Goal: Task Accomplishment & Management: Use online tool/utility

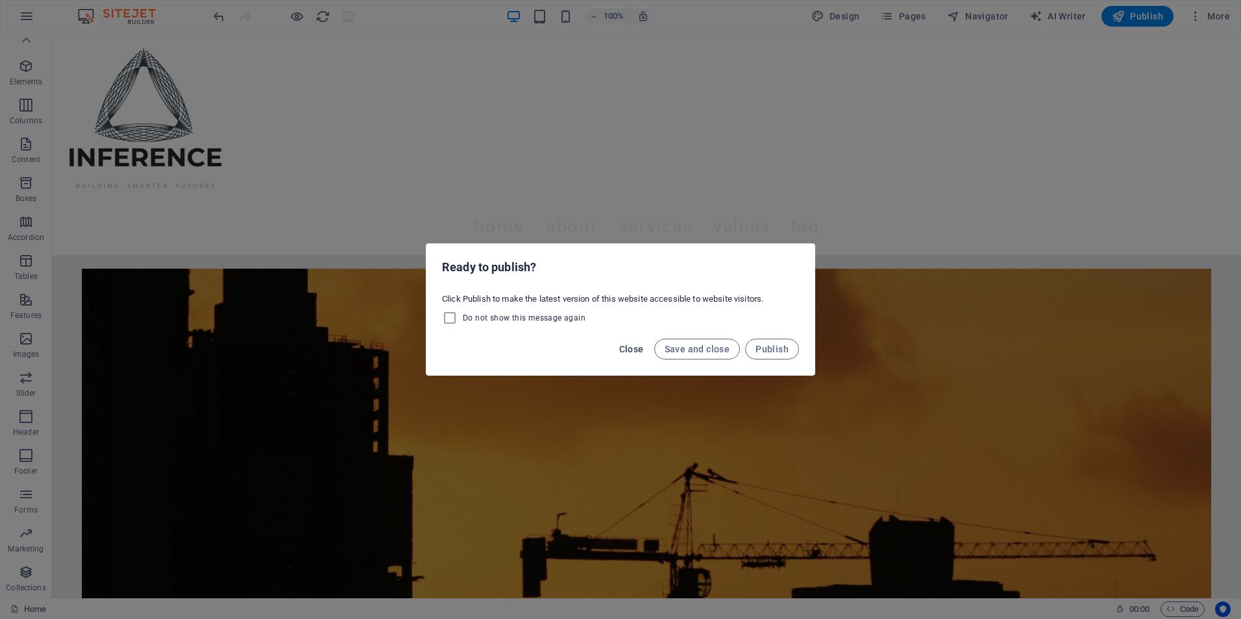
click at [620, 345] on button "Close" at bounding box center [631, 349] width 35 height 21
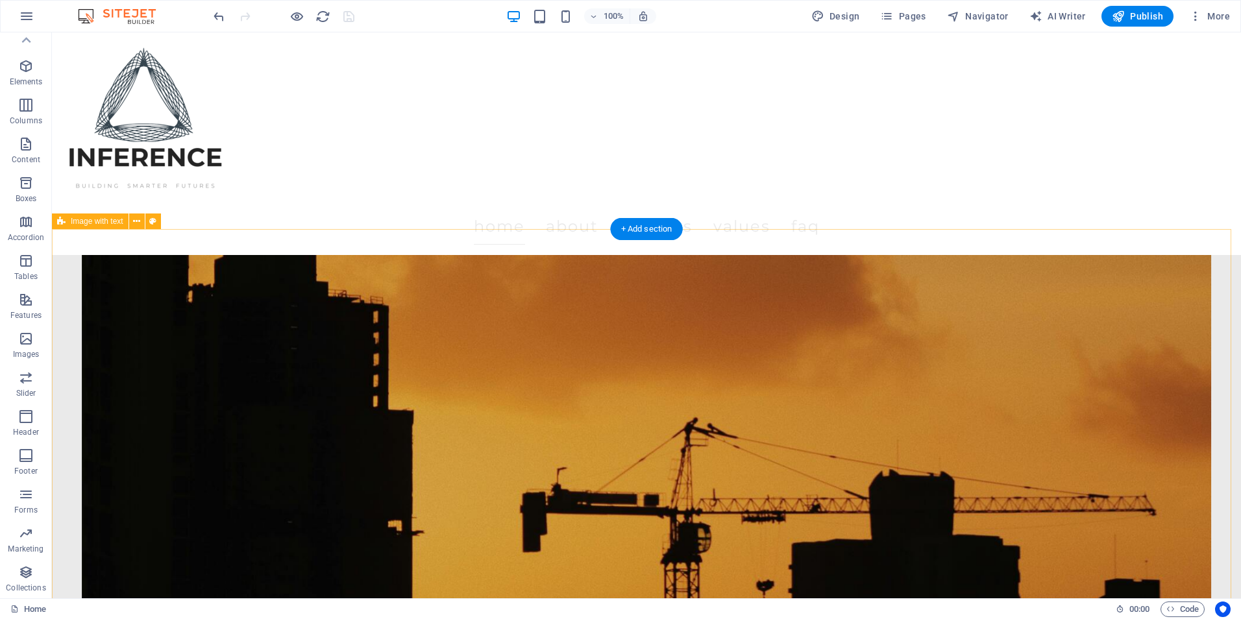
scroll to position [65, 0]
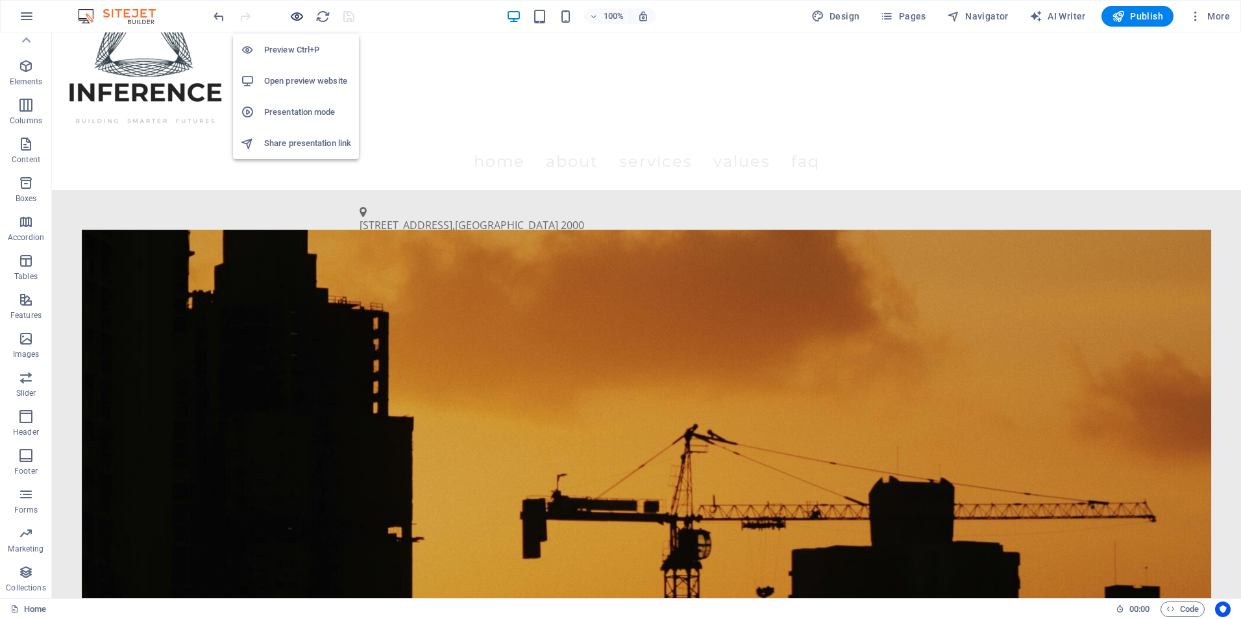
click at [289, 21] on icon "button" at bounding box center [296, 16] width 15 height 15
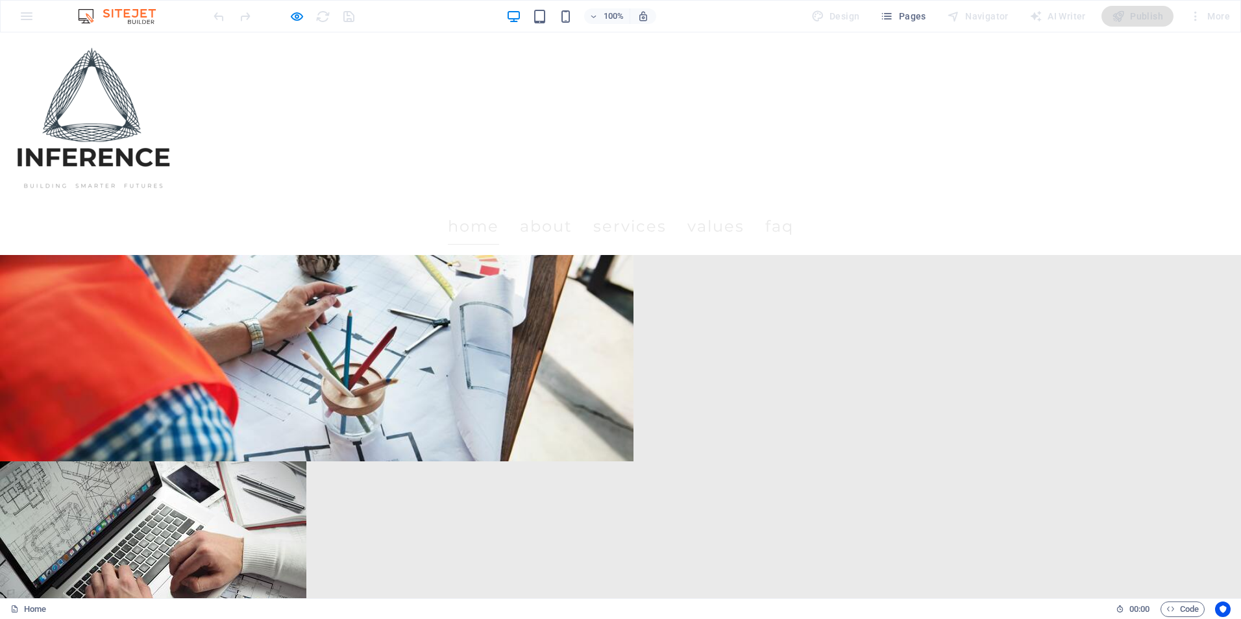
scroll to position [908, 0]
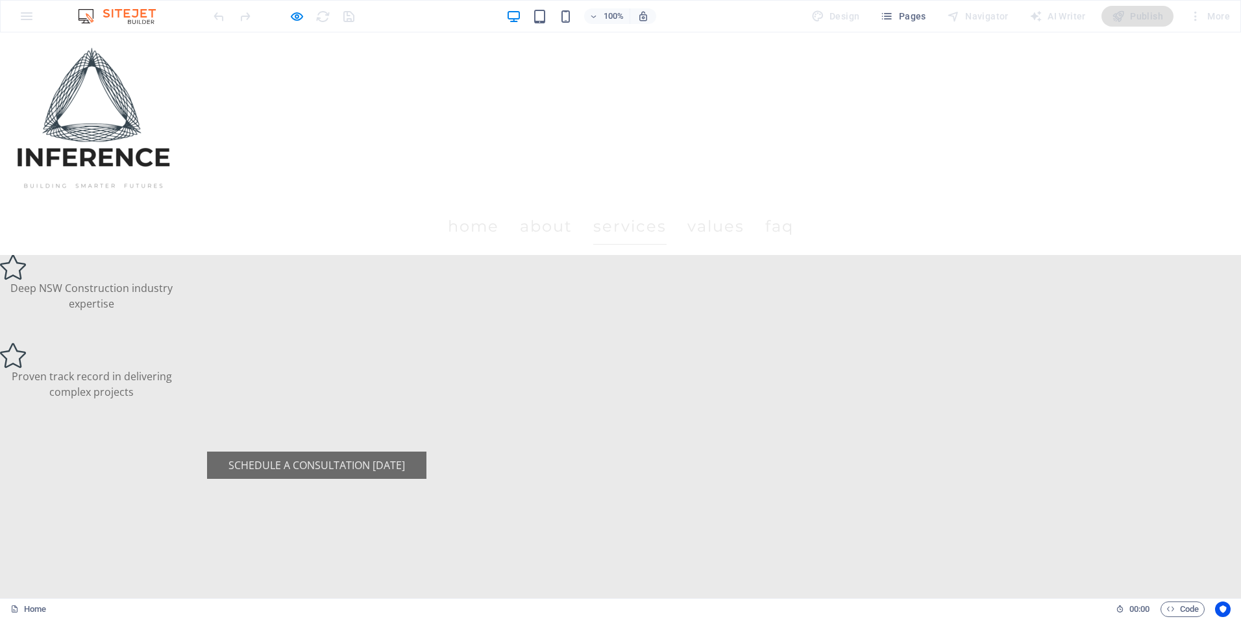
scroll to position [1687, 0]
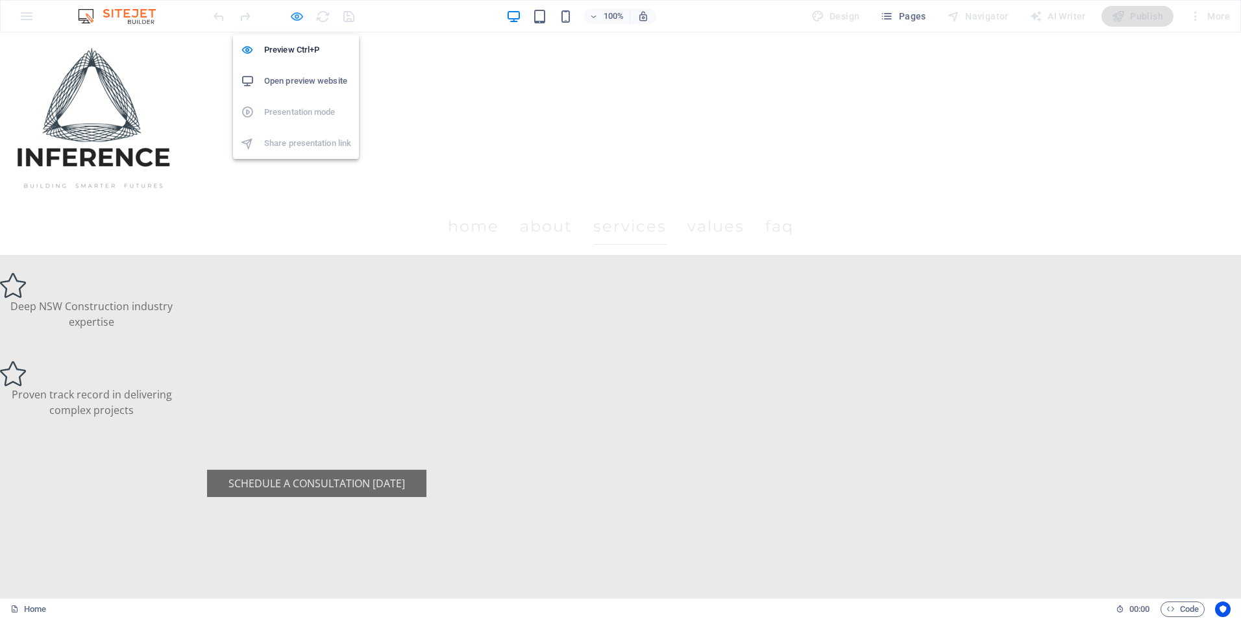
click at [295, 23] on icon "button" at bounding box center [296, 16] width 15 height 15
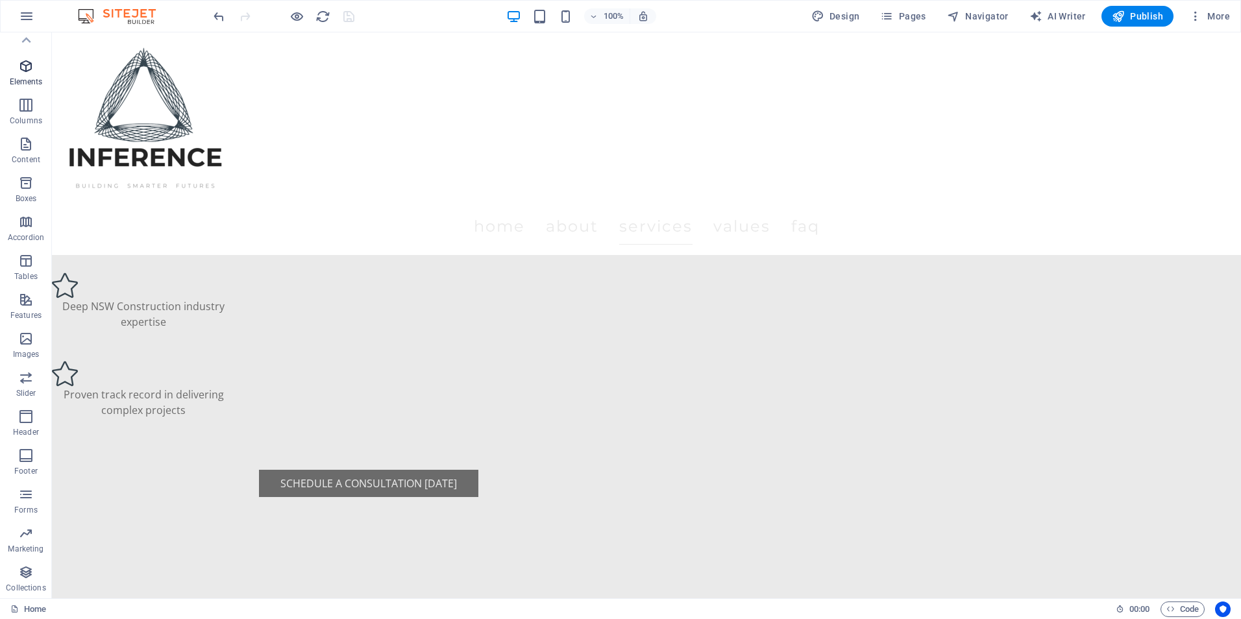
click at [15, 80] on p "Elements" at bounding box center [26, 82] width 33 height 10
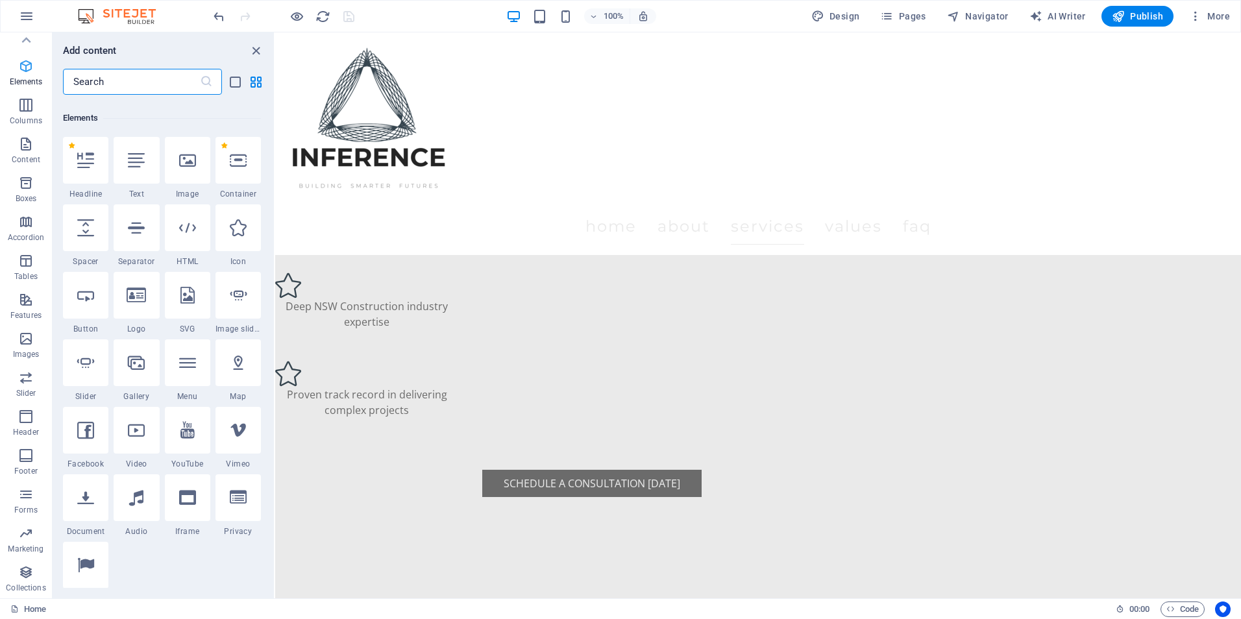
scroll to position [138, 0]
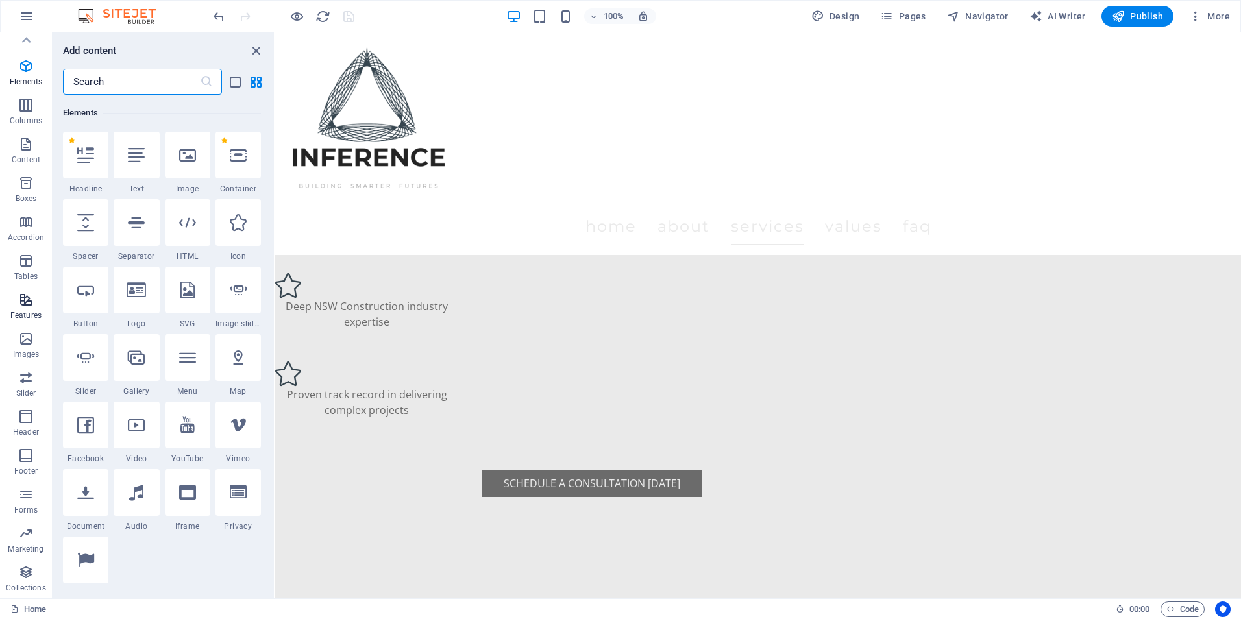
click at [17, 298] on span "Features" at bounding box center [26, 307] width 52 height 31
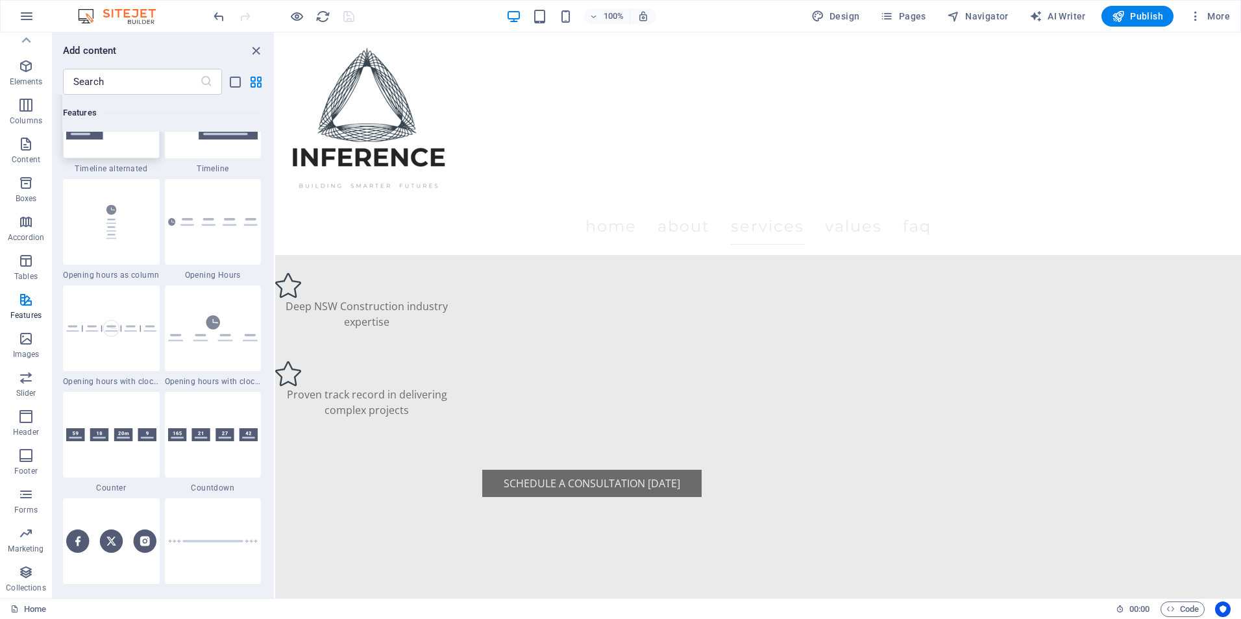
scroll to position [5576, 0]
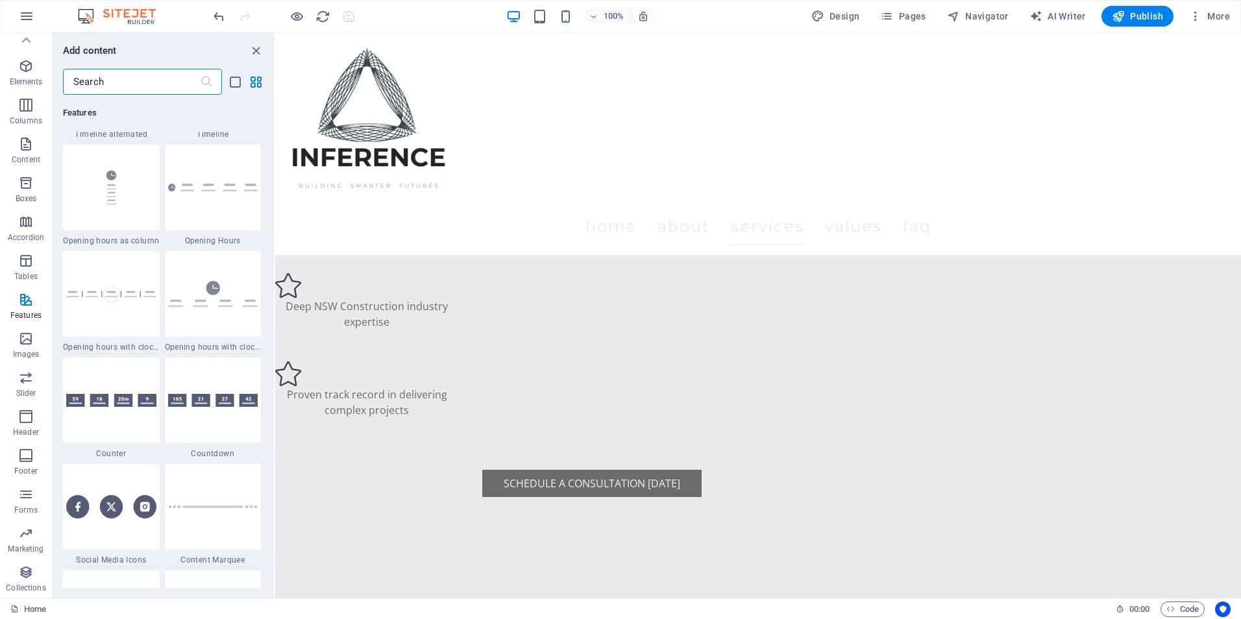
click at [185, 80] on input "text" at bounding box center [131, 82] width 137 height 26
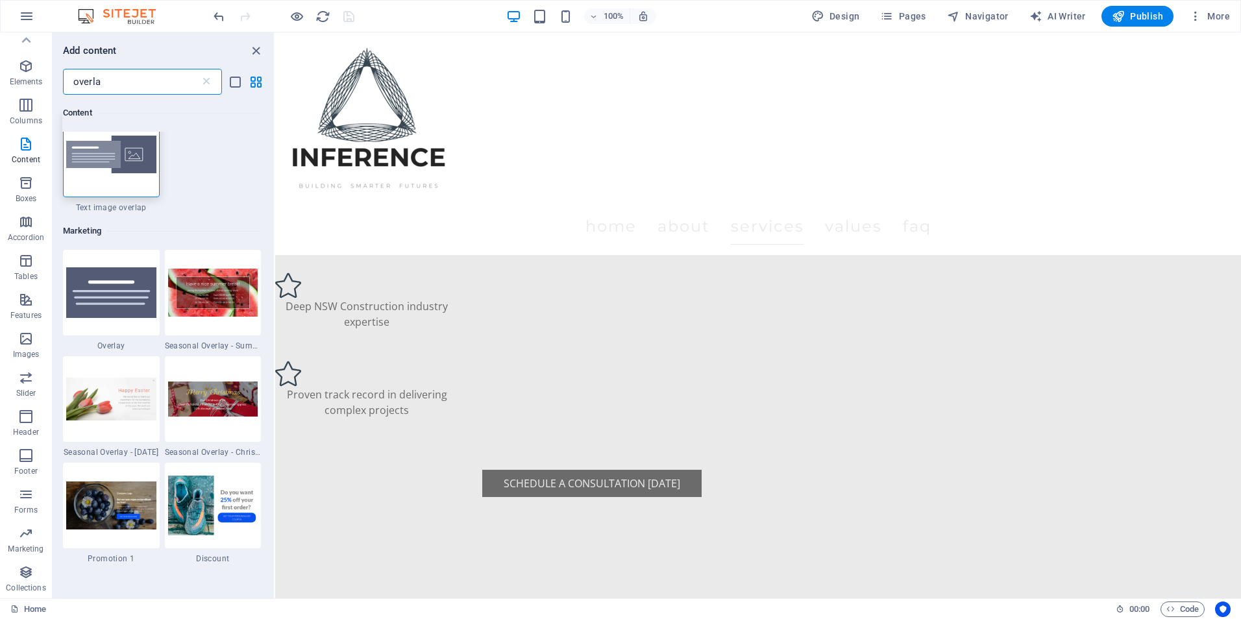
scroll to position [0, 0]
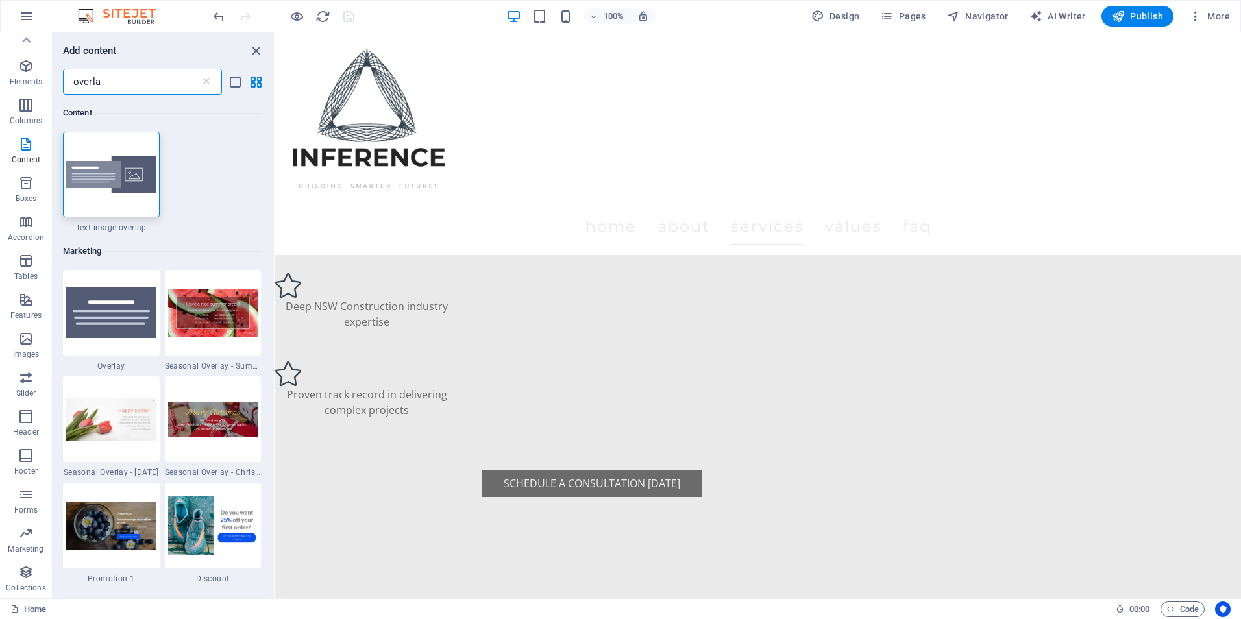
type input "overla"
click at [0, 0] on div "Text" at bounding box center [0, 0] width 0 height 0
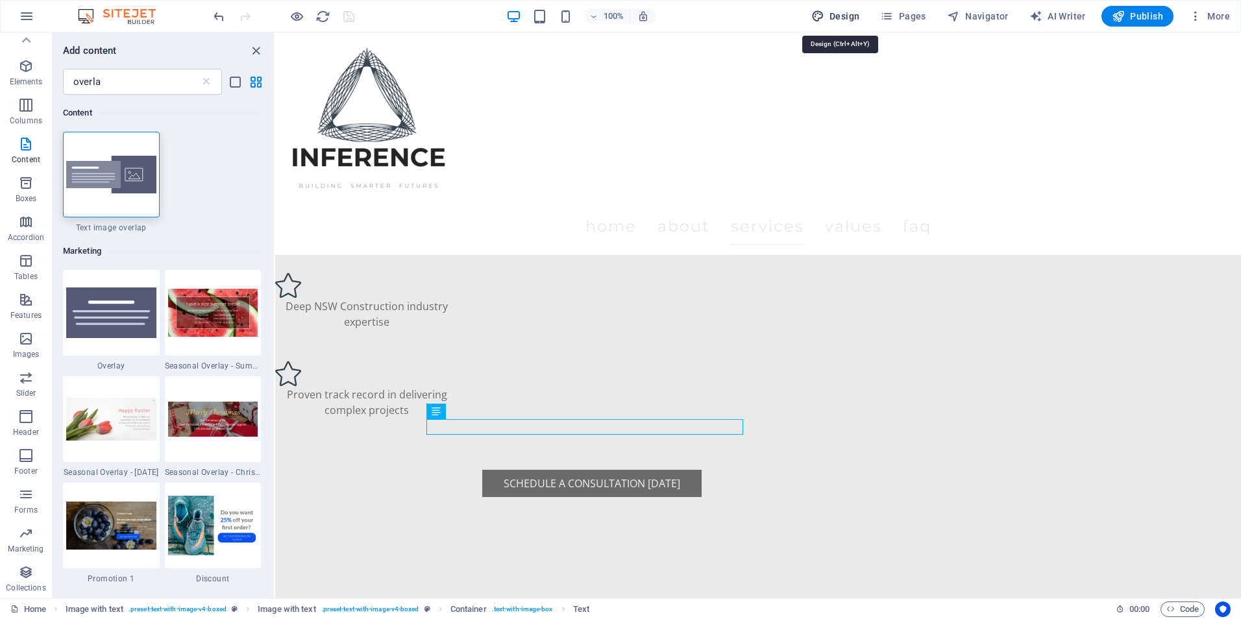
click at [842, 21] on span "Design" at bounding box center [835, 16] width 49 height 13
select select "px"
select select "200"
select select "px"
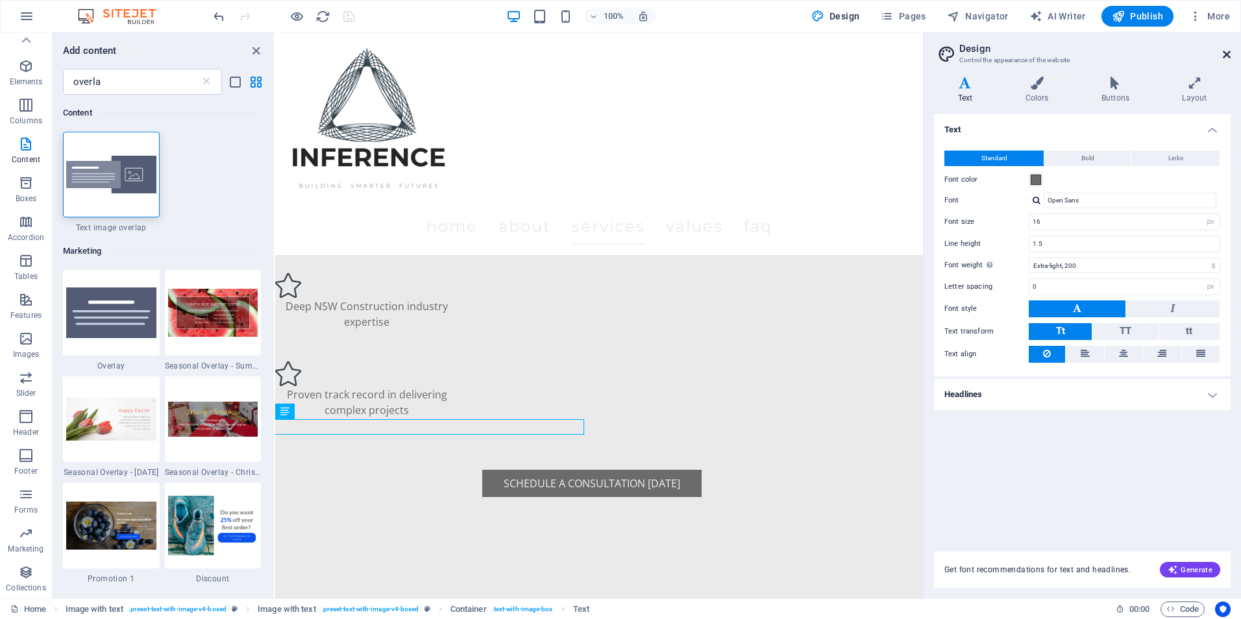
click at [1224, 56] on icon at bounding box center [1226, 54] width 8 height 10
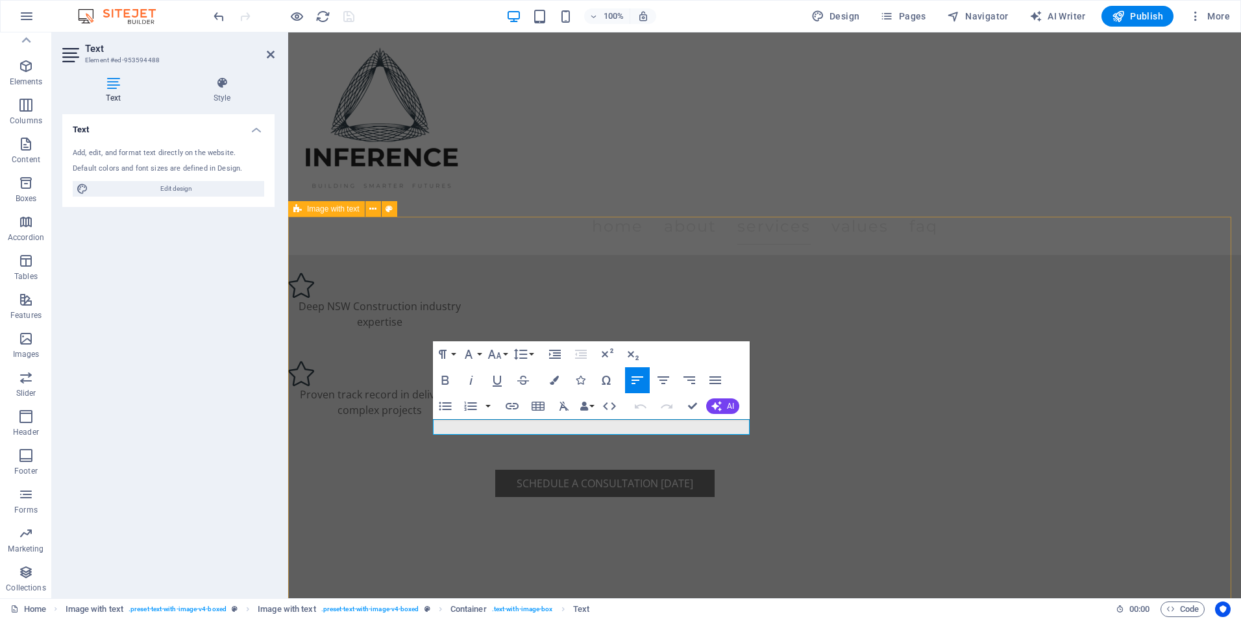
drag, startPoint x: 518, startPoint y: 424, endPoint x: 424, endPoint y: 422, distance: 94.1
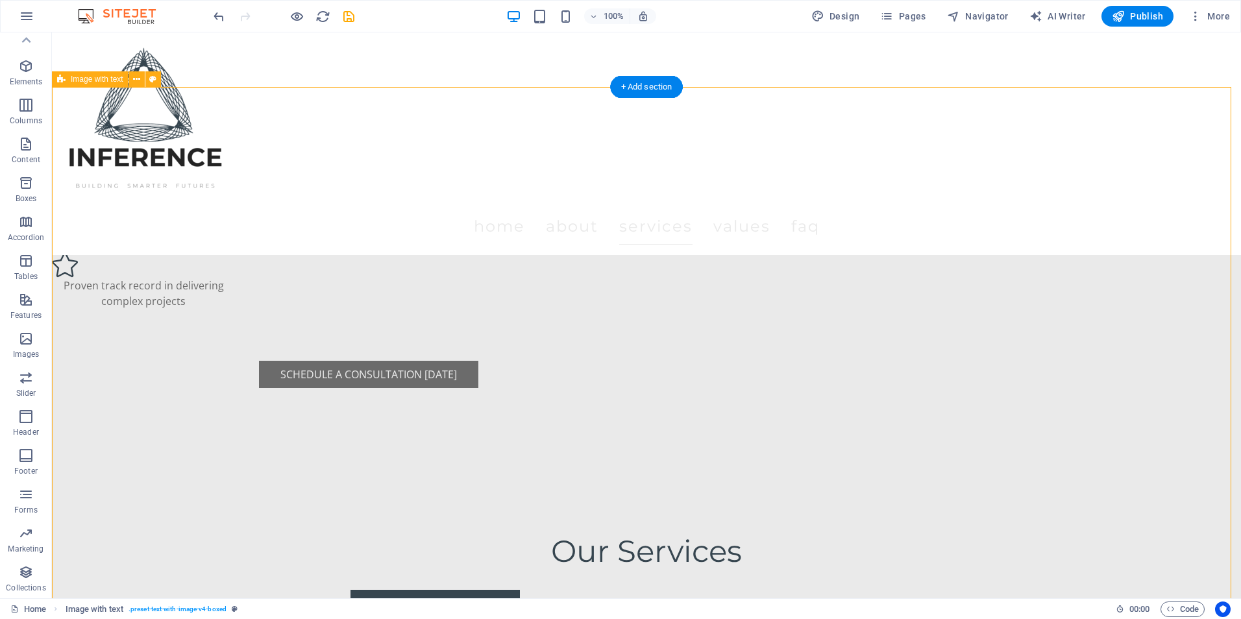
scroll to position [1817, 0]
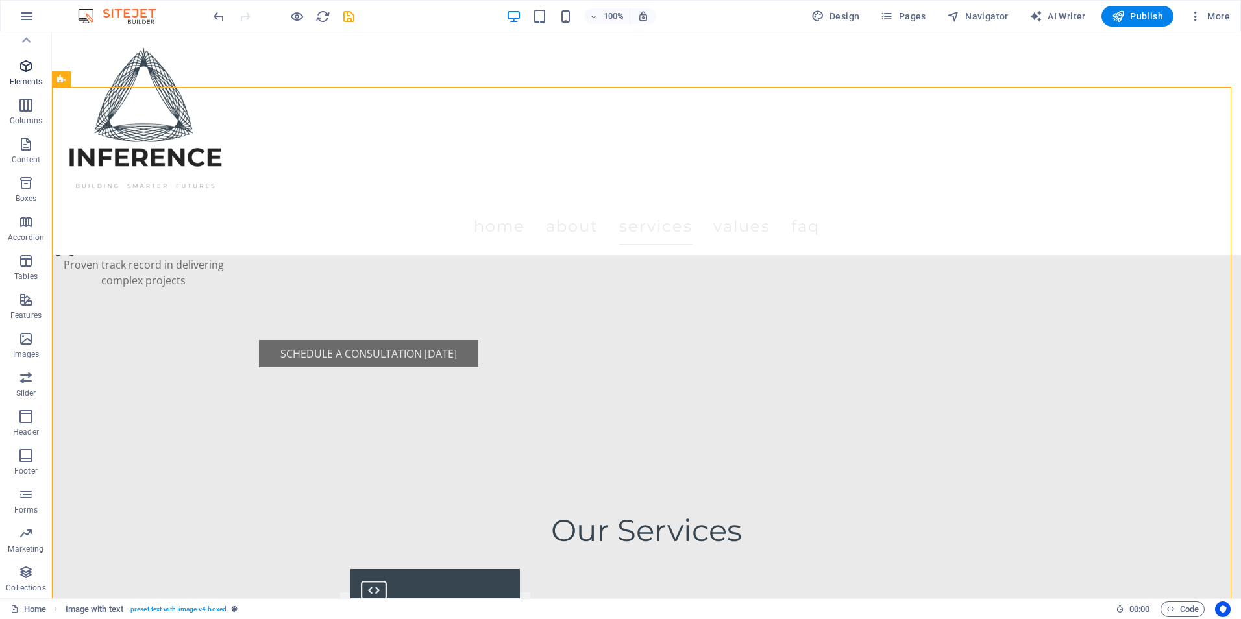
click at [33, 79] on p "Elements" at bounding box center [26, 82] width 33 height 10
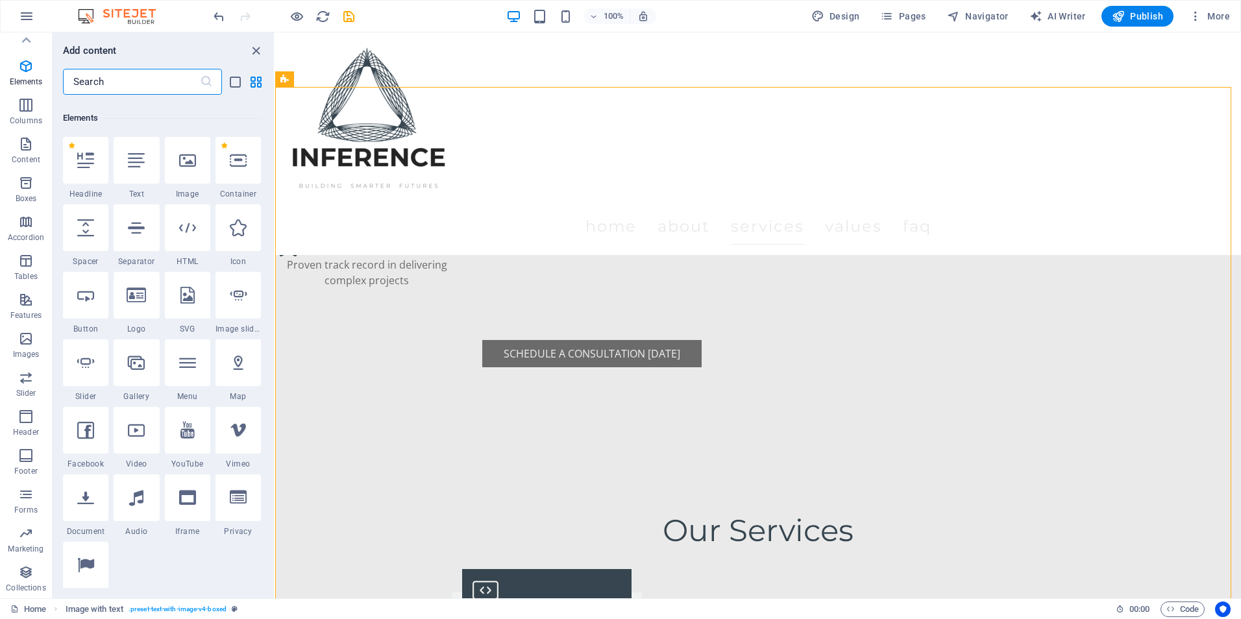
scroll to position [138, 0]
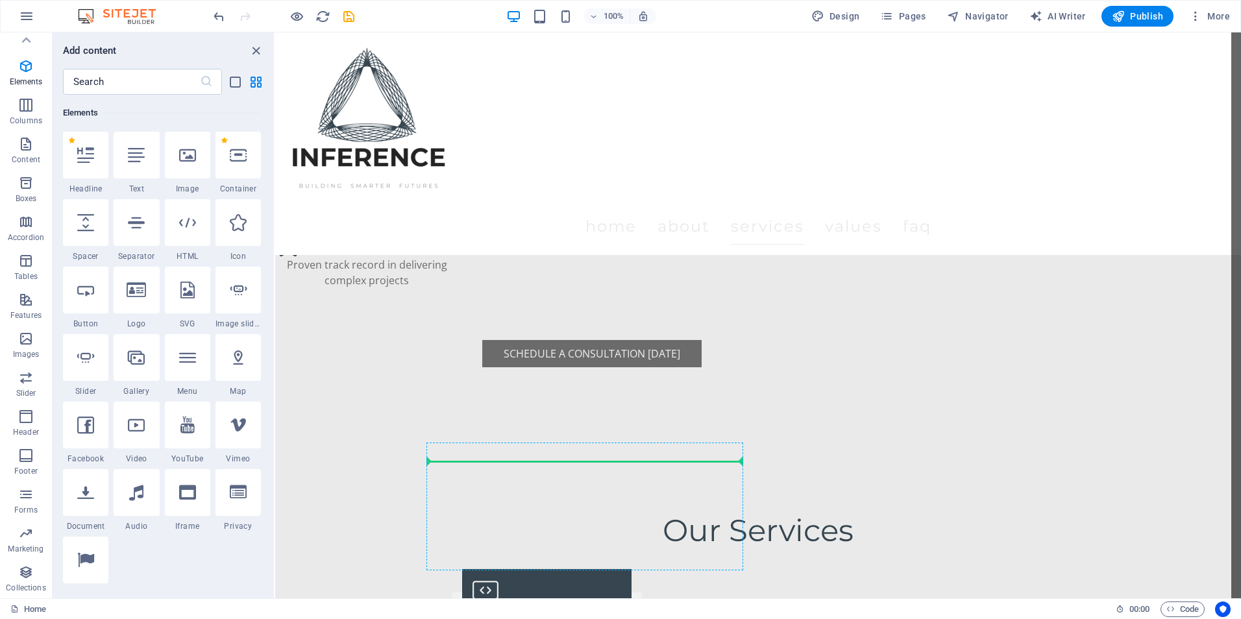
select select "px"
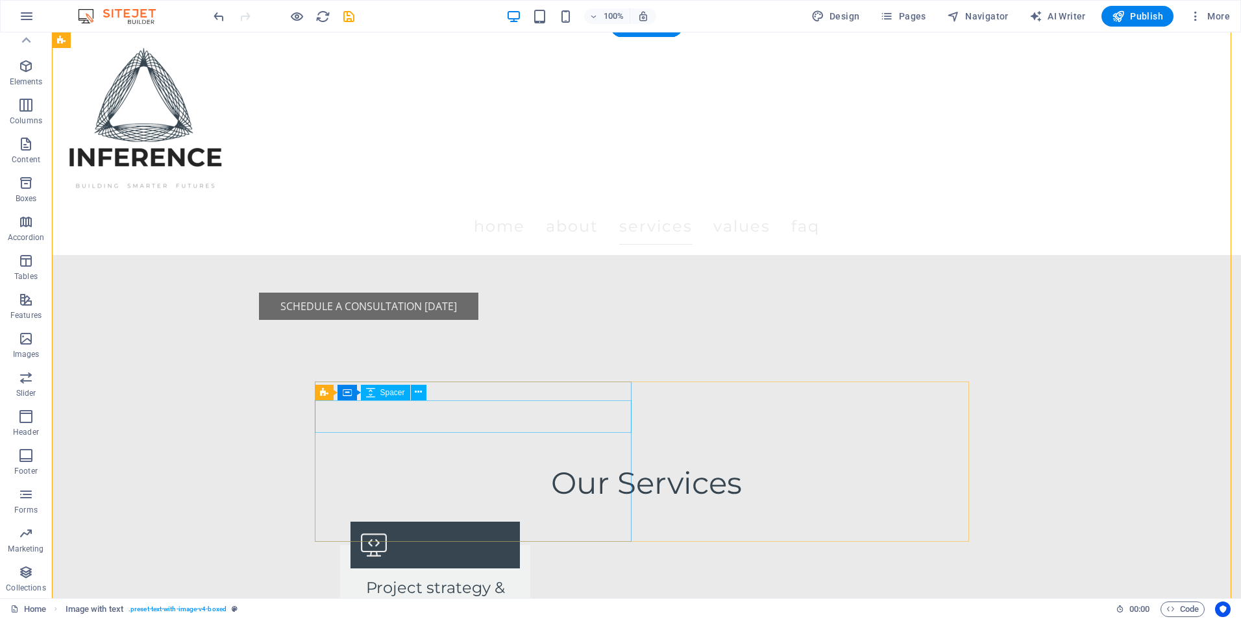
scroll to position [1882, 0]
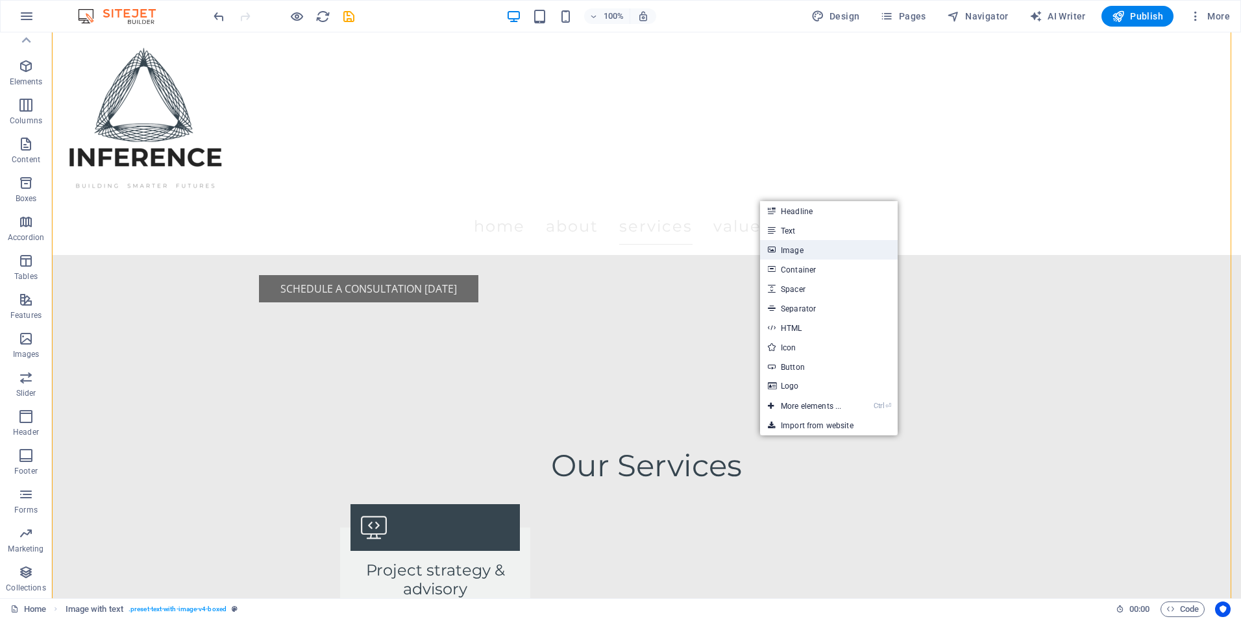
click at [821, 252] on link "Image" at bounding box center [829, 249] width 138 height 19
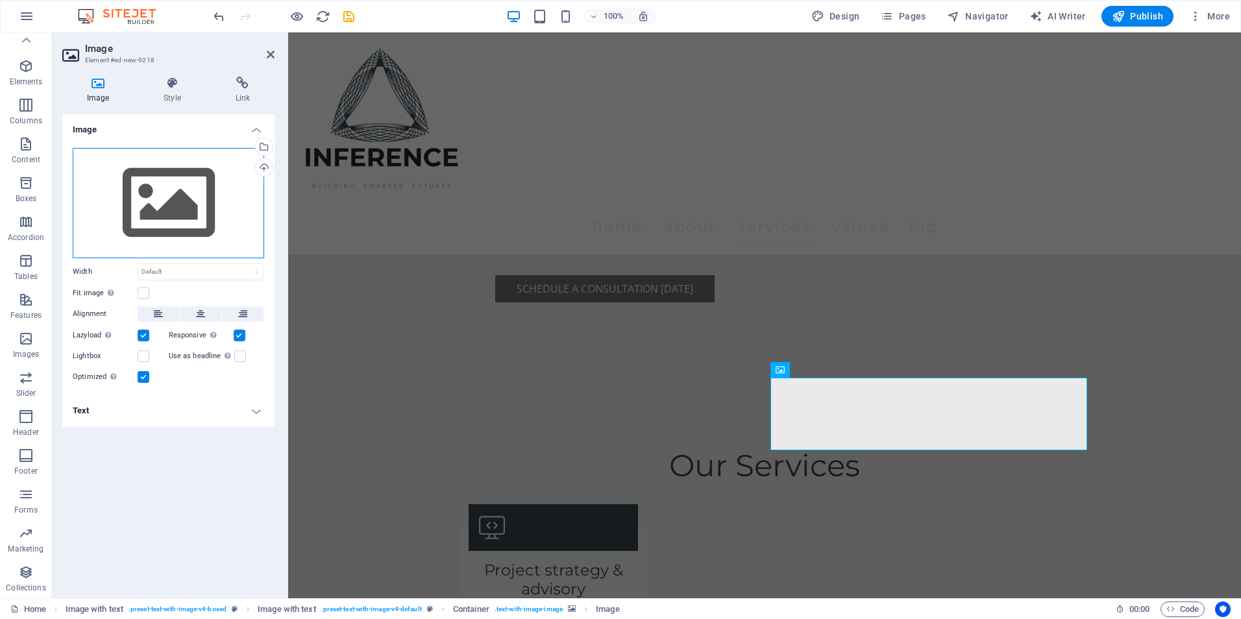
click at [187, 223] on div "Drag files here, click to choose files or select files from Files or our free s…" at bounding box center [168, 203] width 191 height 110
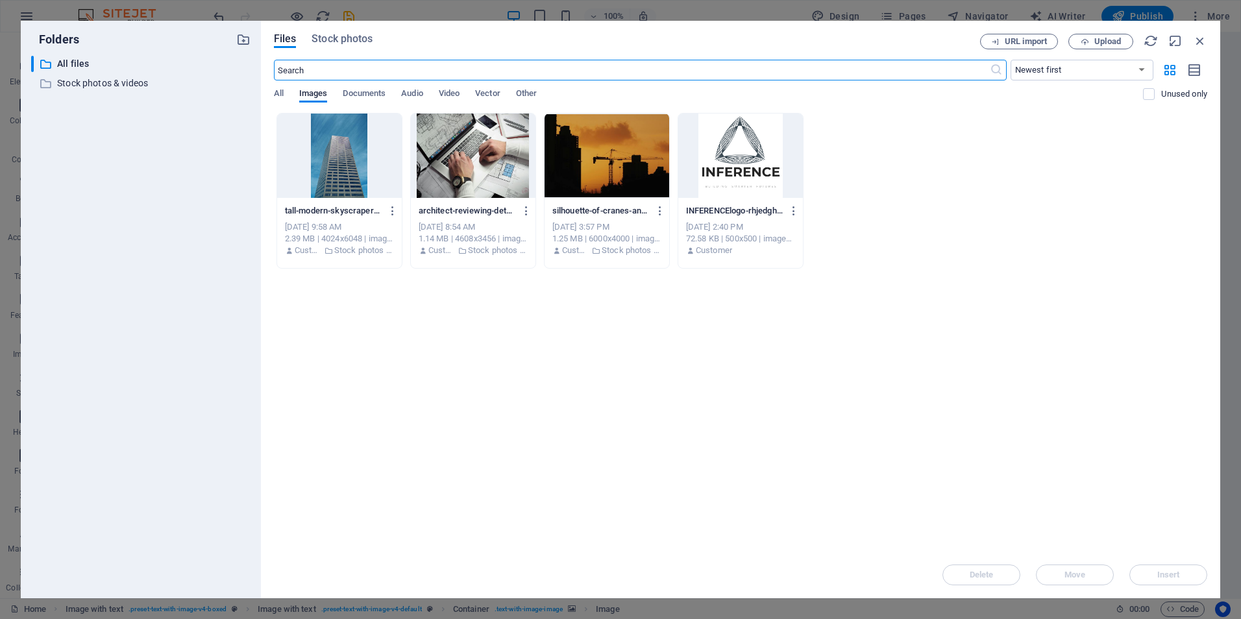
scroll to position [1878, 0]
click at [539, 64] on input "text" at bounding box center [632, 70] width 716 height 21
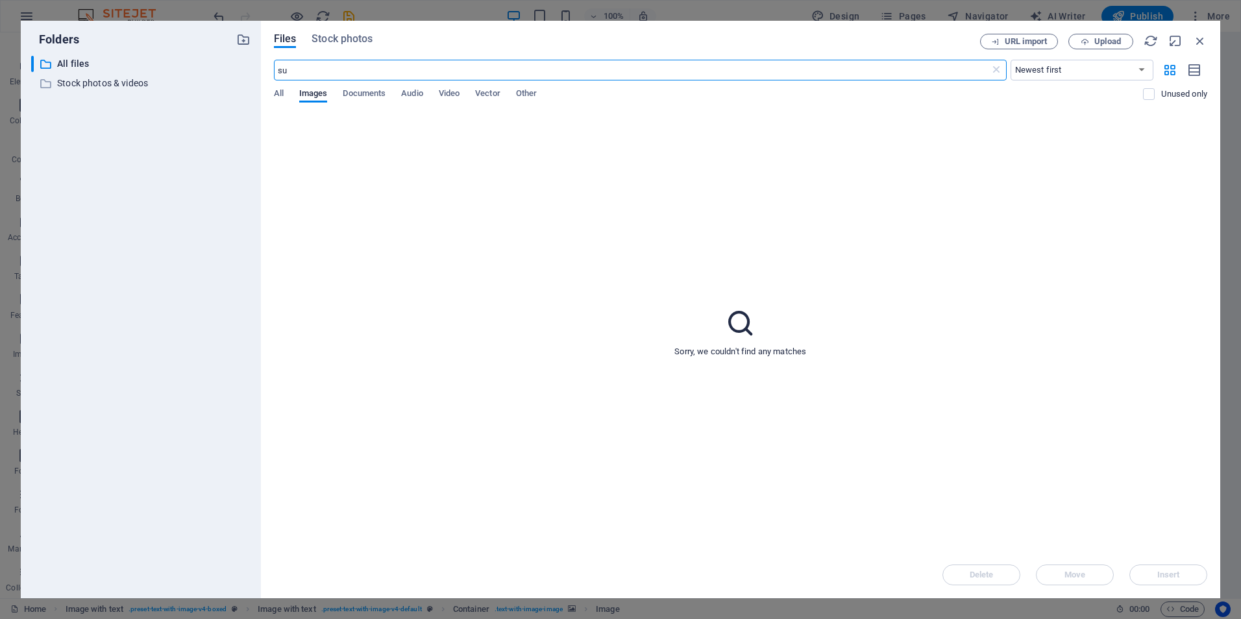
type input "s"
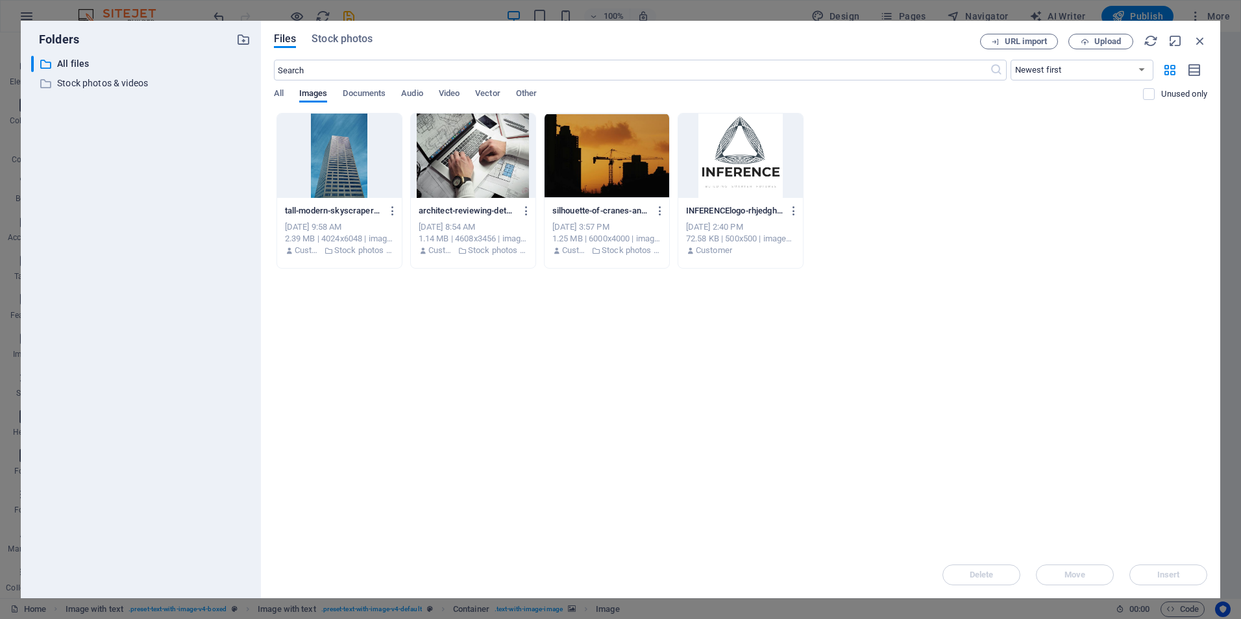
click at [335, 30] on div "Files Stock photos URL import Upload ​ Newest first Oldest first Name (A-Z) Nam…" at bounding box center [740, 309] width 959 height 577
click at [349, 34] on div "Files Stock photos URL import Upload ​ Newest first Oldest first Name (A-Z) Nam…" at bounding box center [740, 309] width 959 height 577
click at [348, 41] on span "Stock photos" at bounding box center [341, 39] width 61 height 16
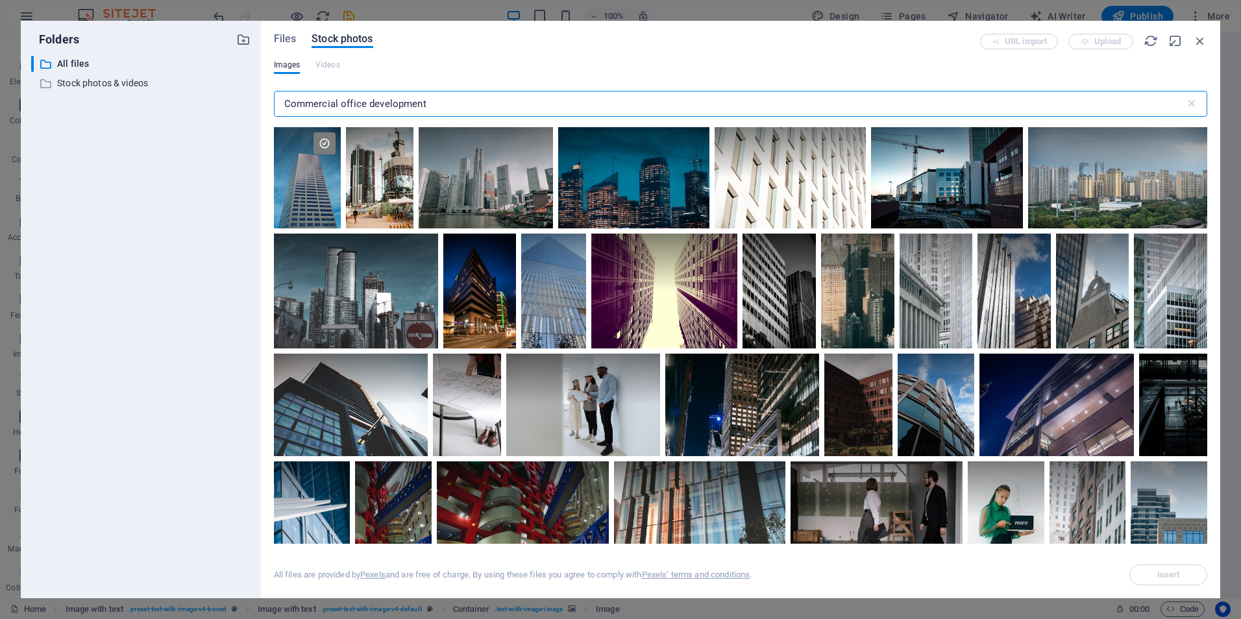
drag, startPoint x: 428, startPoint y: 104, endPoint x: 254, endPoint y: 93, distance: 174.8
click at [254, 93] on div "Folders ​ All files All files ​ Stock photos & videos Stock photos & videos Fil…" at bounding box center [620, 309] width 1199 height 577
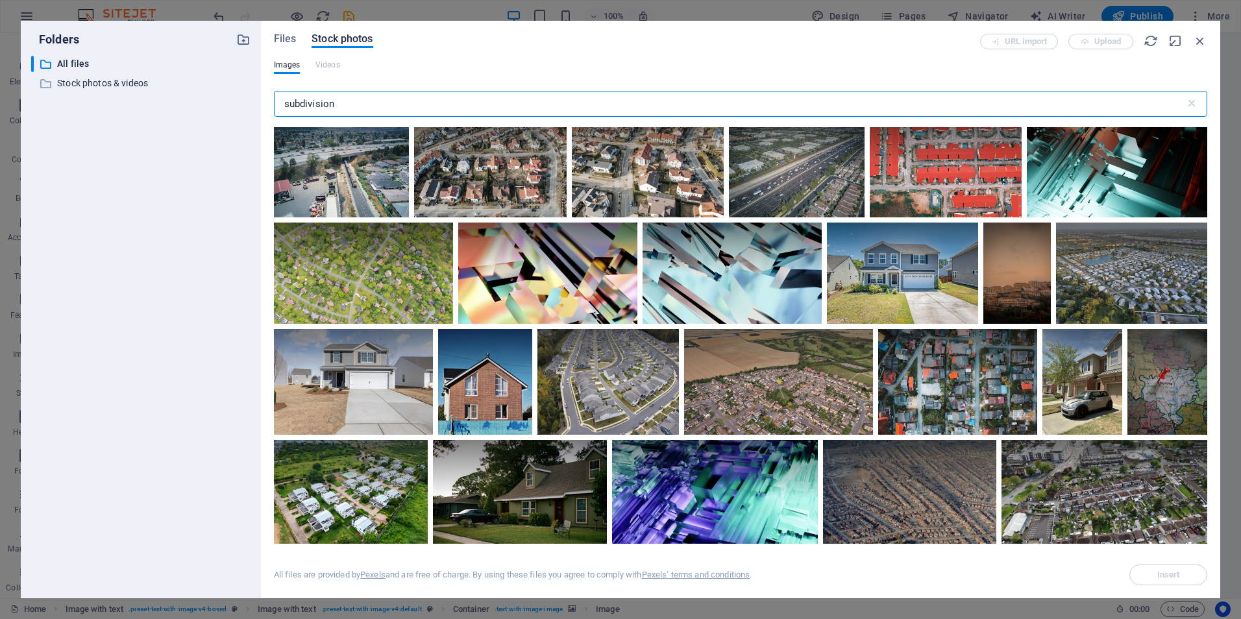
scroll to position [0, 0]
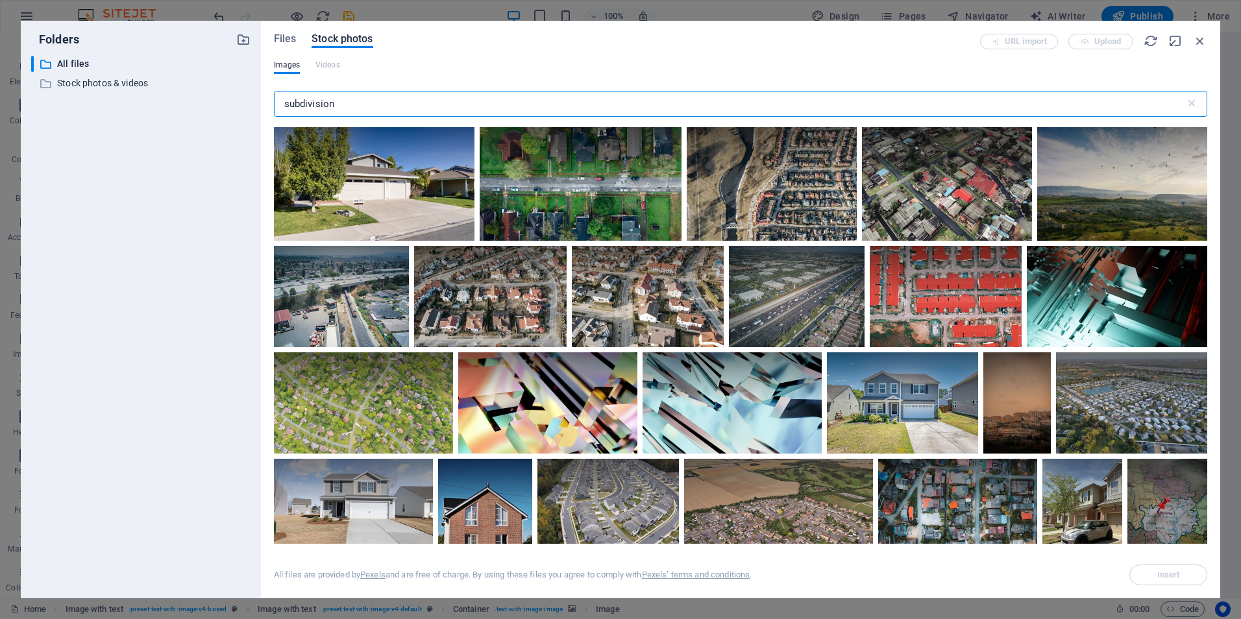
click at [282, 103] on input "subdivision" at bounding box center [729, 104] width 911 height 26
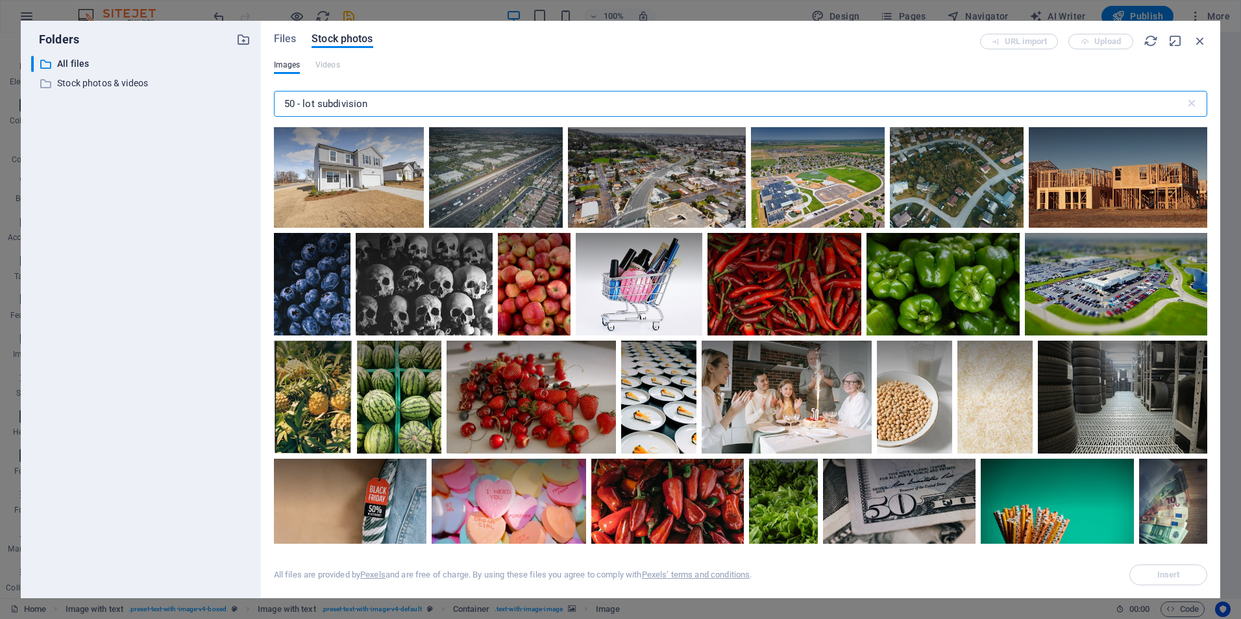
drag, startPoint x: 304, startPoint y: 103, endPoint x: 264, endPoint y: 104, distance: 40.3
click at [264, 104] on div "Files Stock photos URL import Upload Images Videos 50 - lot subdivision ​ All f…" at bounding box center [740, 309] width 959 height 577
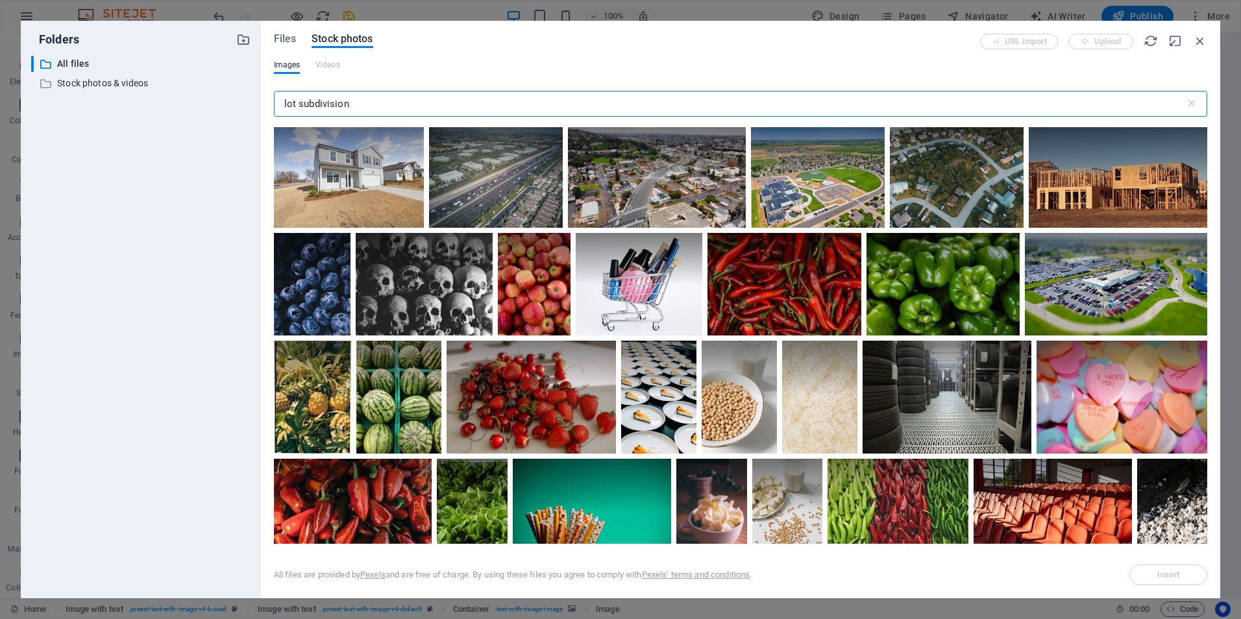
click at [291, 106] on input "lot subdivision" at bounding box center [729, 104] width 911 height 26
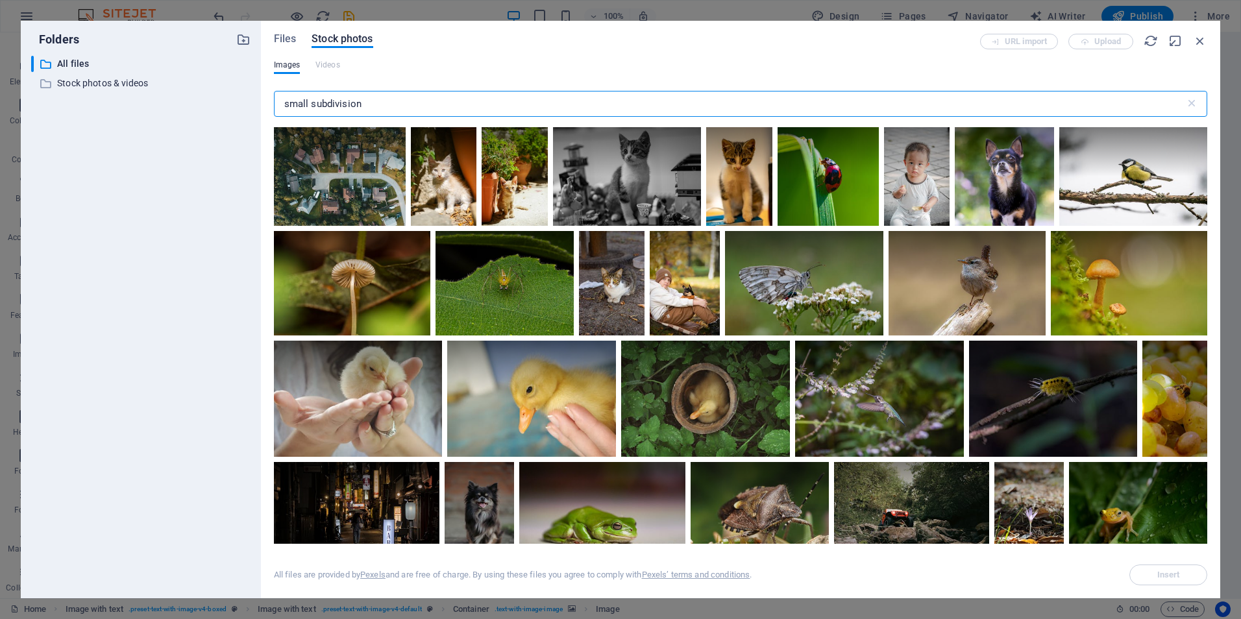
click at [289, 102] on input "small subdivision" at bounding box center [729, 104] width 911 height 26
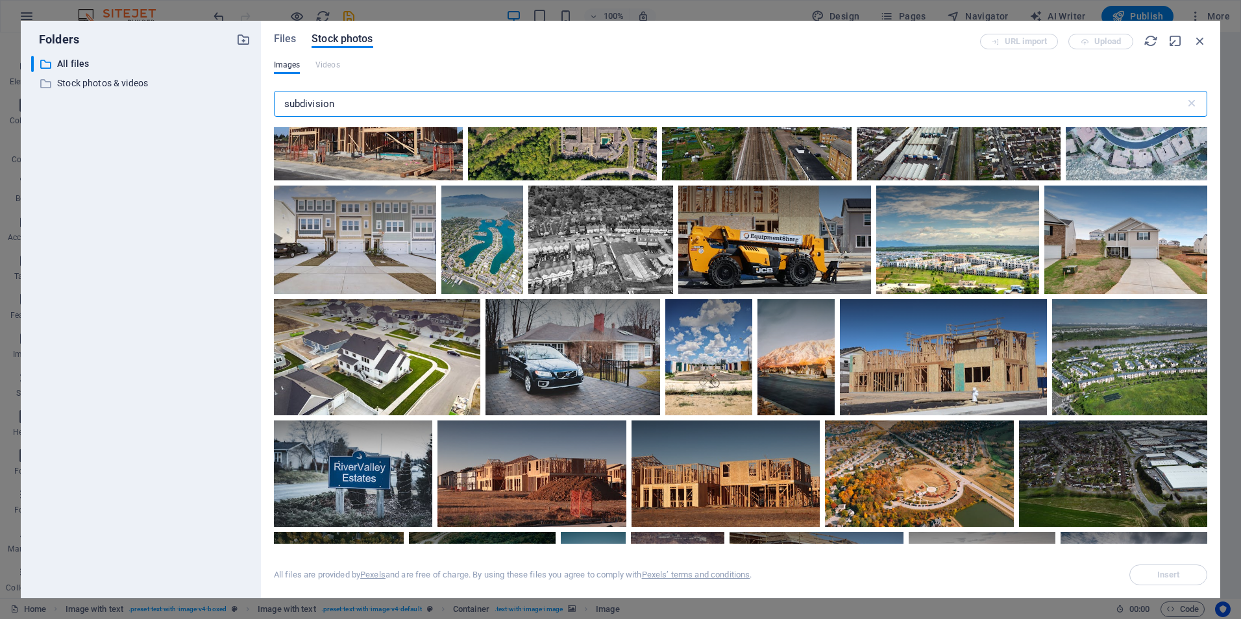
scroll to position [1233, 0]
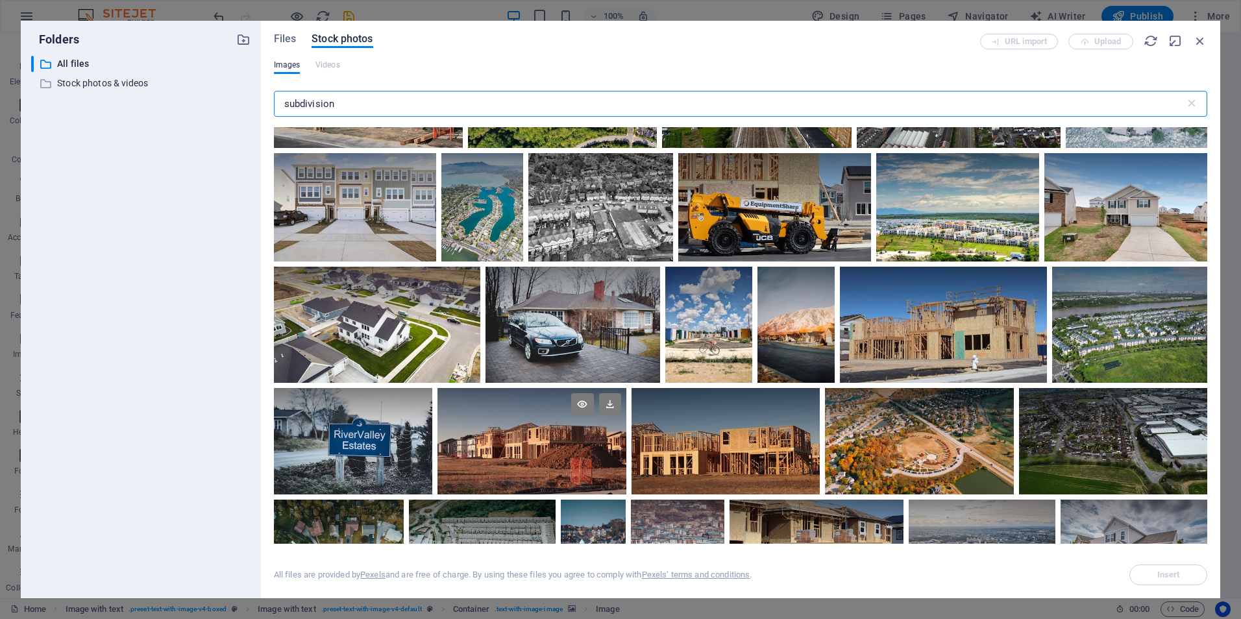
type input "subdivision"
click at [577, 437] on div at bounding box center [531, 414] width 189 height 53
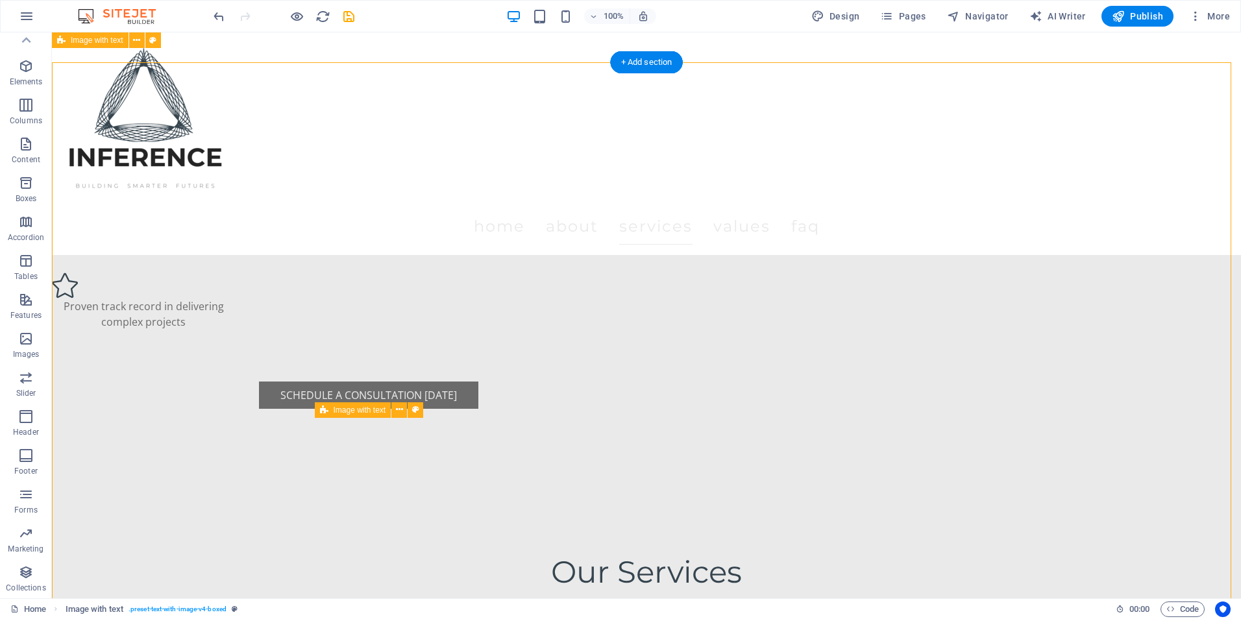
scroll to position [1752, 0]
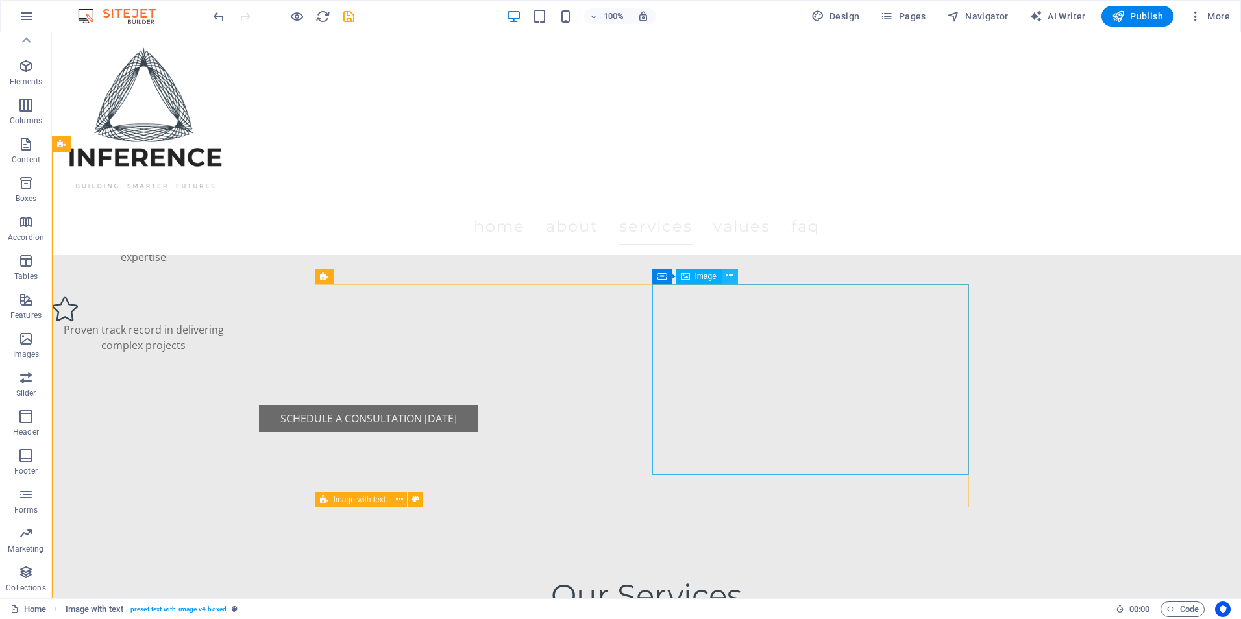
click at [727, 276] on icon at bounding box center [729, 276] width 7 height 14
select select "px"
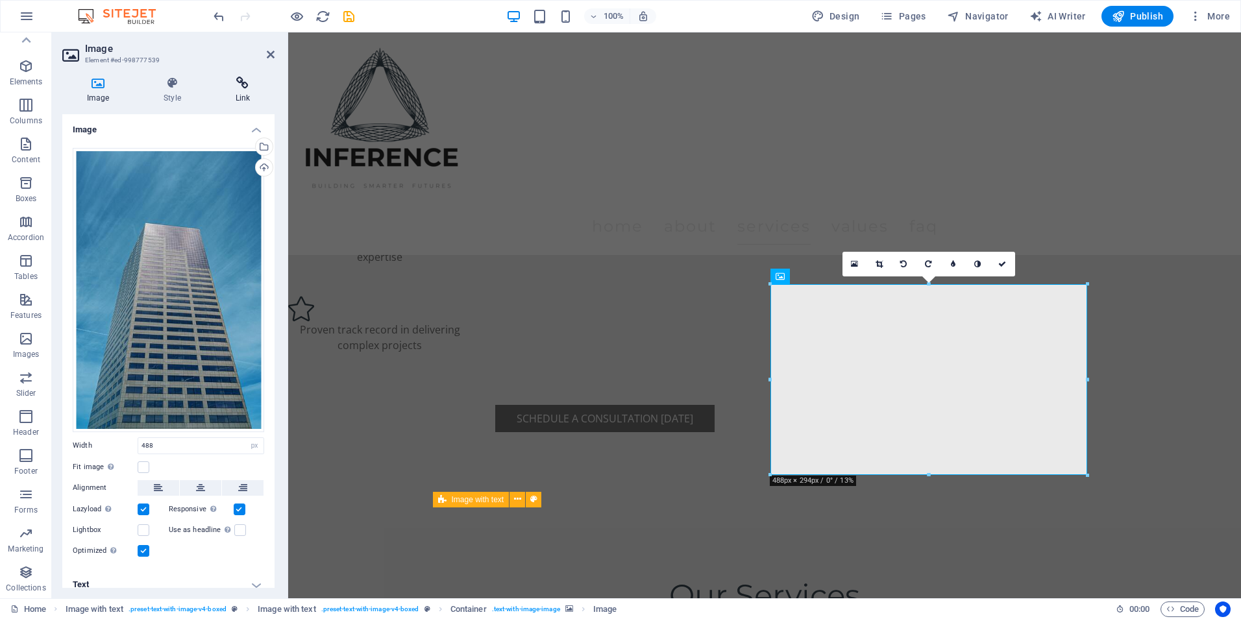
scroll to position [8, 0]
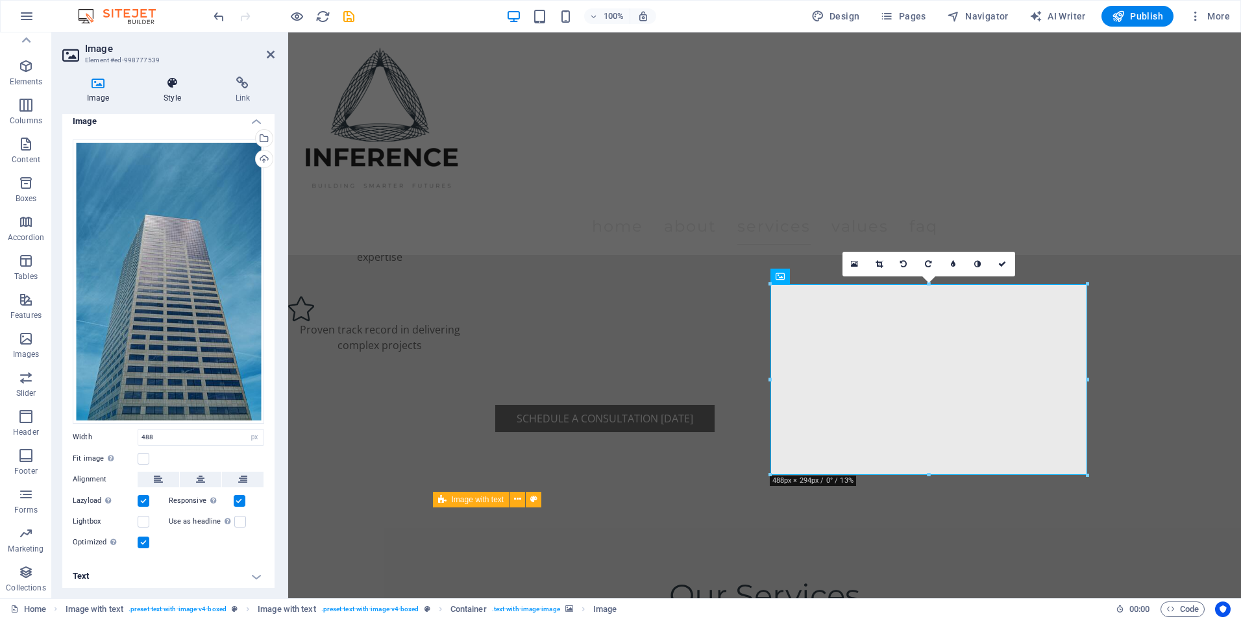
click at [171, 84] on icon at bounding box center [172, 83] width 66 height 13
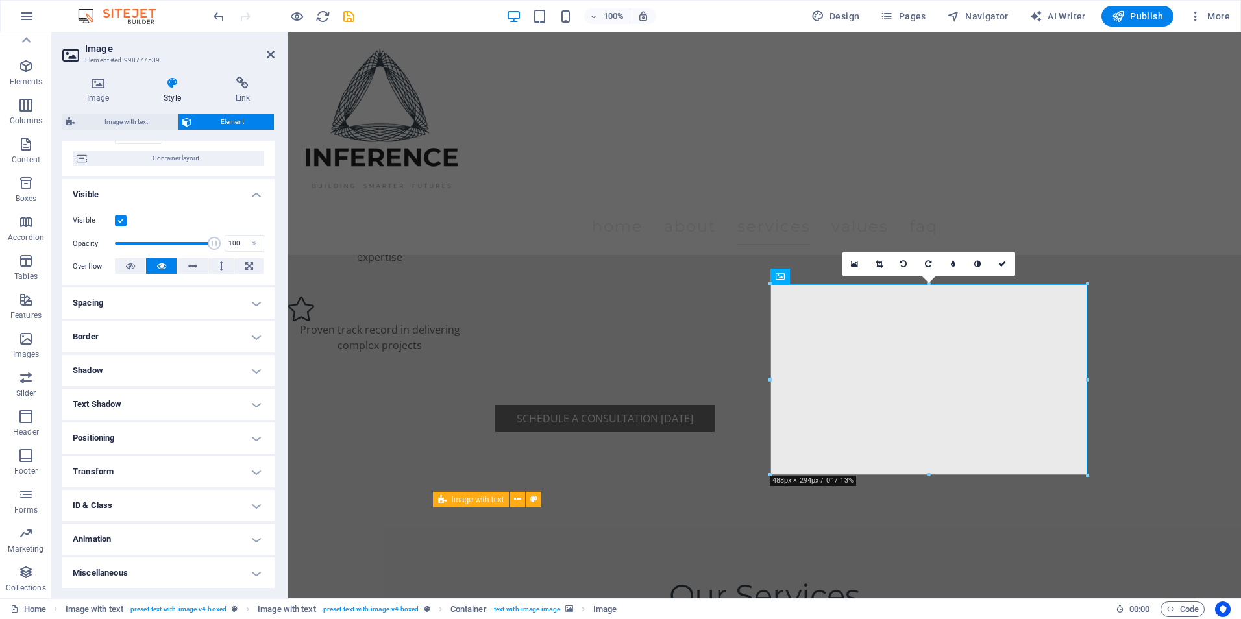
scroll to position [101, 0]
click at [112, 535] on h4 "Animation" at bounding box center [168, 538] width 212 height 31
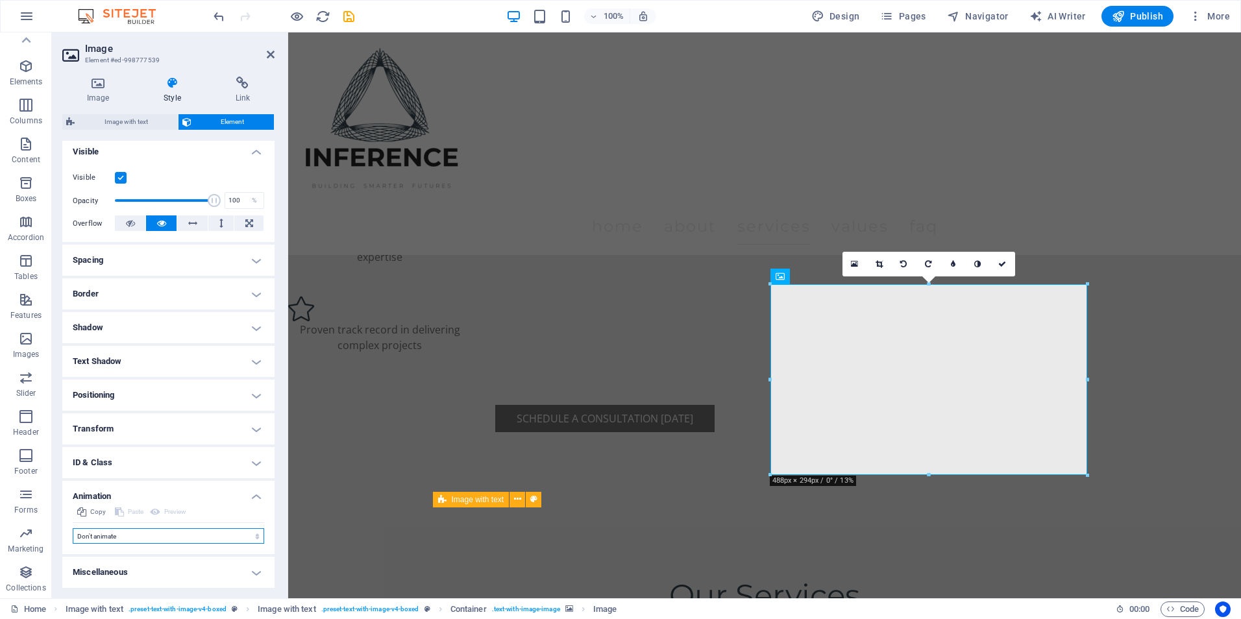
click at [120, 535] on select "Don't animate Show / Hide Slide up/down Zoom in/out Slide left to right Slide r…" at bounding box center [168, 536] width 191 height 16
select select "shrink"
click at [73, 528] on select "Don't animate Show / Hide Slide up/down Zoom in/out Slide left to right Slide r…" at bounding box center [168, 536] width 191 height 16
select select "scroll"
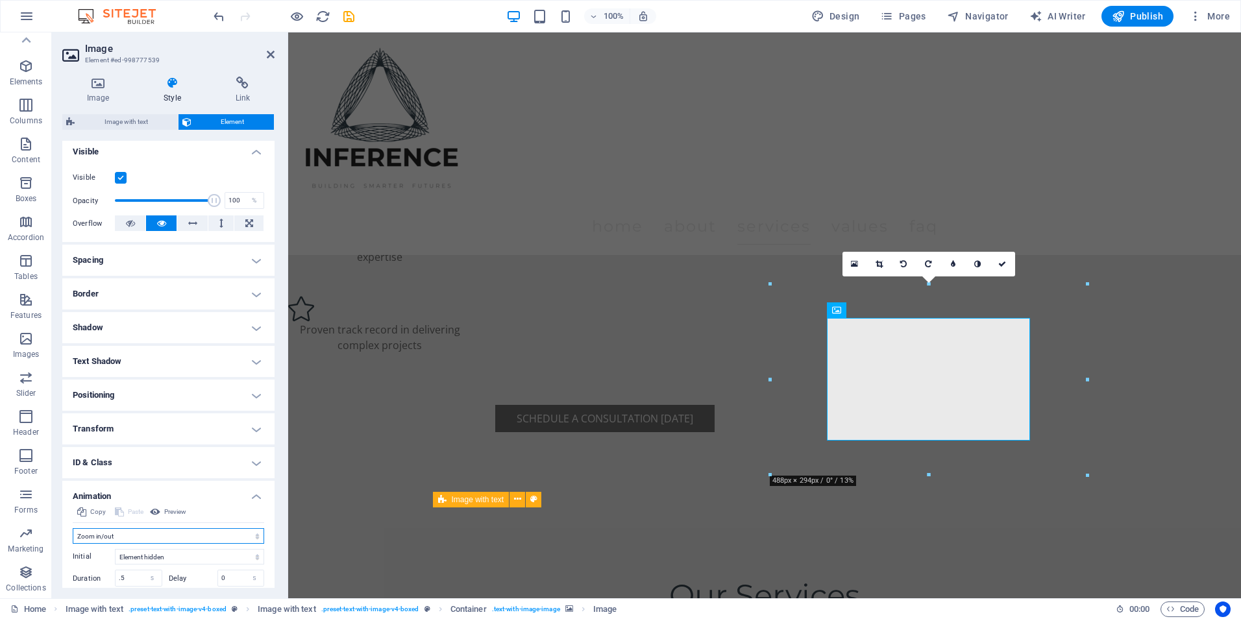
click at [116, 536] on select "Don't animate Show / Hide Slide up/down Zoom in/out Slide left to right Slide r…" at bounding box center [168, 536] width 191 height 16
click at [73, 528] on select "Don't animate Show / Hide Slide up/down Zoom in/out Slide left to right Slide r…" at bounding box center [168, 536] width 191 height 16
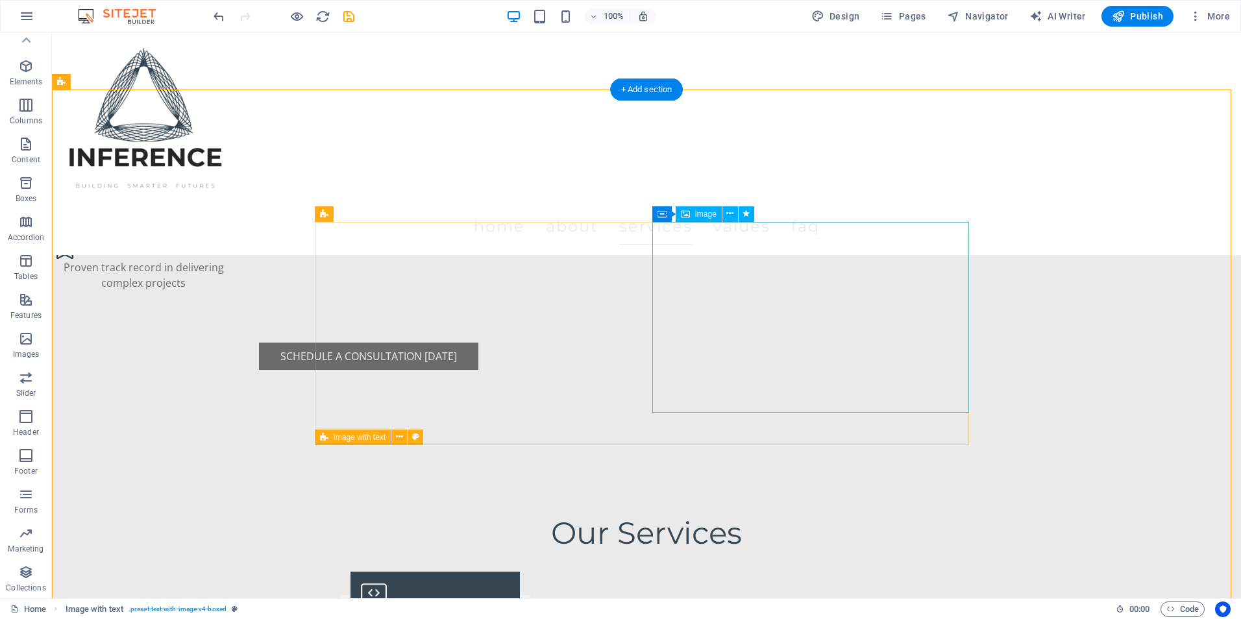
scroll to position [1882, 0]
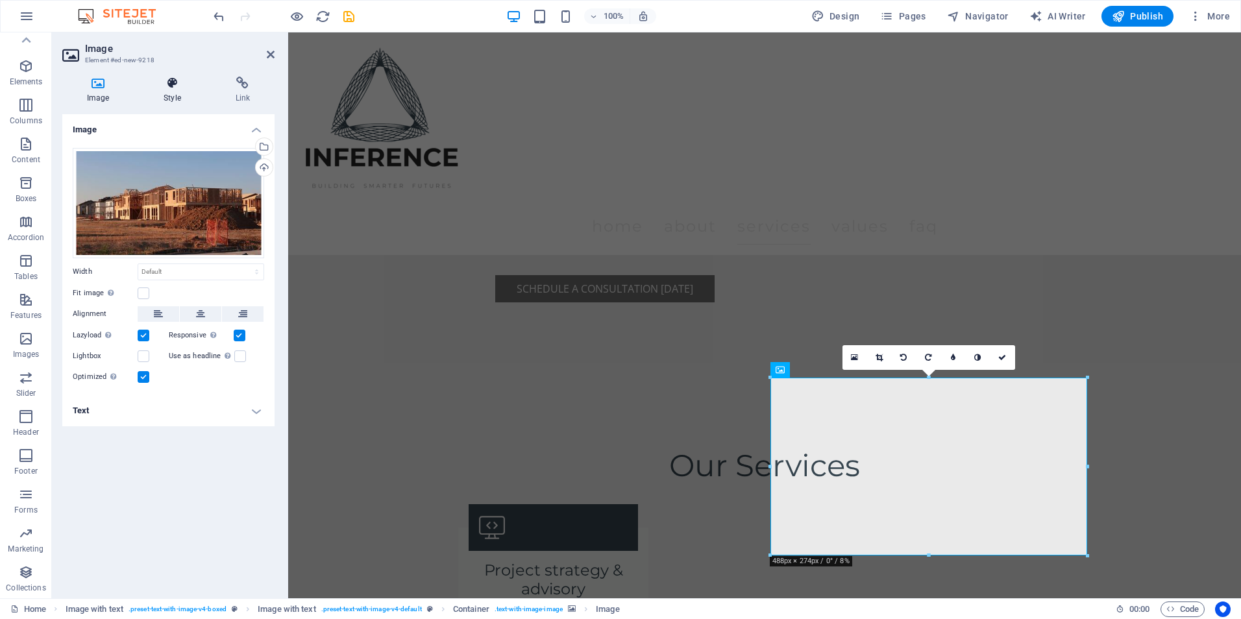
click at [174, 100] on h4 "Style" at bounding box center [174, 90] width 71 height 27
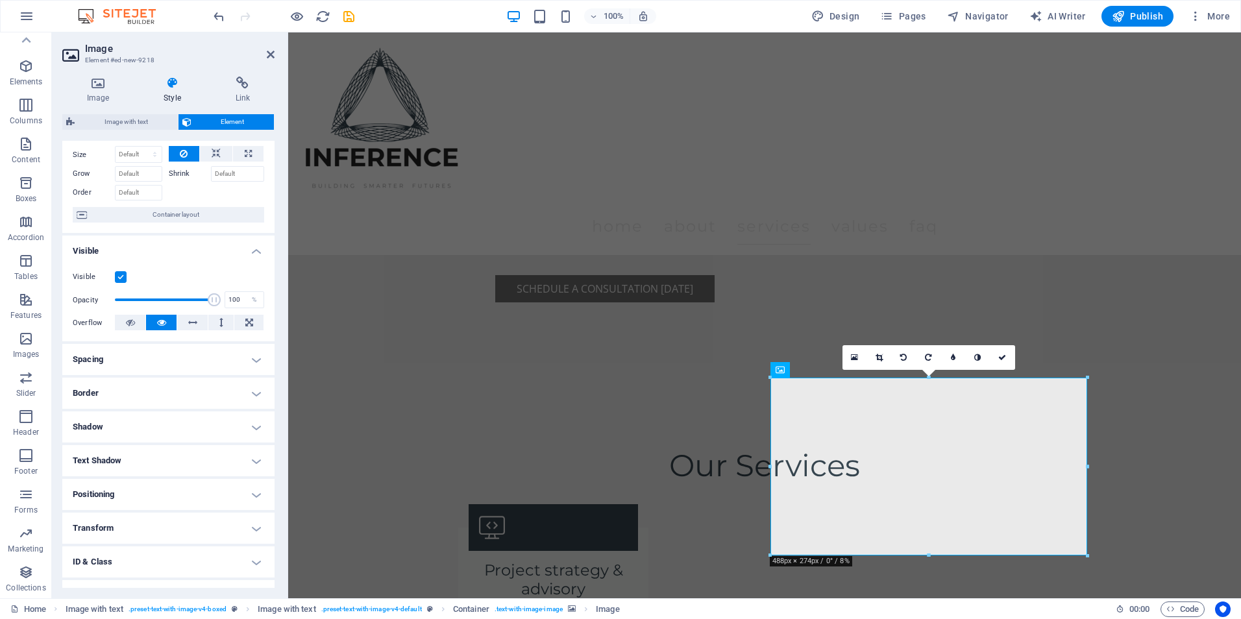
scroll to position [101, 0]
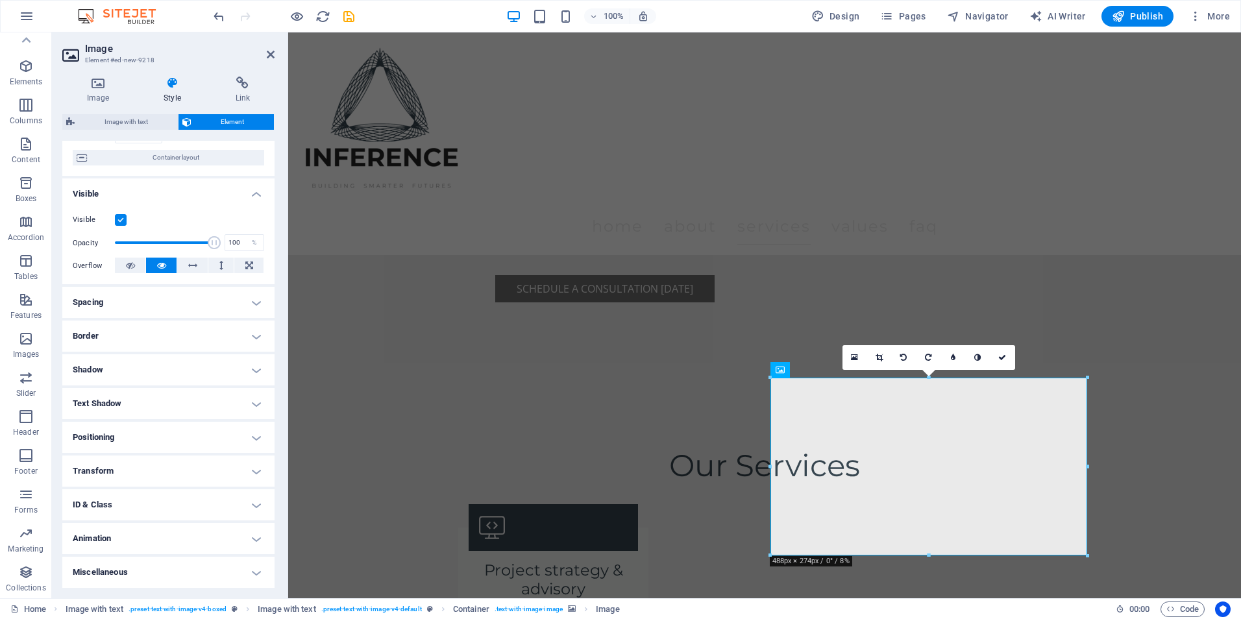
click at [125, 533] on h4 "Animation" at bounding box center [168, 538] width 212 height 31
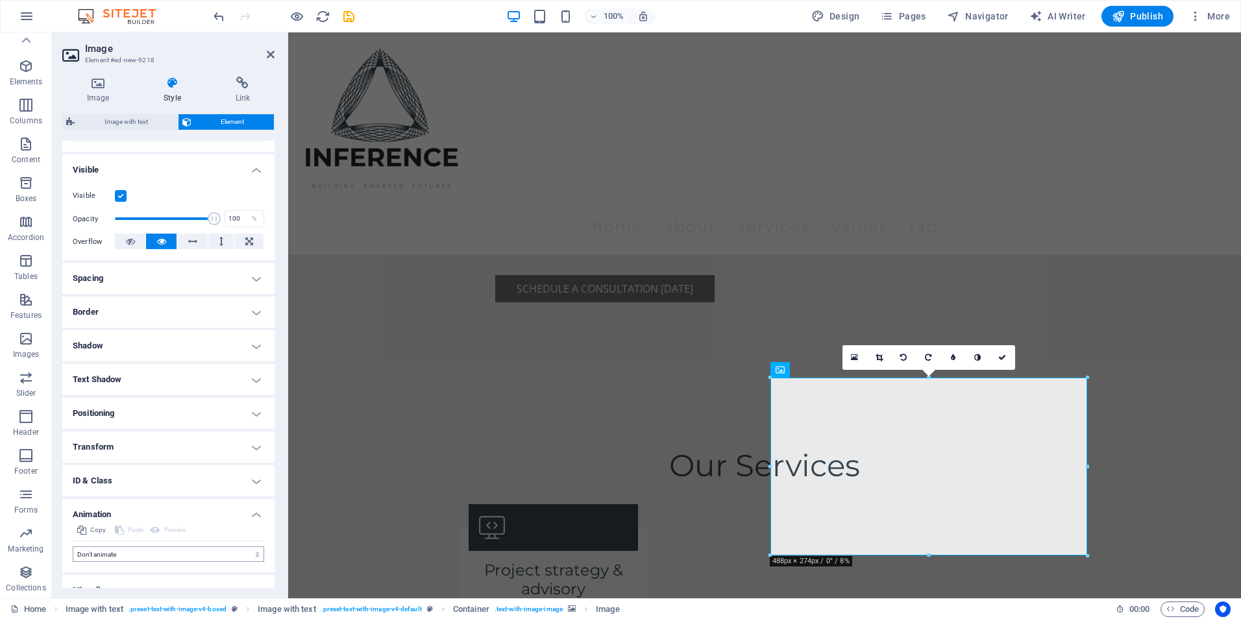
scroll to position [143, 0]
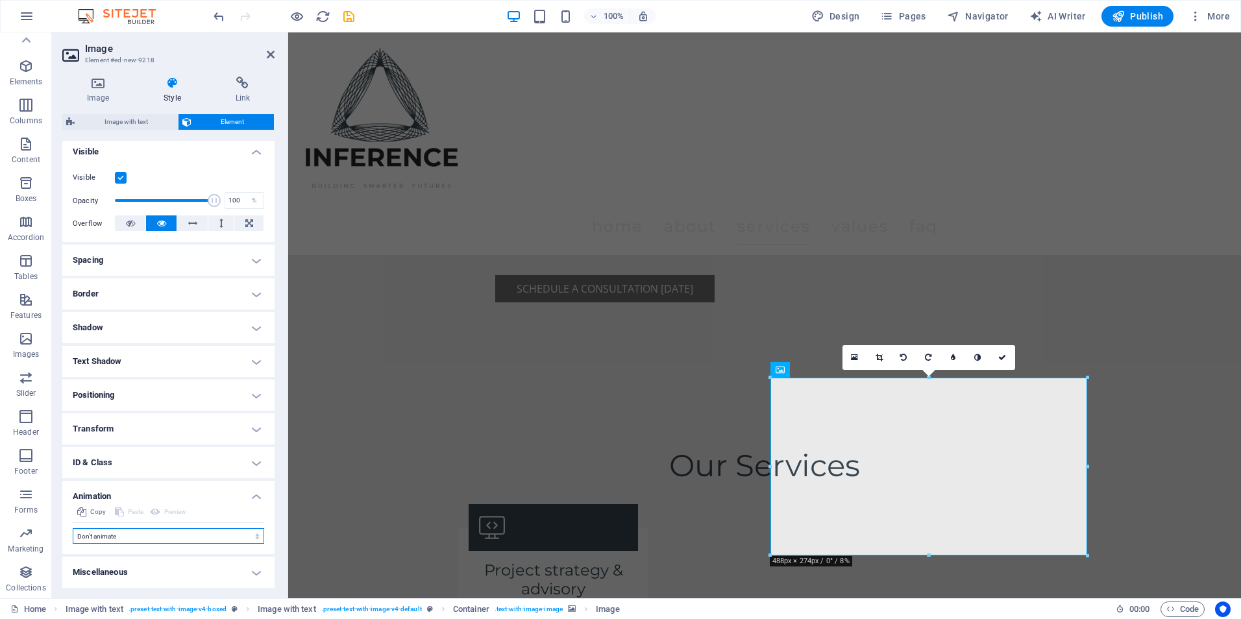
click at [125, 533] on select "Don't animate Show / Hide Slide up/down Zoom in/out Slide left to right Slide r…" at bounding box center [168, 536] width 191 height 16
click at [125, 529] on select "Don't animate Show / Hide Slide up/down Zoom in/out Slide left to right Slide r…" at bounding box center [168, 536] width 191 height 16
select select "shrink"
click at [73, 528] on select "Don't animate Show / Hide Slide up/down Zoom in/out Slide left to right Slide r…" at bounding box center [168, 536] width 191 height 16
select select "scroll"
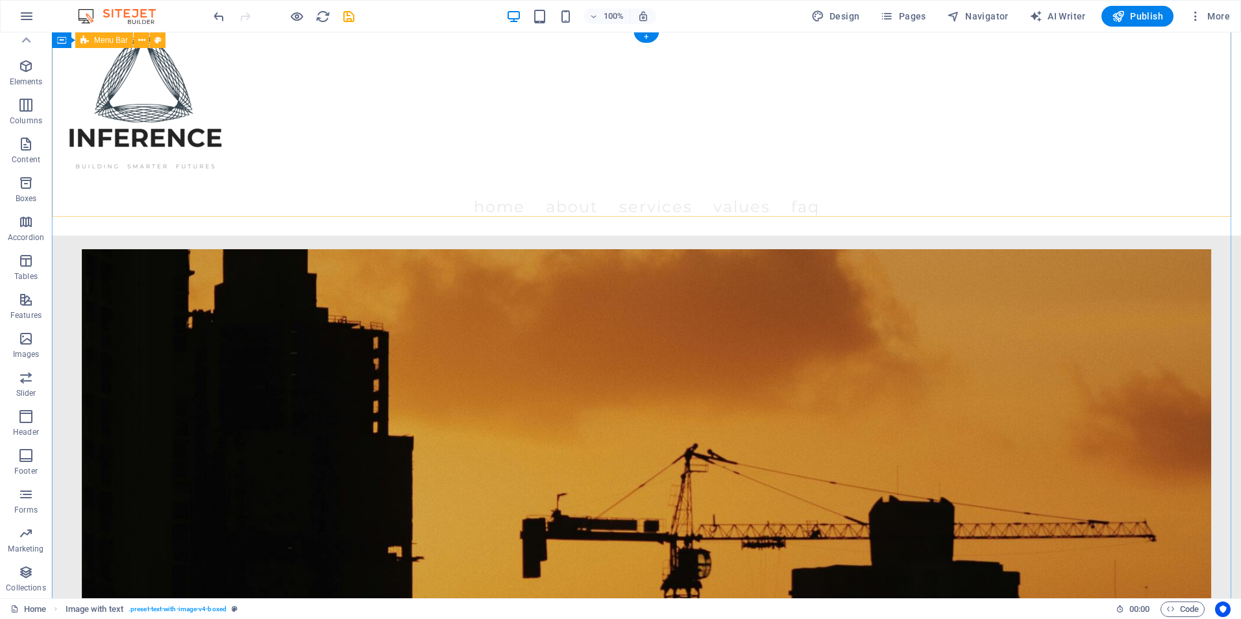
scroll to position [0, 0]
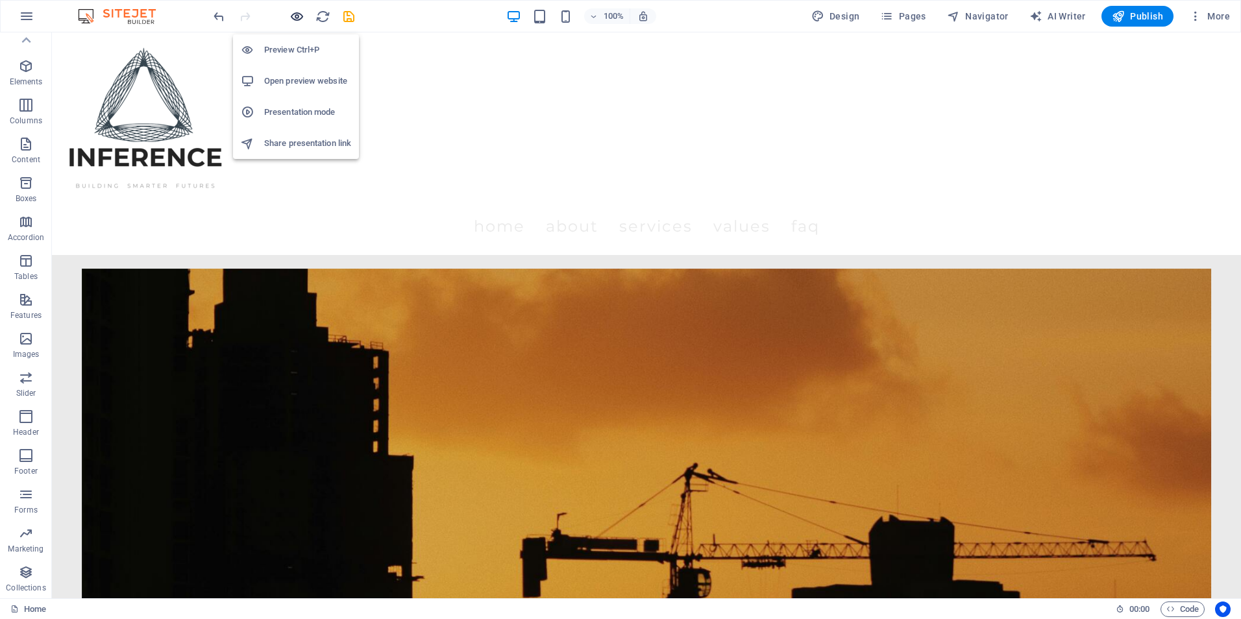
click at [296, 18] on icon "button" at bounding box center [296, 16] width 15 height 15
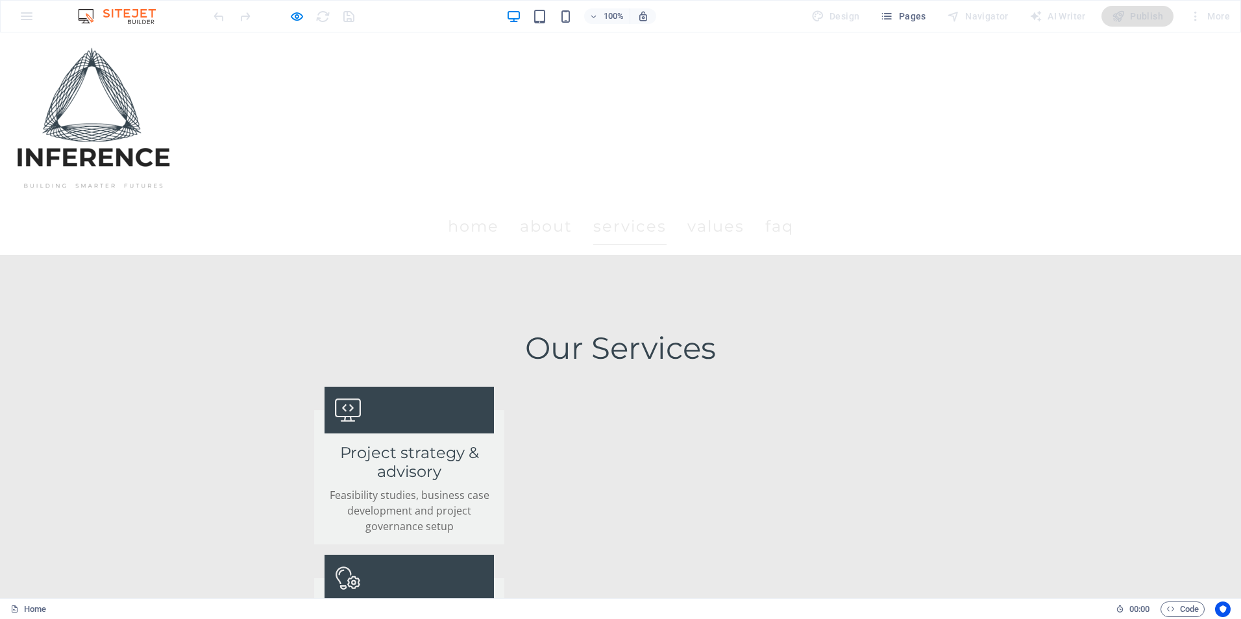
scroll to position [1882, 0]
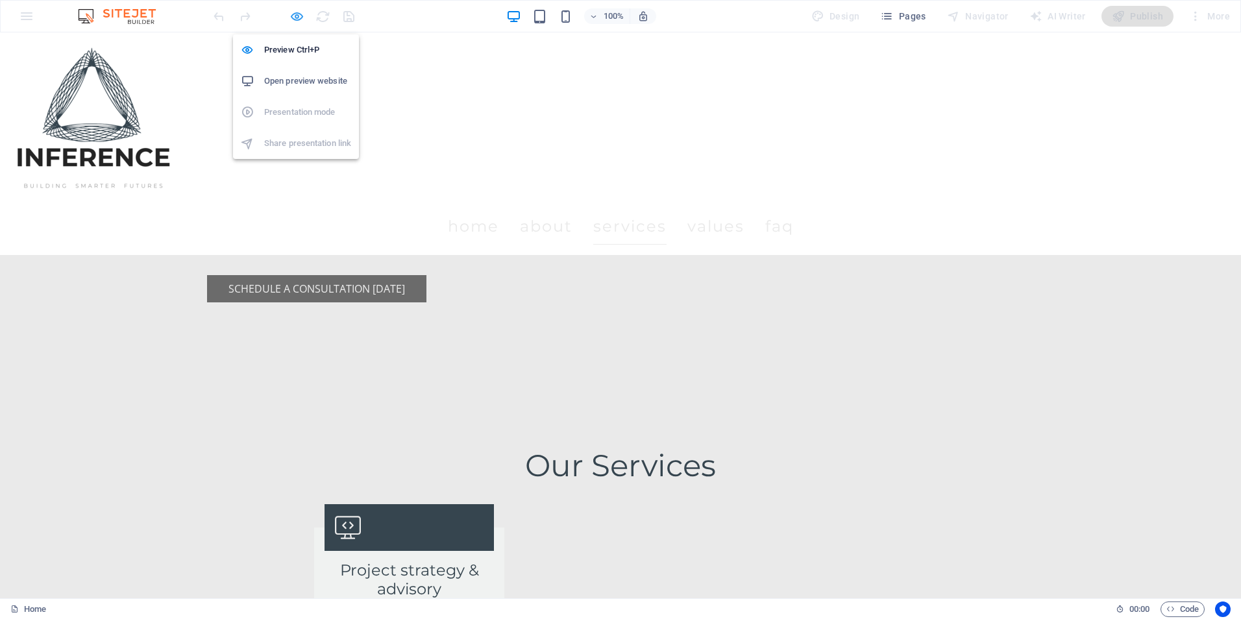
click at [296, 23] on icon "button" at bounding box center [296, 16] width 15 height 15
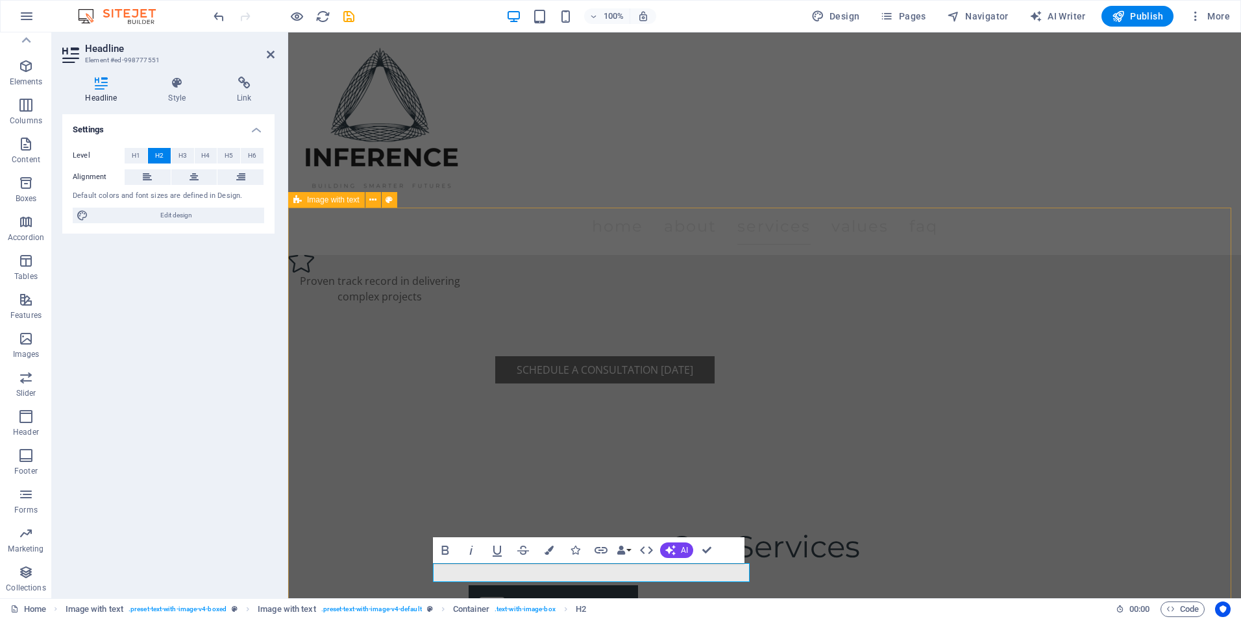
scroll to position [1817, 0]
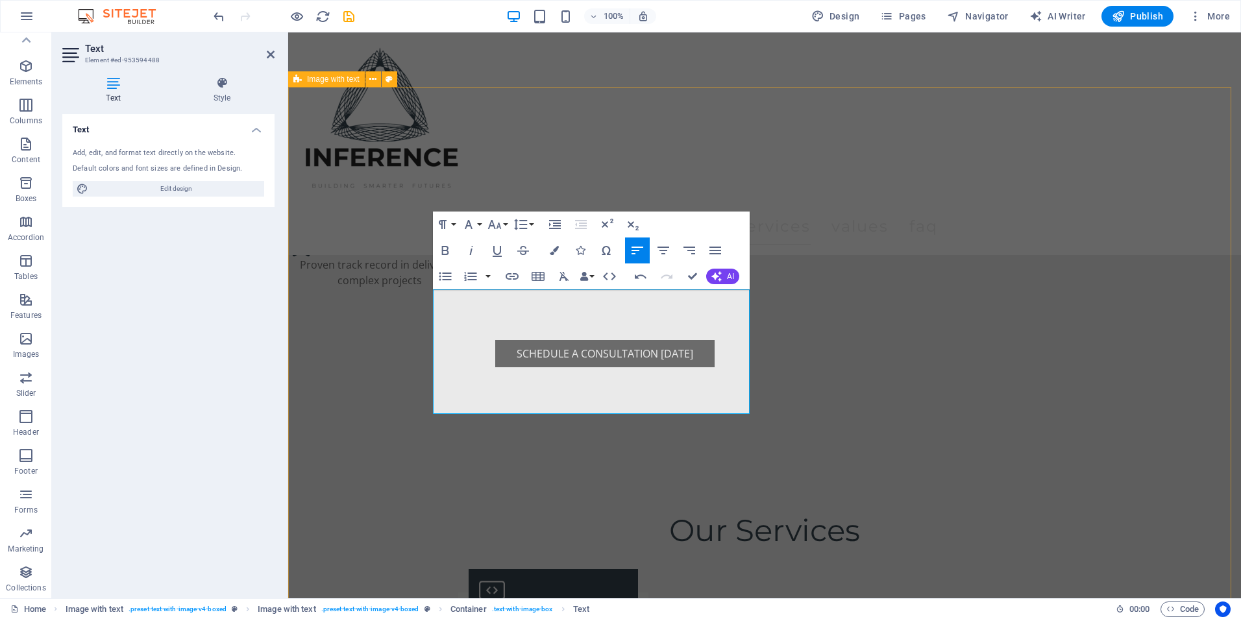
drag, startPoint x: 405, startPoint y: 345, endPoint x: 640, endPoint y: 343, distance: 234.9
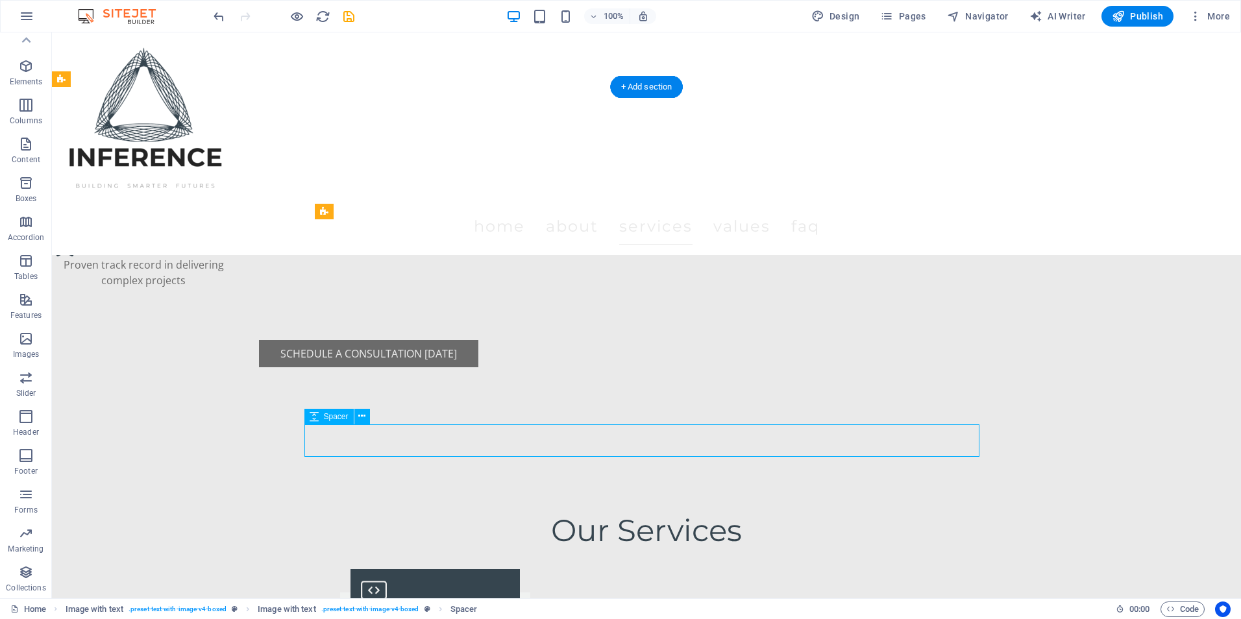
select select "px"
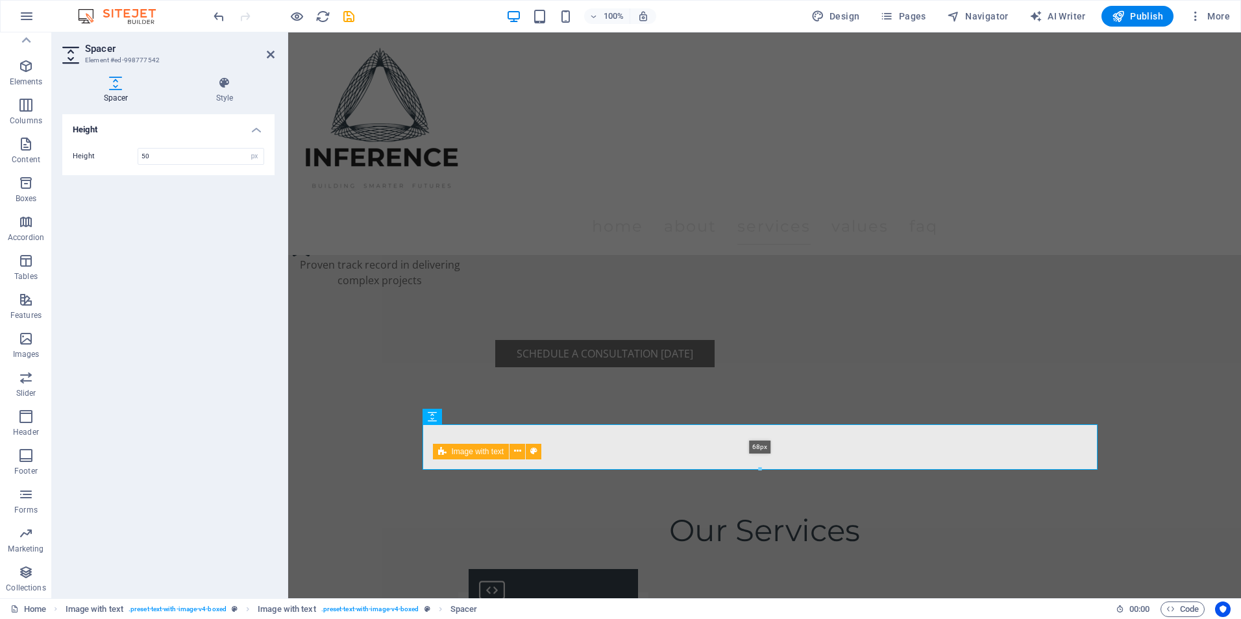
drag, startPoint x: 762, startPoint y: 455, endPoint x: 762, endPoint y: 468, distance: 13.0
click at [762, 468] on div at bounding box center [759, 469] width 673 height 5
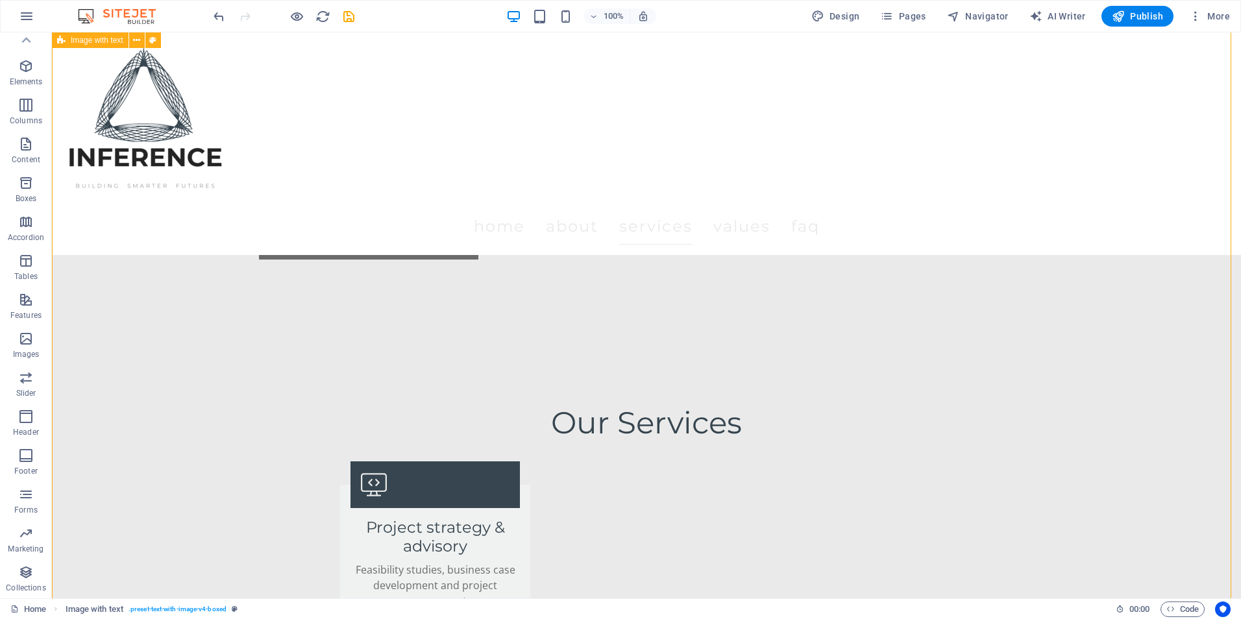
scroll to position [1946, 0]
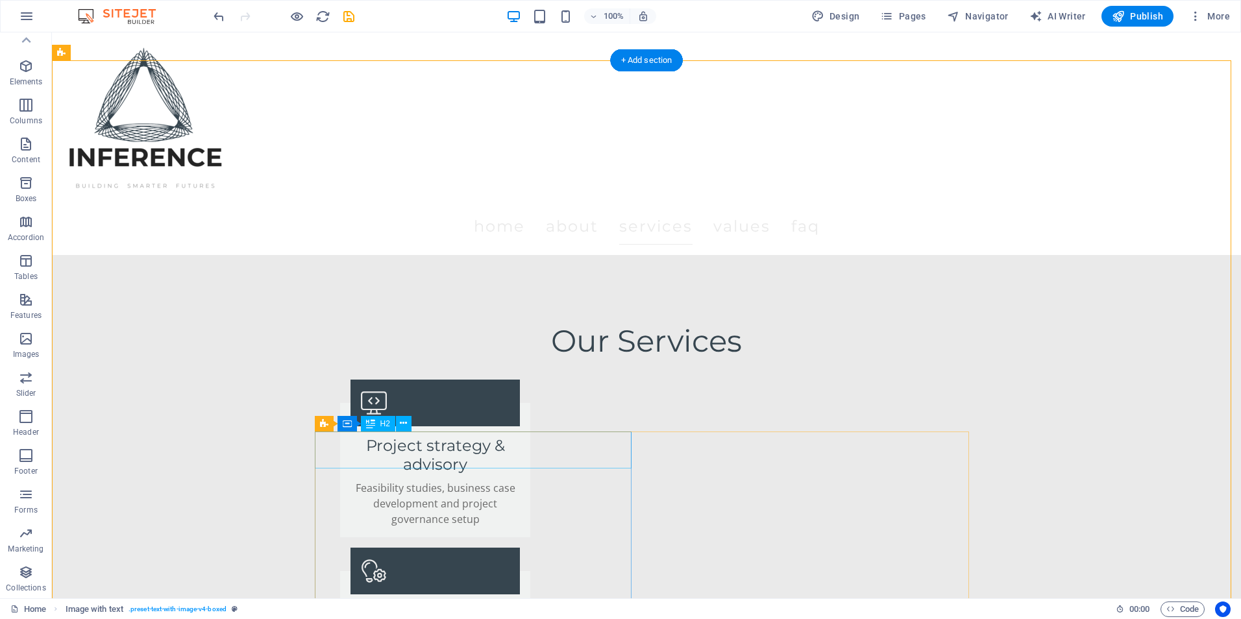
scroll to position [1817, 0]
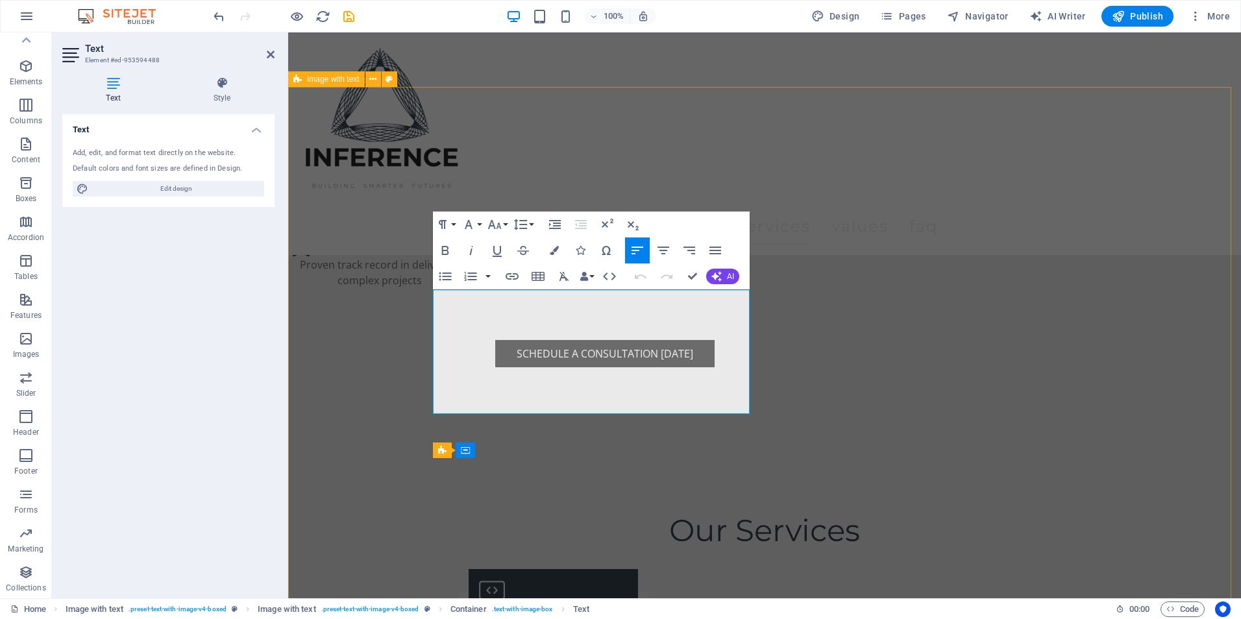
drag, startPoint x: 527, startPoint y: 404, endPoint x: 378, endPoint y: 280, distance: 194.1
copy div "- Client challenge: Navigating complex council approvals and managing multiple …"
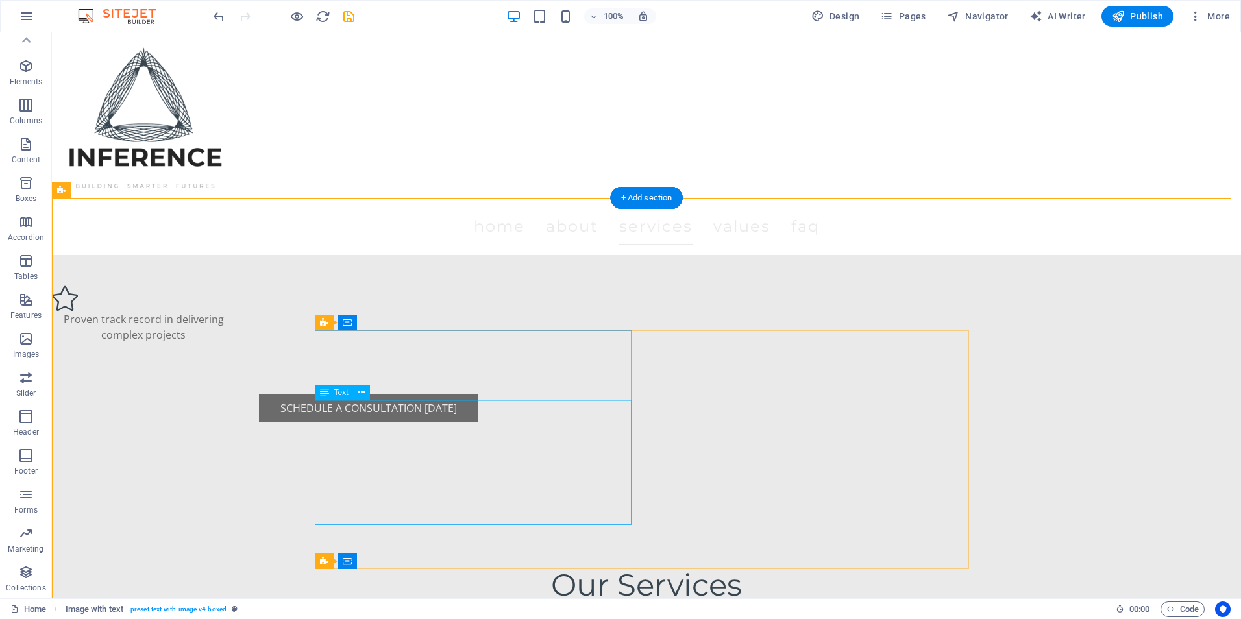
scroll to position [1882, 0]
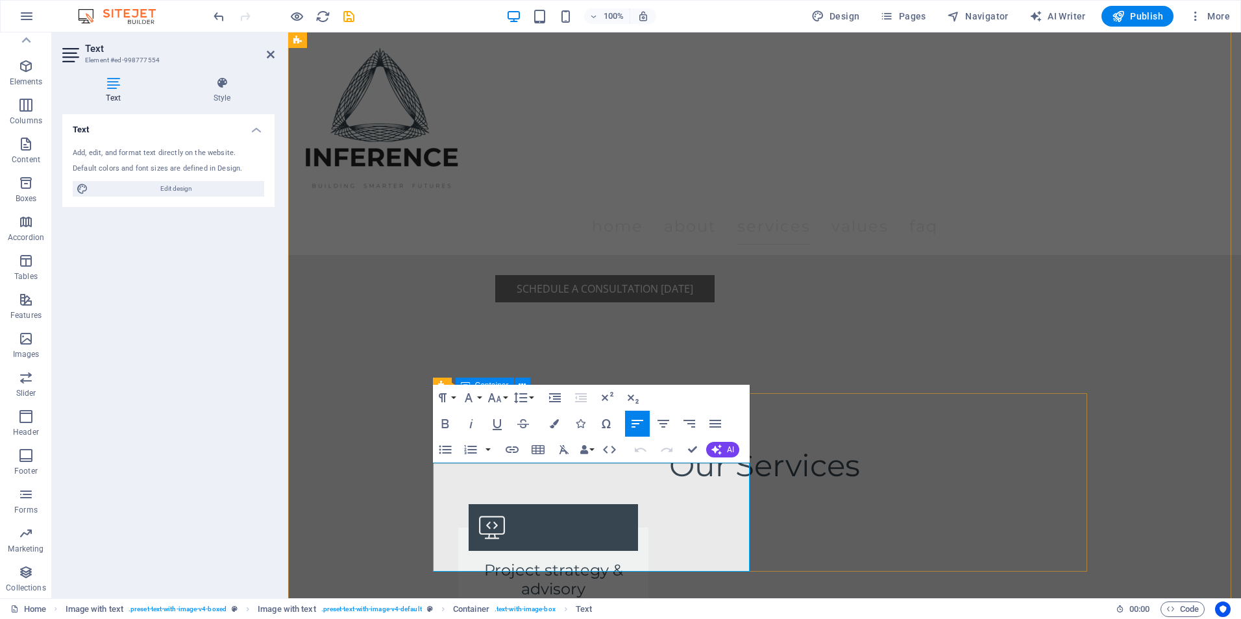
drag, startPoint x: 610, startPoint y: 561, endPoint x: 417, endPoint y: 455, distance: 219.8
drag, startPoint x: 644, startPoint y: 490, endPoint x: 518, endPoint y: 465, distance: 127.7
drag, startPoint x: 552, startPoint y: 538, endPoint x: 486, endPoint y: 513, distance: 70.8
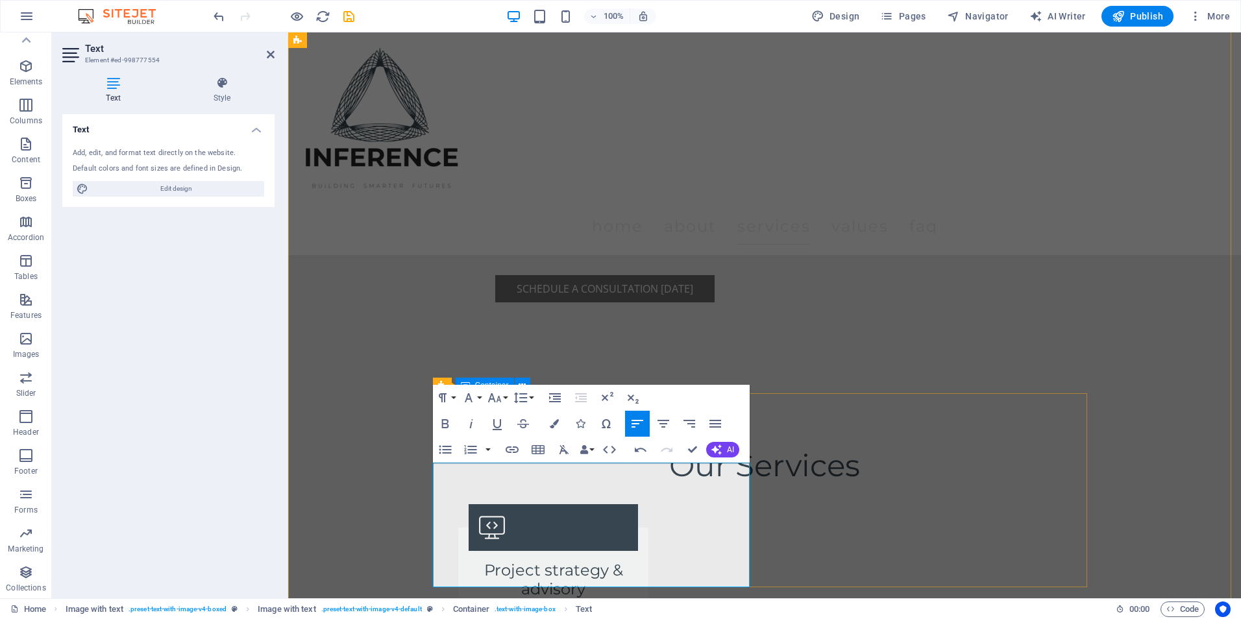
drag, startPoint x: 473, startPoint y: 548, endPoint x: 514, endPoint y: 563, distance: 43.7
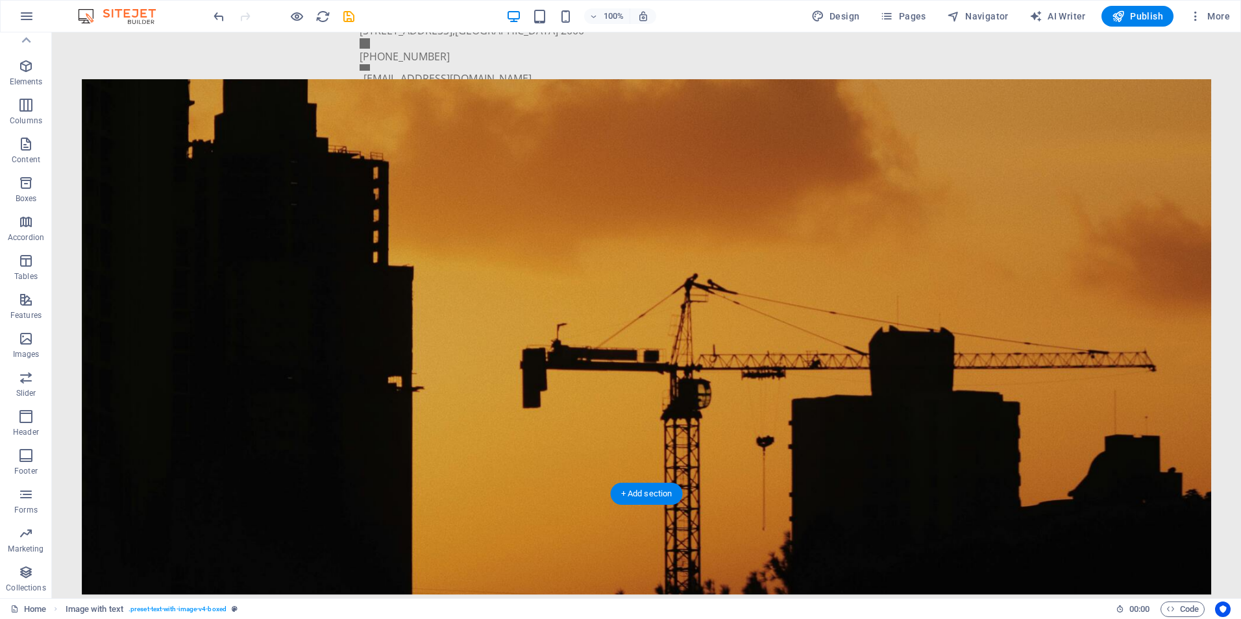
scroll to position [0, 0]
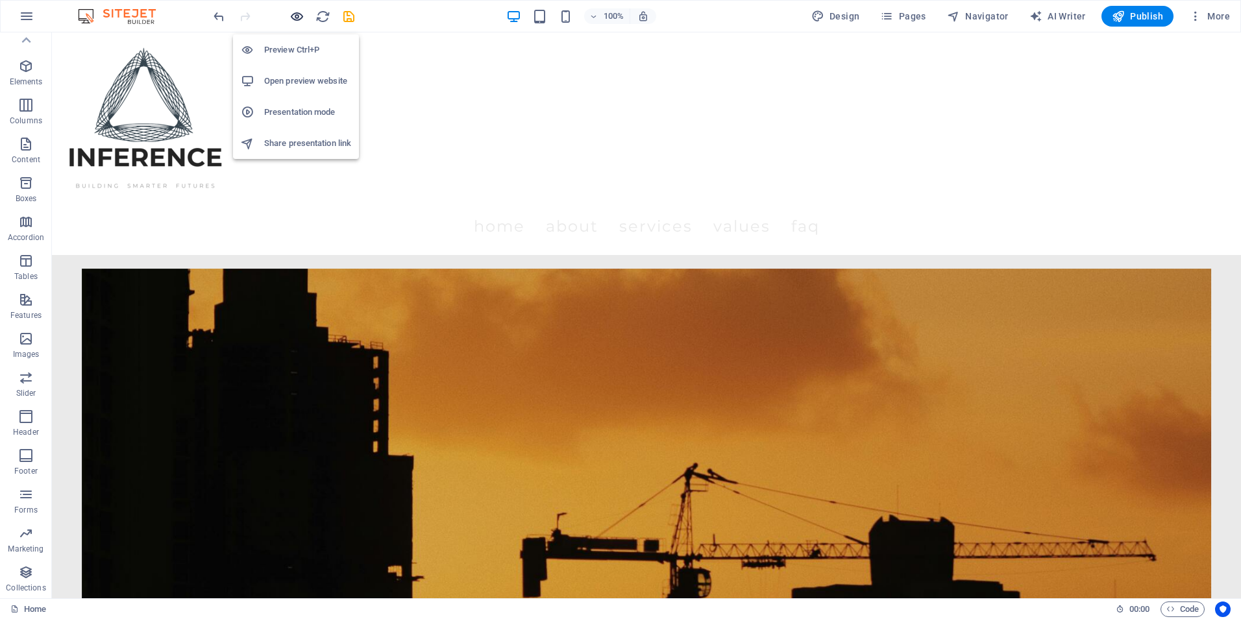
click at [298, 19] on icon "button" at bounding box center [296, 16] width 15 height 15
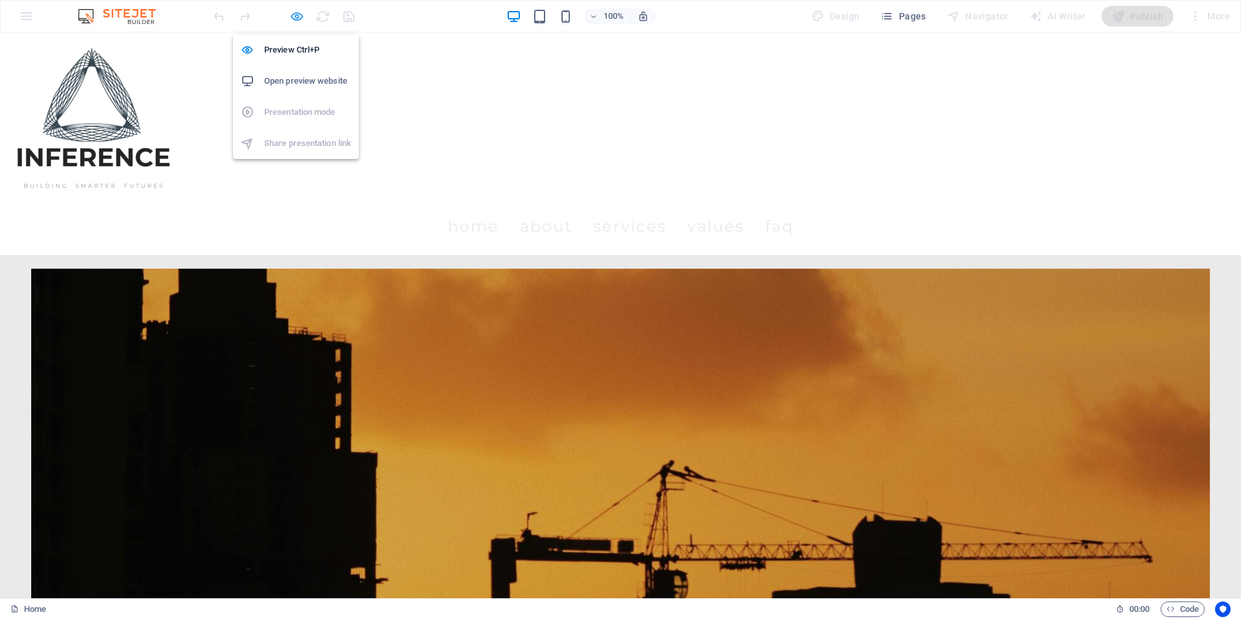
click at [293, 11] on icon "button" at bounding box center [296, 16] width 15 height 15
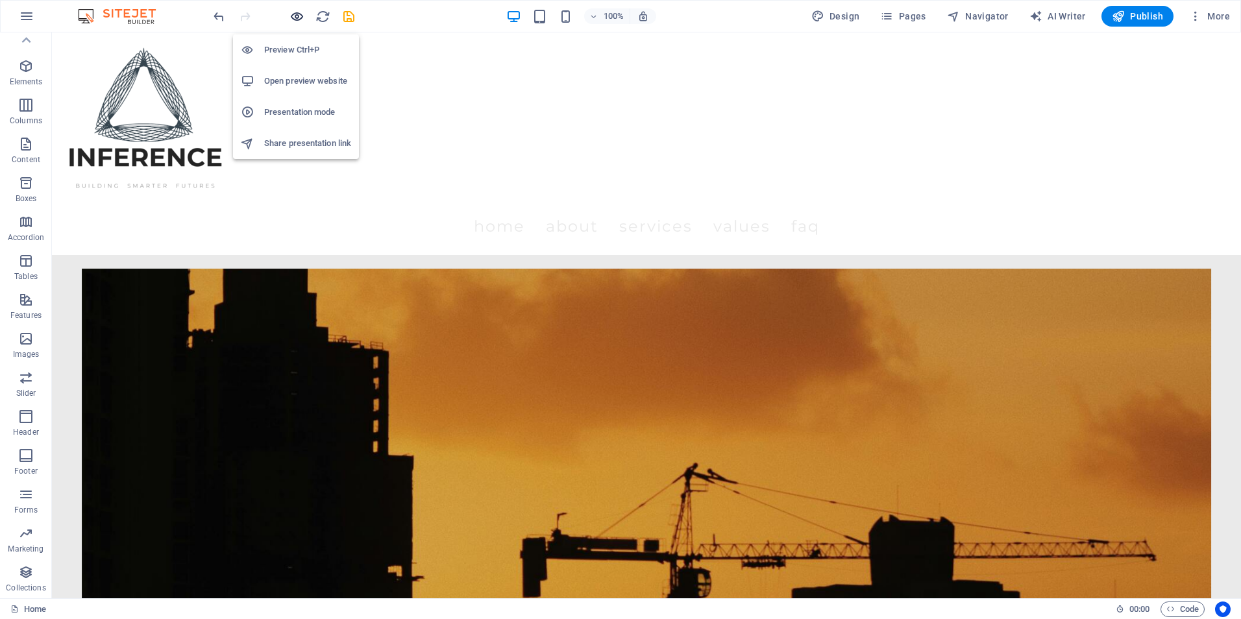
click at [297, 20] on icon "button" at bounding box center [296, 16] width 15 height 15
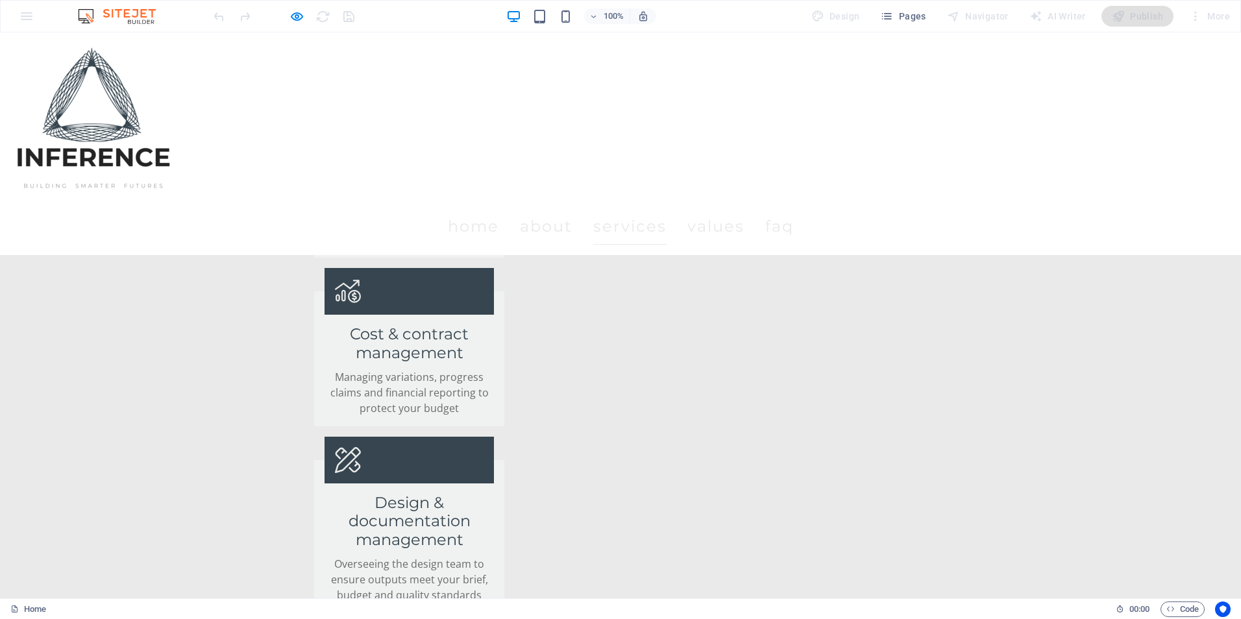
scroll to position [2271, 0]
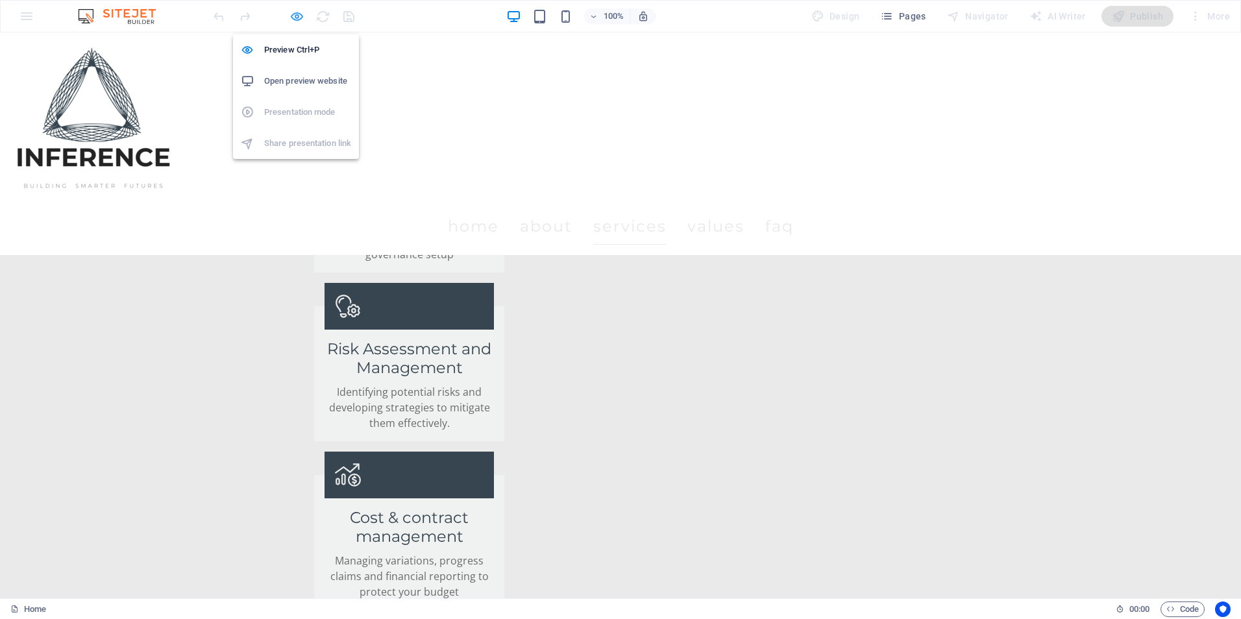
click at [295, 19] on icon "button" at bounding box center [296, 16] width 15 height 15
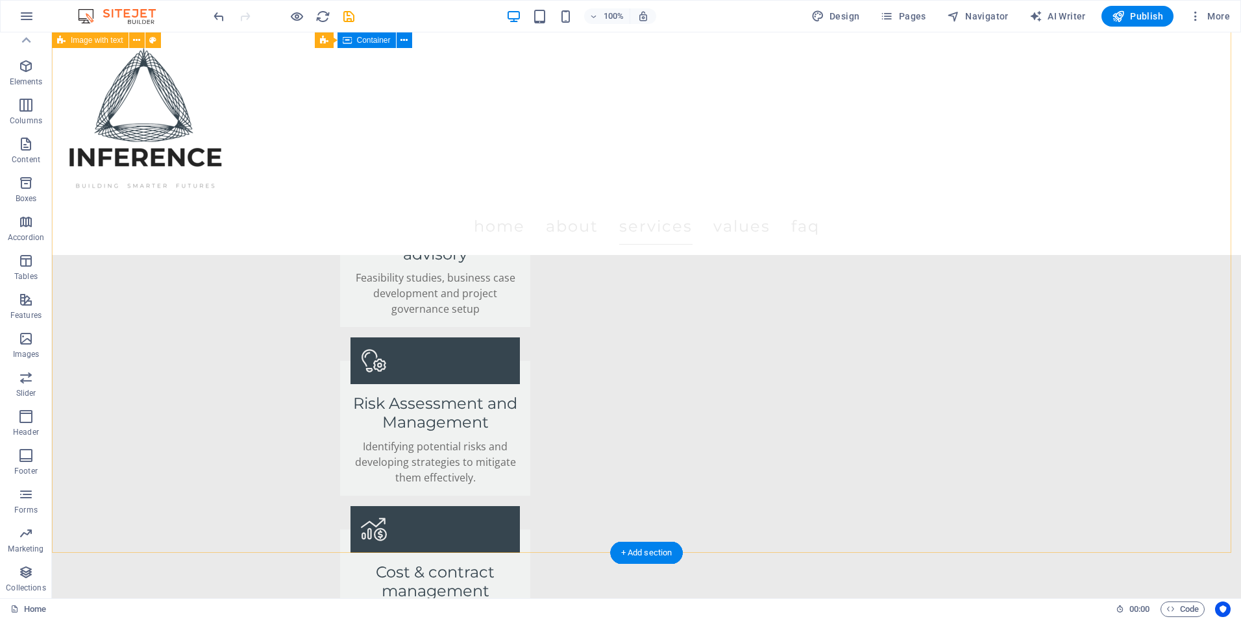
scroll to position [2141, 0]
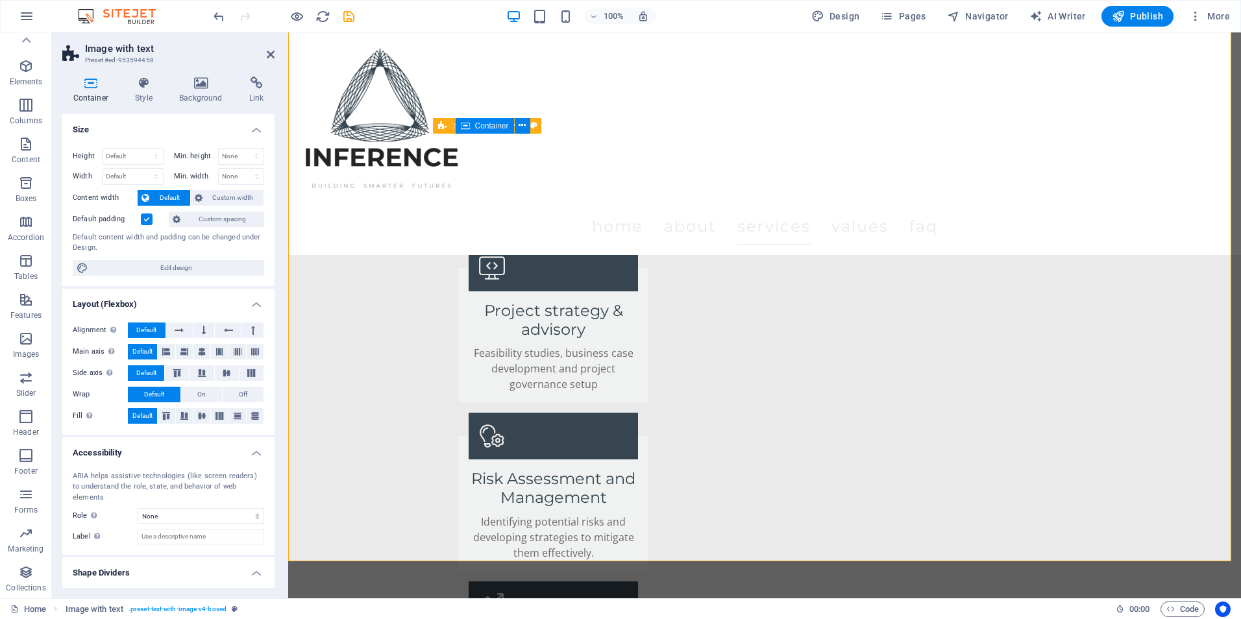
click at [265, 54] on header "Image with text Preset #ed-953594458" at bounding box center [168, 49] width 212 height 34
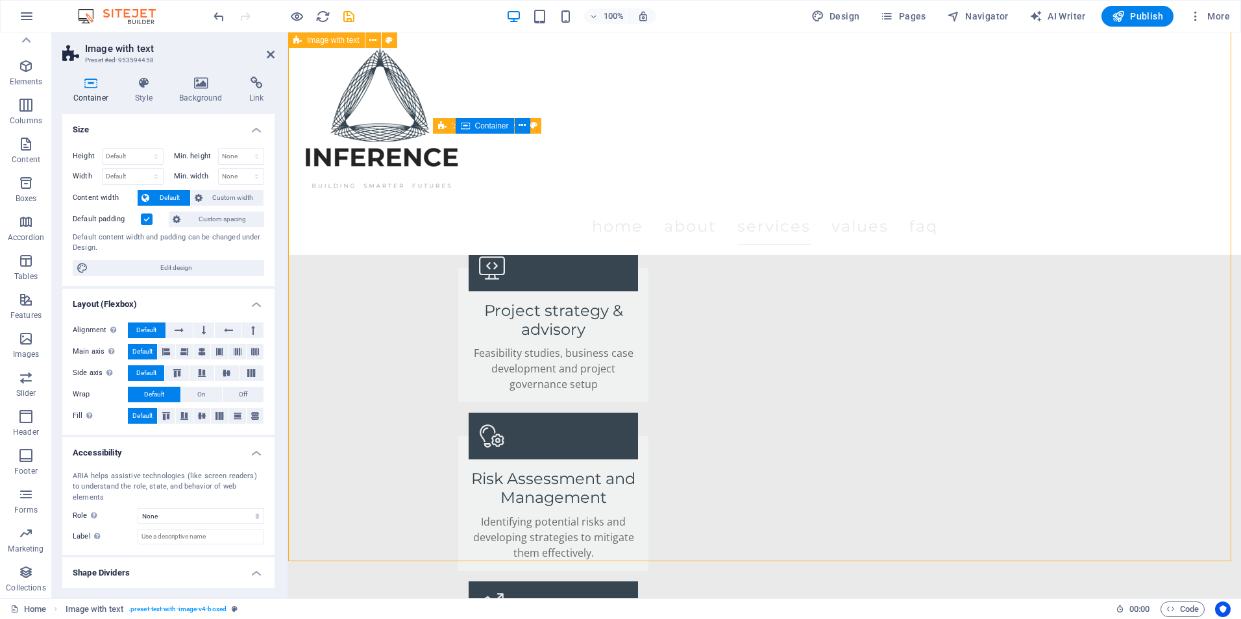
click at [156, 98] on h4 "Style" at bounding box center [147, 90] width 44 height 27
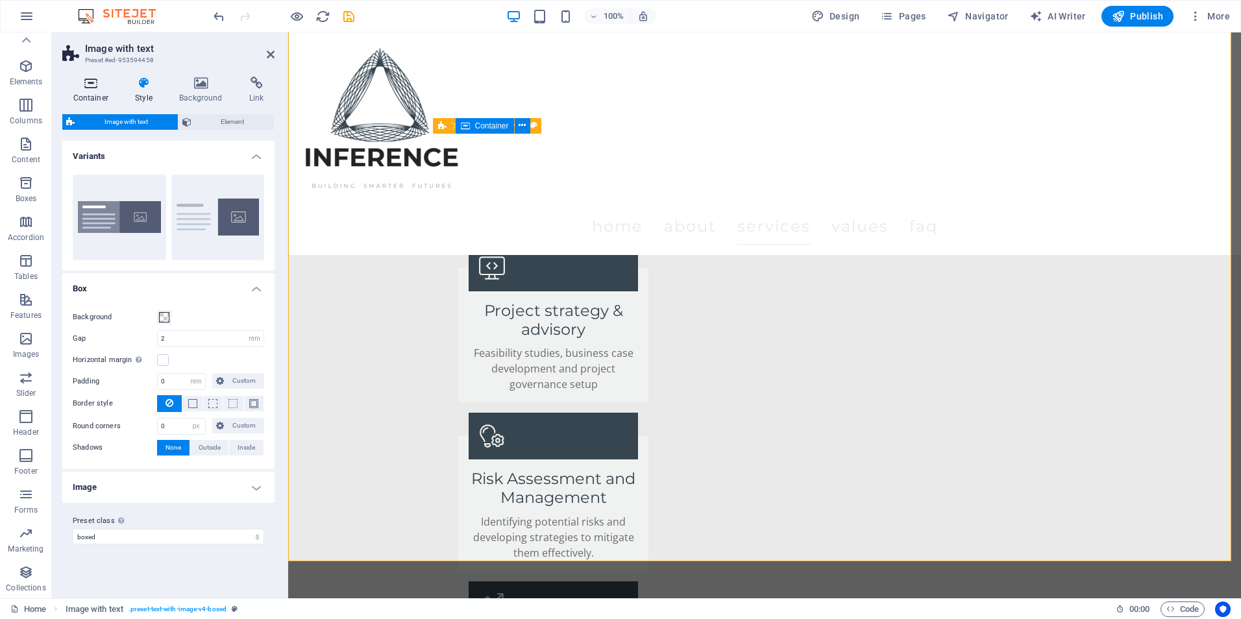
click at [91, 82] on icon at bounding box center [90, 83] width 57 height 13
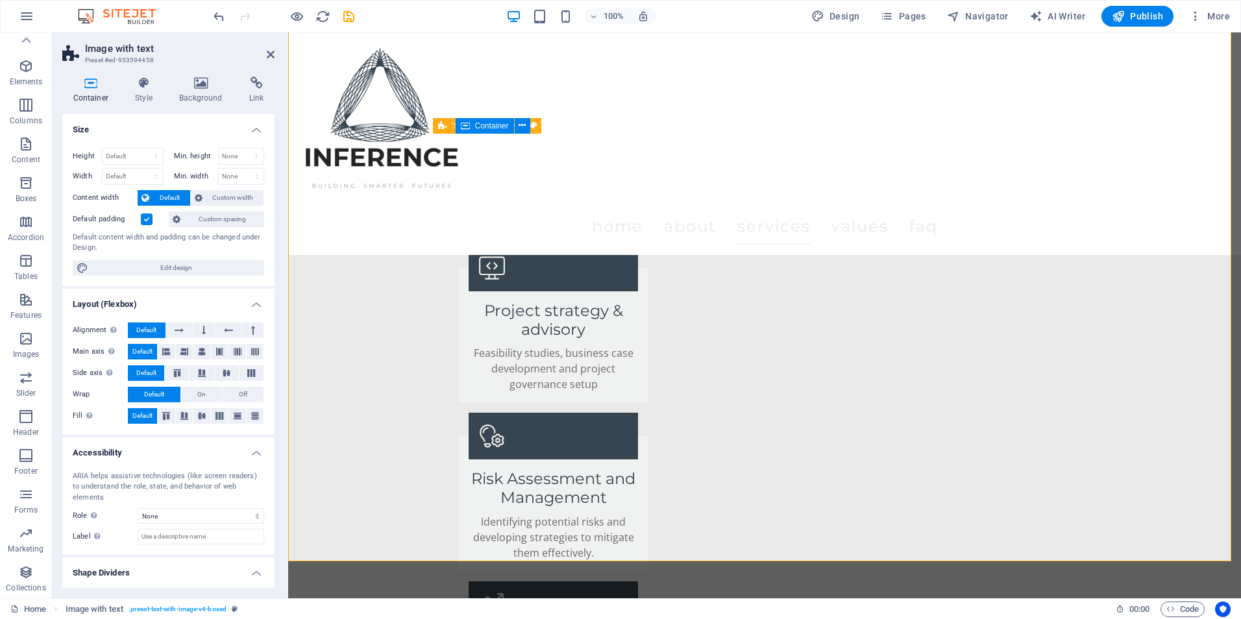
scroll to position [19, 0]
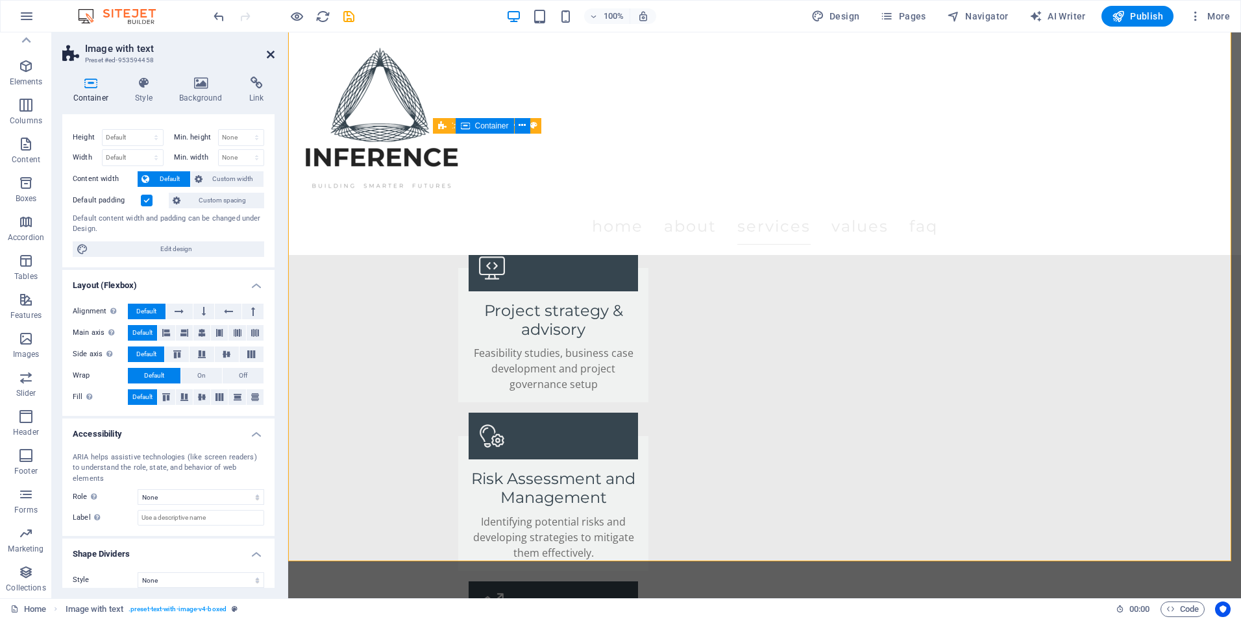
click at [274, 55] on icon at bounding box center [271, 54] width 8 height 10
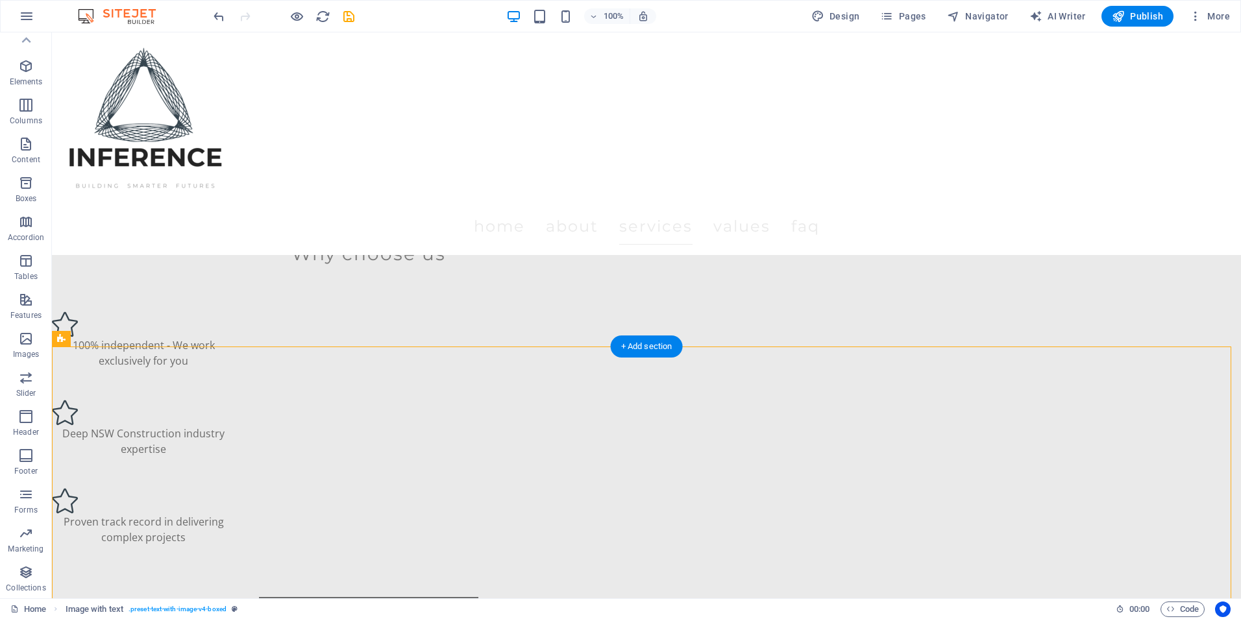
scroll to position [1557, 0]
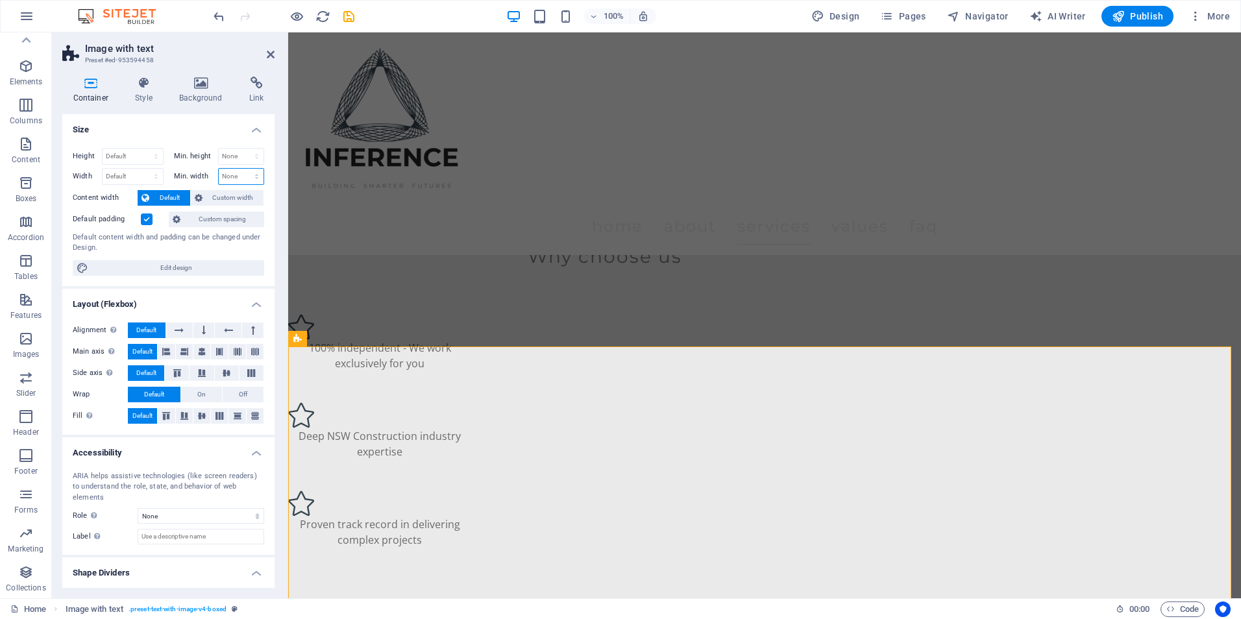
click at [237, 180] on select "None px rem % vh vw" at bounding box center [241, 177] width 45 height 16
click at [235, 175] on select "None px rem % vh vw" at bounding box center [241, 177] width 45 height 16
click at [224, 191] on span "Custom width" at bounding box center [233, 198] width 54 height 16
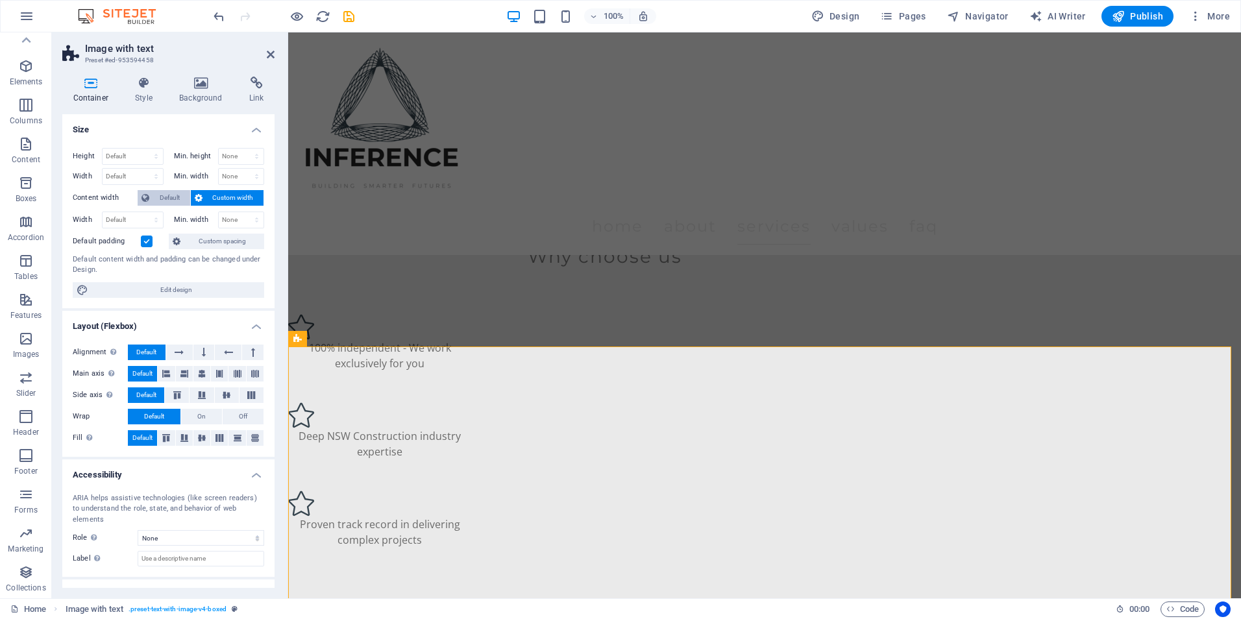
click at [163, 192] on span "Default" at bounding box center [169, 198] width 33 height 16
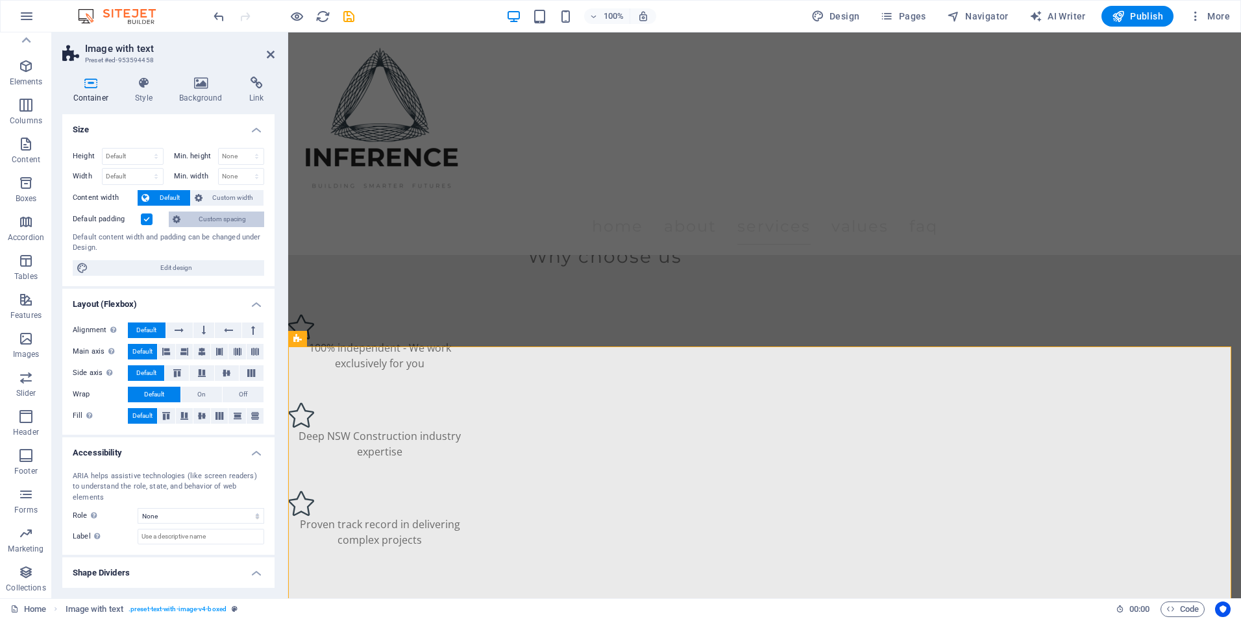
click at [212, 213] on span "Custom spacing" at bounding box center [222, 220] width 76 height 16
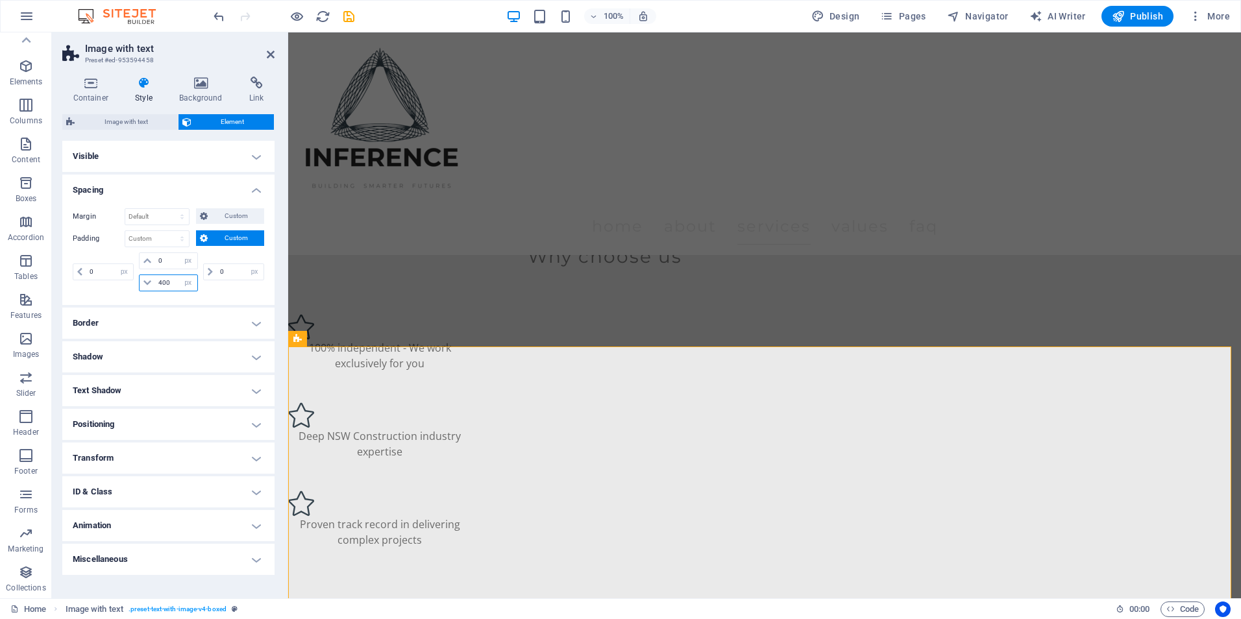
click at [167, 284] on input "400" at bounding box center [176, 283] width 42 height 16
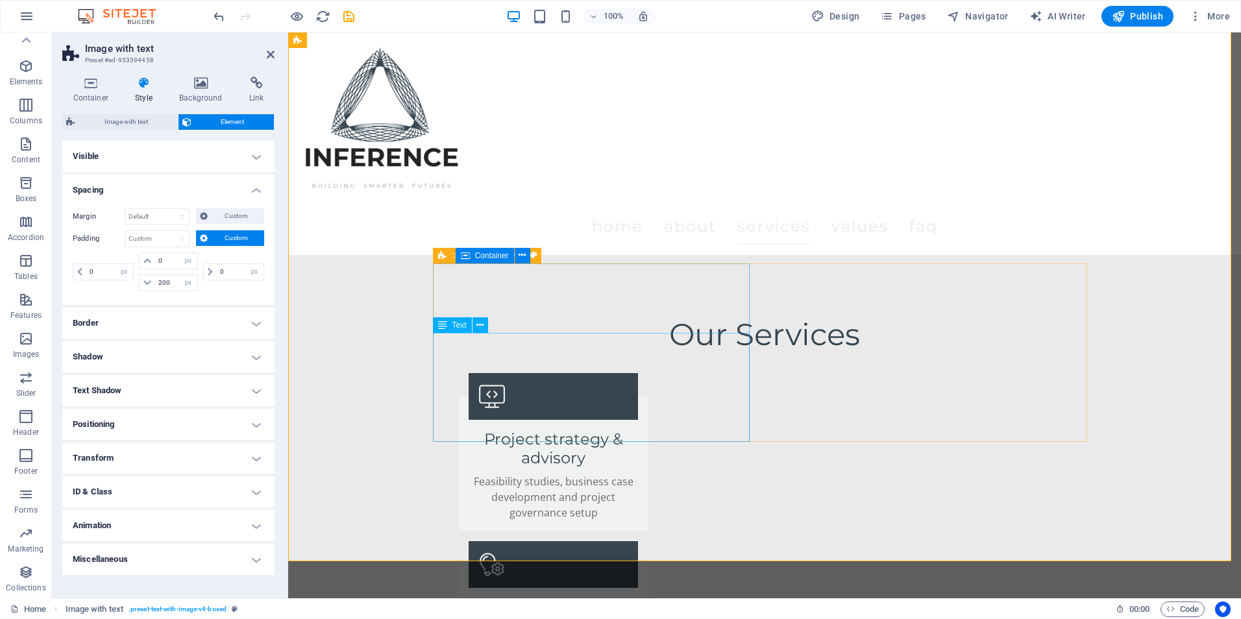
scroll to position [2011, 0]
click at [156, 280] on input "200" at bounding box center [176, 283] width 42 height 16
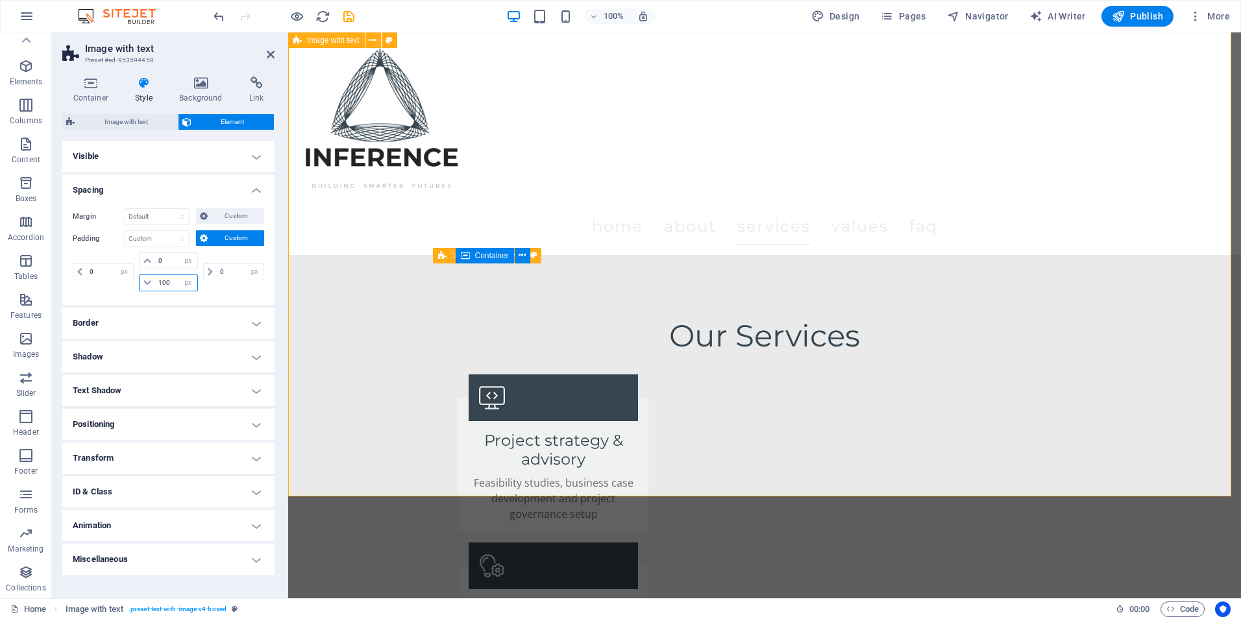
type input "100"
click at [269, 60] on header "Image with text Preset #ed-953594458" at bounding box center [168, 49] width 212 height 34
click at [269, 54] on icon at bounding box center [271, 54] width 8 height 10
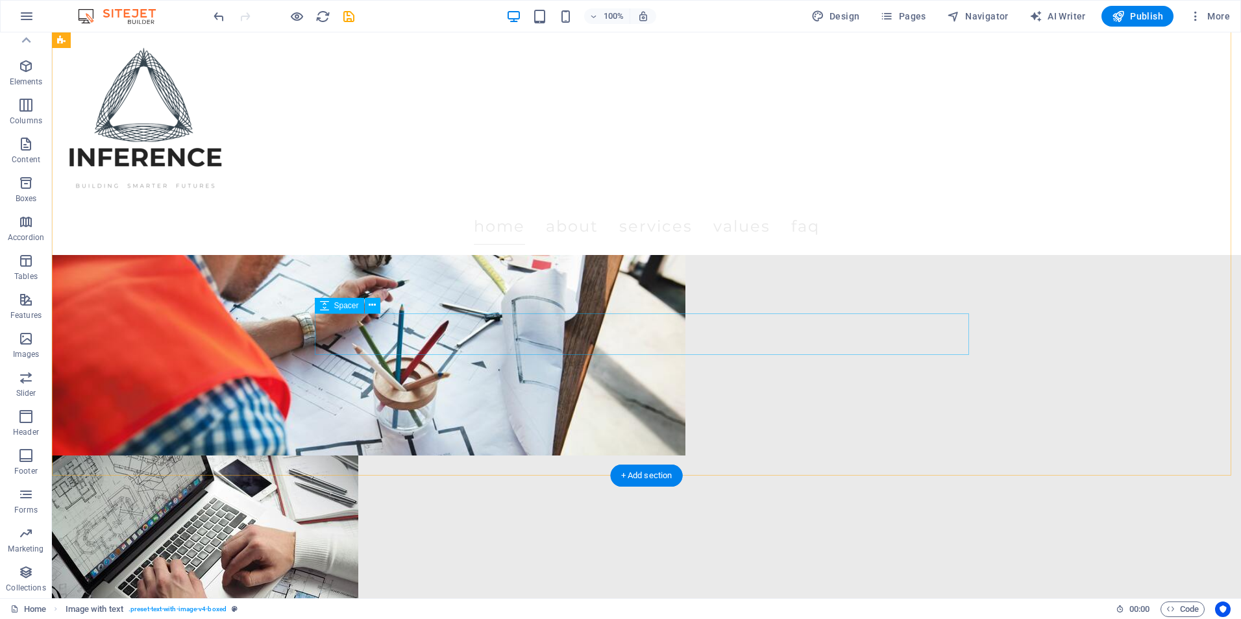
scroll to position [843, 0]
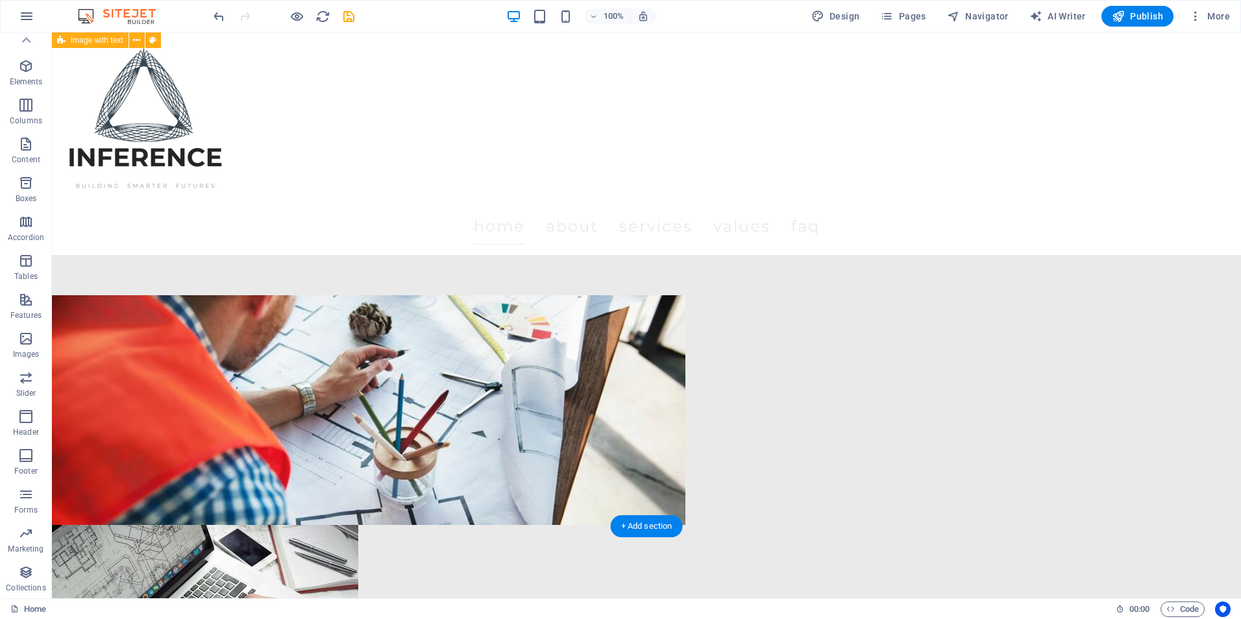
select select "px"
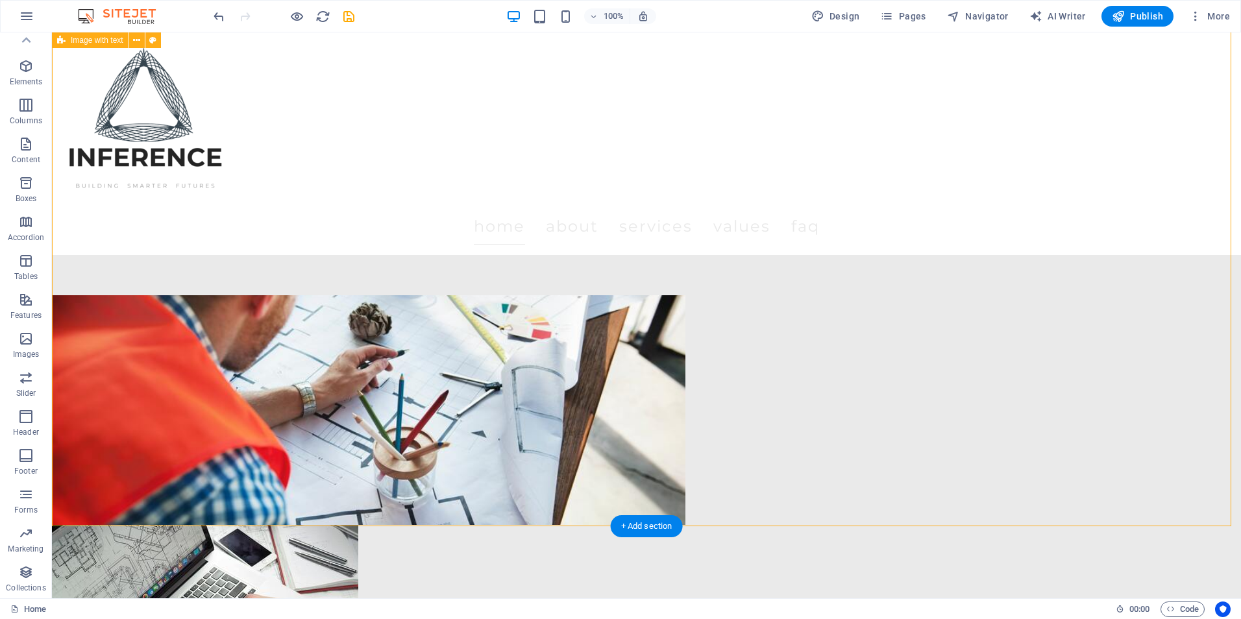
select select "px"
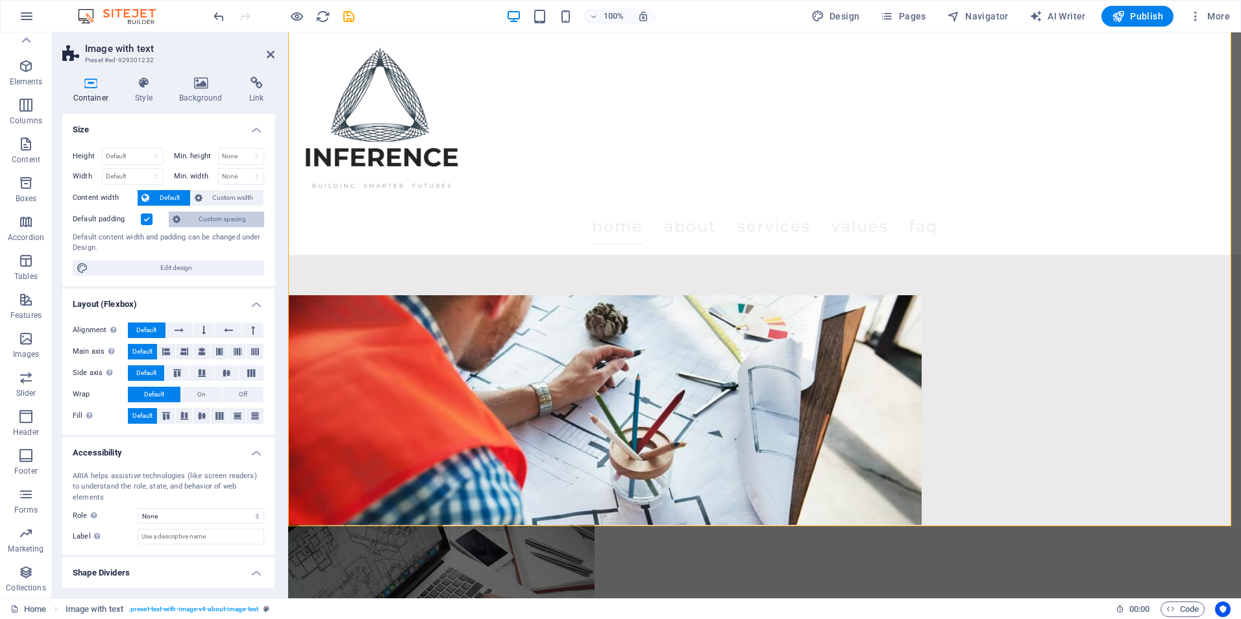
click at [218, 213] on span "Custom spacing" at bounding box center [222, 220] width 76 height 16
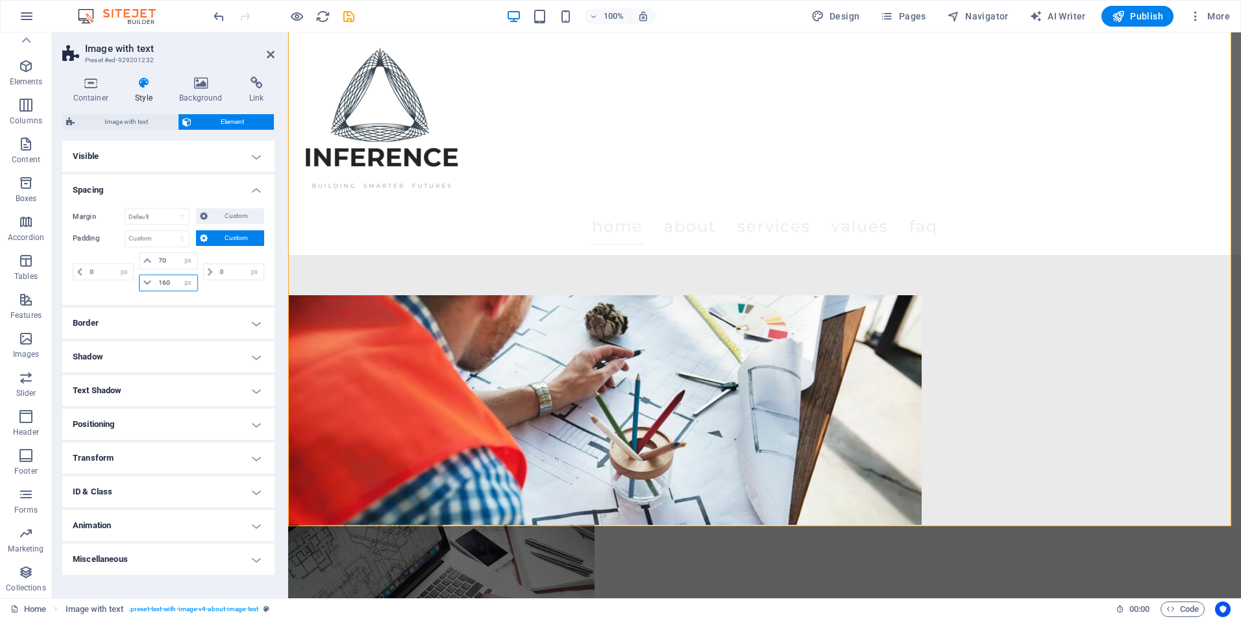
click at [171, 276] on input "160" at bounding box center [176, 283] width 42 height 16
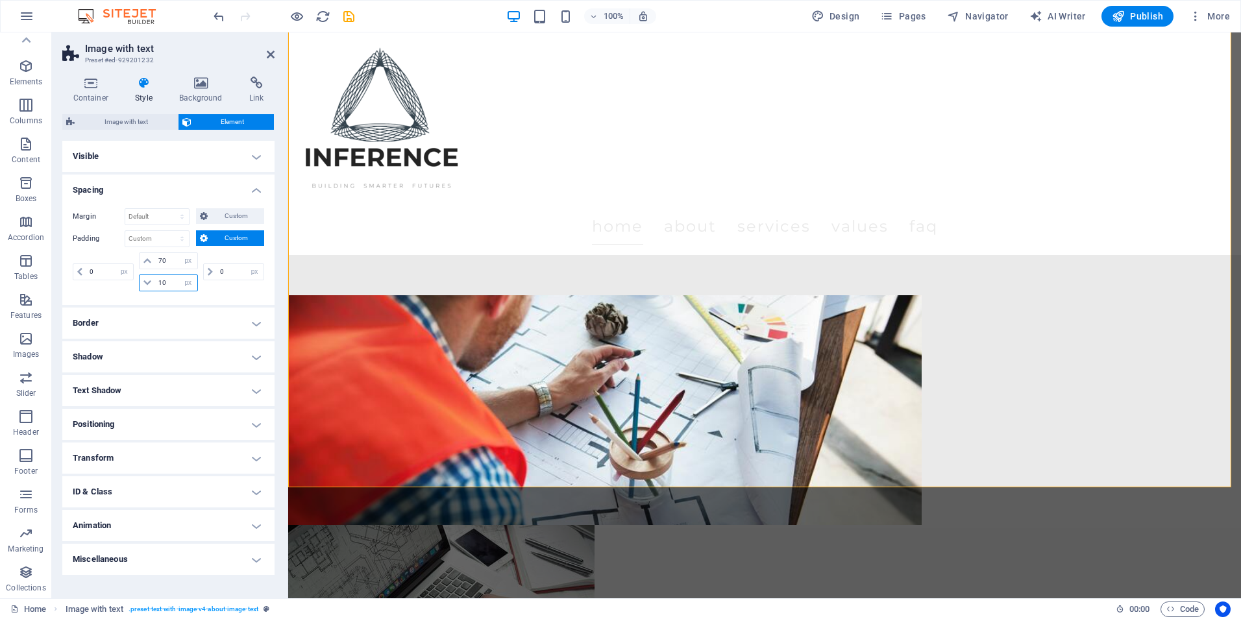
type input "1"
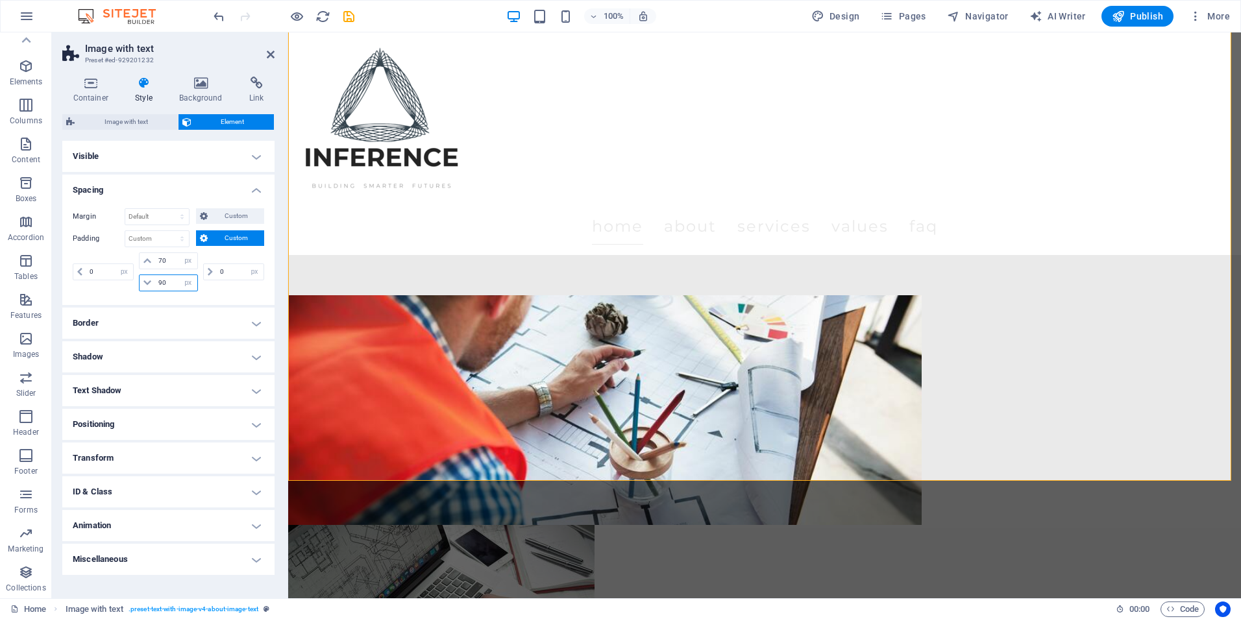
type input "9"
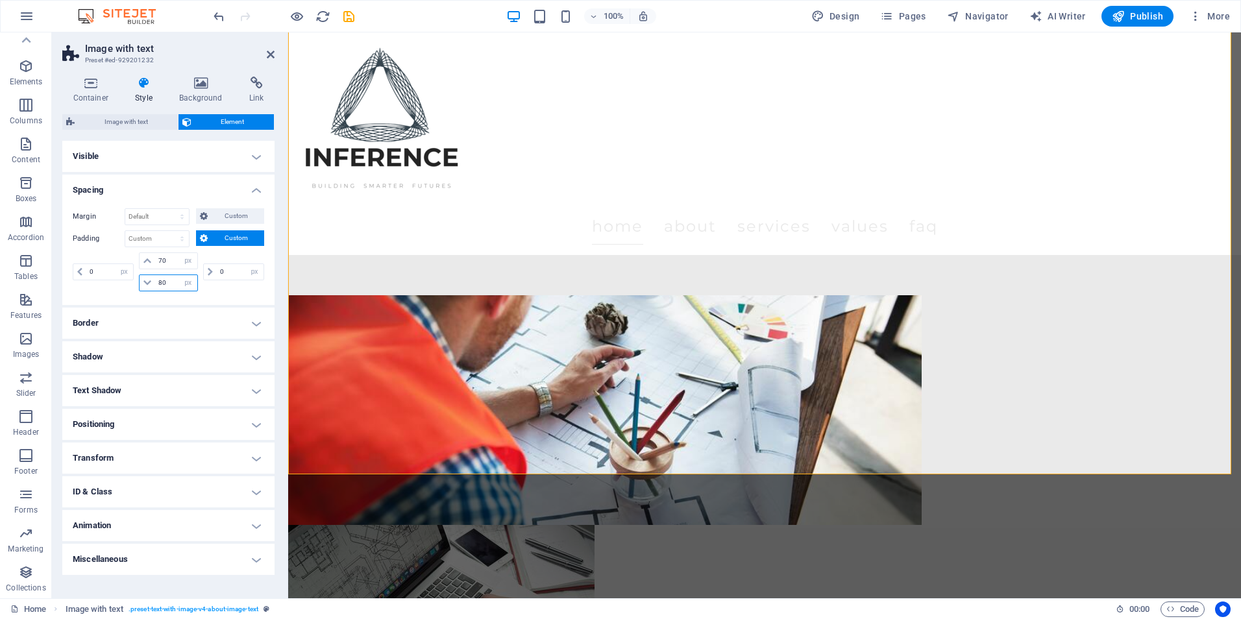
type input "80"
click at [263, 49] on h2 "Image with text" at bounding box center [179, 49] width 189 height 12
click at [267, 47] on h2 "Image with text" at bounding box center [179, 49] width 189 height 12
click at [274, 50] on icon at bounding box center [271, 54] width 8 height 10
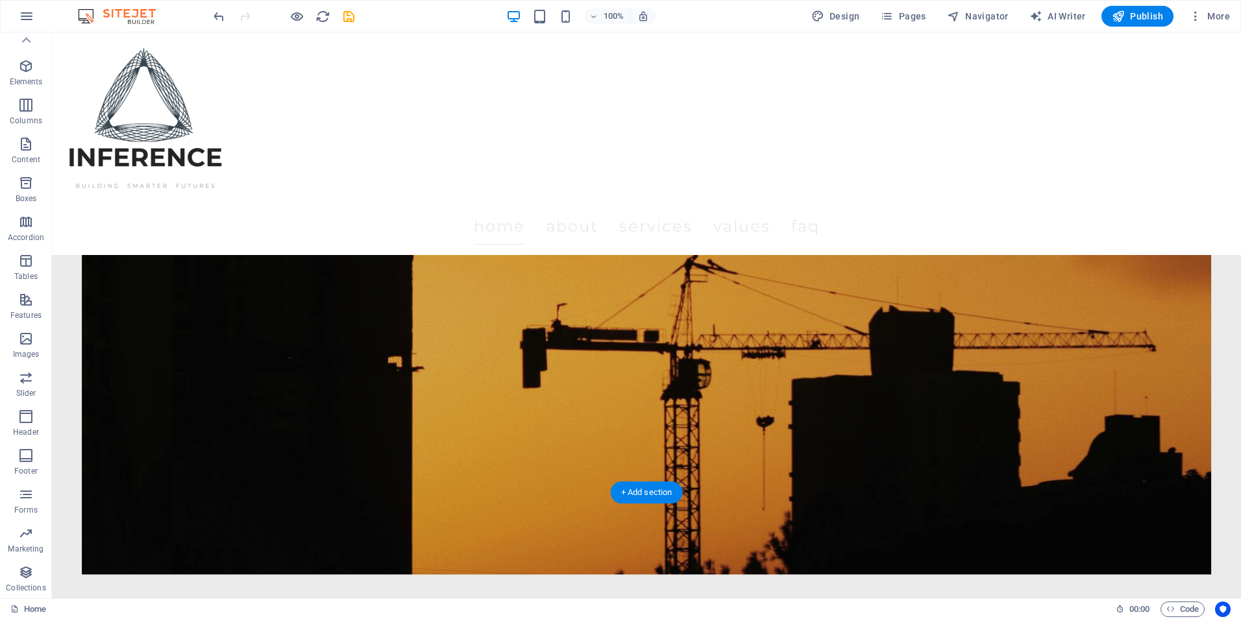
scroll to position [0, 0]
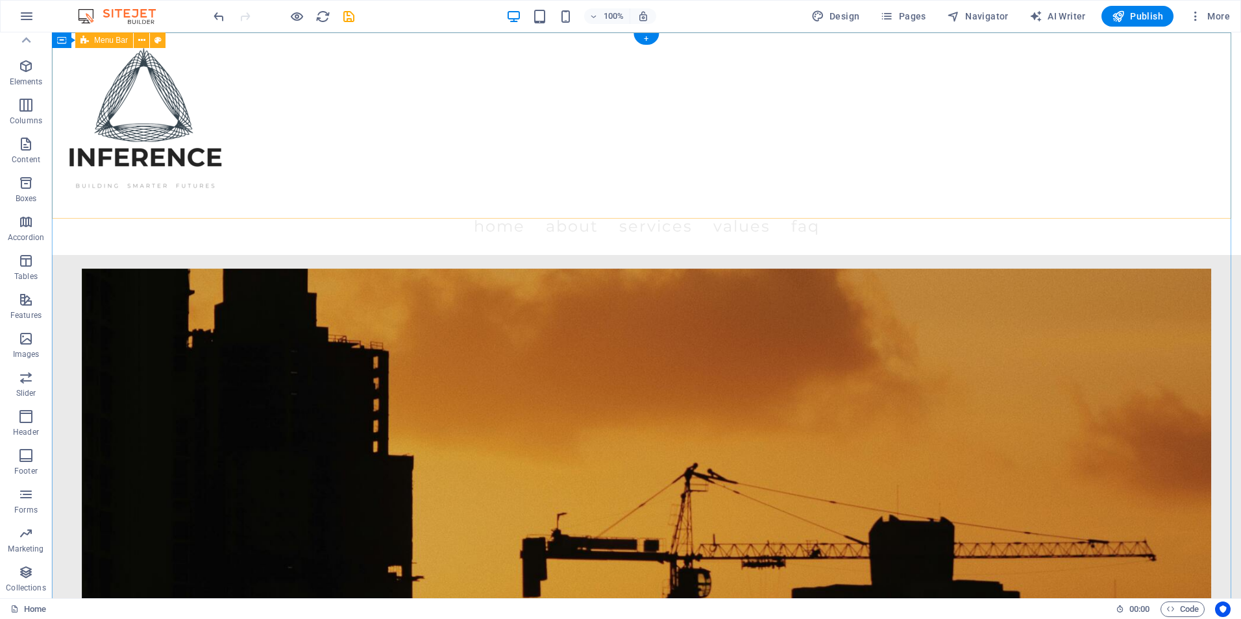
click at [407, 186] on div "Menu Home About Services Values FAQ" at bounding box center [646, 143] width 1189 height 223
click at [166, 167] on div at bounding box center [646, 125] width 1168 height 165
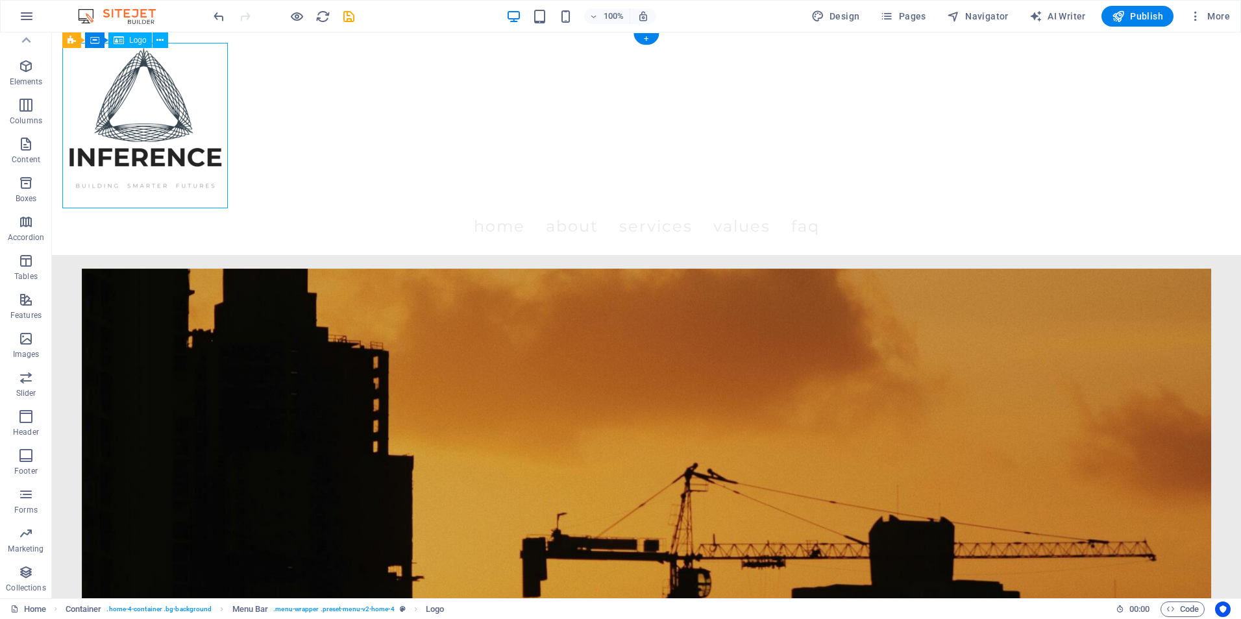
click at [166, 167] on div at bounding box center [646, 125] width 1168 height 165
select select "px"
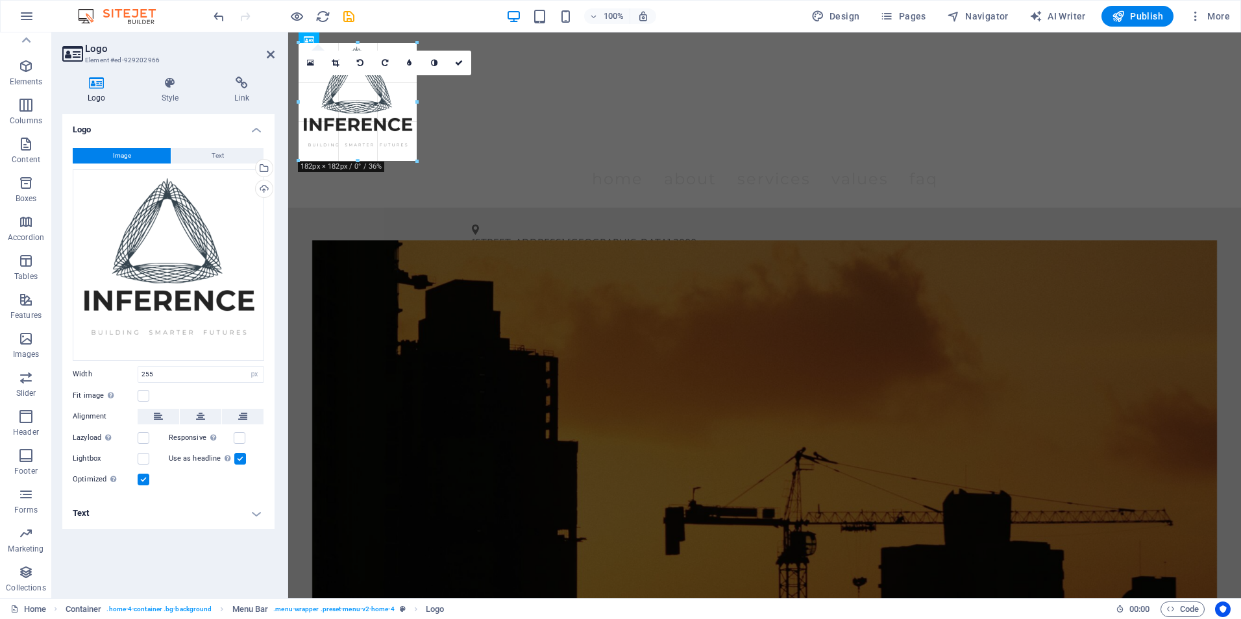
drag, startPoint x: 465, startPoint y: 207, endPoint x: 422, endPoint y: 147, distance: 74.4
type input "182"
click at [421, 240] on figure at bounding box center [764, 497] width 905 height 515
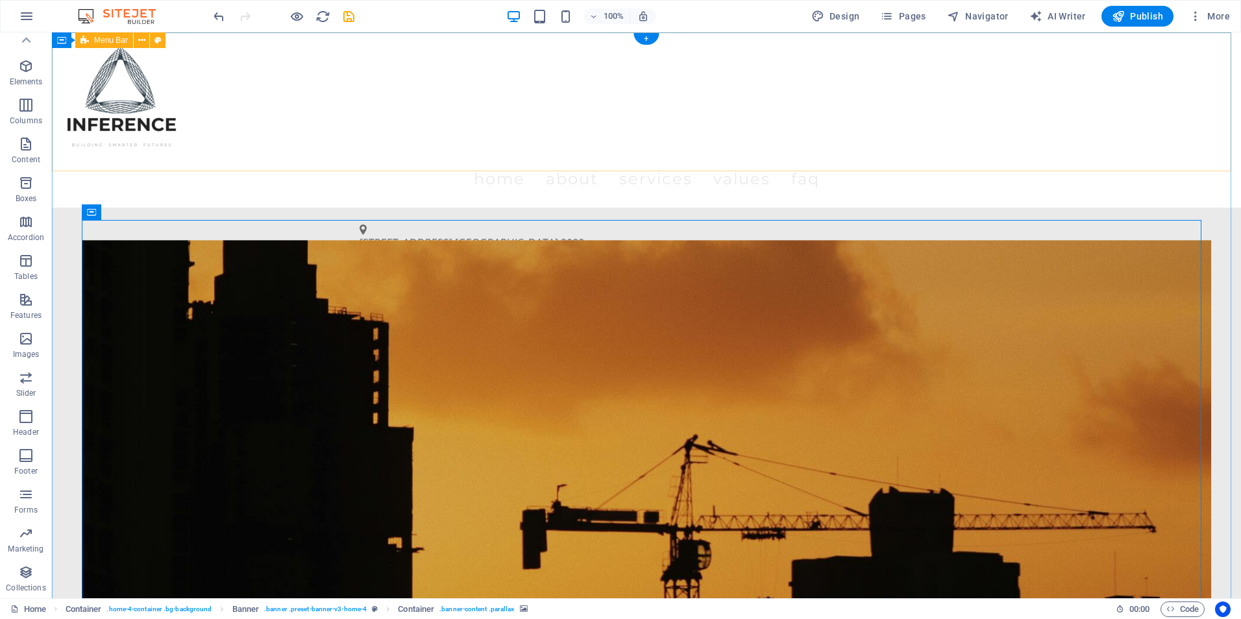
click at [431, 123] on div "Menu Home About Services Values FAQ" at bounding box center [646, 119] width 1189 height 175
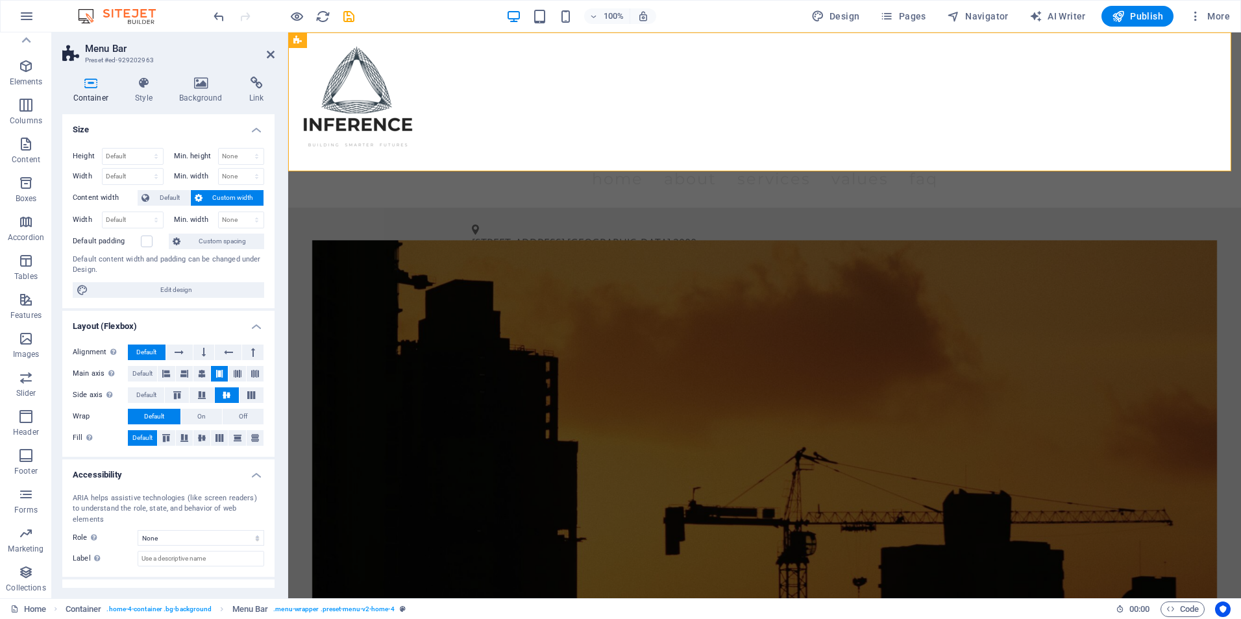
click at [264, 53] on h2 "Menu Bar" at bounding box center [179, 49] width 189 height 12
click at [268, 53] on icon at bounding box center [271, 54] width 8 height 10
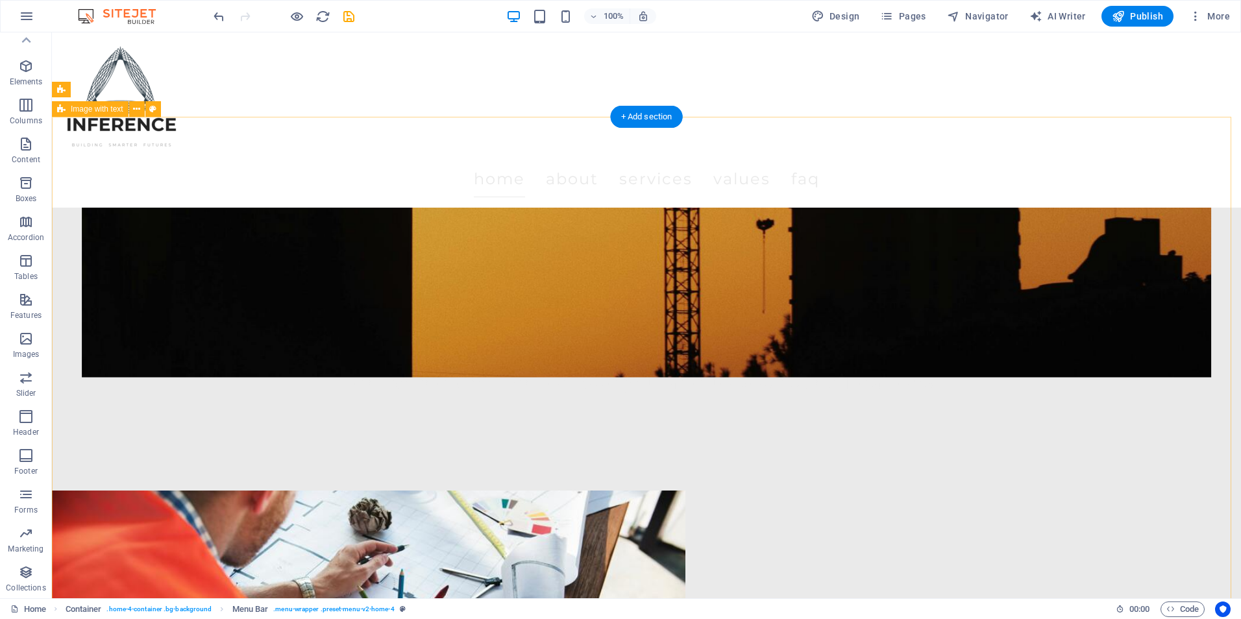
scroll to position [584, 0]
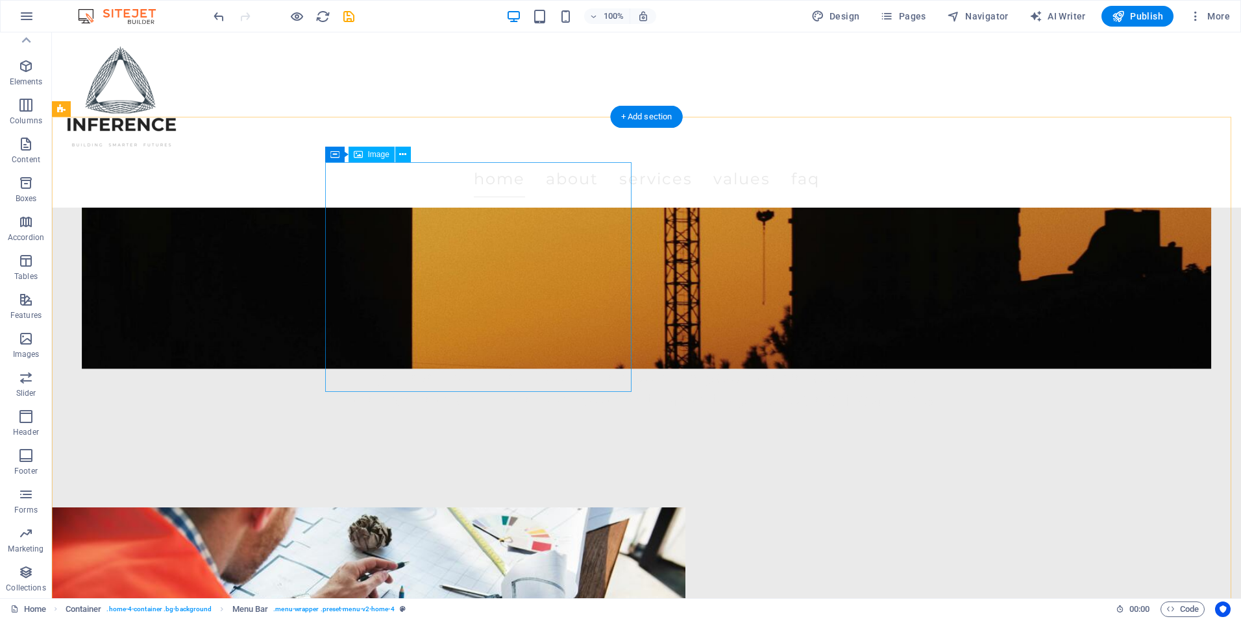
select select "px"
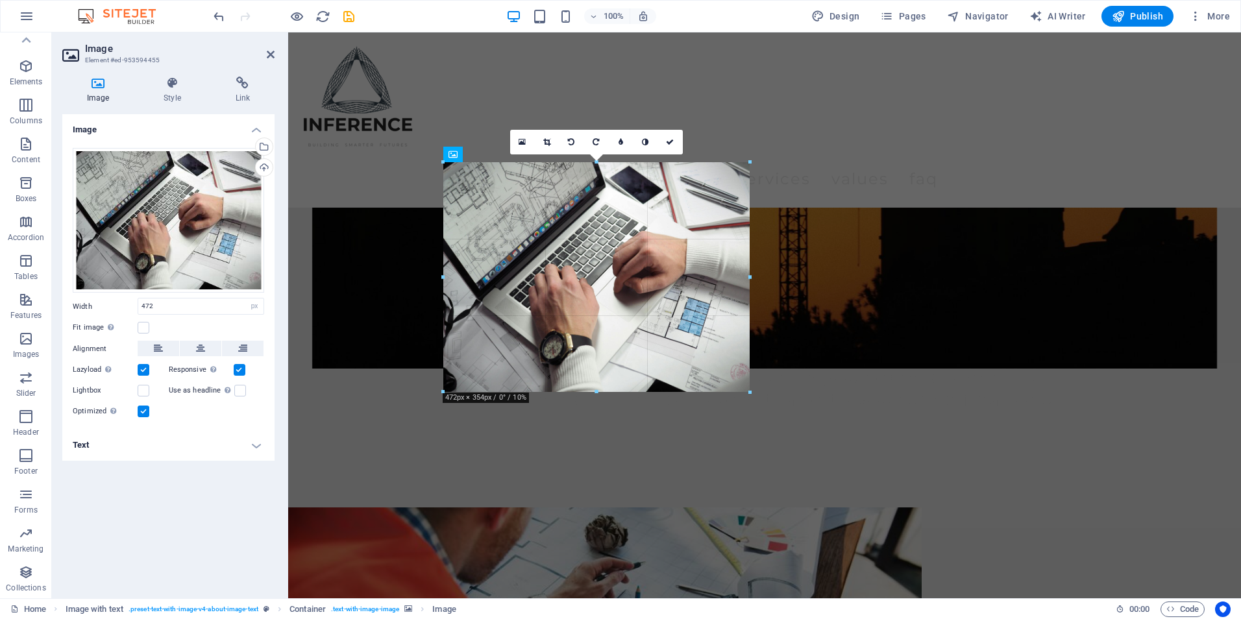
drag, startPoint x: 751, startPoint y: 391, endPoint x: 751, endPoint y: 303, distance: 88.2
click at [749, 303] on div "180 170 160 150 140 130 120 110 100 90 80 70 60 50 40 30 20 10 0 -10 -20 -30 -4…" at bounding box center [596, 277] width 306 height 230
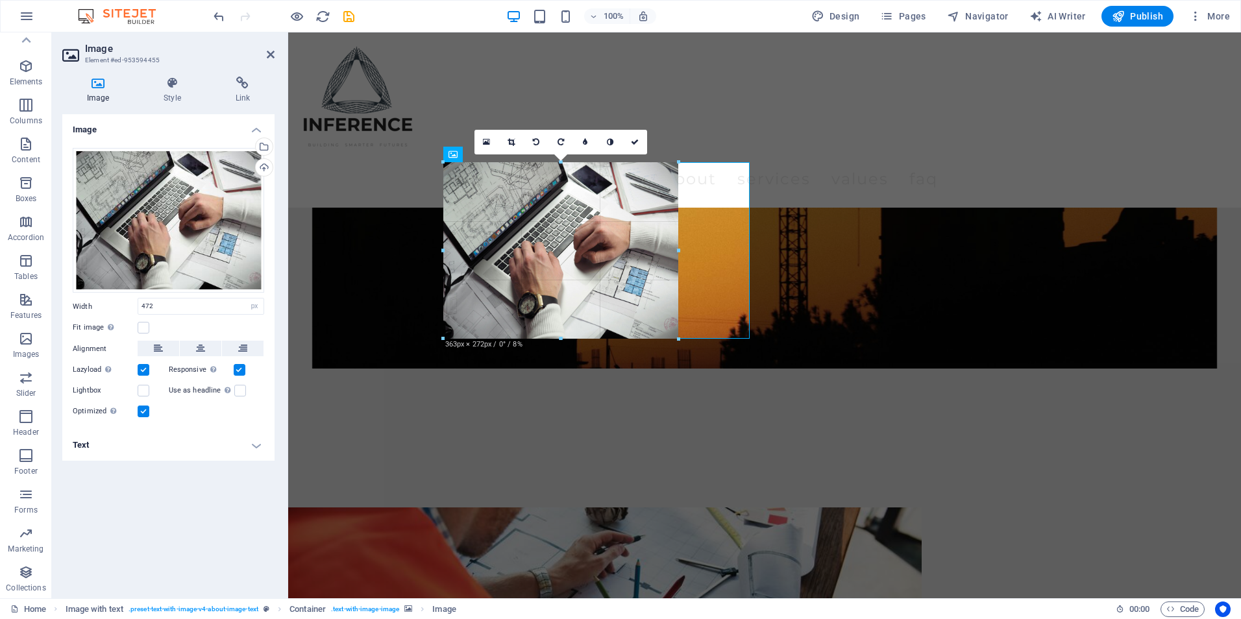
drag, startPoint x: 595, startPoint y: 393, endPoint x: 589, endPoint y: 337, distance: 55.5
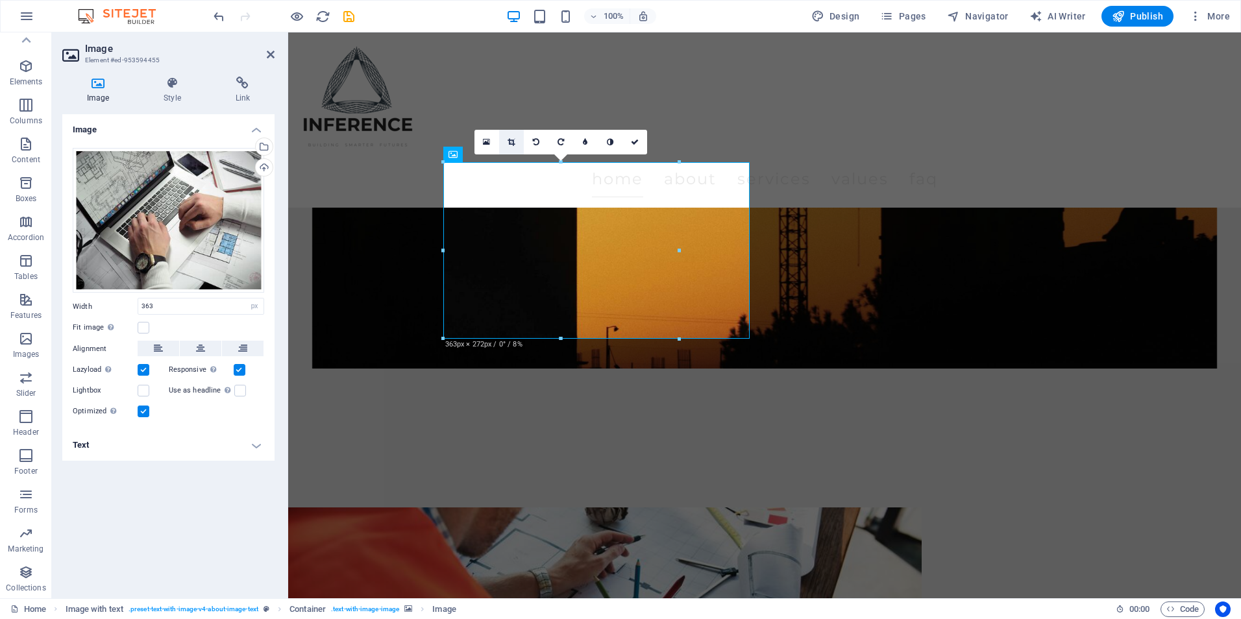
click at [509, 144] on icon at bounding box center [510, 142] width 7 height 8
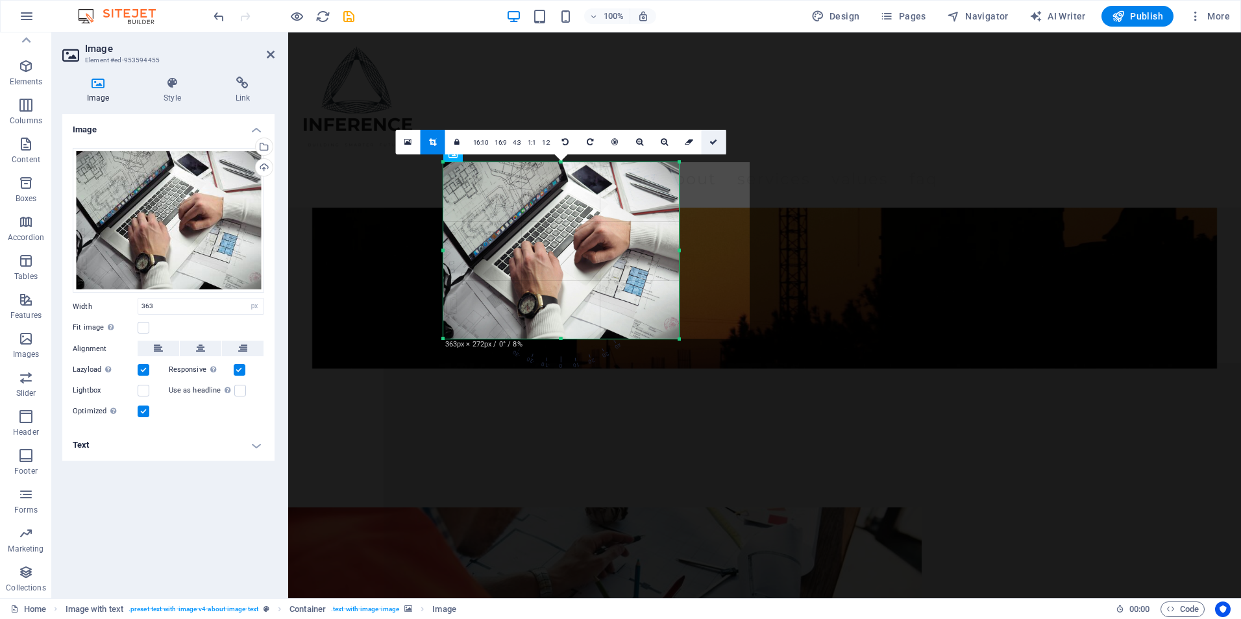
click at [707, 147] on link at bounding box center [713, 142] width 25 height 25
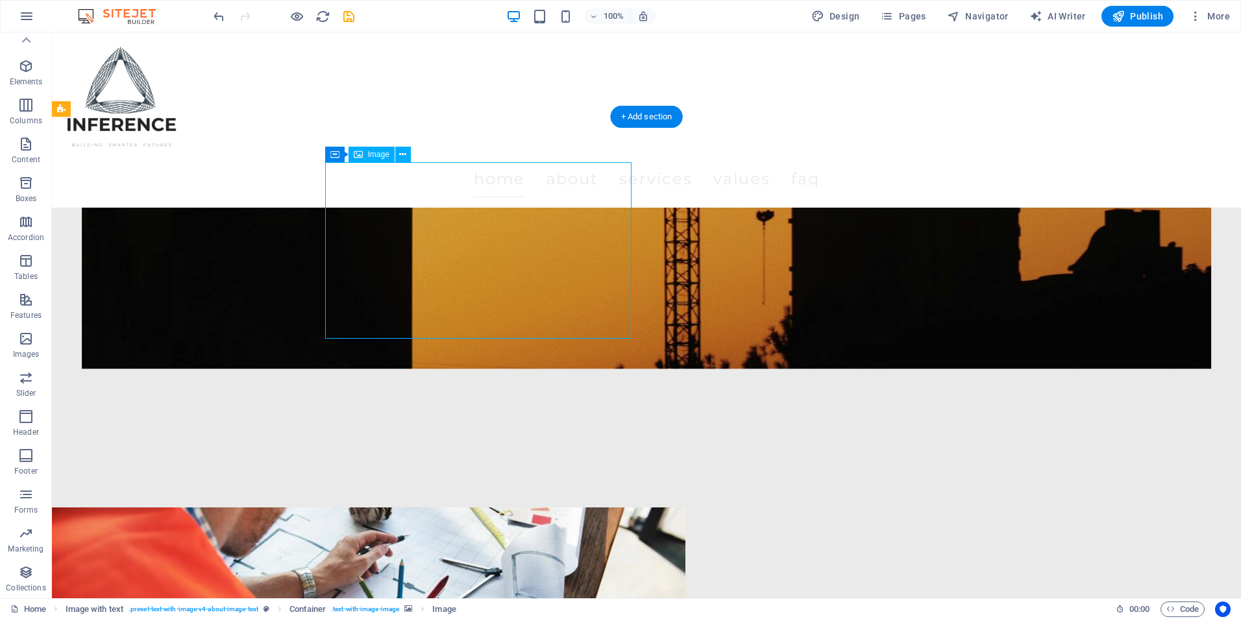
select select "px"
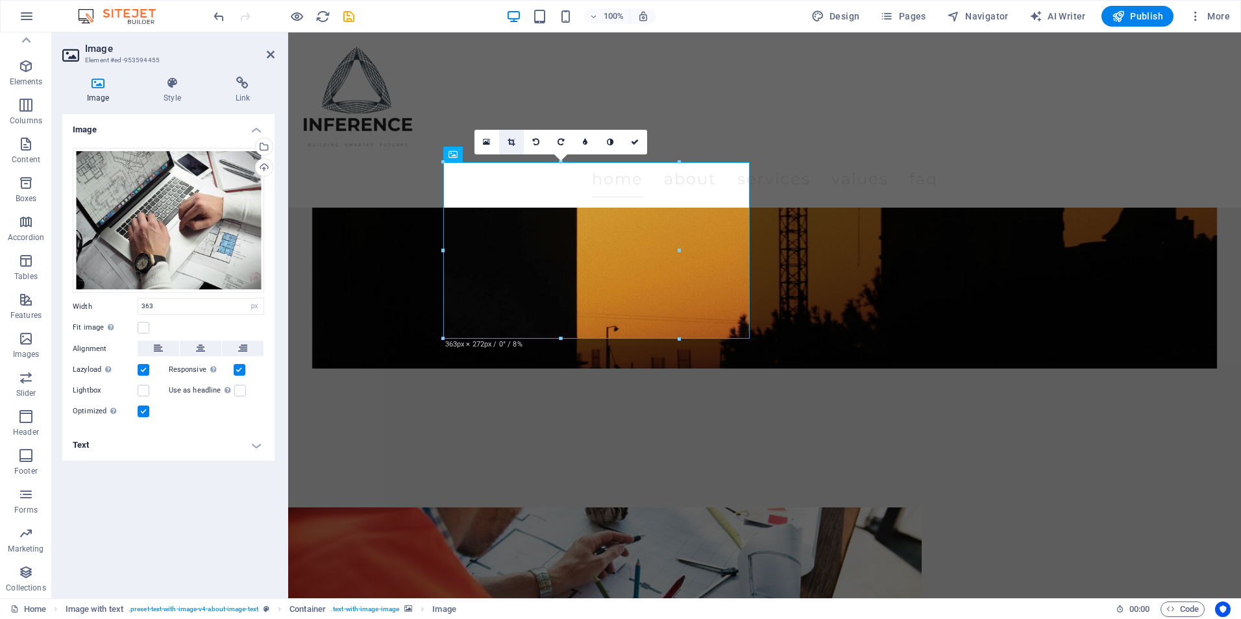
click at [514, 143] on icon at bounding box center [510, 142] width 7 height 8
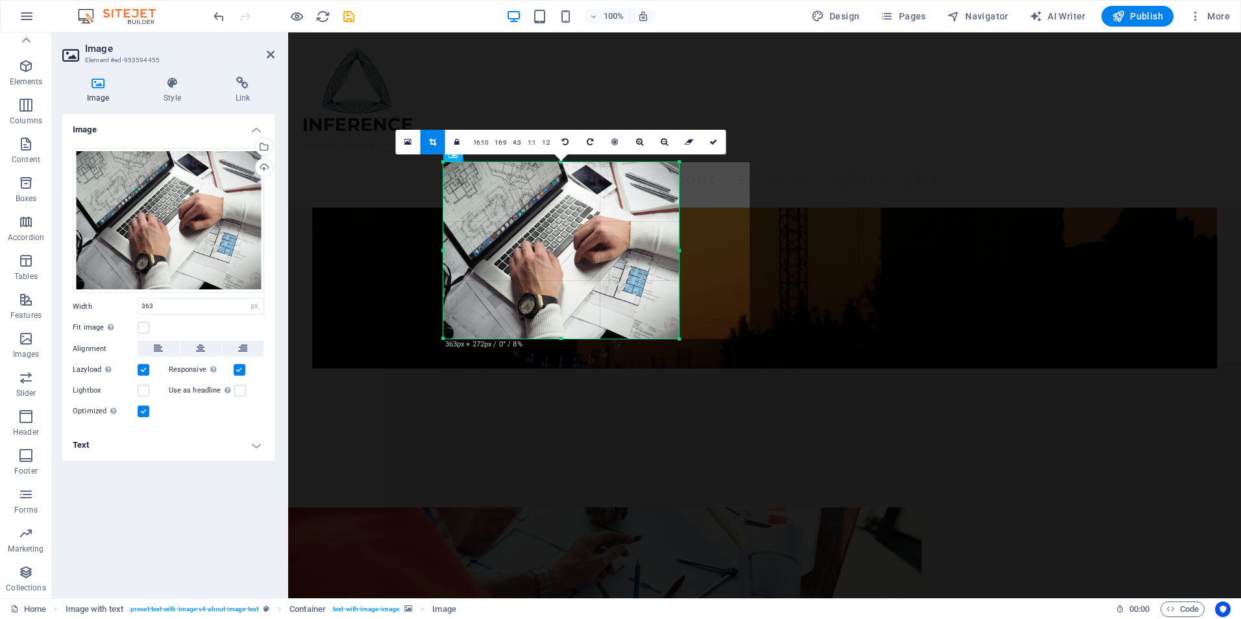
click at [677, 343] on div at bounding box center [679, 339] width 8 height 8
click at [709, 140] on icon at bounding box center [713, 142] width 8 height 8
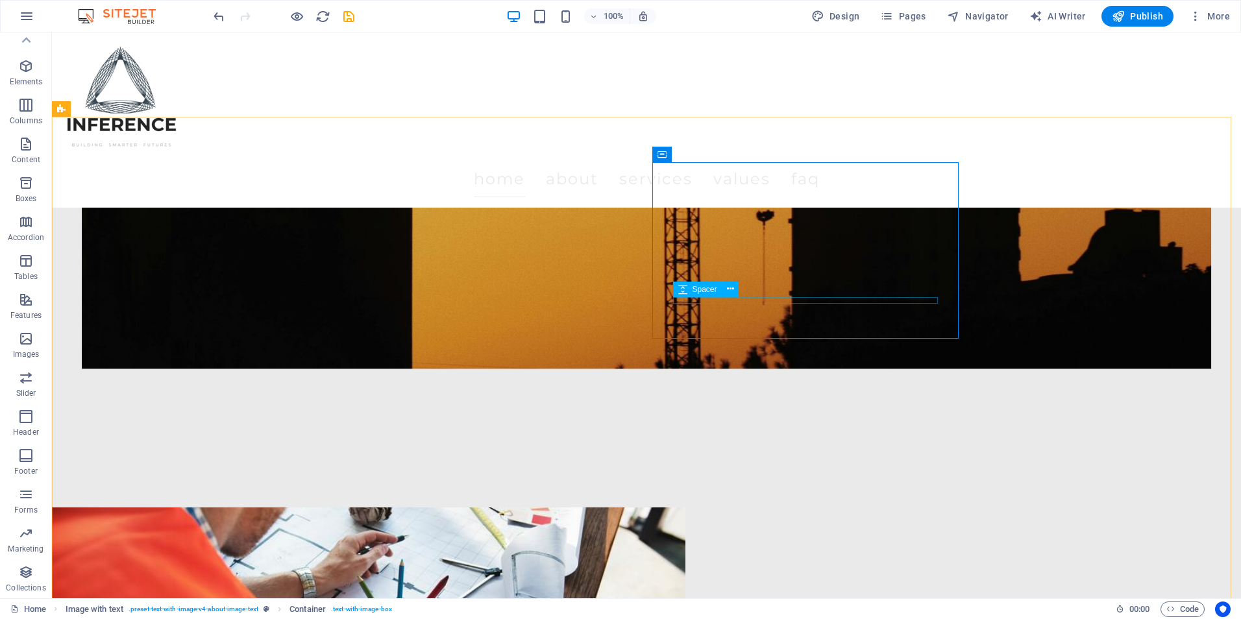
click at [714, 287] on span "Spacer" at bounding box center [704, 289] width 25 height 8
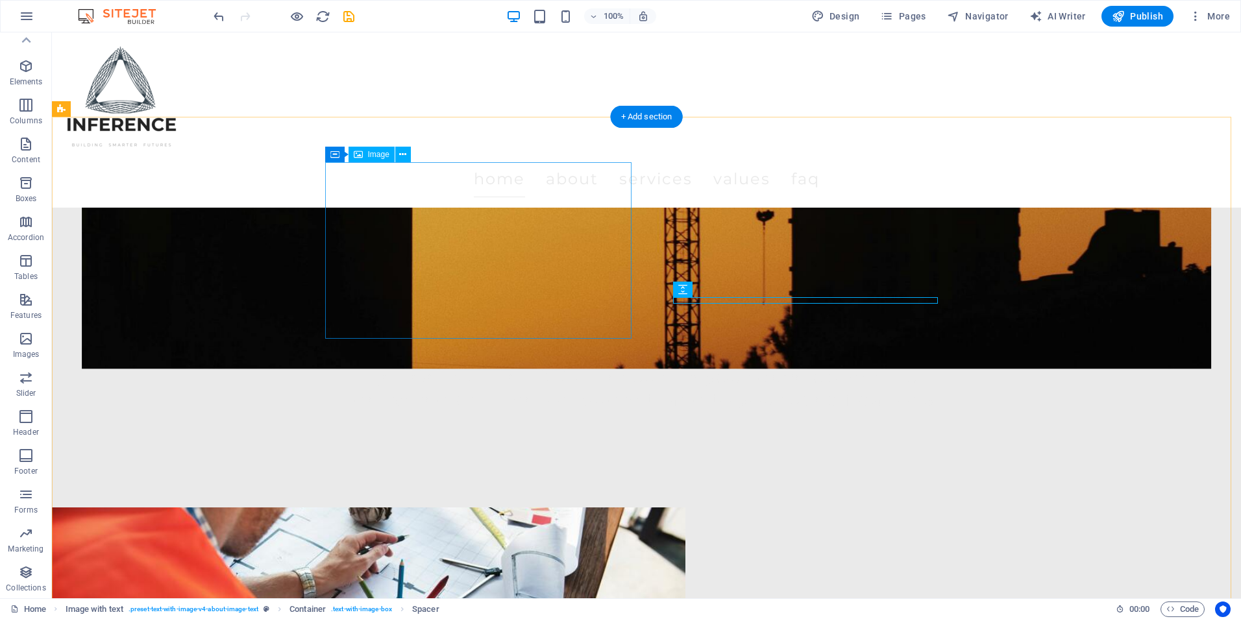
select select "px"
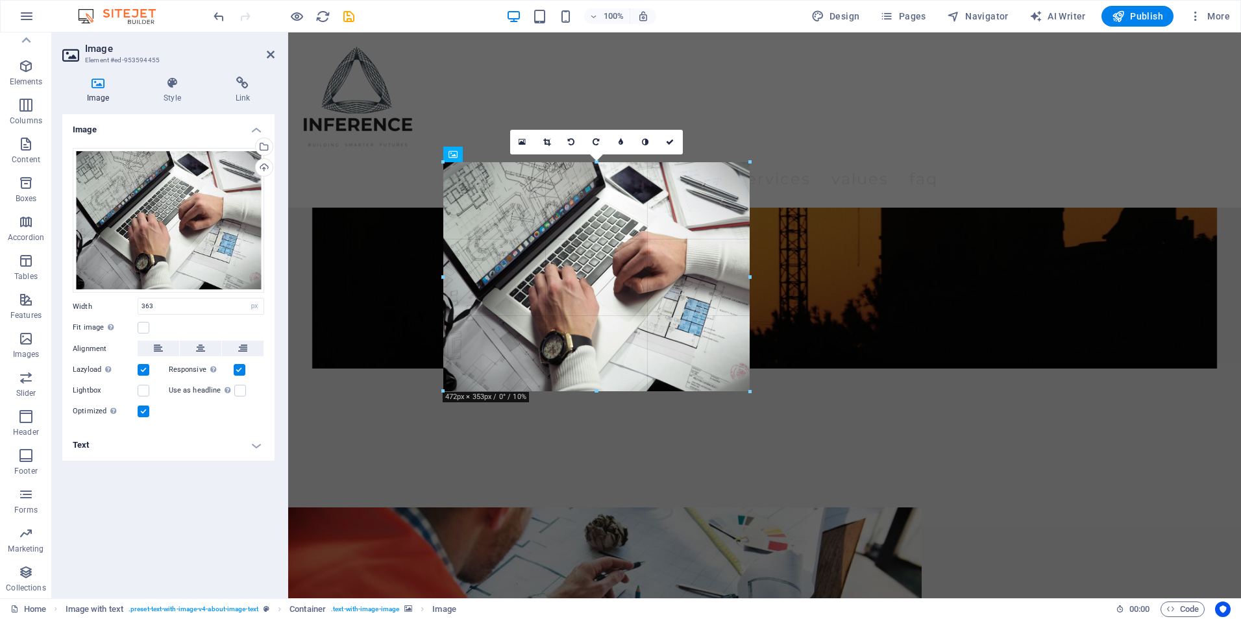
drag, startPoint x: 678, startPoint y: 339, endPoint x: 746, endPoint y: 322, distance: 70.2
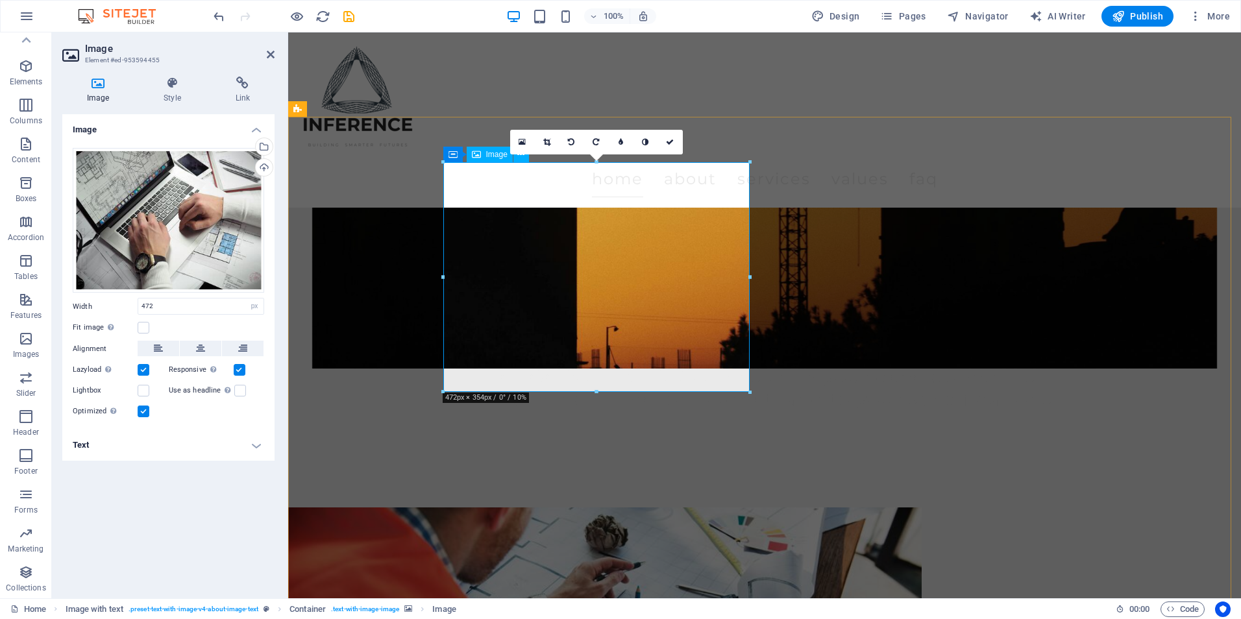
drag, startPoint x: 882, startPoint y: 423, endPoint x: 587, endPoint y: 378, distance: 298.7
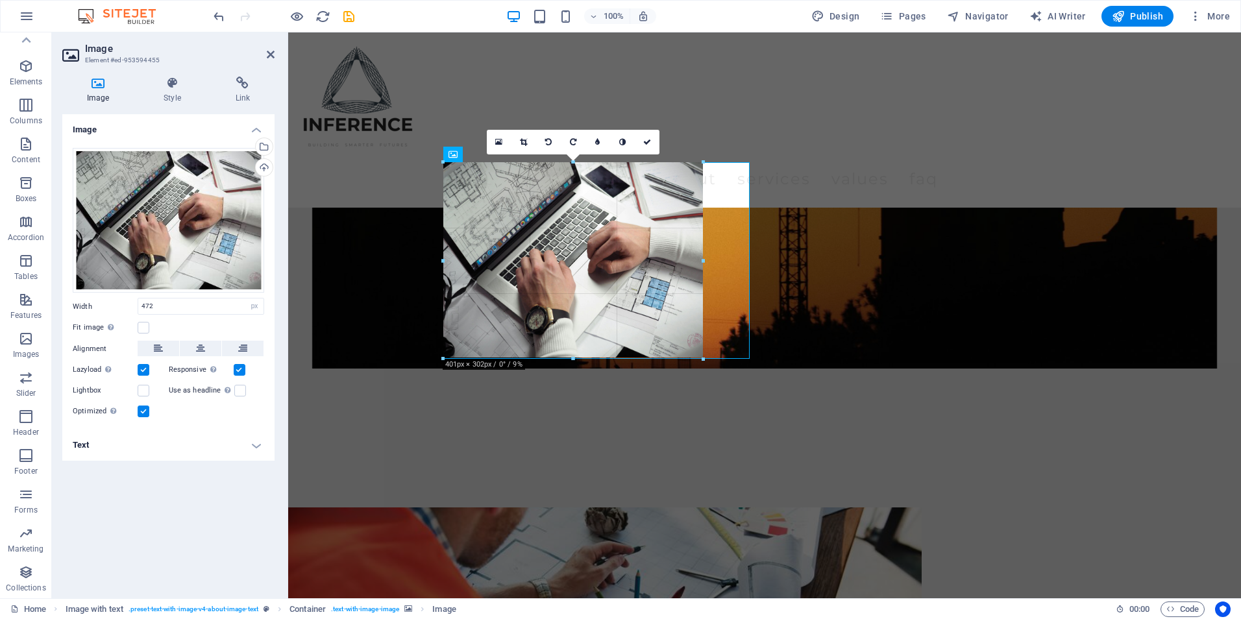
drag, startPoint x: 596, startPoint y: 394, endPoint x: 605, endPoint y: 362, distance: 32.9
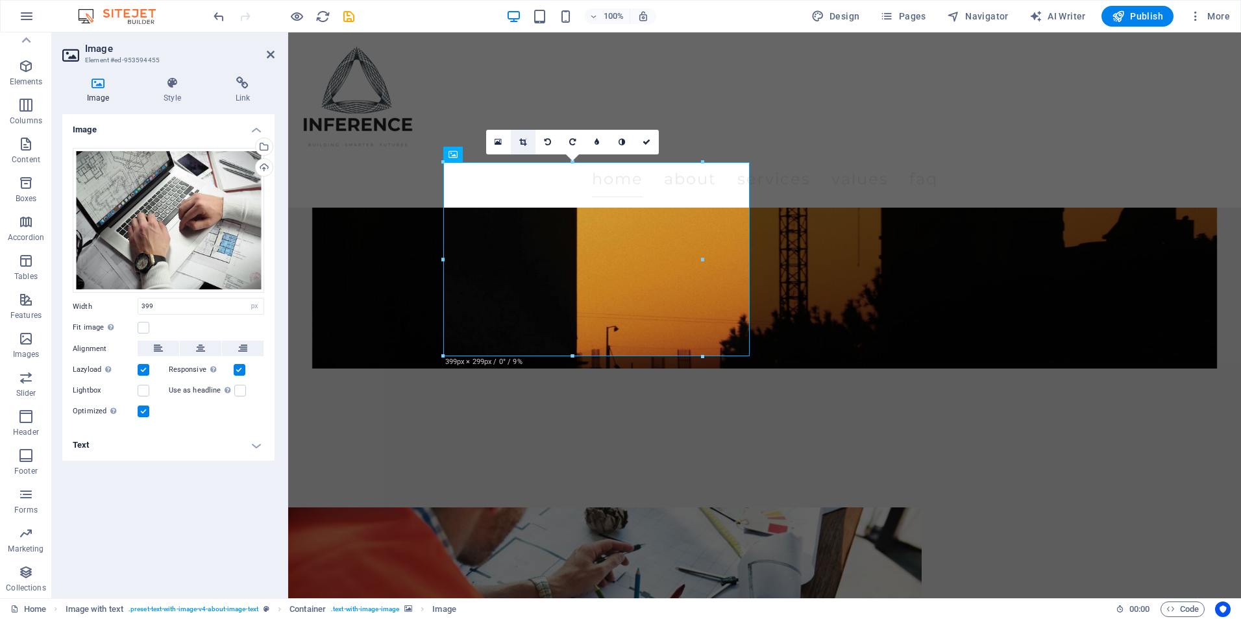
click at [520, 141] on icon at bounding box center [522, 142] width 7 height 8
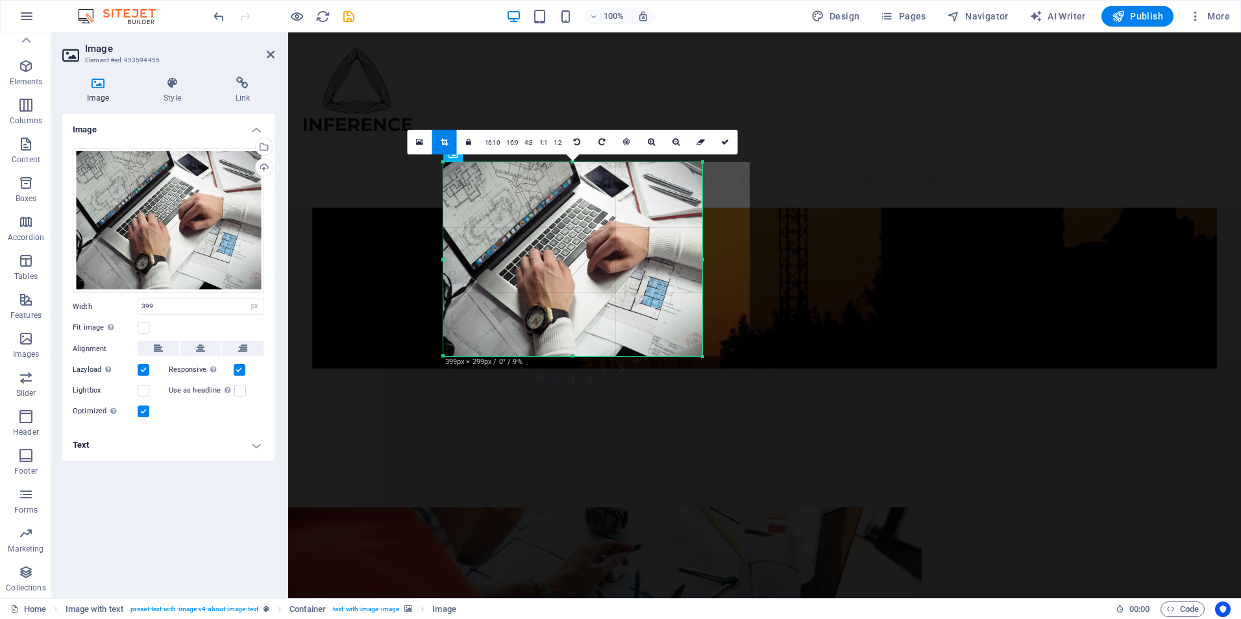
click at [585, 186] on div at bounding box center [572, 259] width 259 height 194
click at [725, 139] on icon at bounding box center [725, 142] width 8 height 8
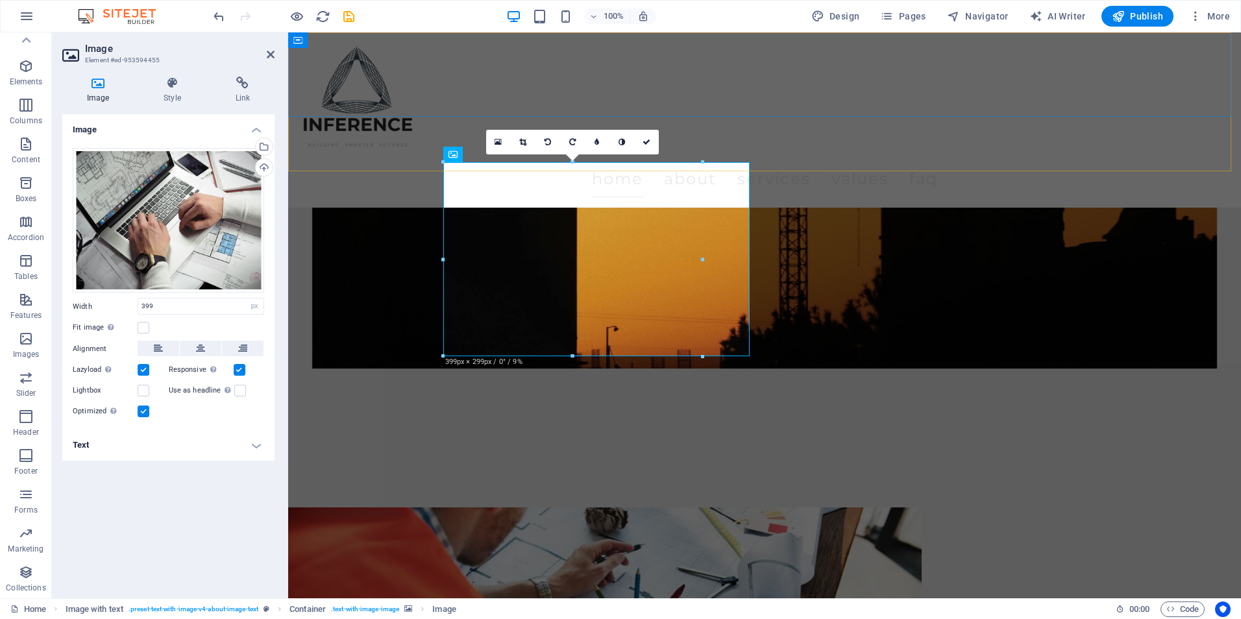
click at [725, 139] on div "Menu Home About Services Values FAQ" at bounding box center [764, 119] width 952 height 175
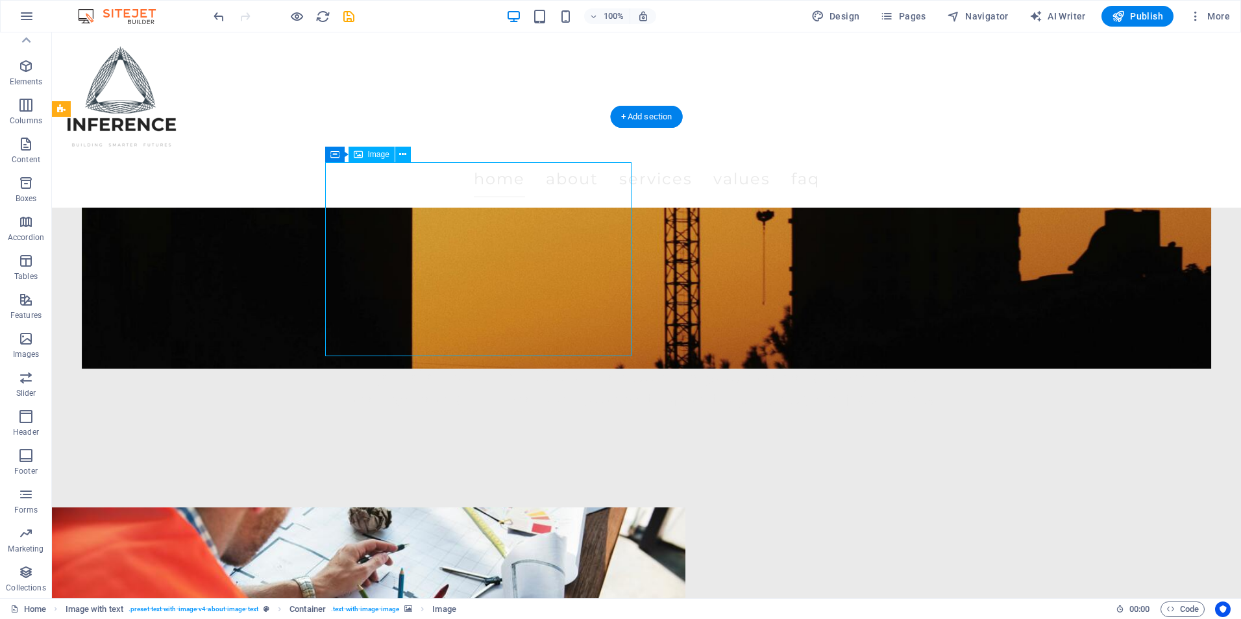
select select "px"
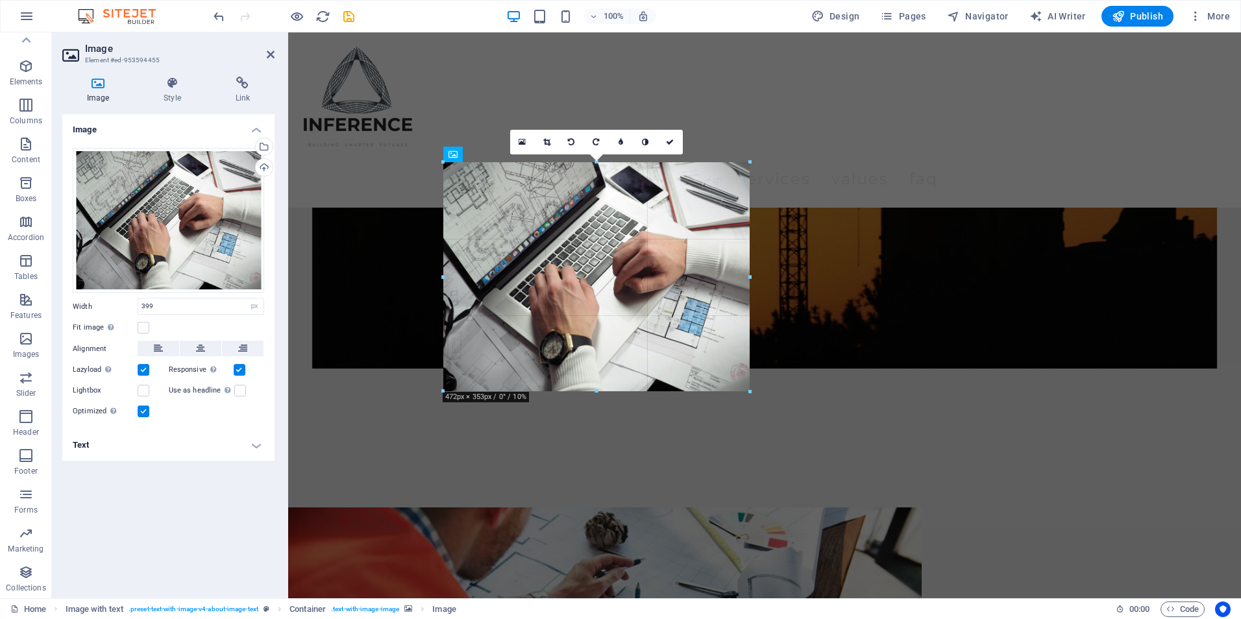
drag, startPoint x: 702, startPoint y: 259, endPoint x: 747, endPoint y: 247, distance: 46.4
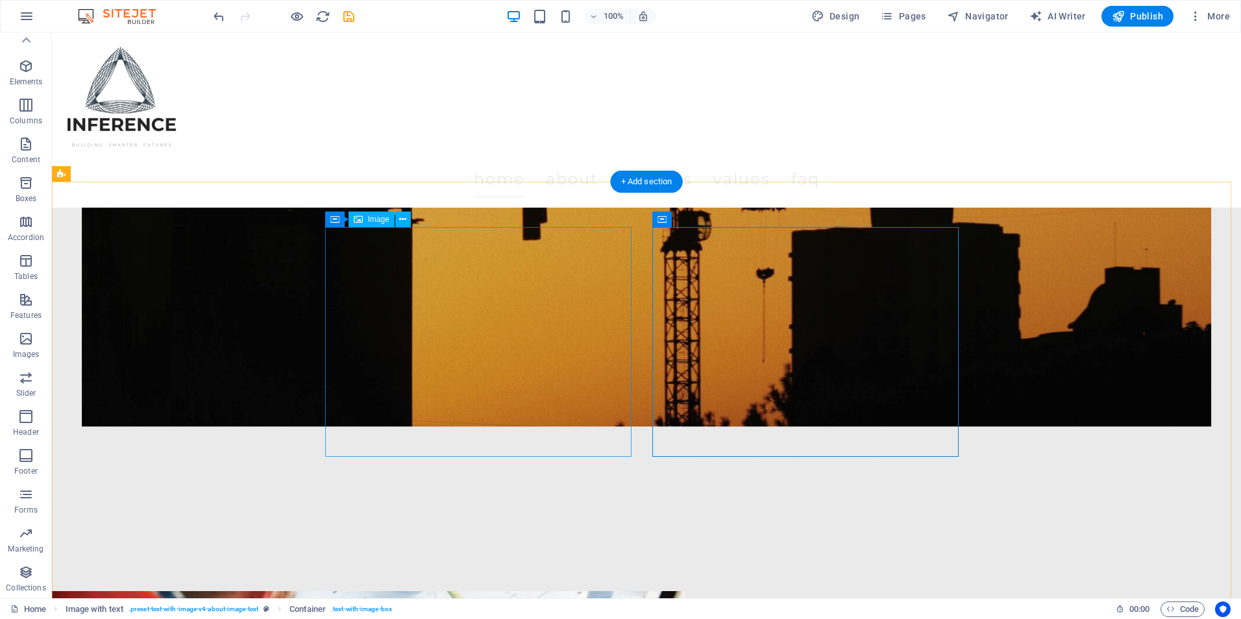
scroll to position [519, 0]
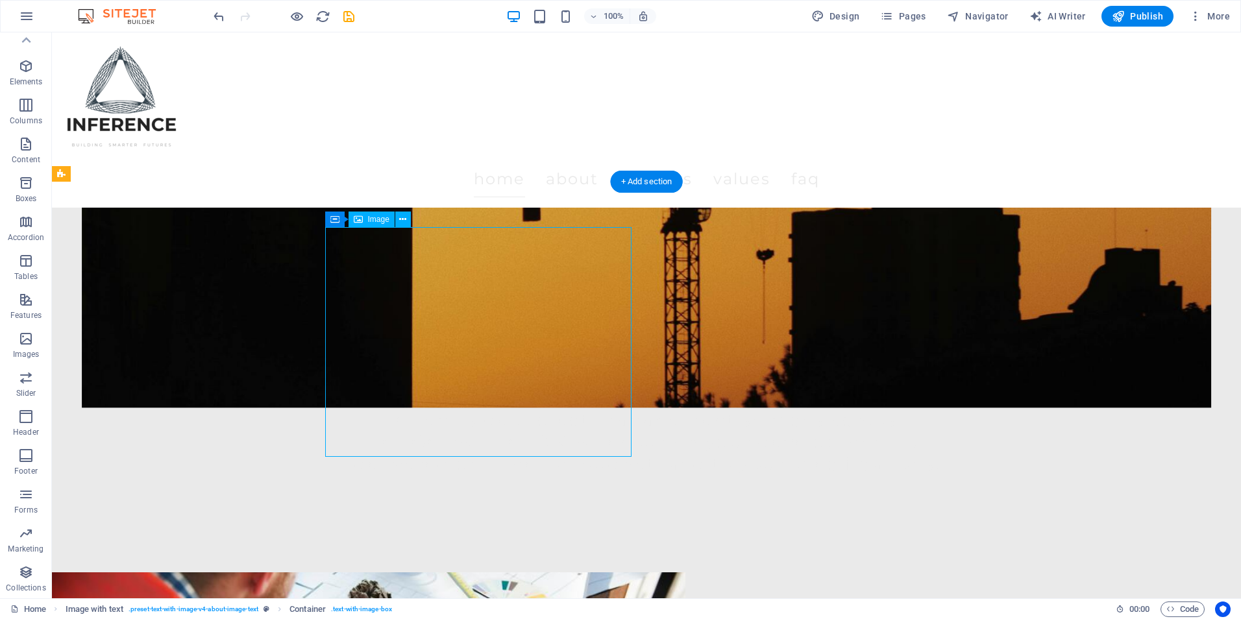
select select "px"
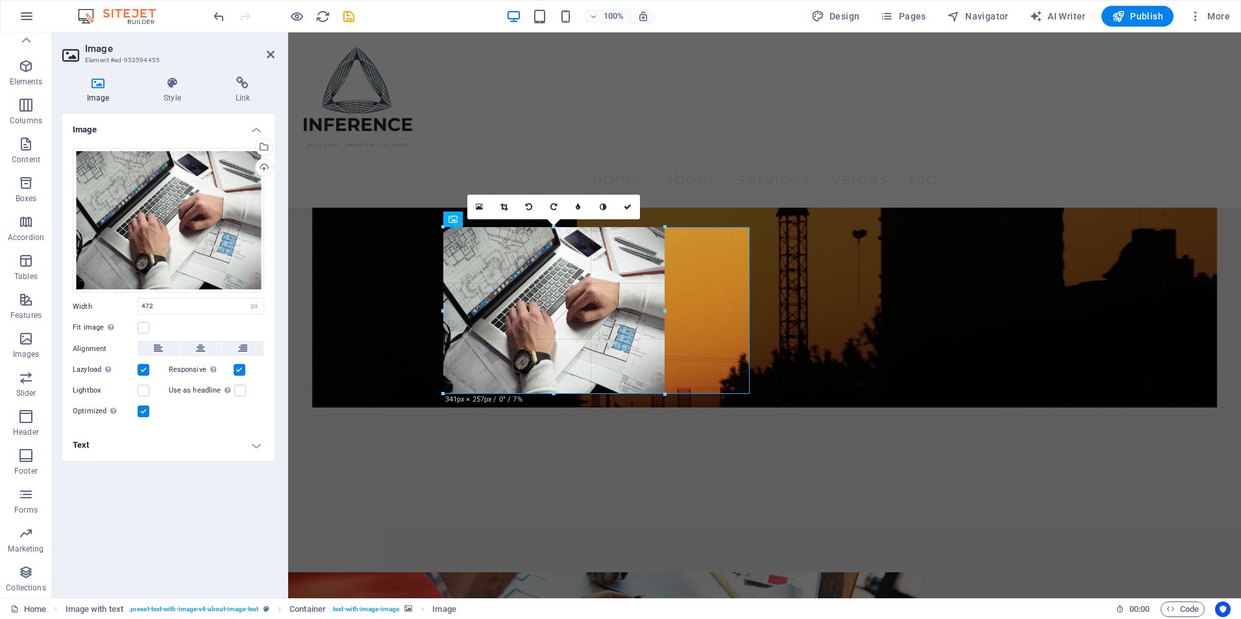
drag, startPoint x: 440, startPoint y: 456, endPoint x: 43, endPoint y: 327, distance: 417.5
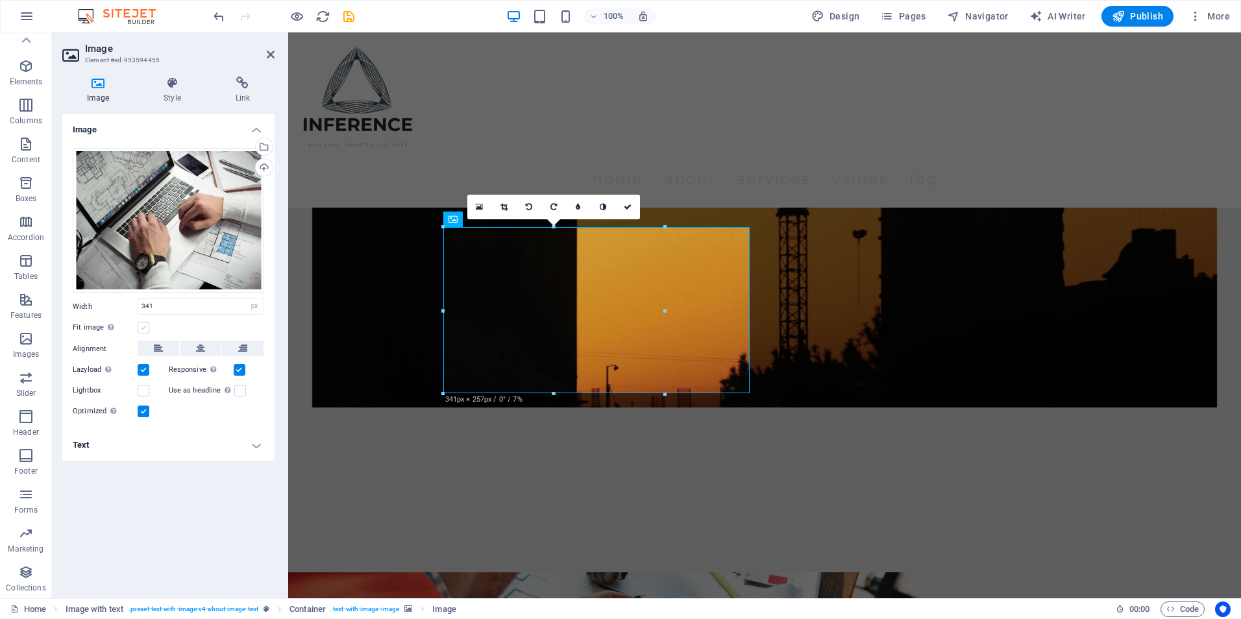
click at [143, 326] on label at bounding box center [144, 328] width 12 height 12
click at [0, 0] on input "Fit image Automatically fit image to a fixed width and height" at bounding box center [0, 0] width 0 height 0
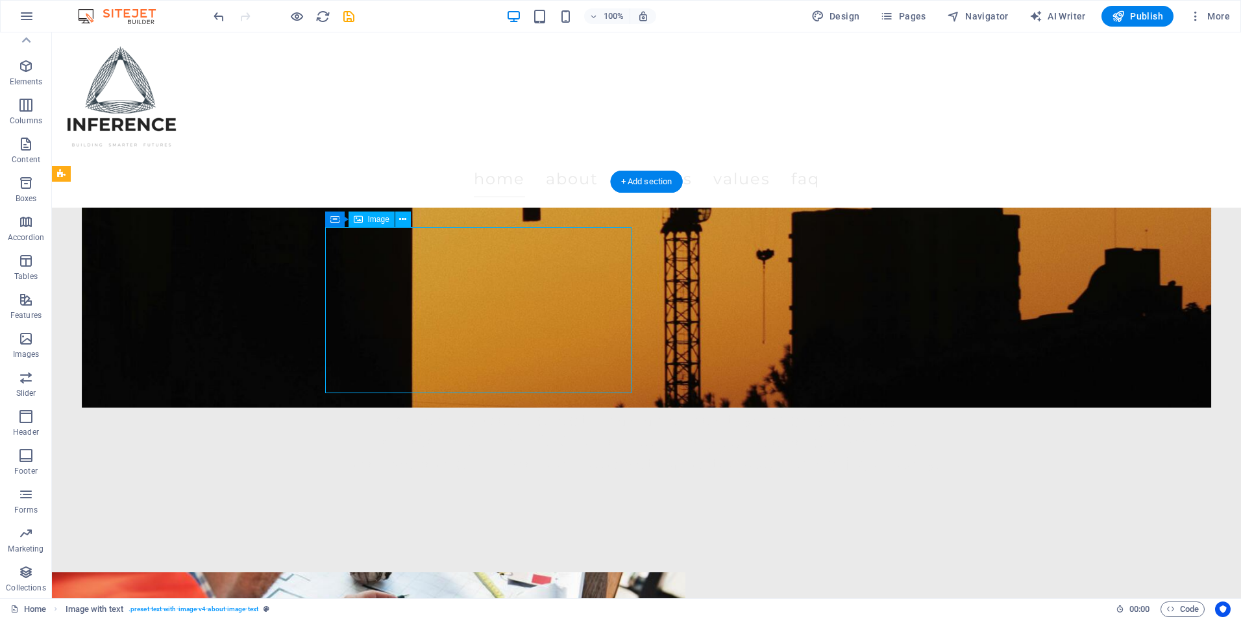
select select "px"
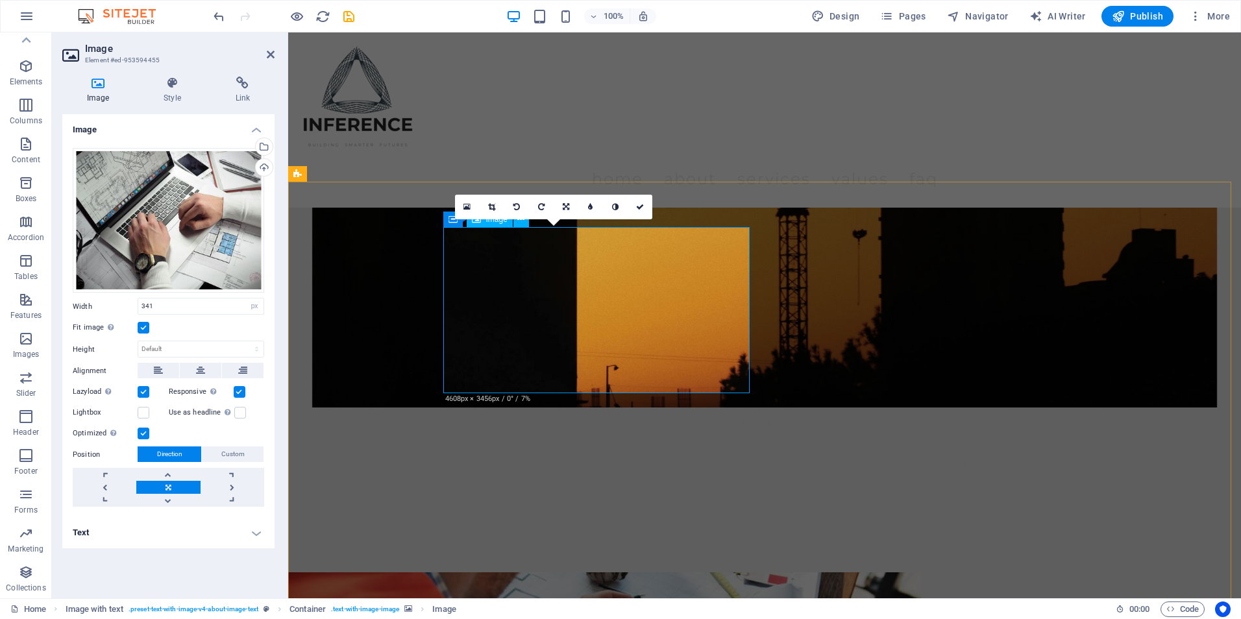
click at [148, 330] on label at bounding box center [144, 328] width 12 height 12
click at [0, 0] on input "Fit image Automatically fit image to a fixed width and height" at bounding box center [0, 0] width 0 height 0
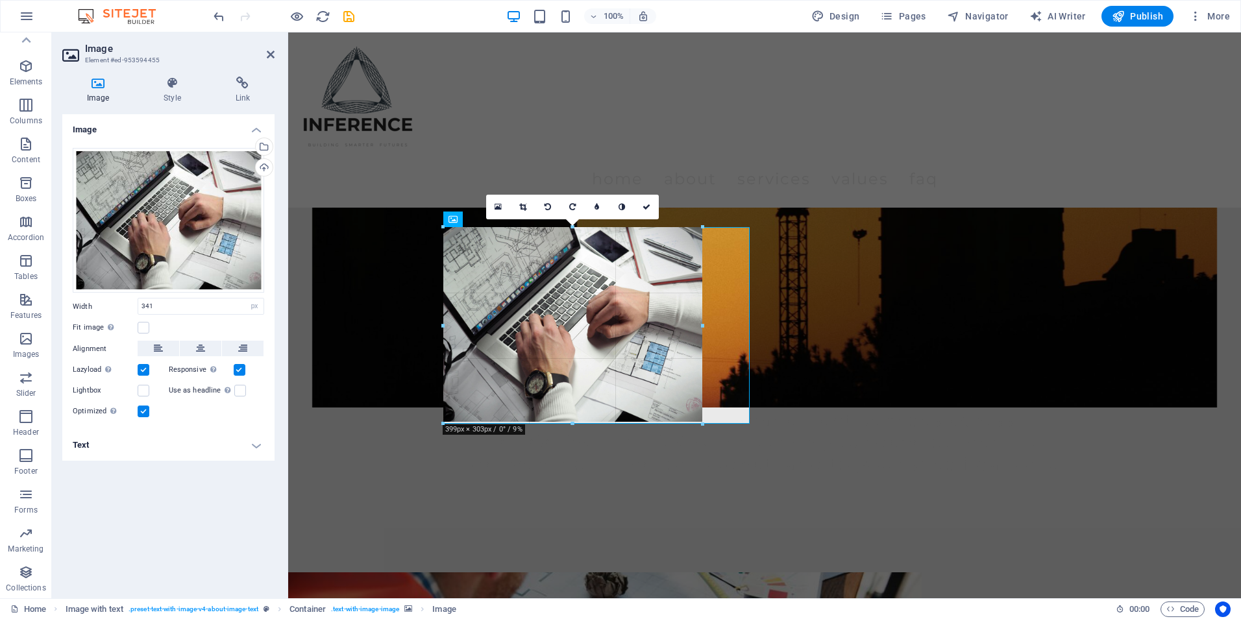
drag, startPoint x: 664, startPoint y: 391, endPoint x: 699, endPoint y: 381, distance: 35.6
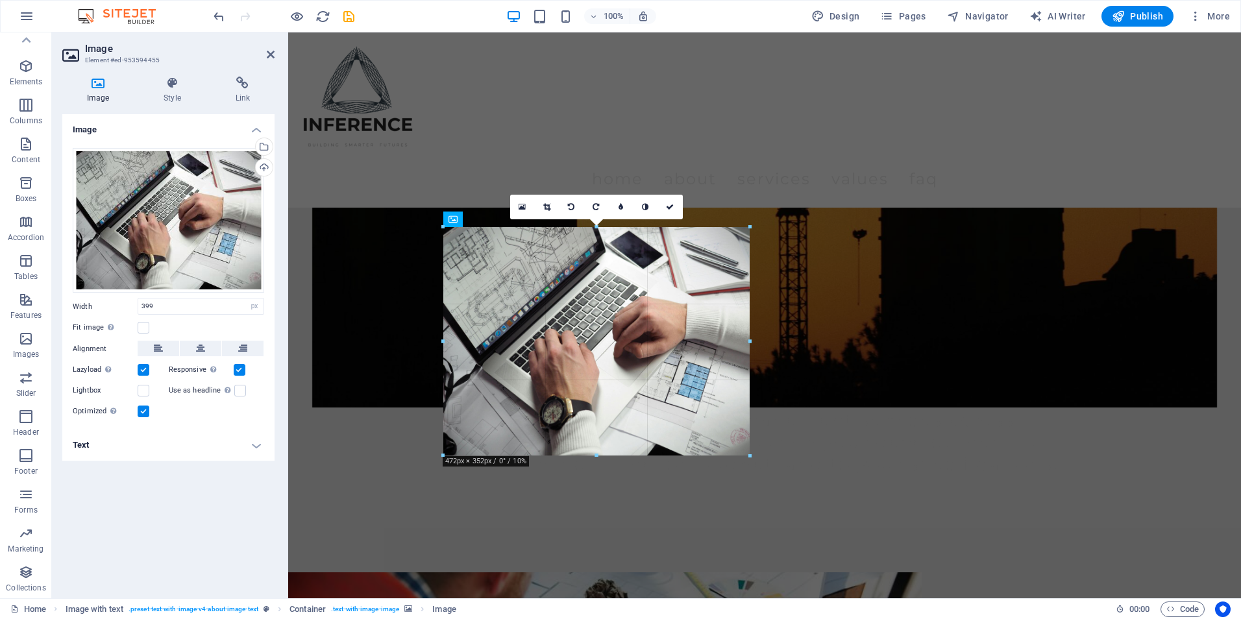
drag, startPoint x: 417, startPoint y: 295, endPoint x: 747, endPoint y: 323, distance: 331.4
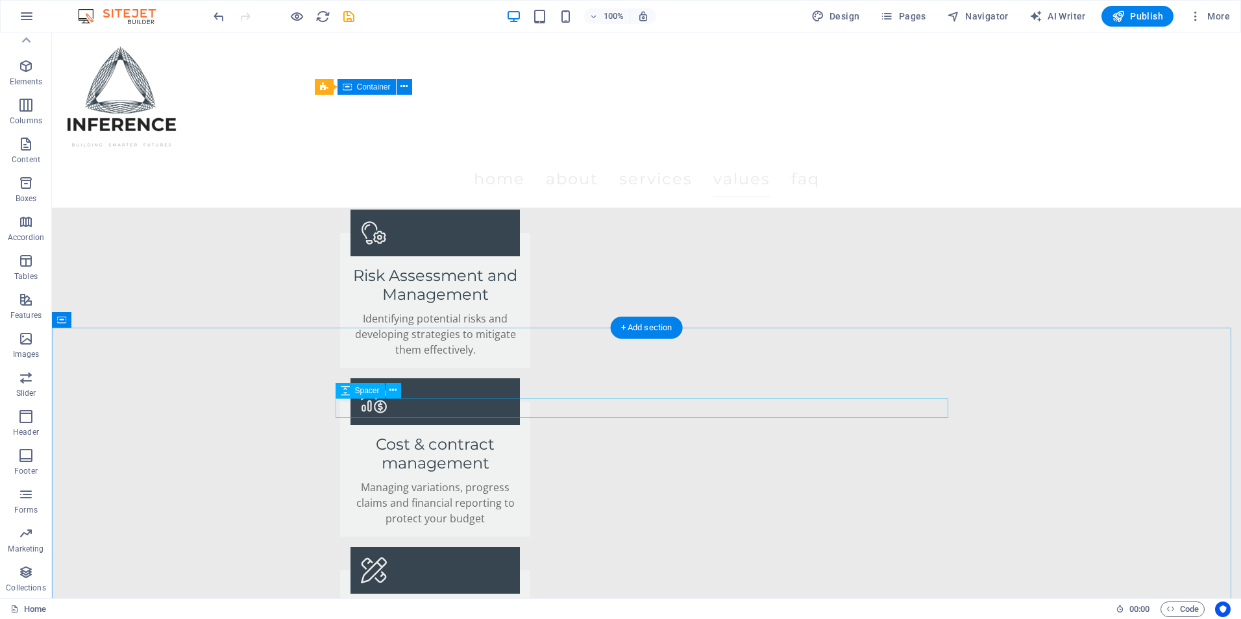
scroll to position [2076, 0]
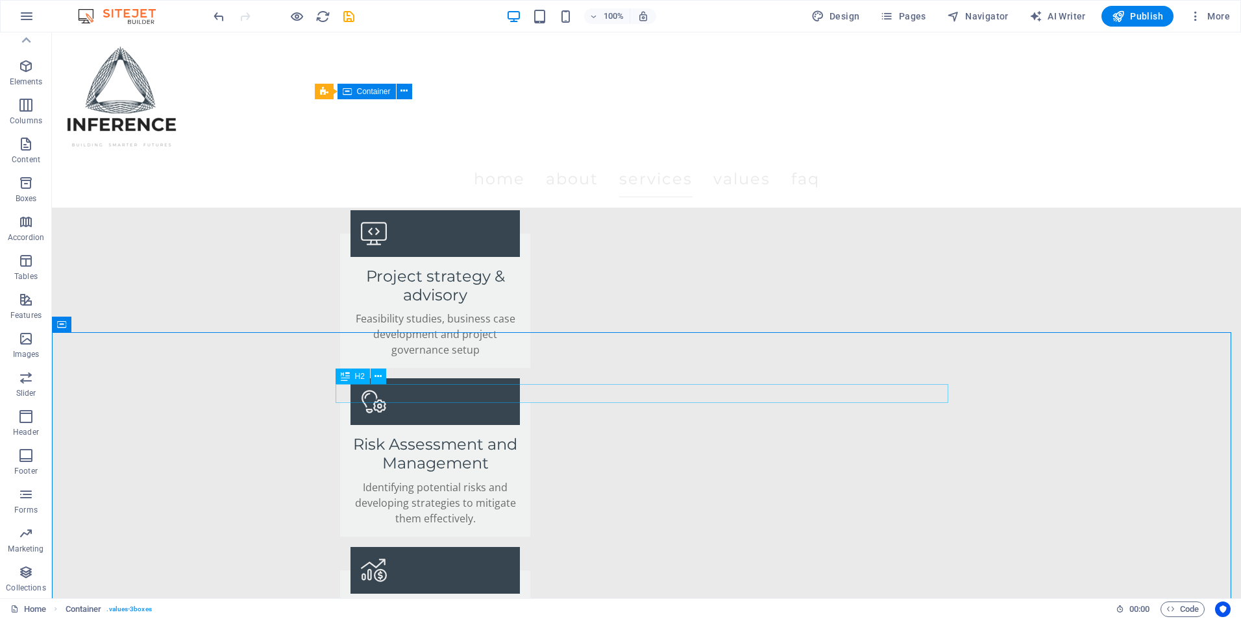
click at [361, 372] on span "H2" at bounding box center [360, 376] width 10 height 8
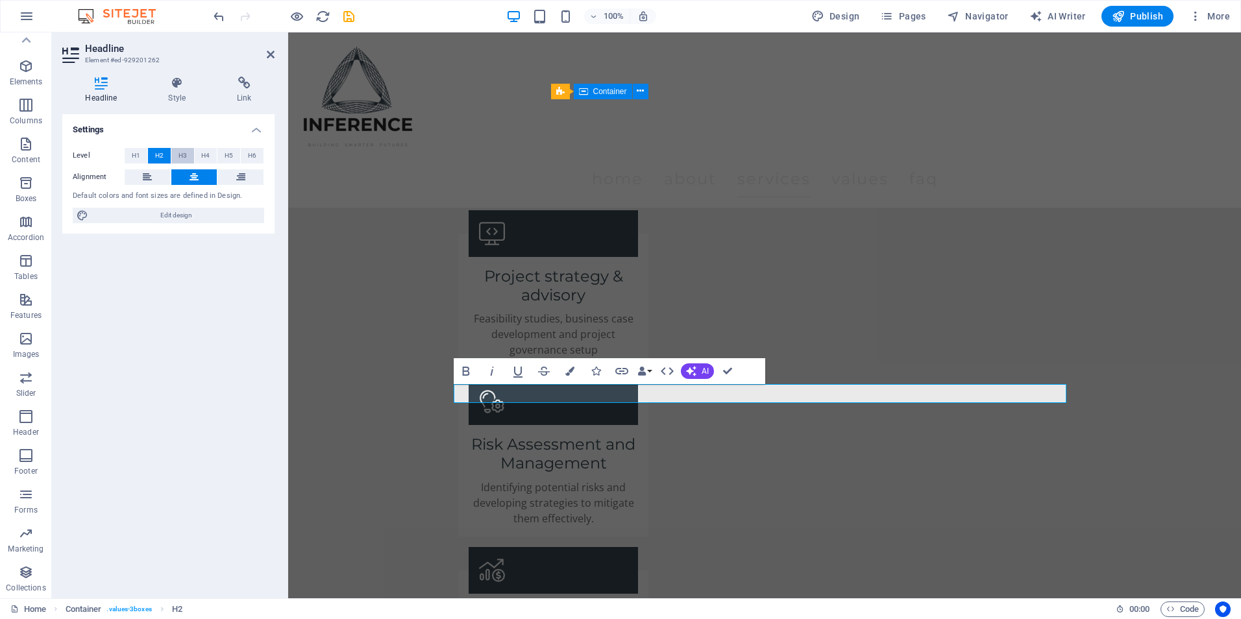
click at [183, 153] on span "H3" at bounding box center [182, 156] width 8 height 16
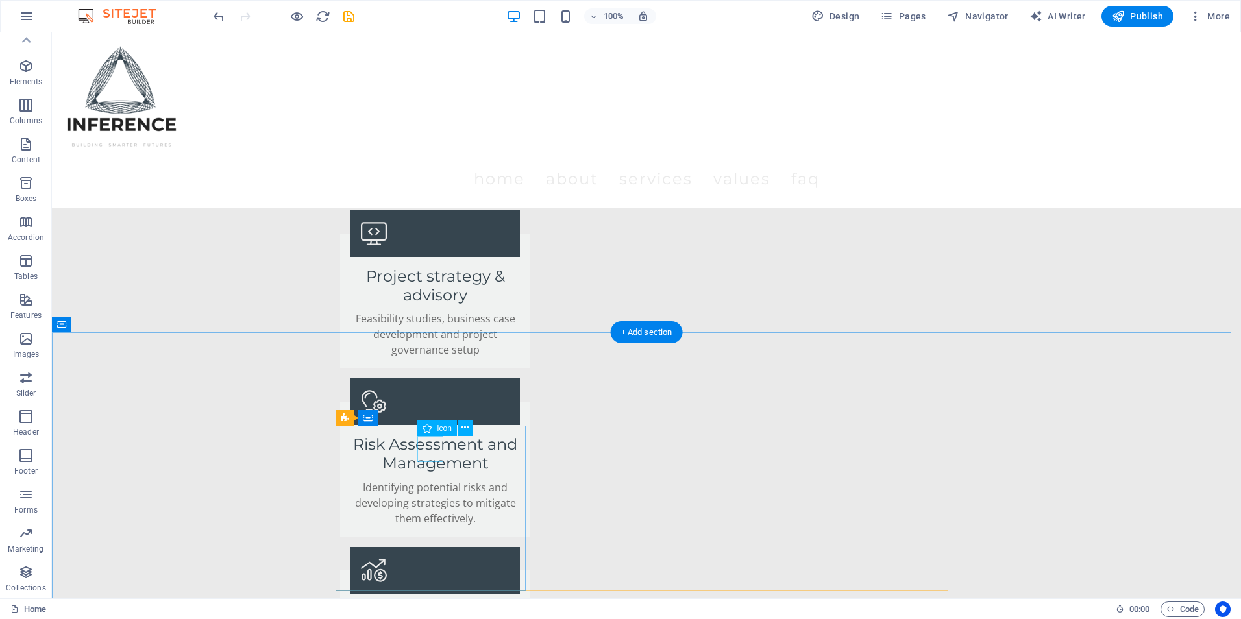
select select "xMidYMid"
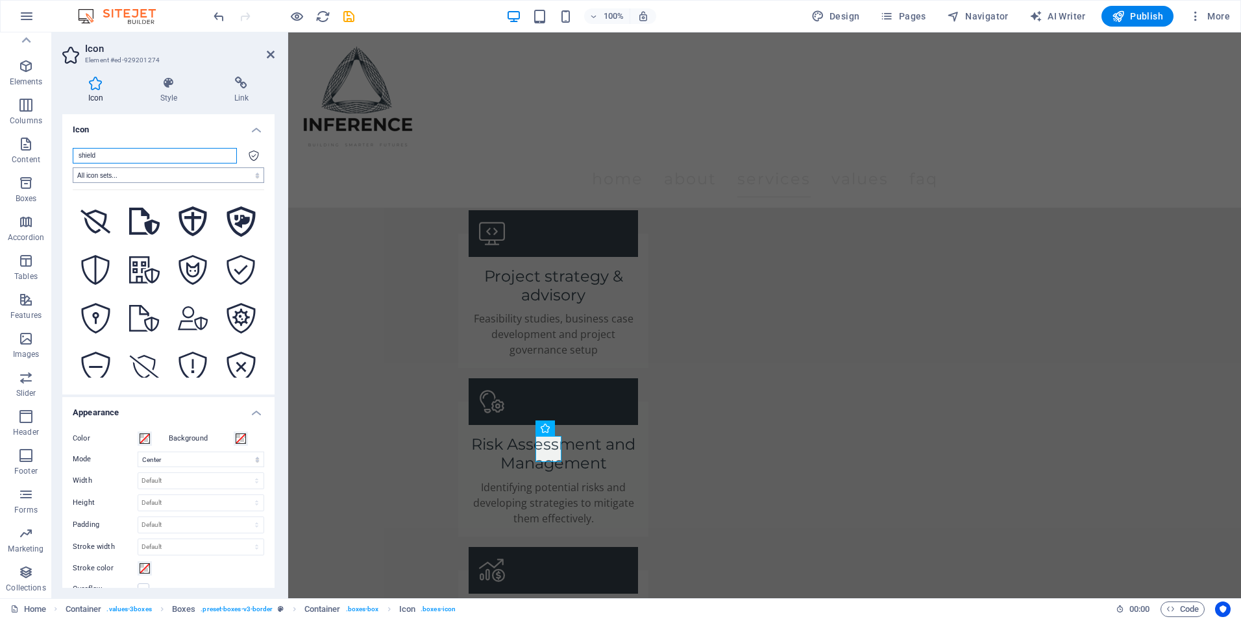
scroll to position [1297, 0]
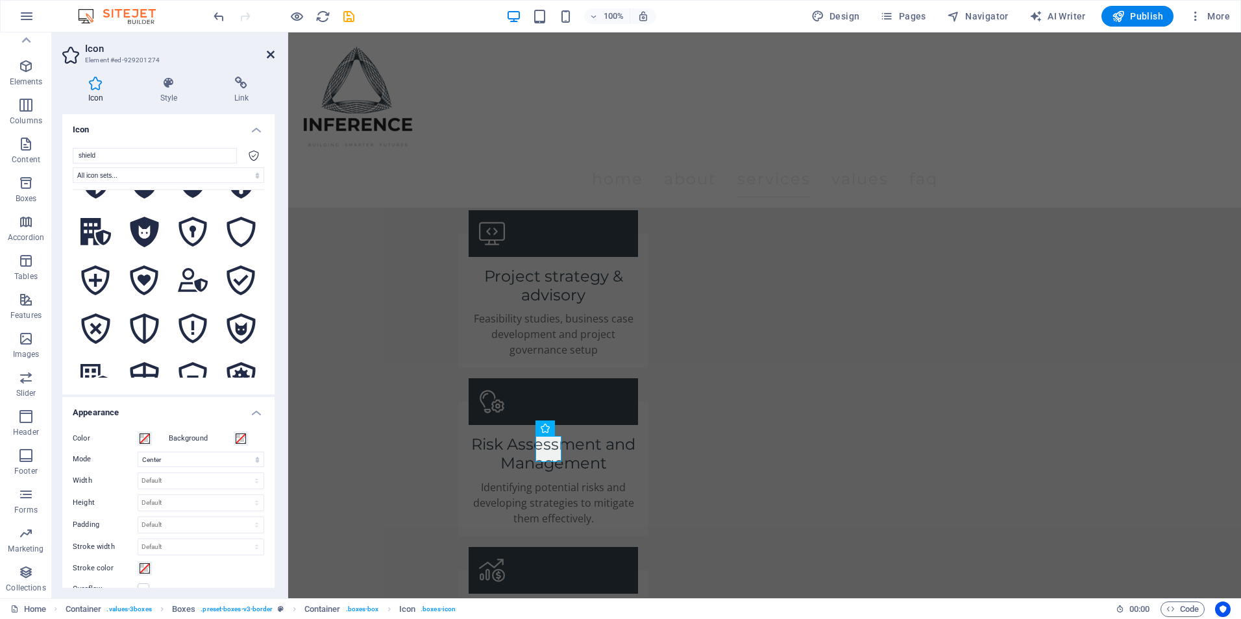
click at [273, 51] on icon at bounding box center [271, 54] width 8 height 10
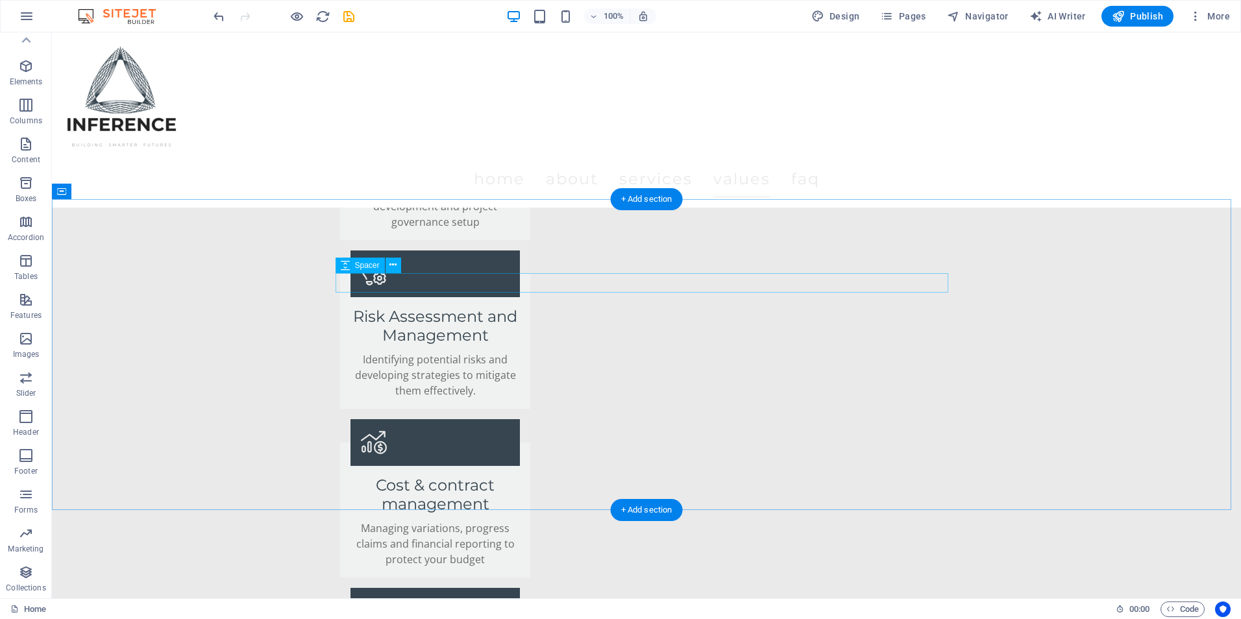
scroll to position [2203, 0]
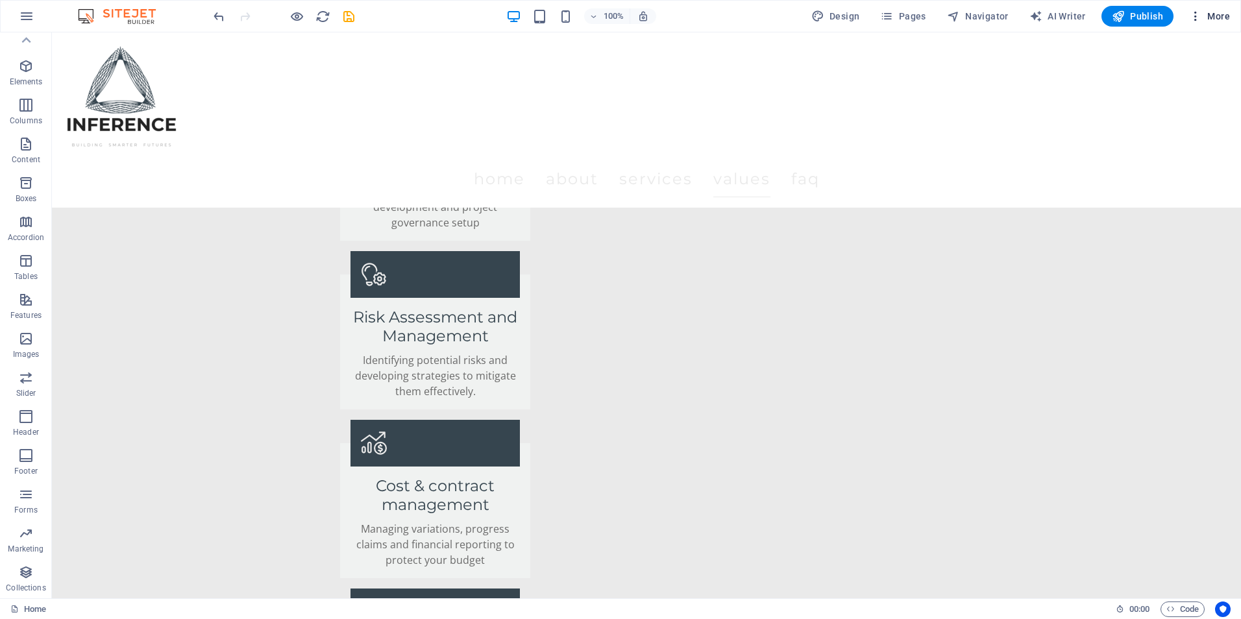
click at [1192, 16] on icon "button" at bounding box center [1195, 16] width 13 height 13
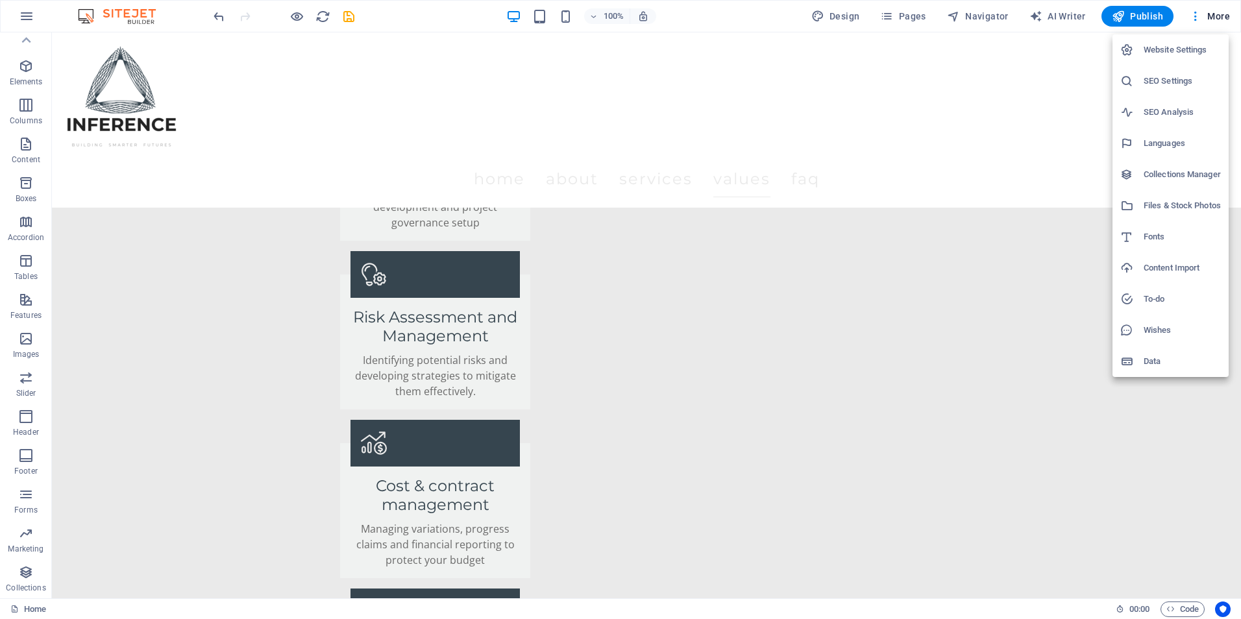
click at [1180, 80] on h6 "SEO Settings" at bounding box center [1181, 81] width 77 height 16
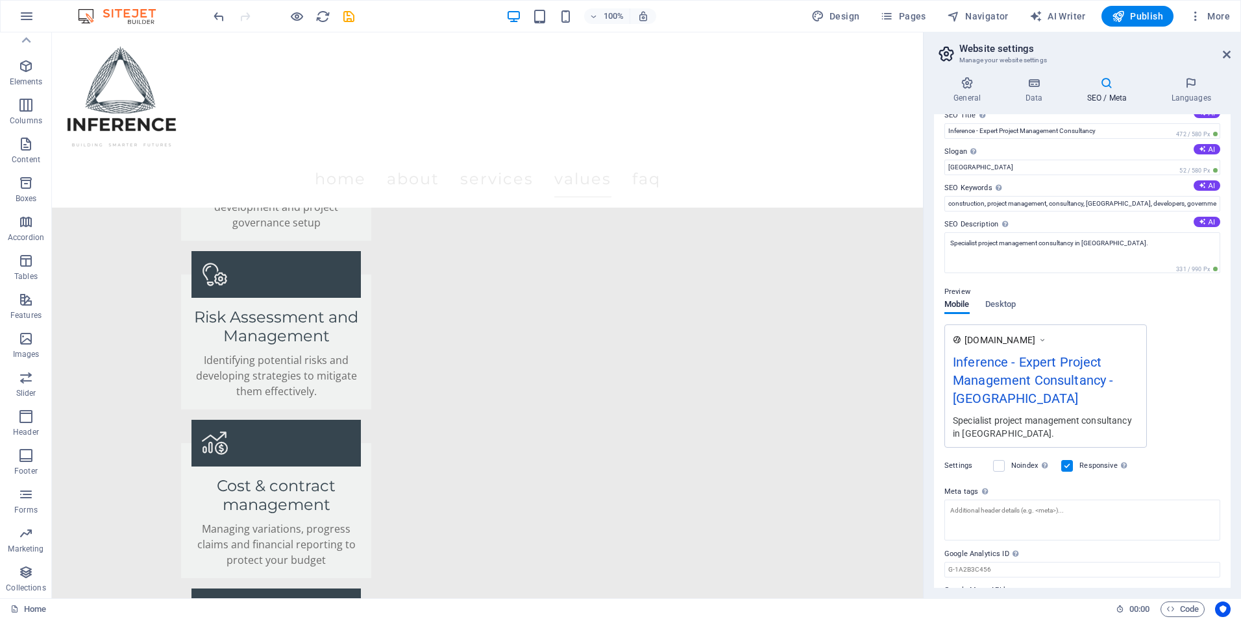
scroll to position [0, 0]
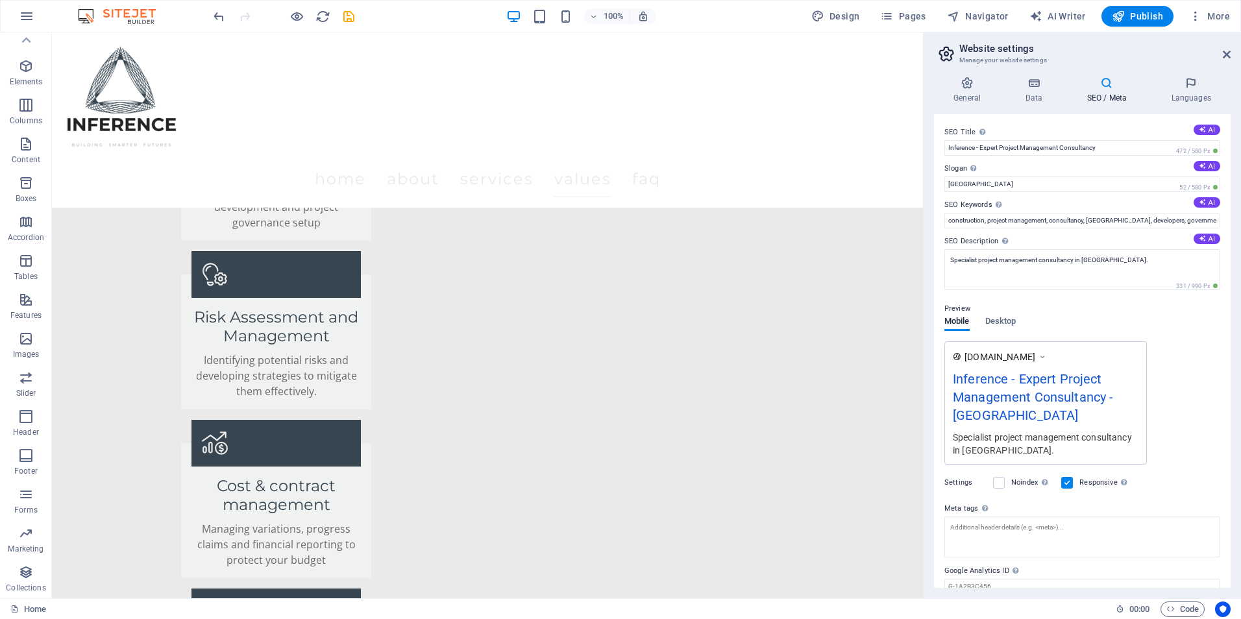
click at [1234, 54] on aside "Website settings Manage your website settings General Data SEO / Meta Languages…" at bounding box center [1082, 315] width 318 height 566
click at [1230, 52] on aside "Website settings Manage your website settings General Data SEO / Meta Languages…" at bounding box center [1082, 315] width 318 height 566
click at [1228, 53] on icon at bounding box center [1226, 54] width 8 height 10
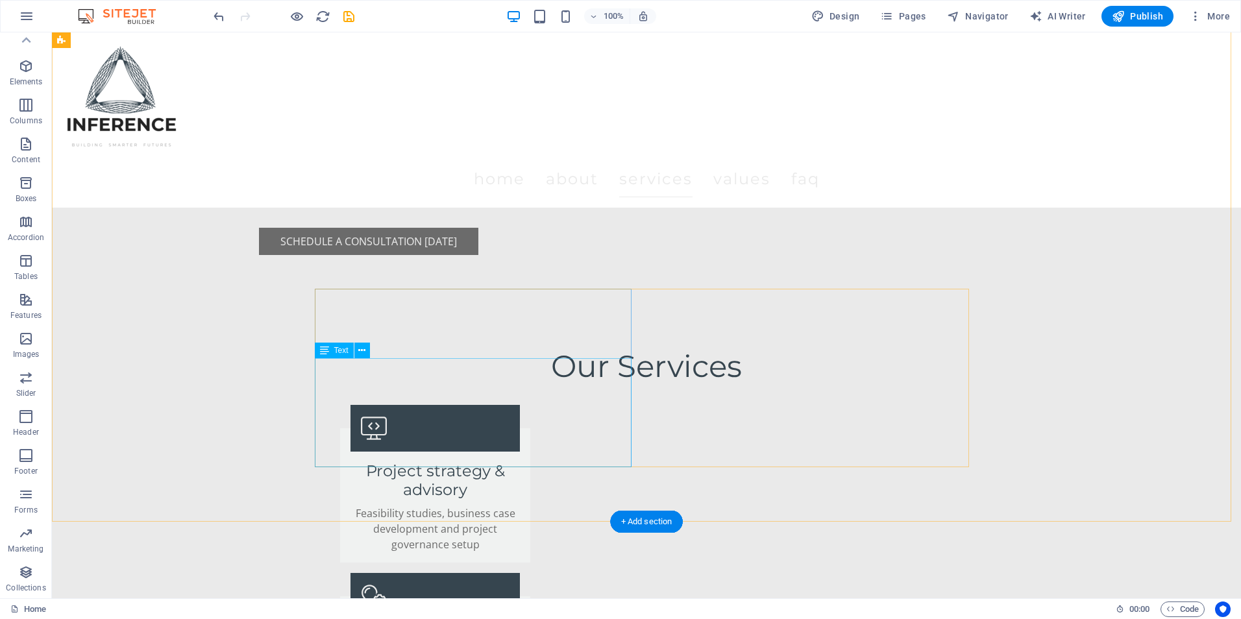
scroll to position [2141, 0]
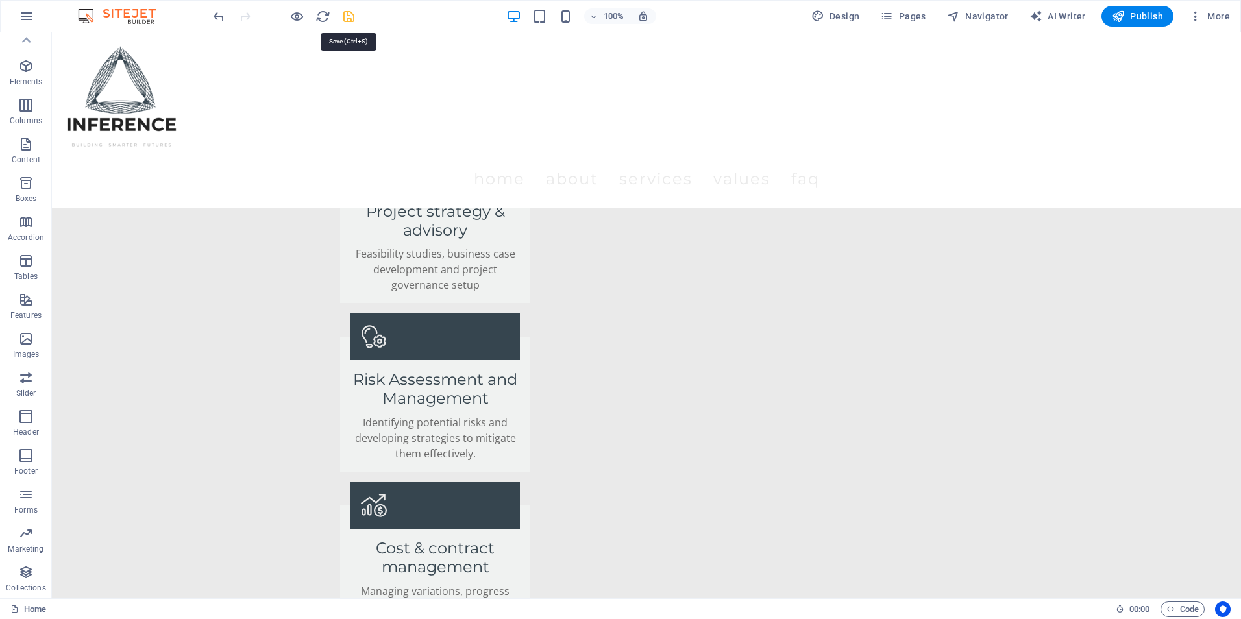
click at [352, 16] on icon "save" at bounding box center [348, 16] width 15 height 15
click at [17, 76] on span "Elements" at bounding box center [26, 73] width 52 height 31
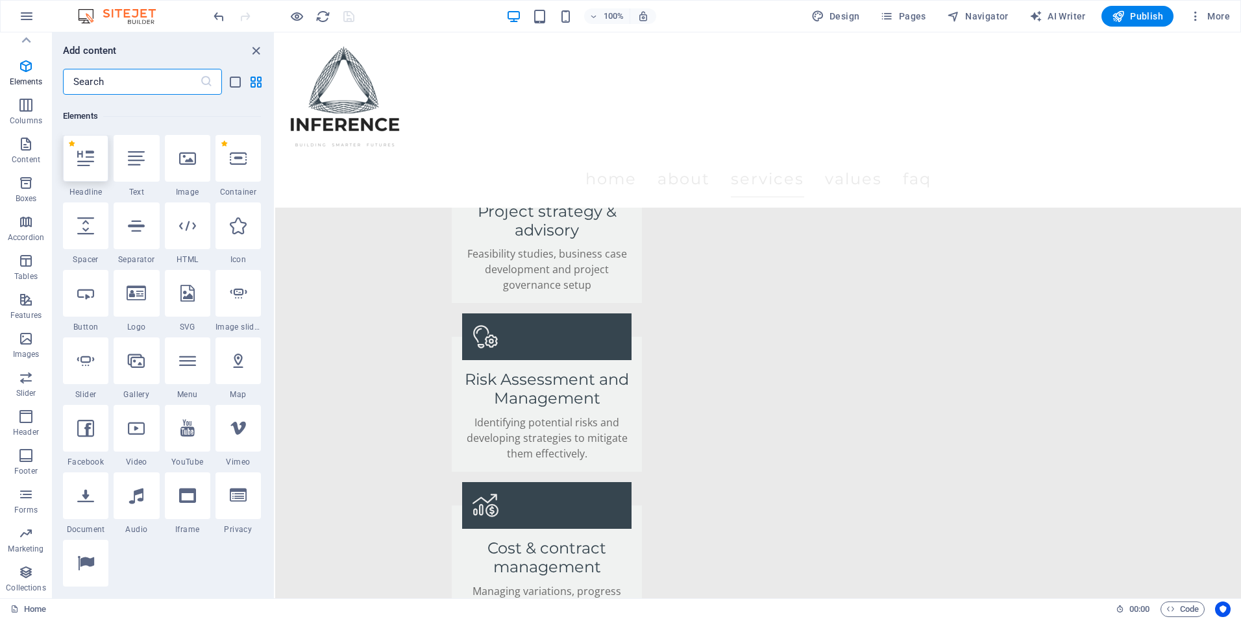
scroll to position [138, 0]
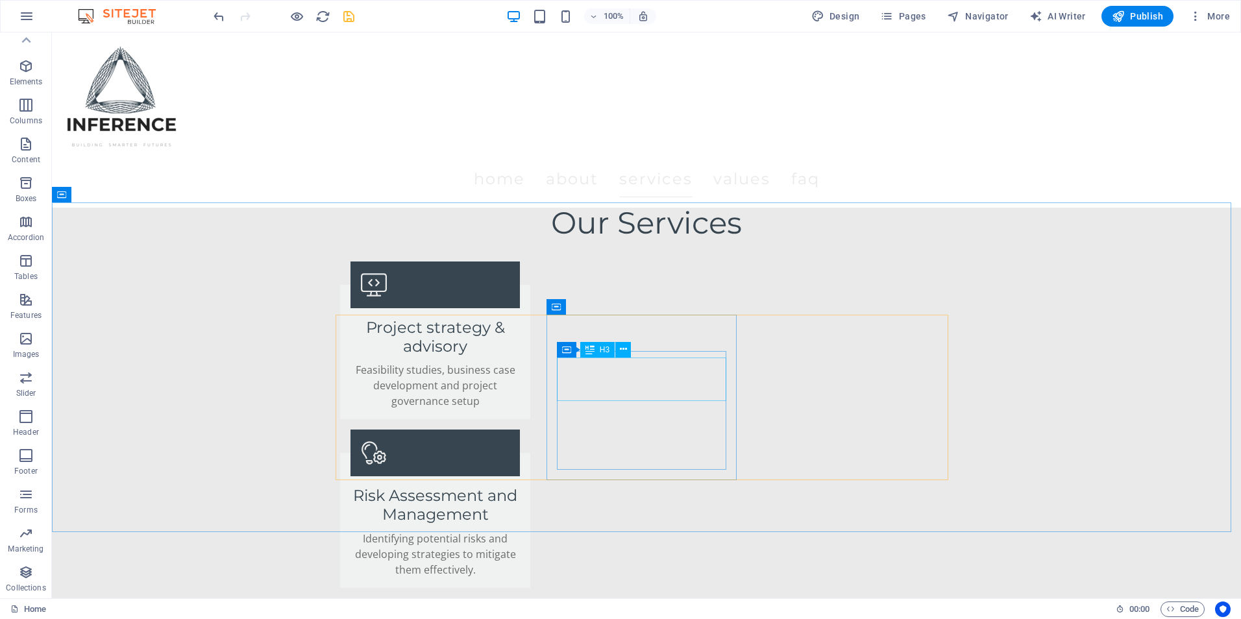
scroll to position [2206, 0]
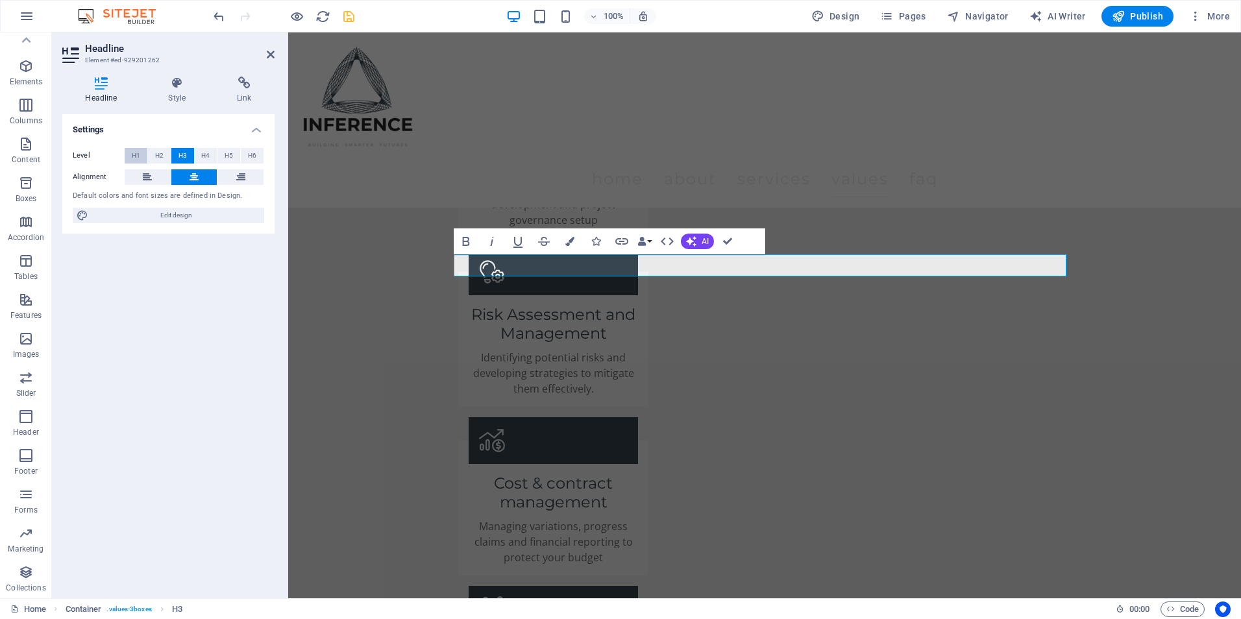
click at [139, 152] on span "H1" at bounding box center [136, 156] width 8 height 16
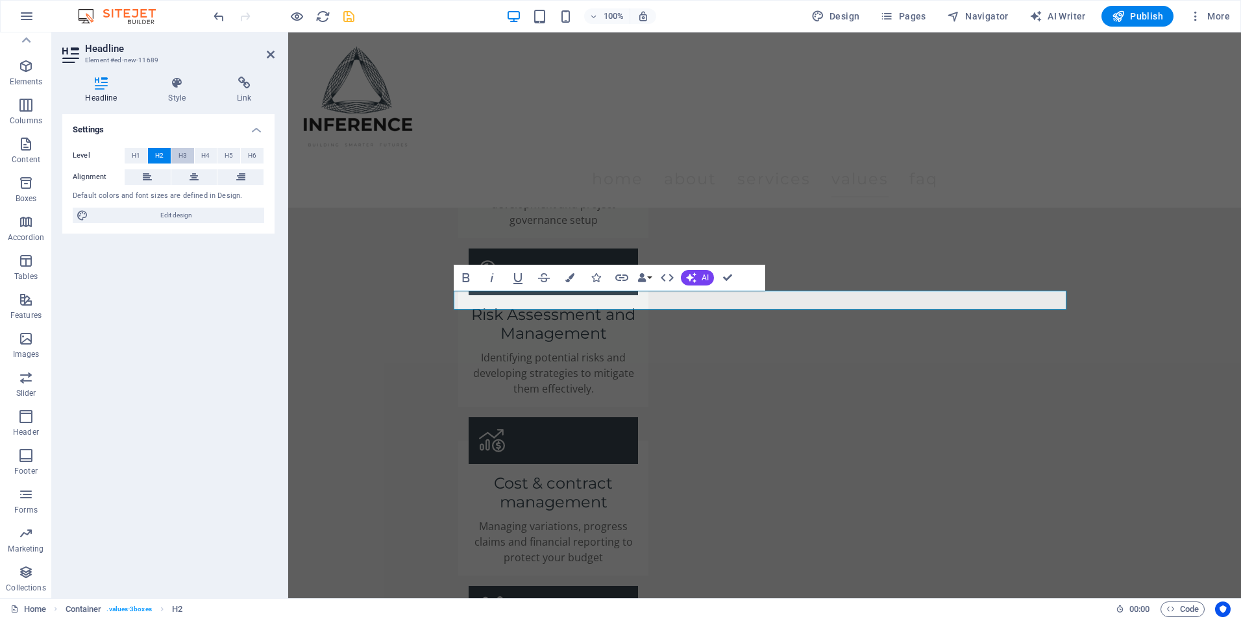
click at [188, 154] on button "H3" at bounding box center [182, 156] width 23 height 16
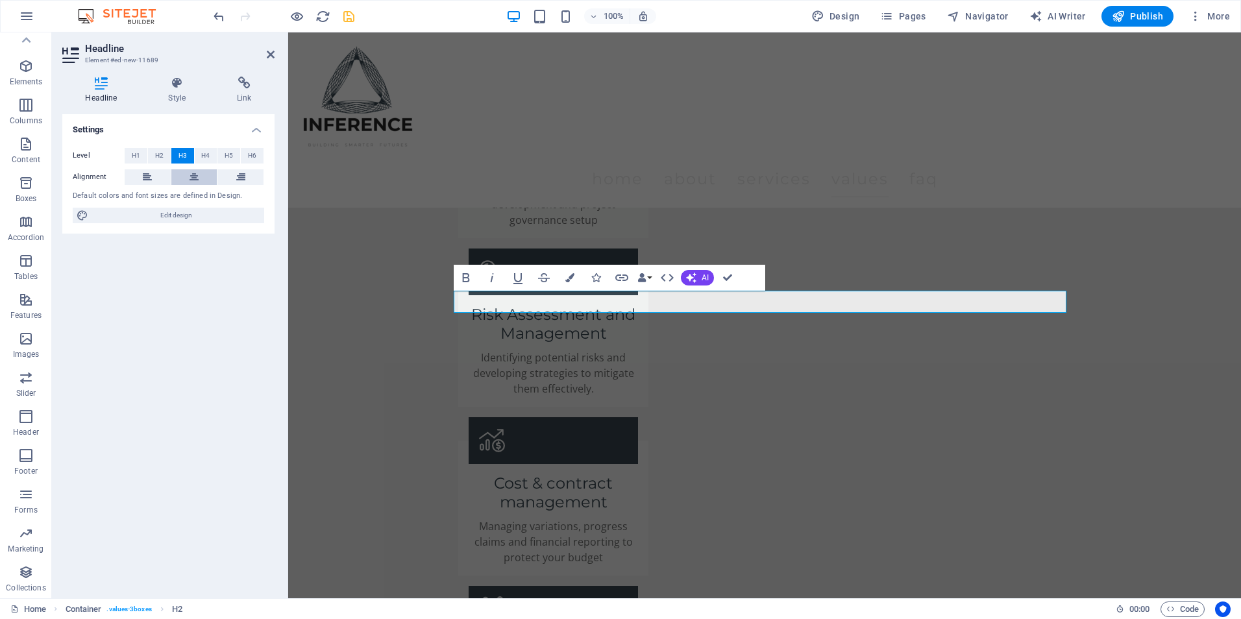
click at [192, 177] on icon at bounding box center [193, 177] width 9 height 16
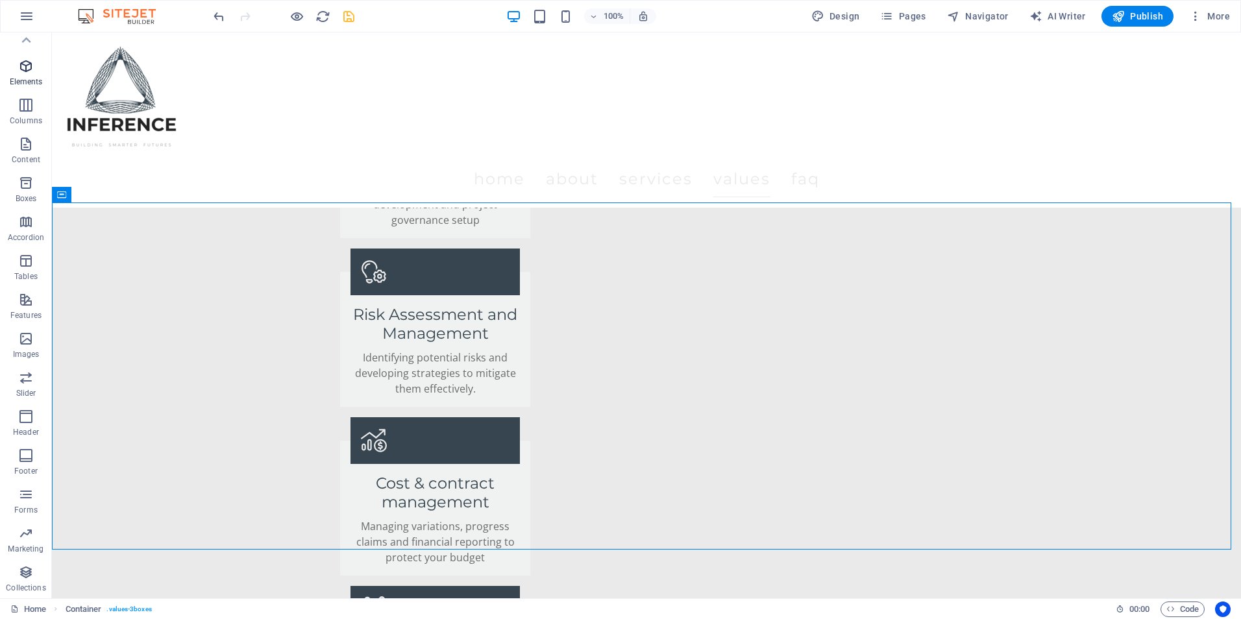
click at [27, 79] on p "Elements" at bounding box center [26, 82] width 33 height 10
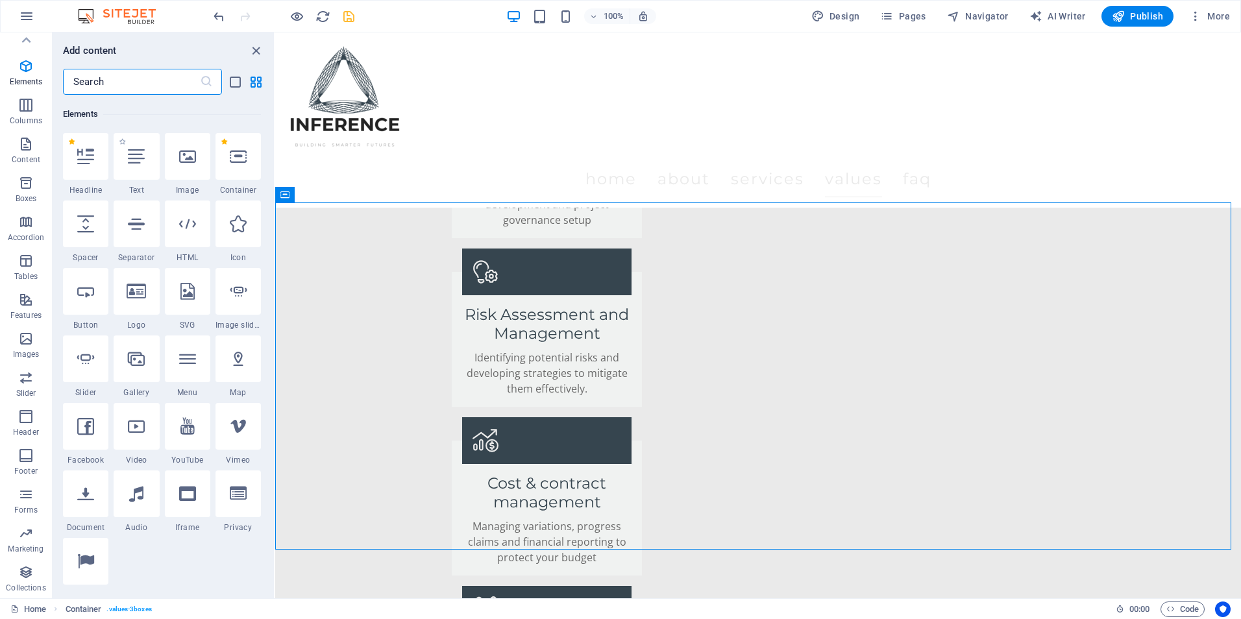
scroll to position [138, 0]
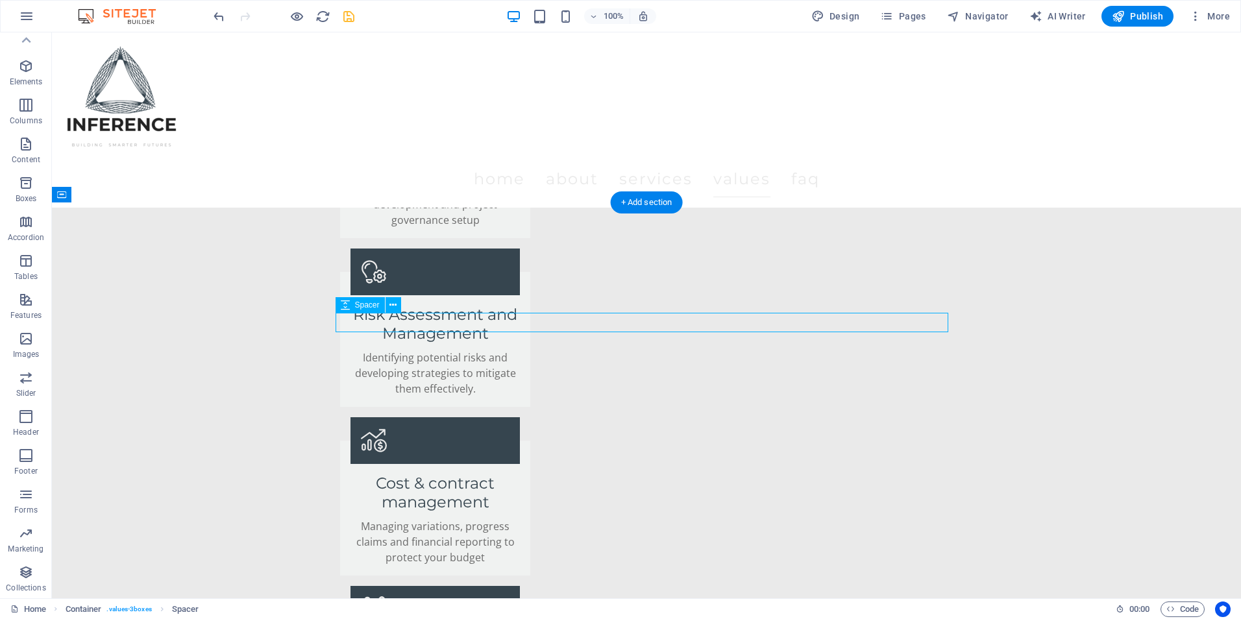
select select "px"
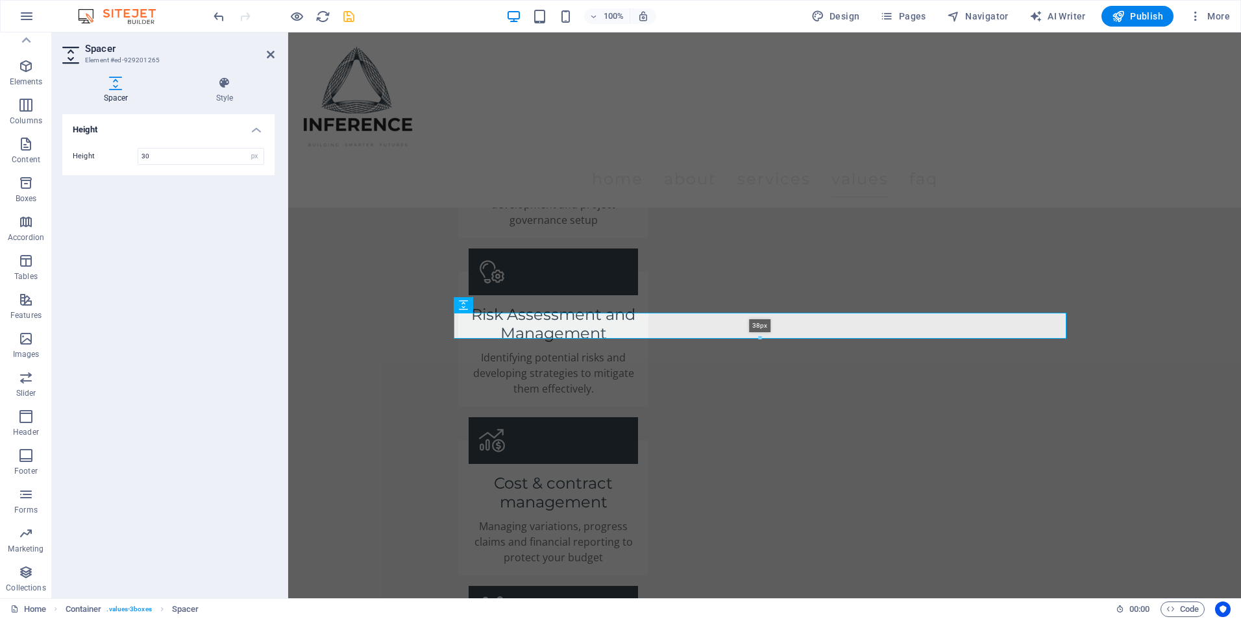
click at [758, 336] on div at bounding box center [759, 338] width 611 height 5
type input "38"
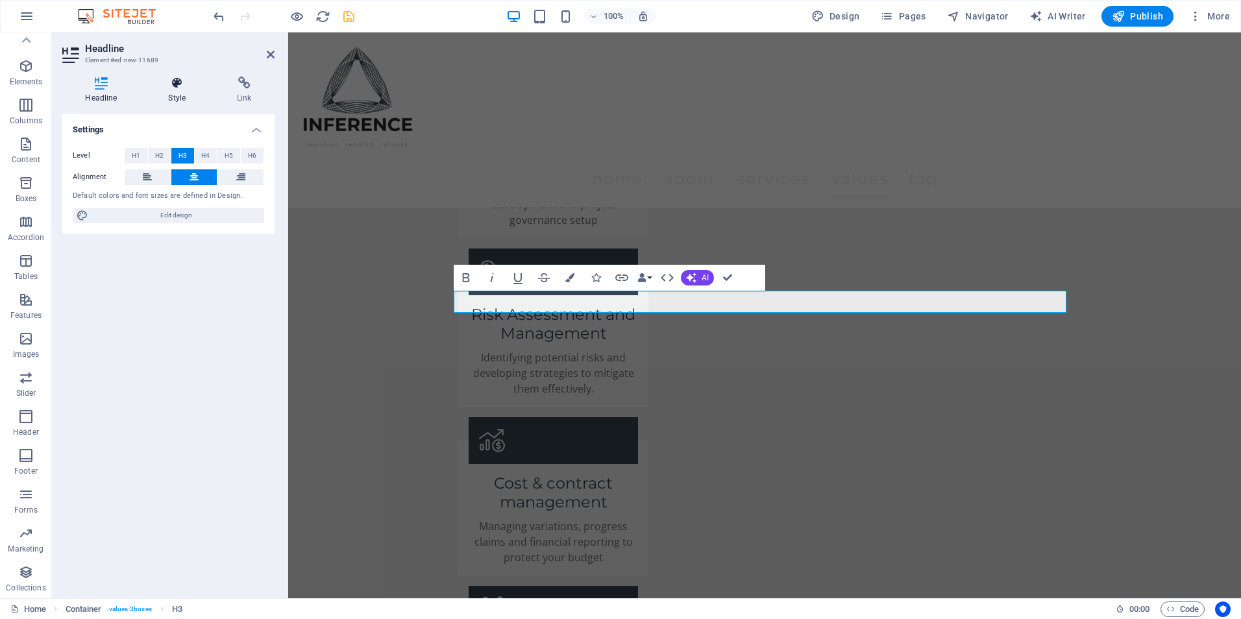
click at [203, 93] on h4 "Style" at bounding box center [179, 90] width 69 height 27
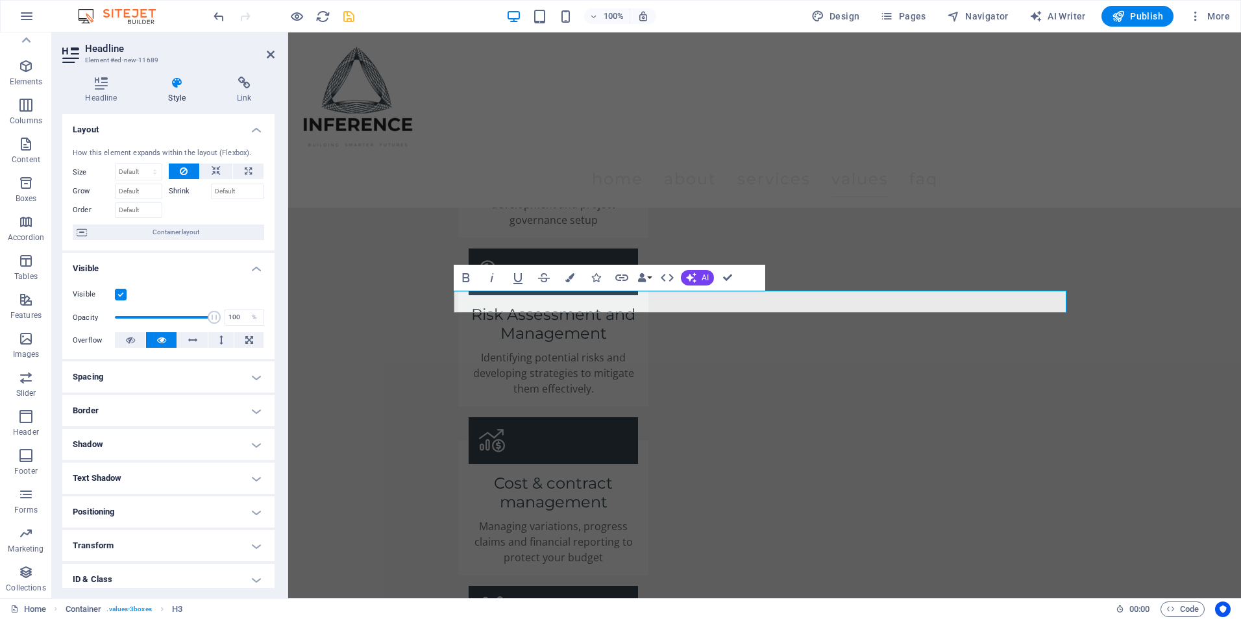
scroll to position [75, 0]
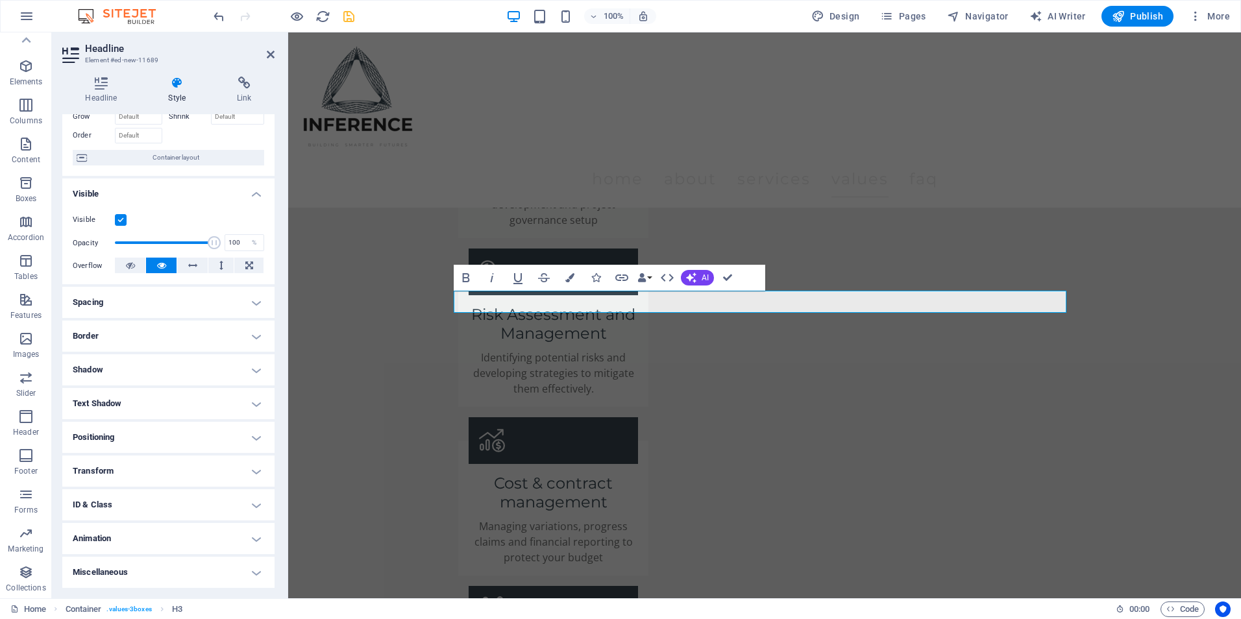
click at [117, 537] on h4 "Animation" at bounding box center [168, 538] width 212 height 31
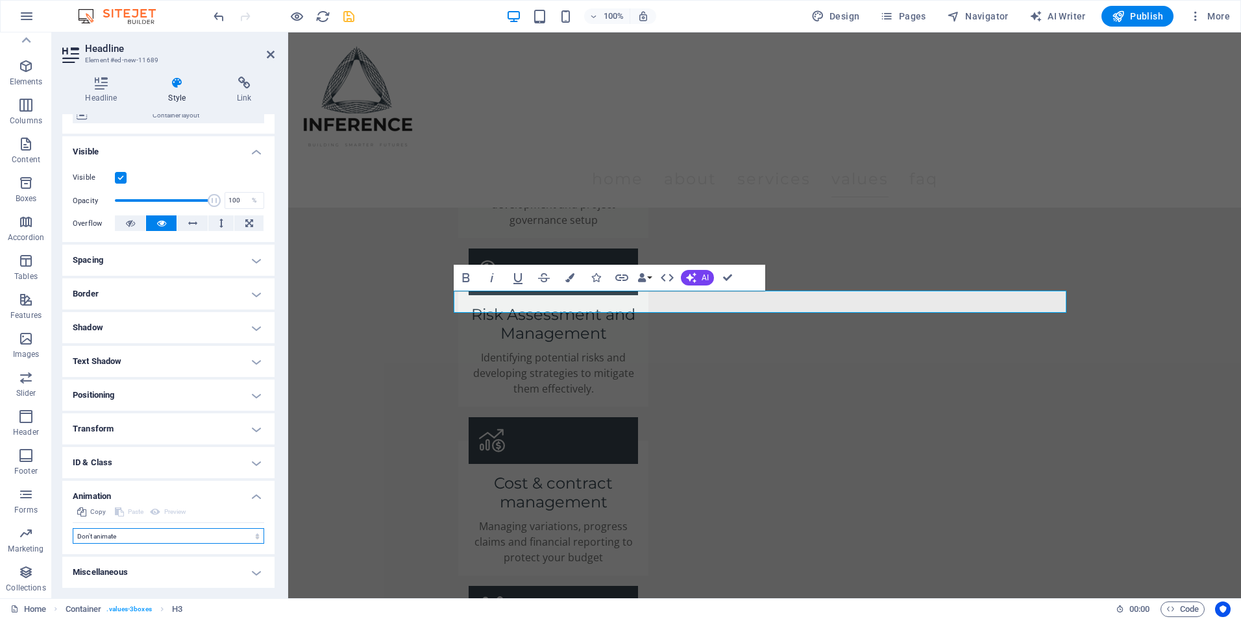
click at [104, 532] on select "Don't animate Show / Hide Slide up/down Zoom in/out Slide left to right Slide r…" at bounding box center [168, 536] width 191 height 16
click at [223, 34] on header "Headline Element #ed-new-11689" at bounding box center [168, 49] width 212 height 34
click at [274, 53] on icon at bounding box center [271, 54] width 8 height 10
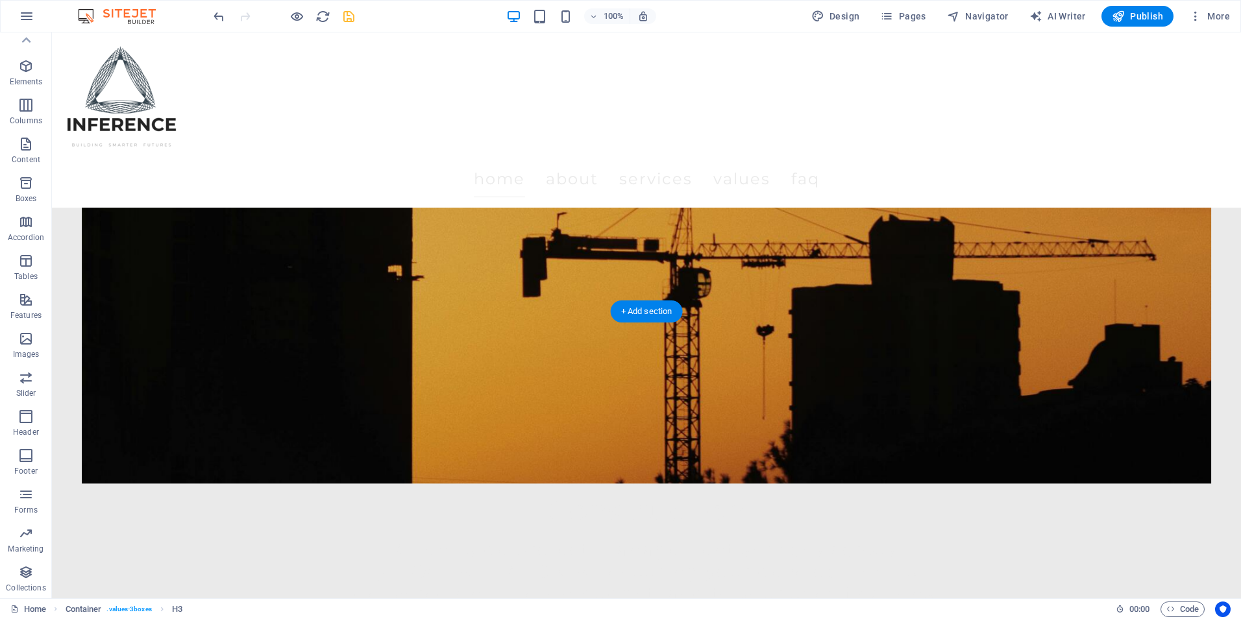
scroll to position [65, 0]
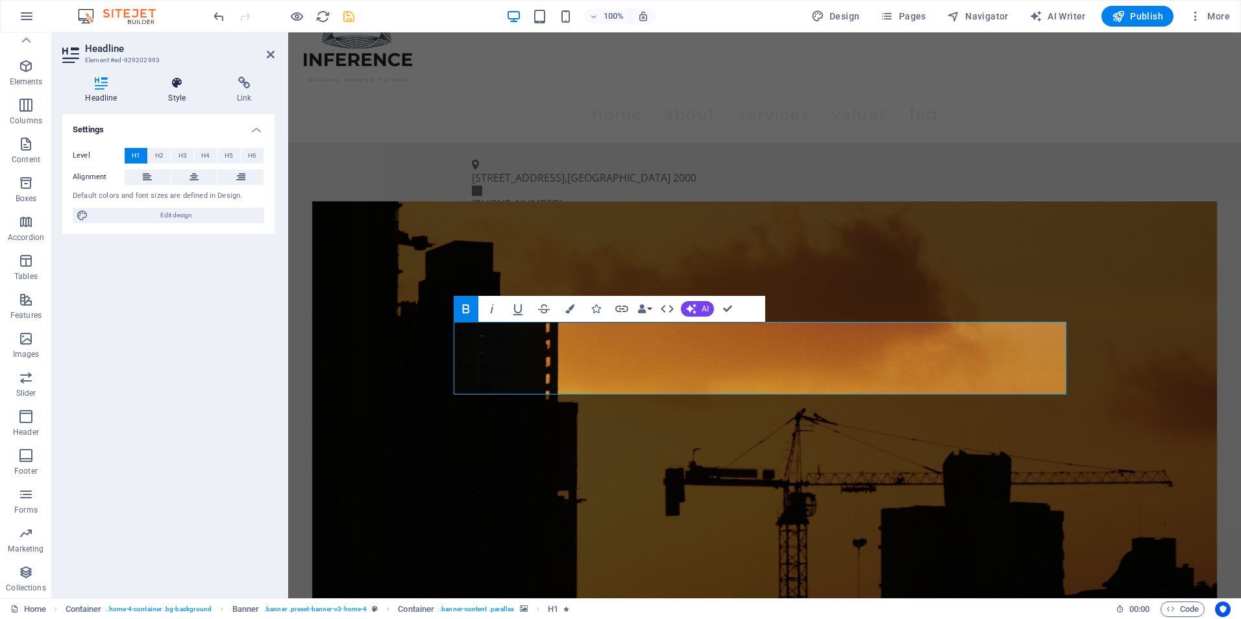
click at [180, 91] on h4 "Style" at bounding box center [179, 90] width 69 height 27
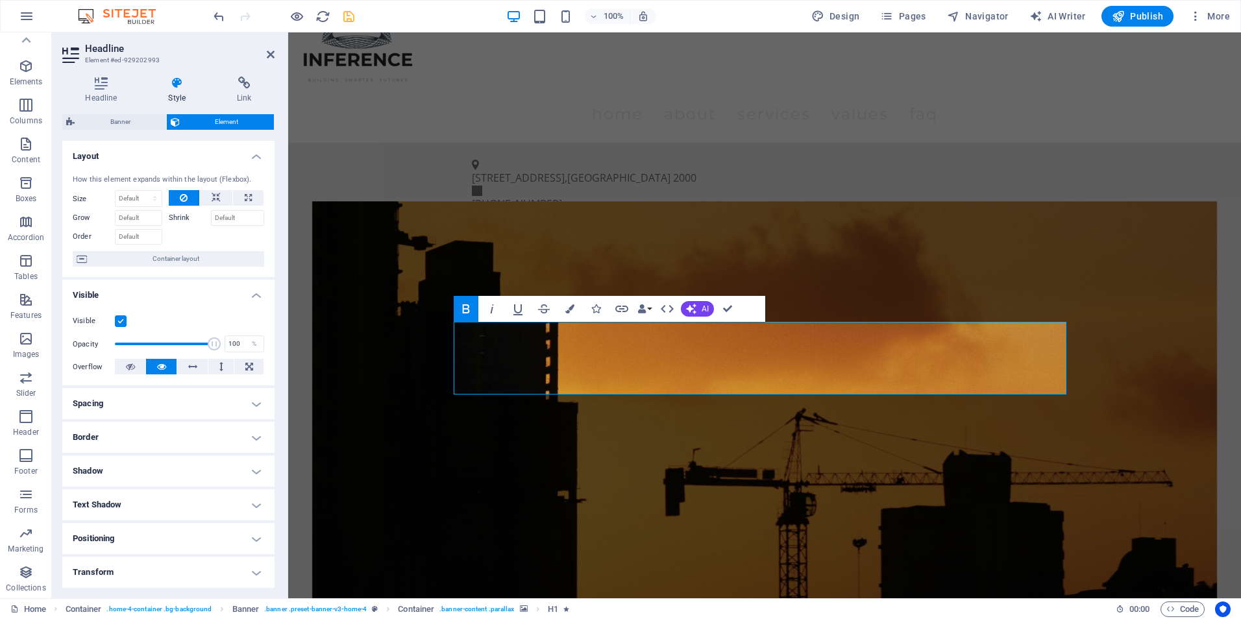
scroll to position [101, 0]
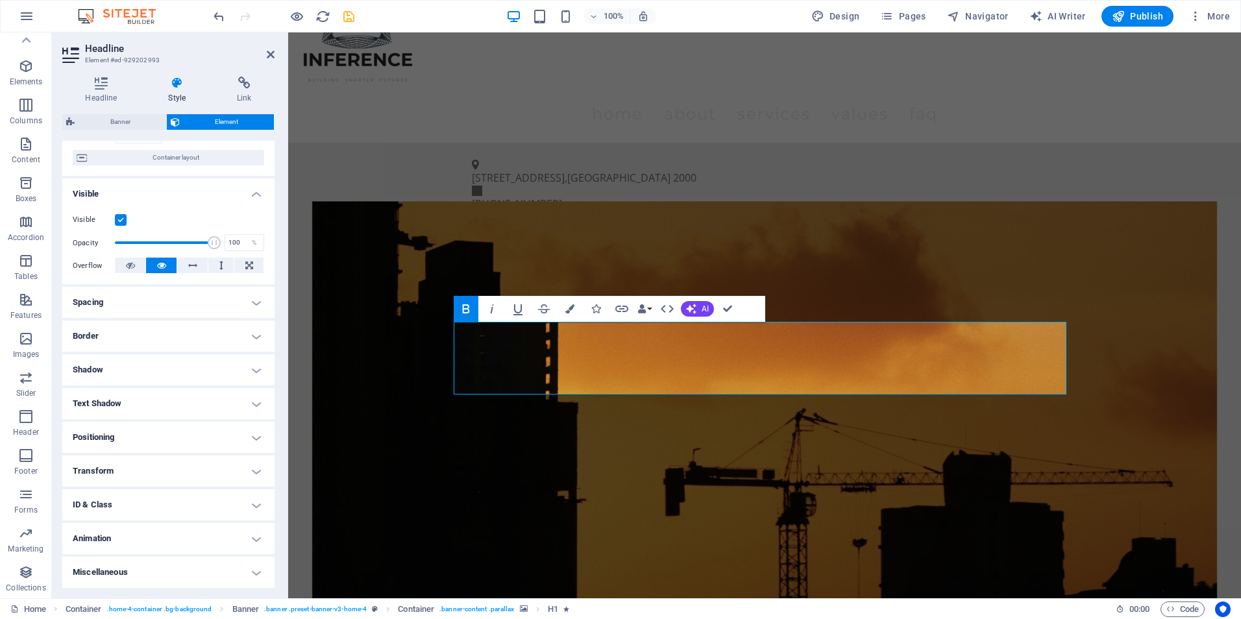
click at [108, 534] on h4 "Animation" at bounding box center [168, 538] width 212 height 31
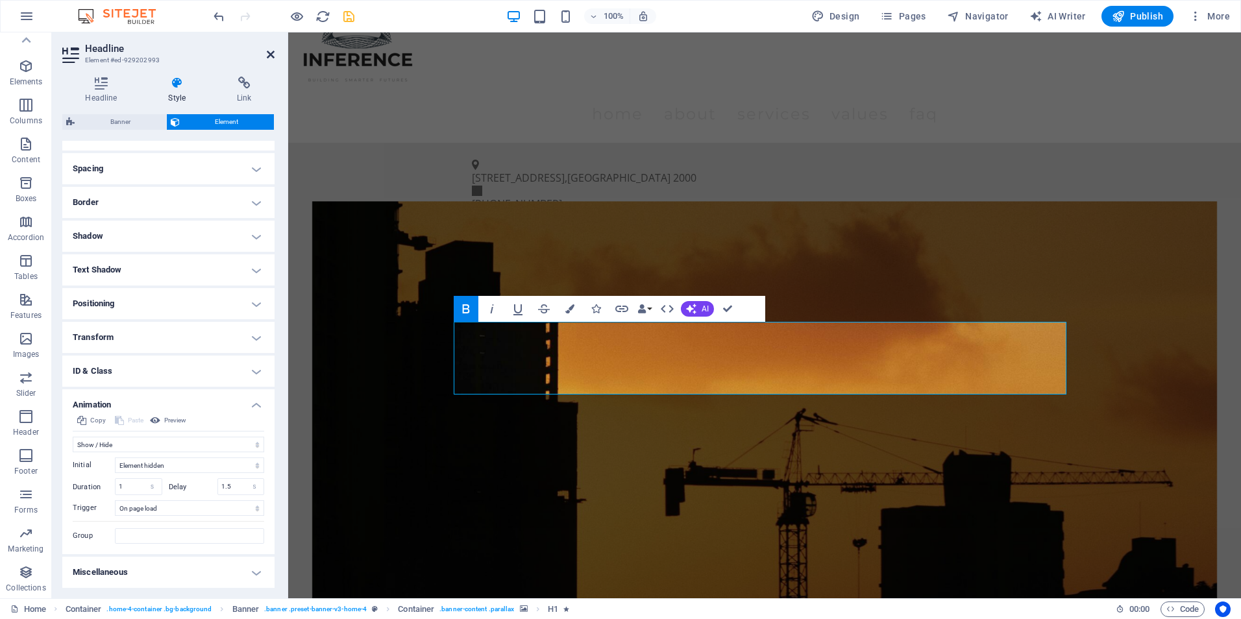
click at [267, 54] on icon at bounding box center [271, 54] width 8 height 10
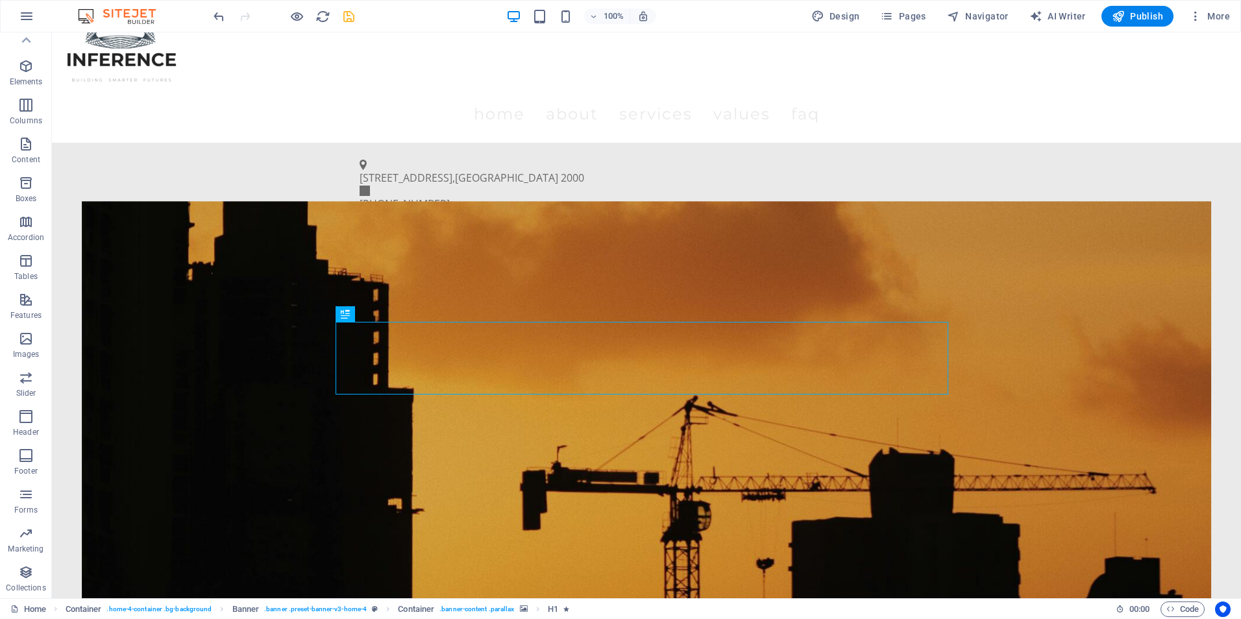
click at [250, 298] on figure at bounding box center [646, 458] width 1129 height 515
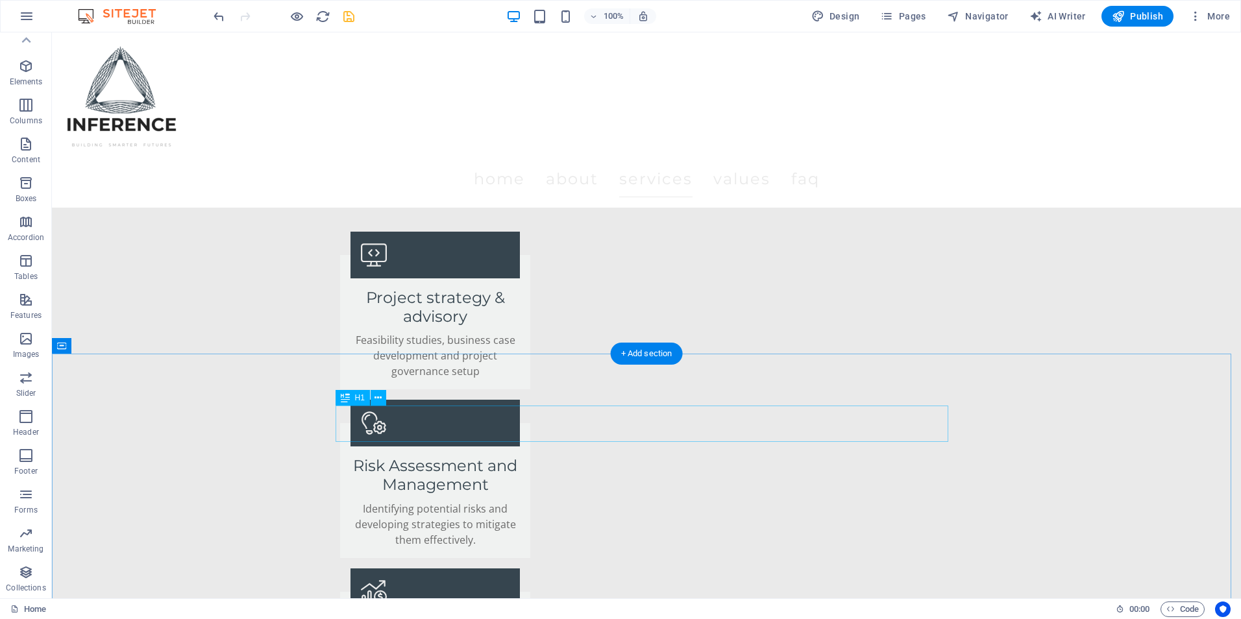
scroll to position [2076, 0]
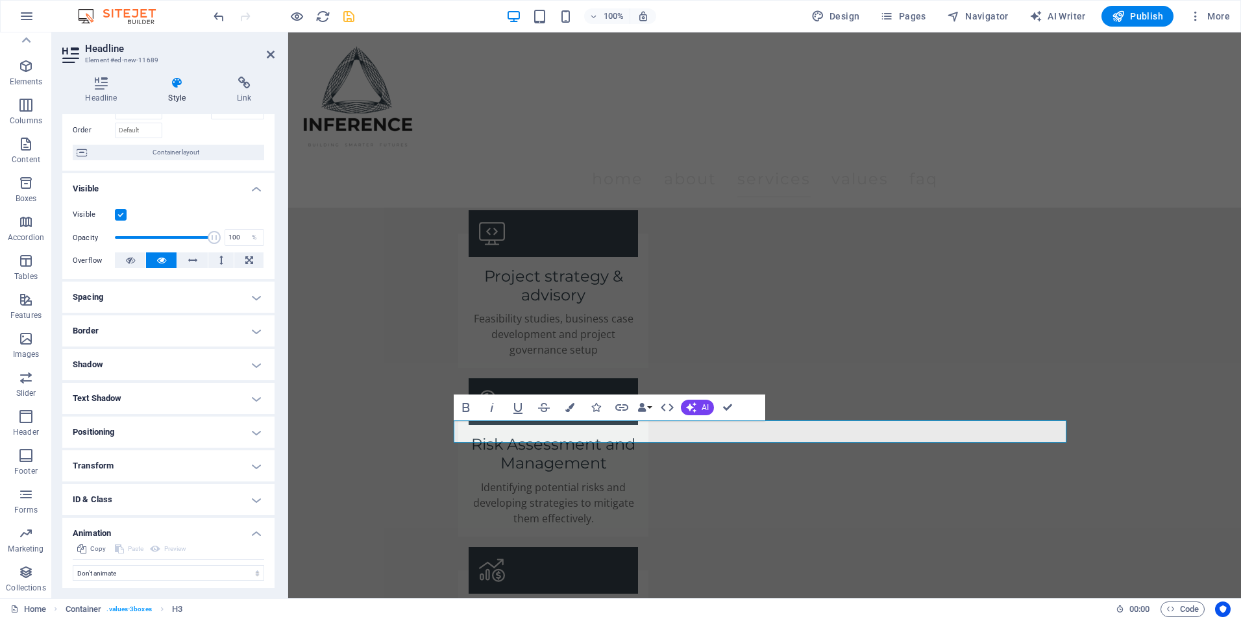
scroll to position [117, 0]
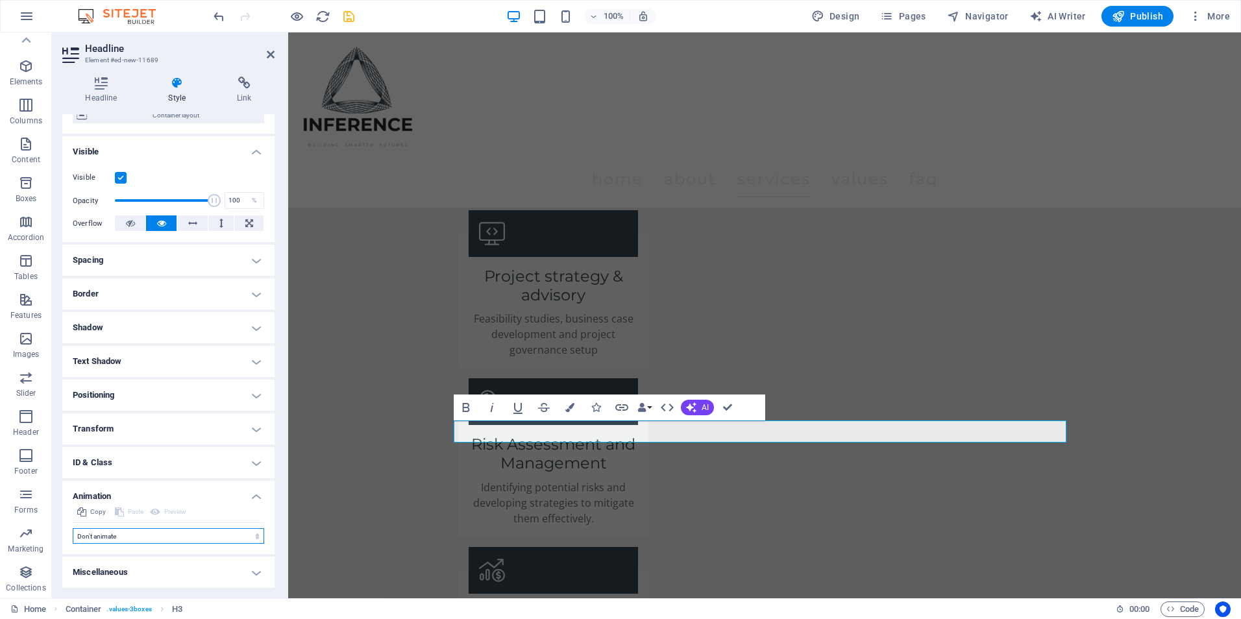
click at [119, 531] on select "Don't animate Show / Hide Slide up/down Zoom in/out Slide left to right Slide r…" at bounding box center [168, 536] width 191 height 16
select select "fade"
click at [73, 528] on select "Don't animate Show / Hide Slide up/down Zoom in/out Slide left to right Slide r…" at bounding box center [168, 536] width 191 height 16
select select "scroll"
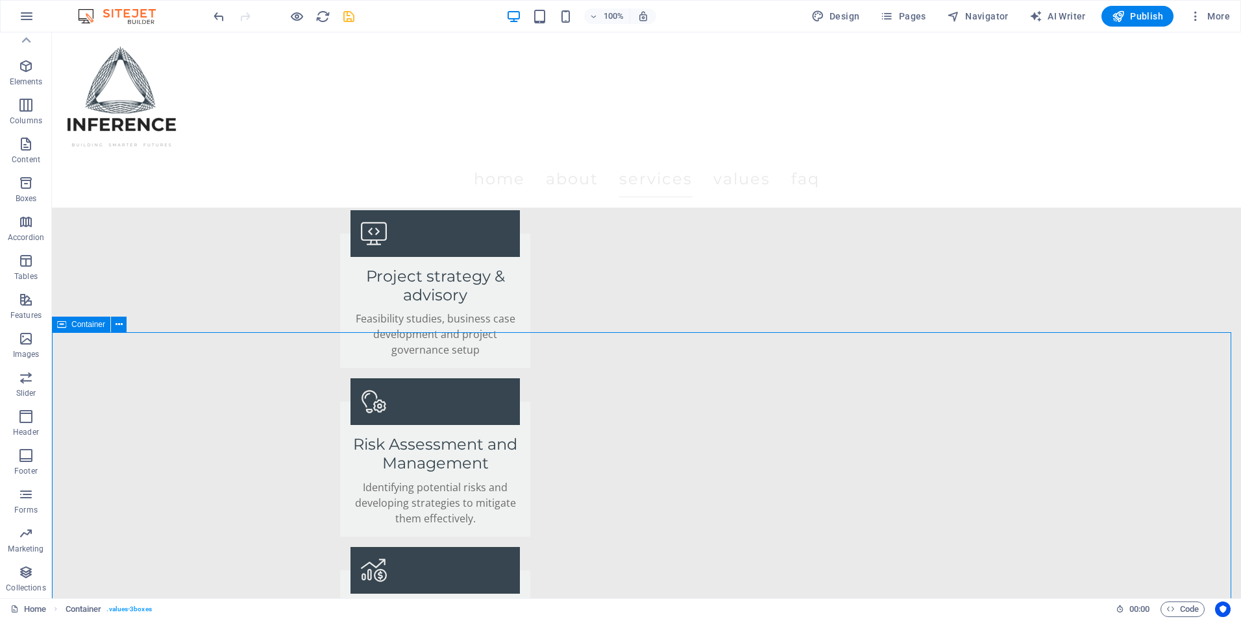
scroll to position [1687, 0]
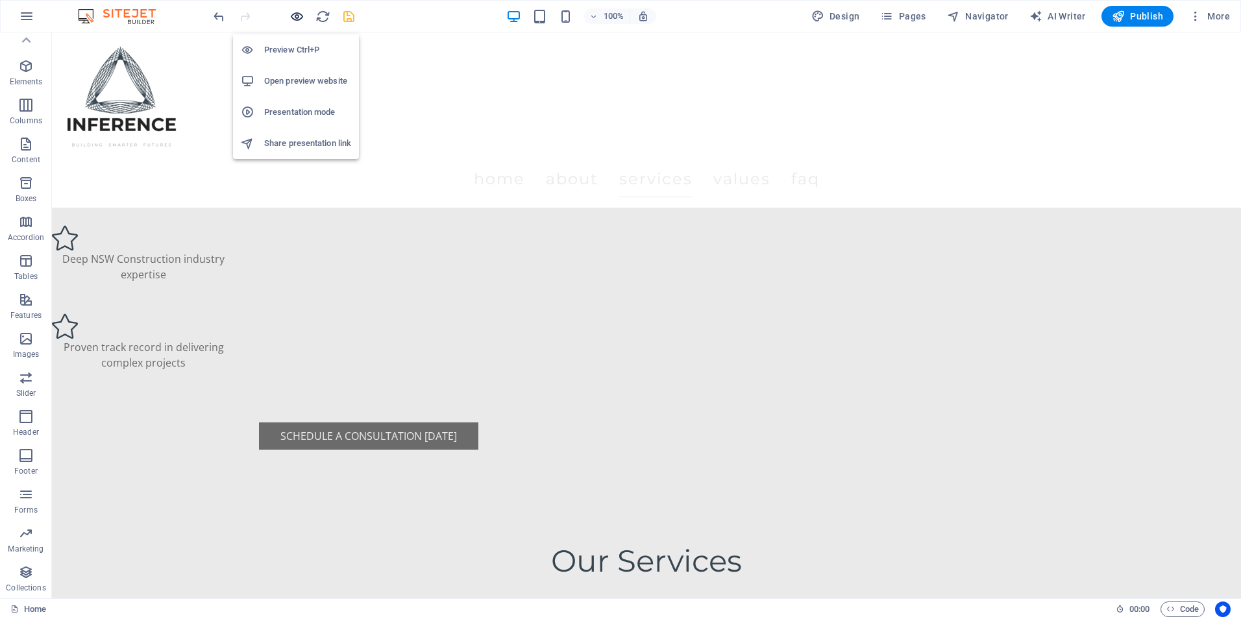
click at [301, 15] on icon "button" at bounding box center [296, 16] width 15 height 15
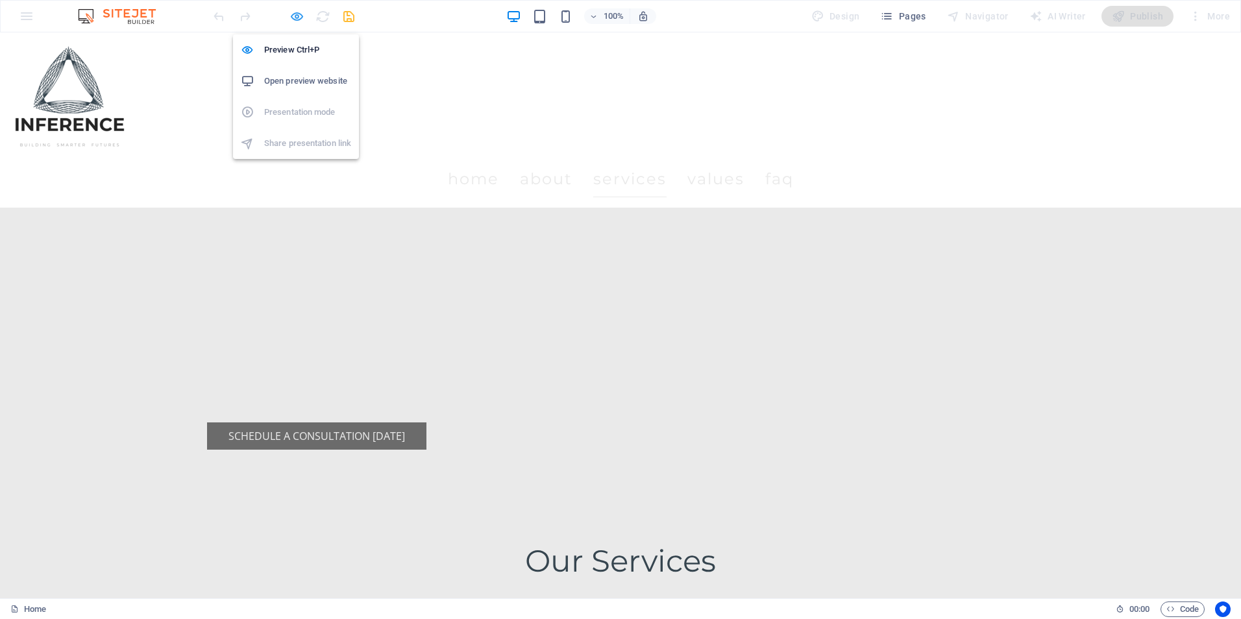
click at [294, 17] on icon "button" at bounding box center [296, 16] width 15 height 15
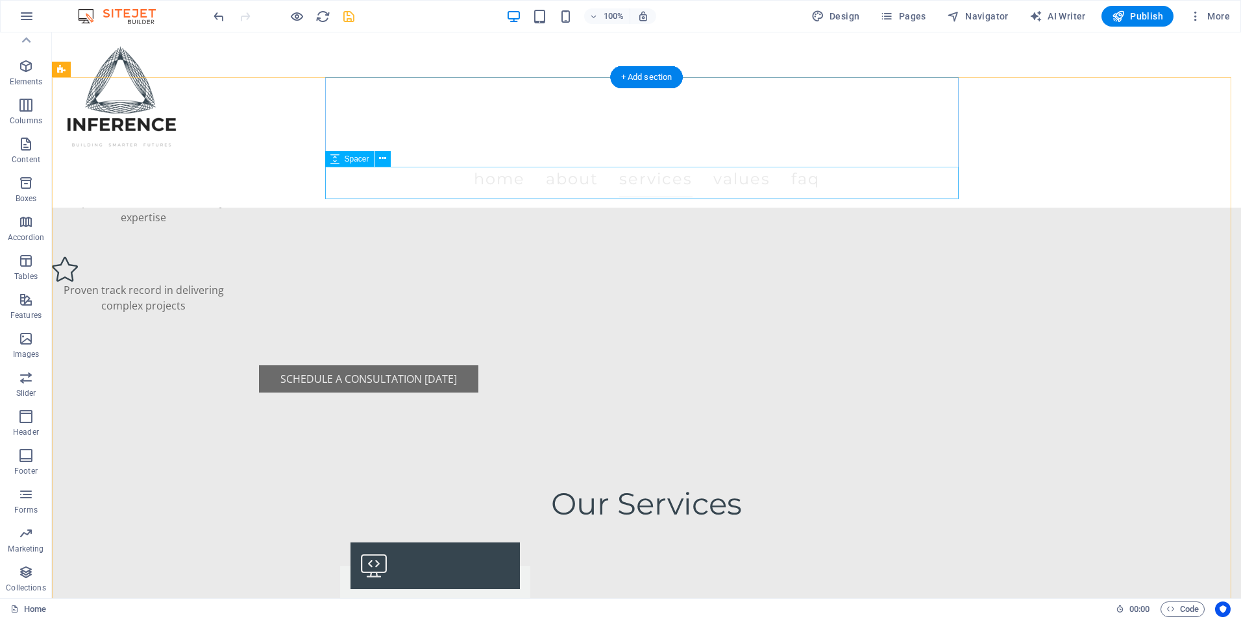
scroll to position [1752, 0]
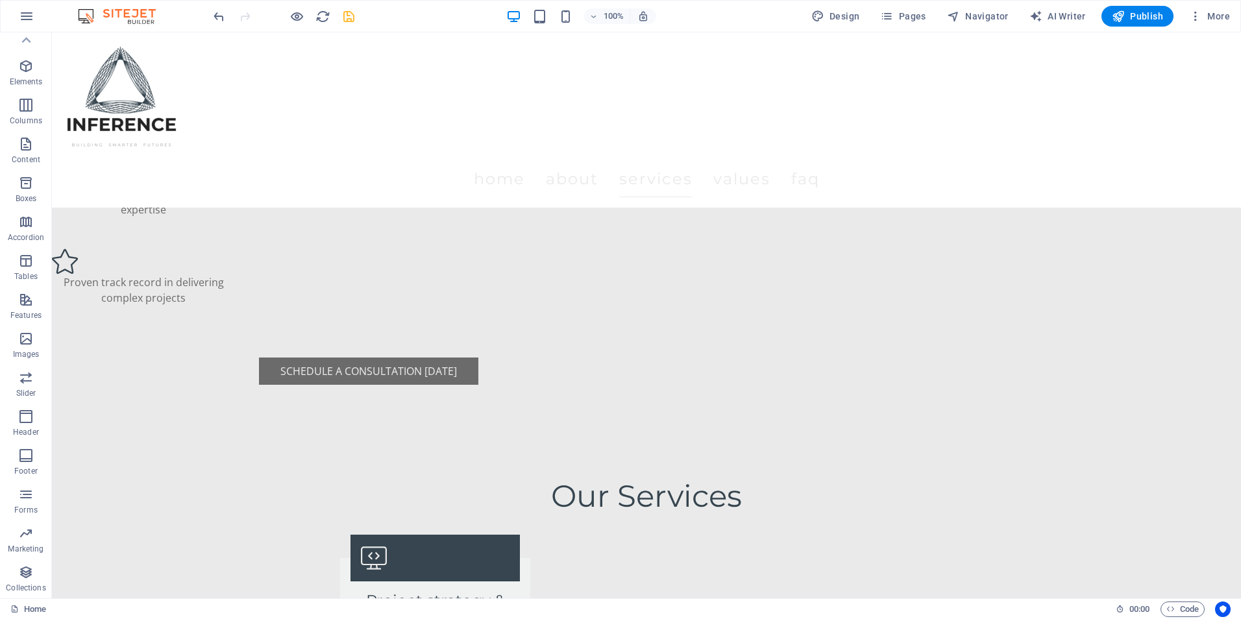
click at [295, 25] on div at bounding box center [283, 16] width 145 height 21
click at [295, 18] on icon "button" at bounding box center [296, 16] width 15 height 15
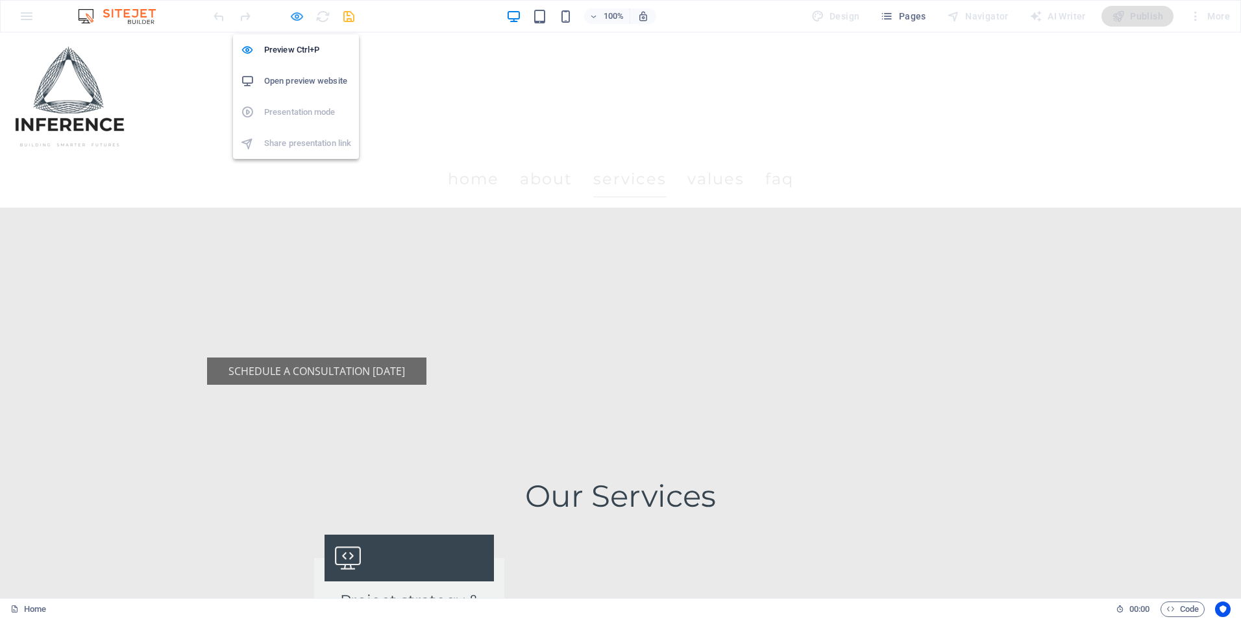
click at [295, 18] on icon "button" at bounding box center [296, 16] width 15 height 15
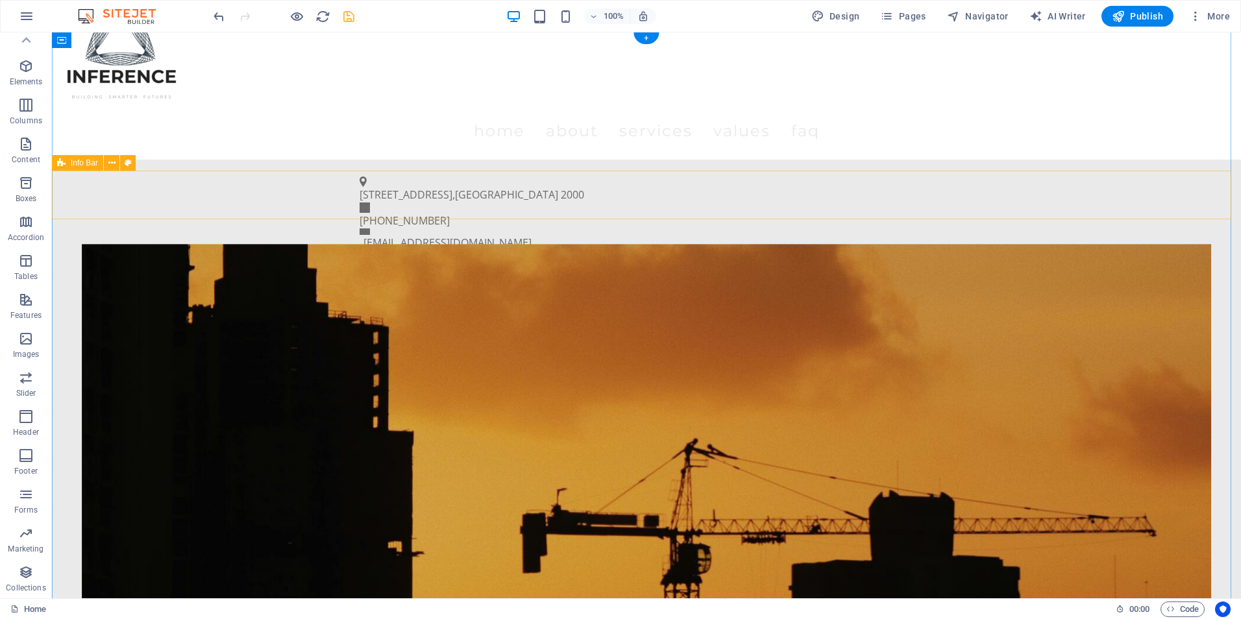
scroll to position [0, 0]
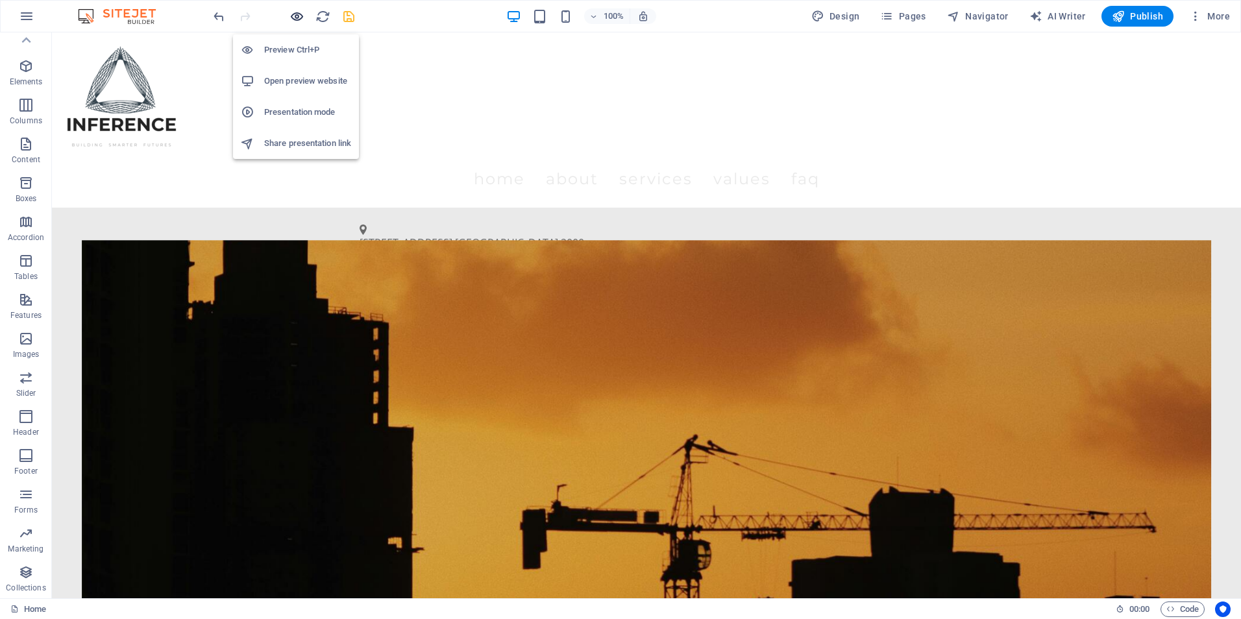
click at [298, 19] on icon "button" at bounding box center [296, 16] width 15 height 15
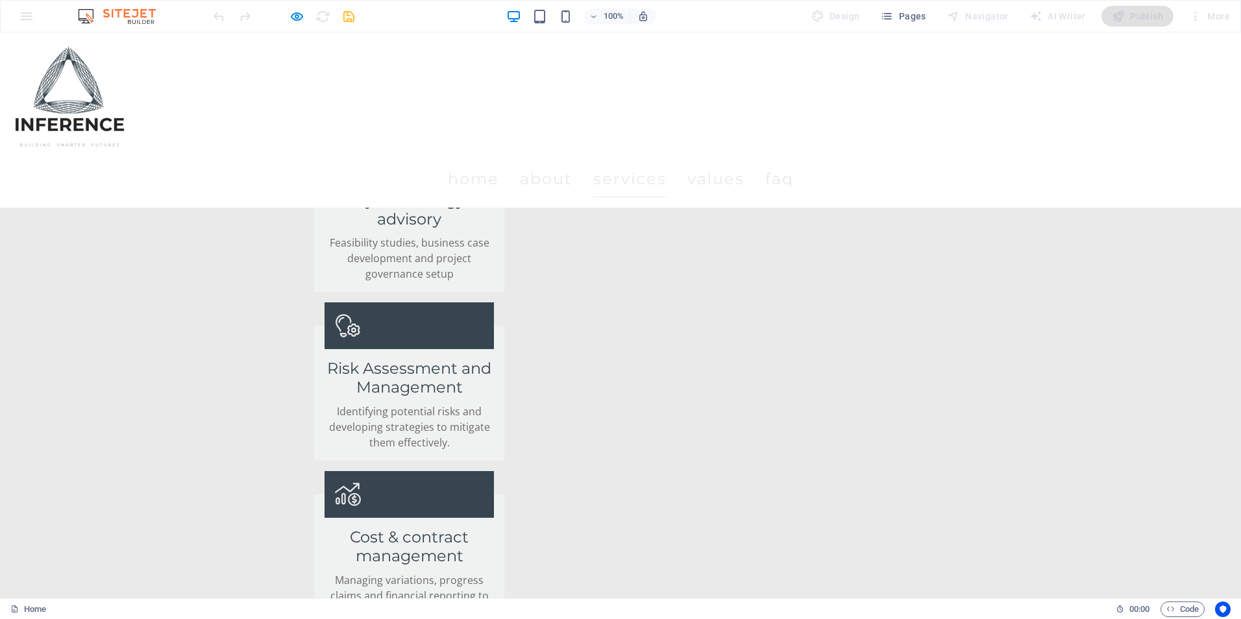
scroll to position [2271, 0]
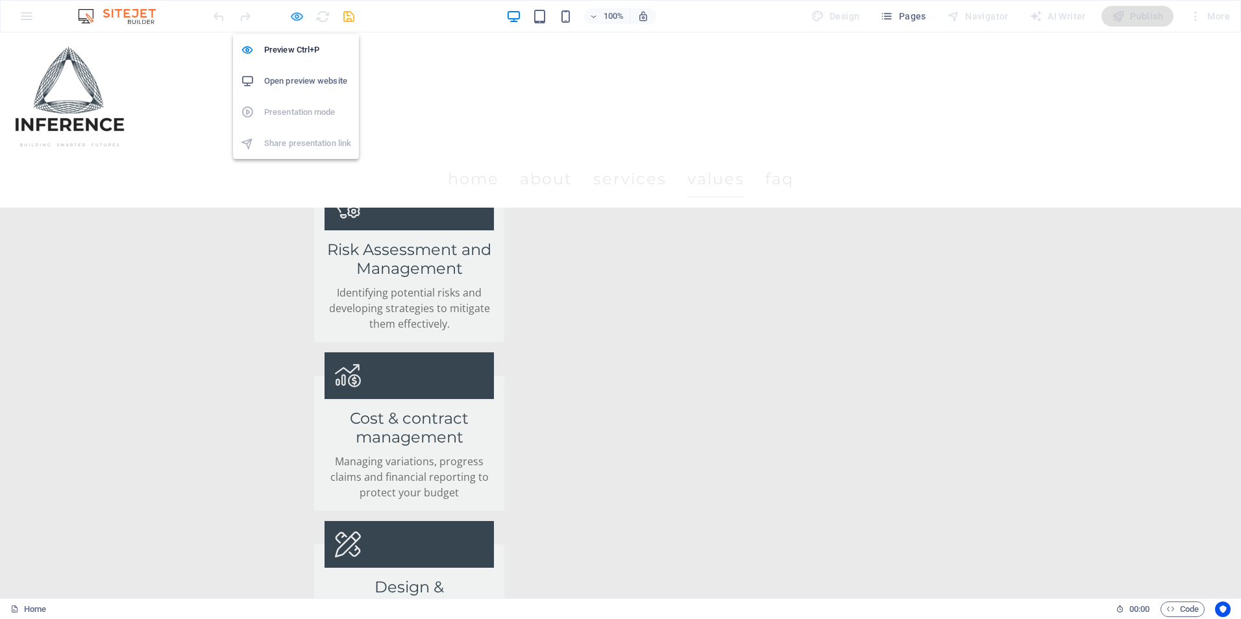
click at [297, 20] on icon "button" at bounding box center [296, 16] width 15 height 15
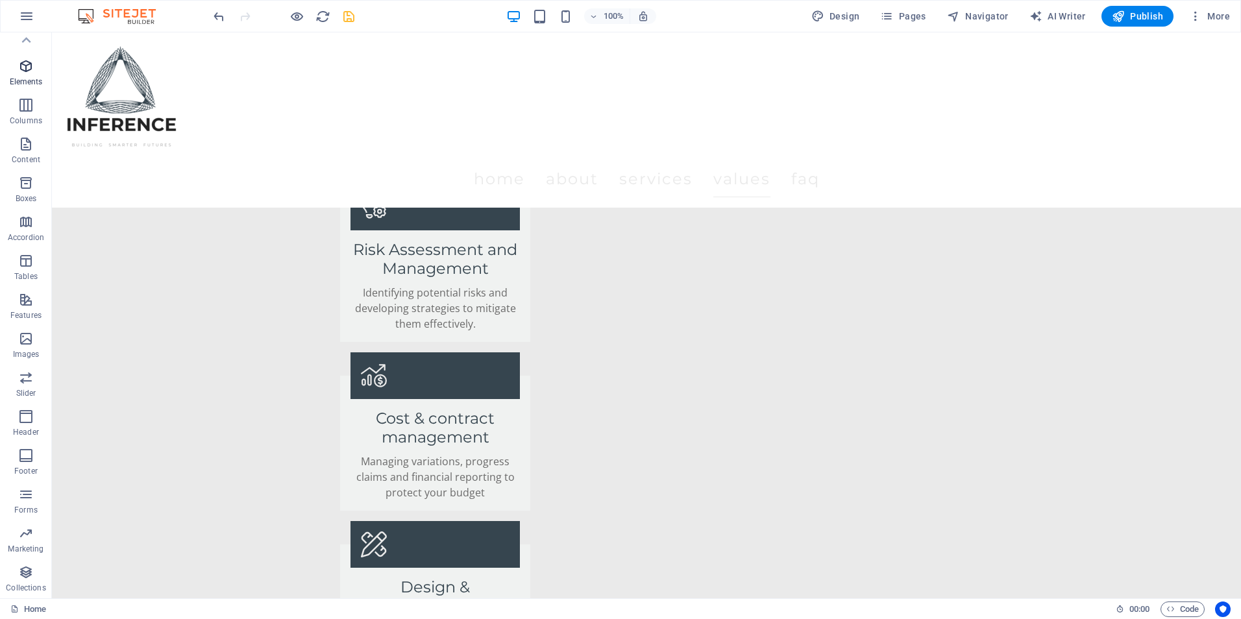
click at [35, 57] on button "Elements" at bounding box center [26, 72] width 52 height 39
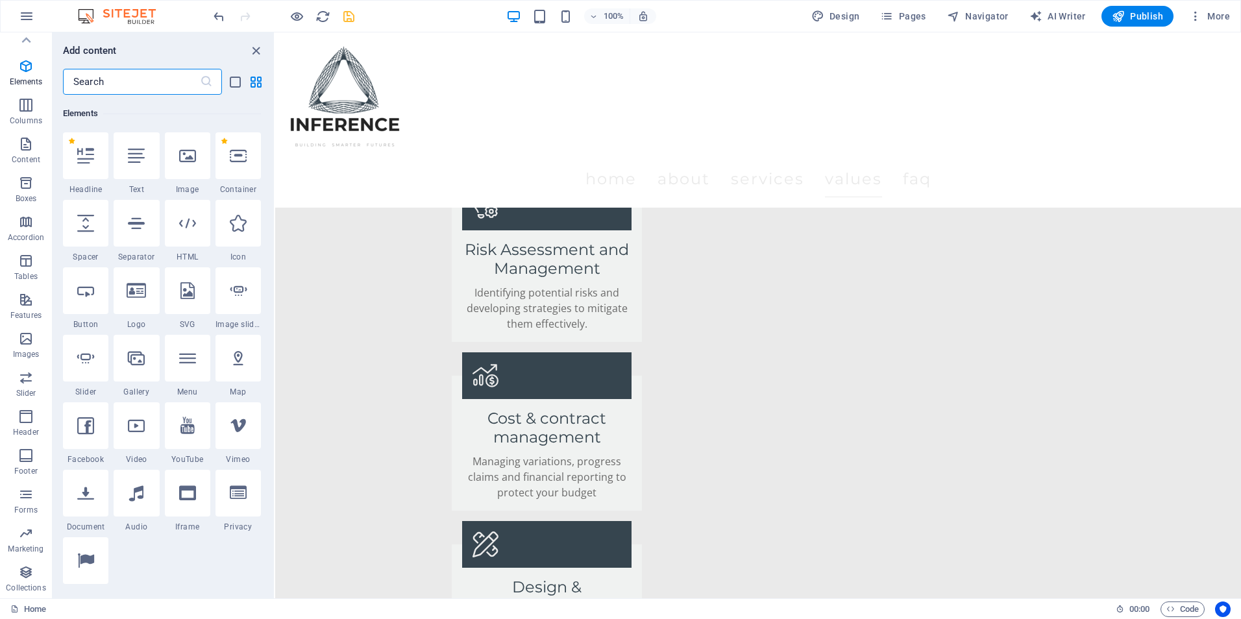
scroll to position [138, 0]
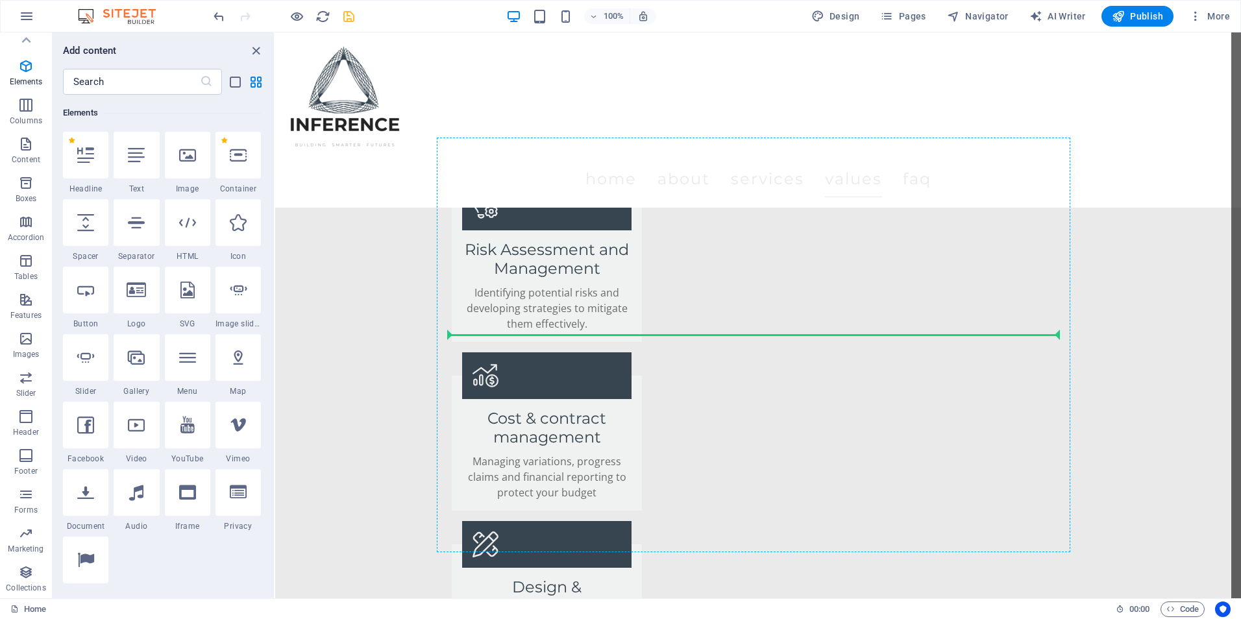
select select "px"
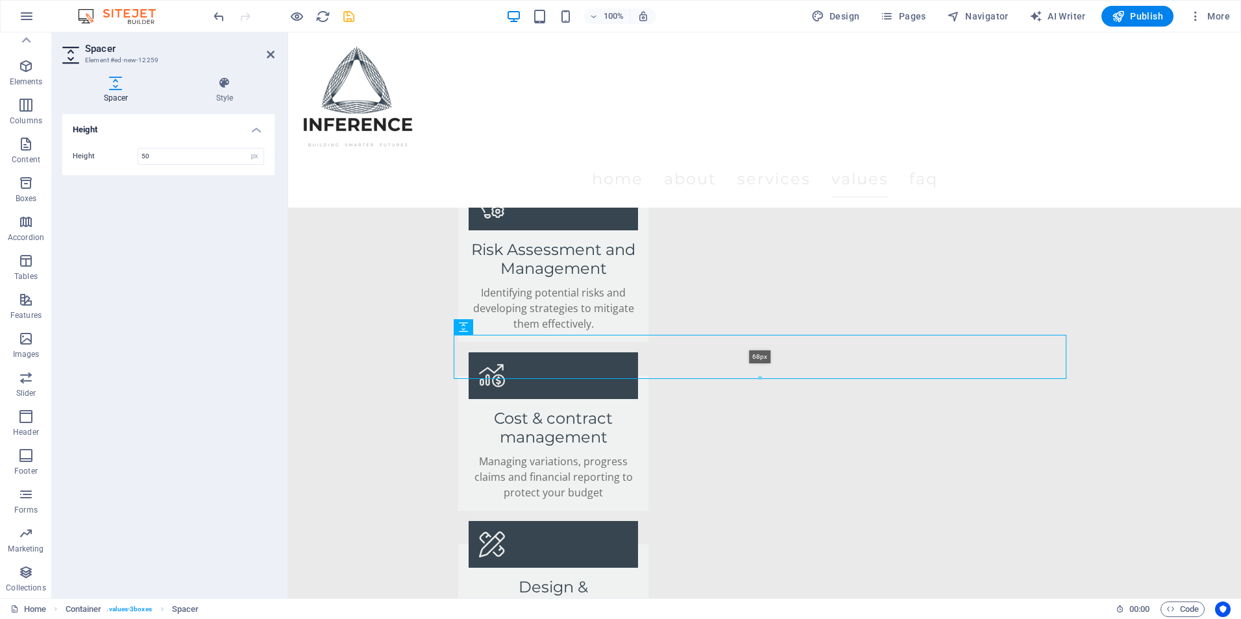
drag, startPoint x: 760, startPoint y: 368, endPoint x: 475, endPoint y: 345, distance: 286.4
click at [763, 379] on div at bounding box center [759, 378] width 611 height 5
type input "68"
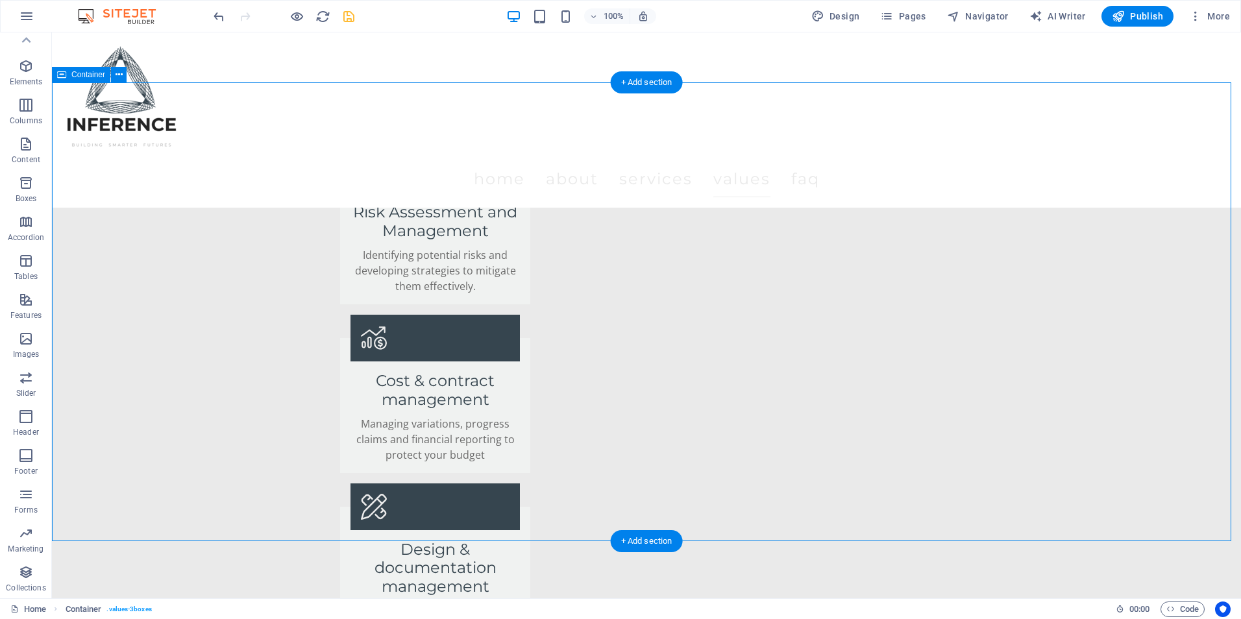
scroll to position [2336, 0]
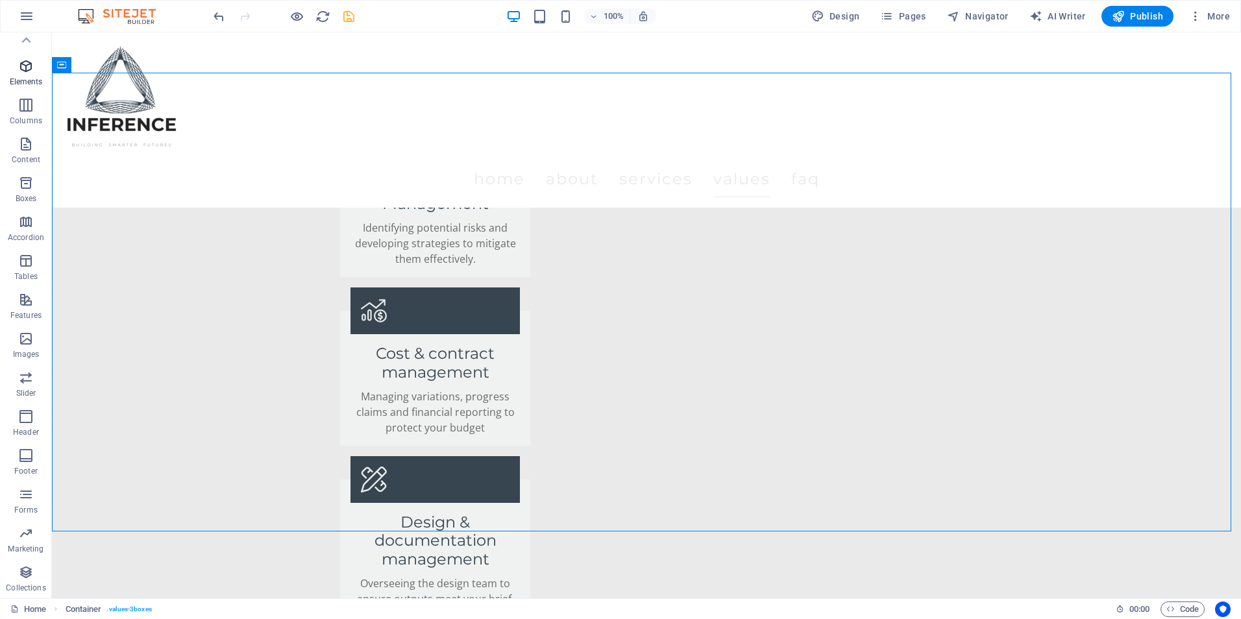
click at [14, 80] on p "Elements" at bounding box center [26, 82] width 33 height 10
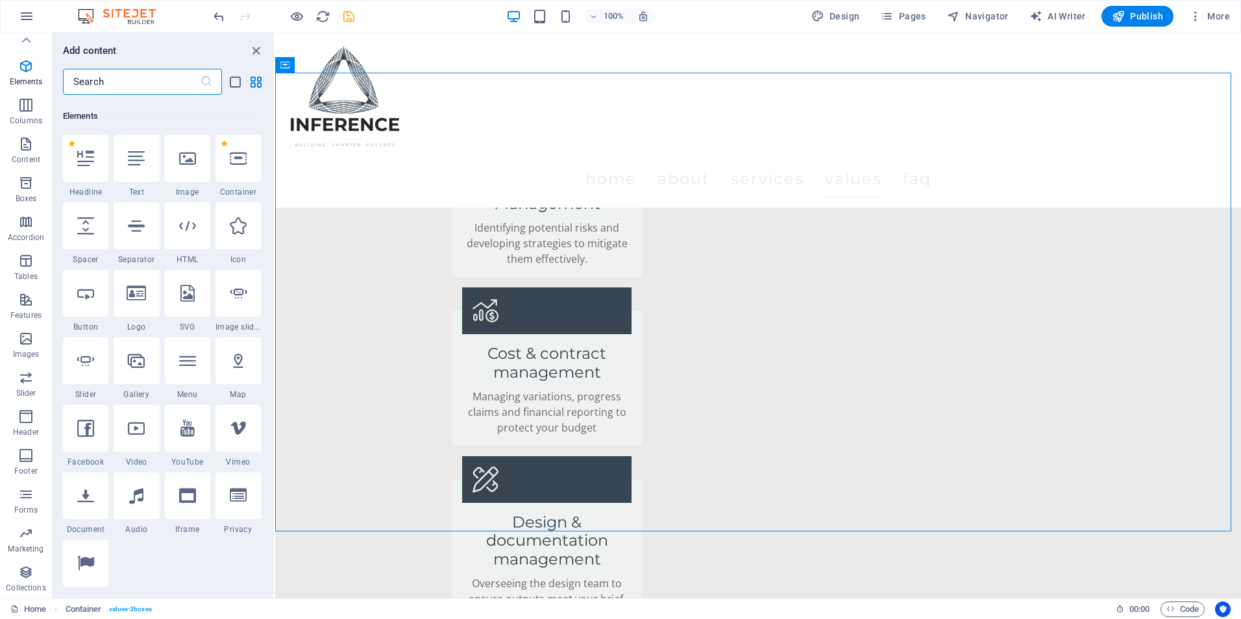
scroll to position [138, 0]
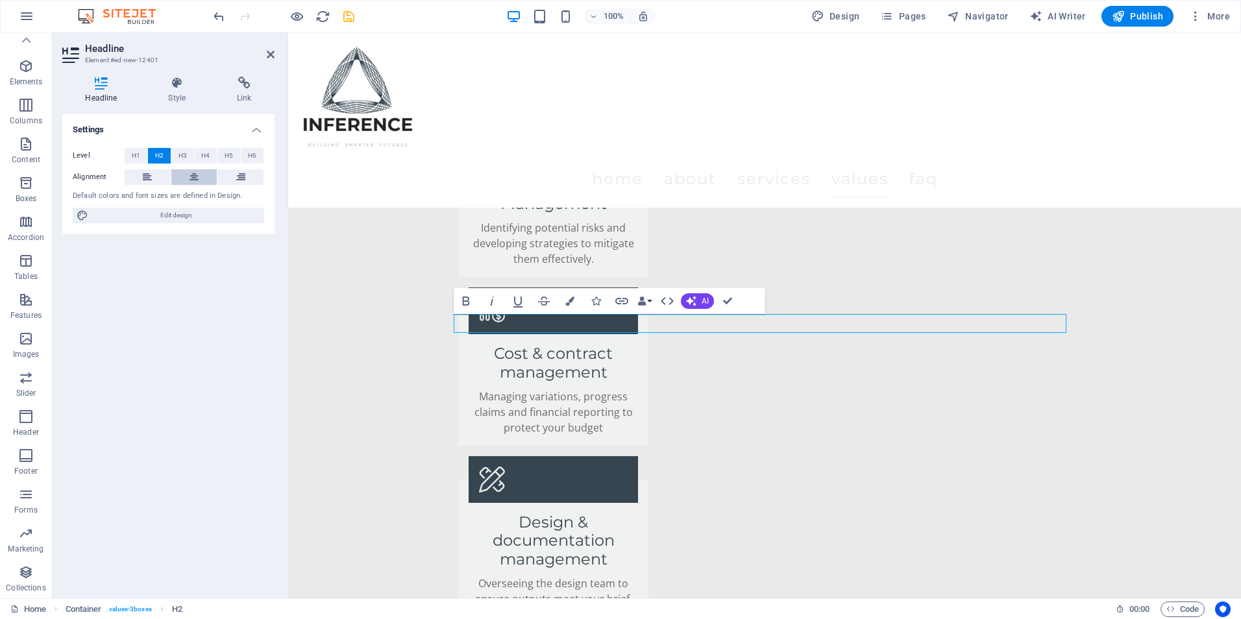
click at [188, 178] on button at bounding box center [194, 177] width 46 height 16
click at [178, 154] on span "H3" at bounding box center [182, 156] width 8 height 16
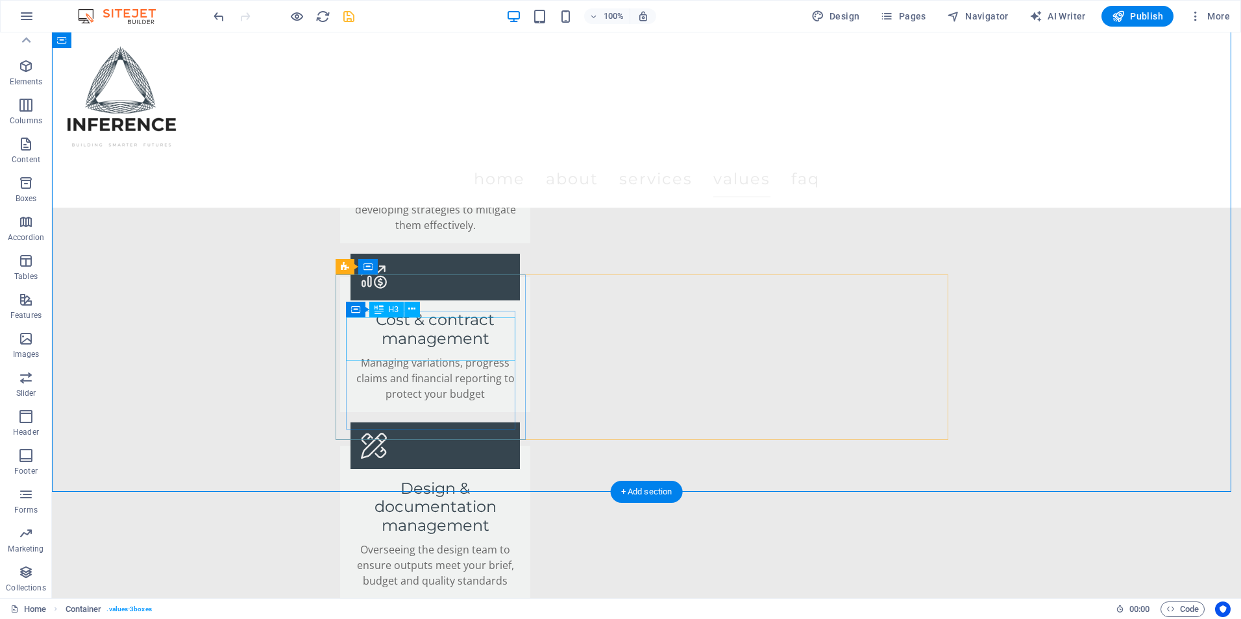
scroll to position [2206, 0]
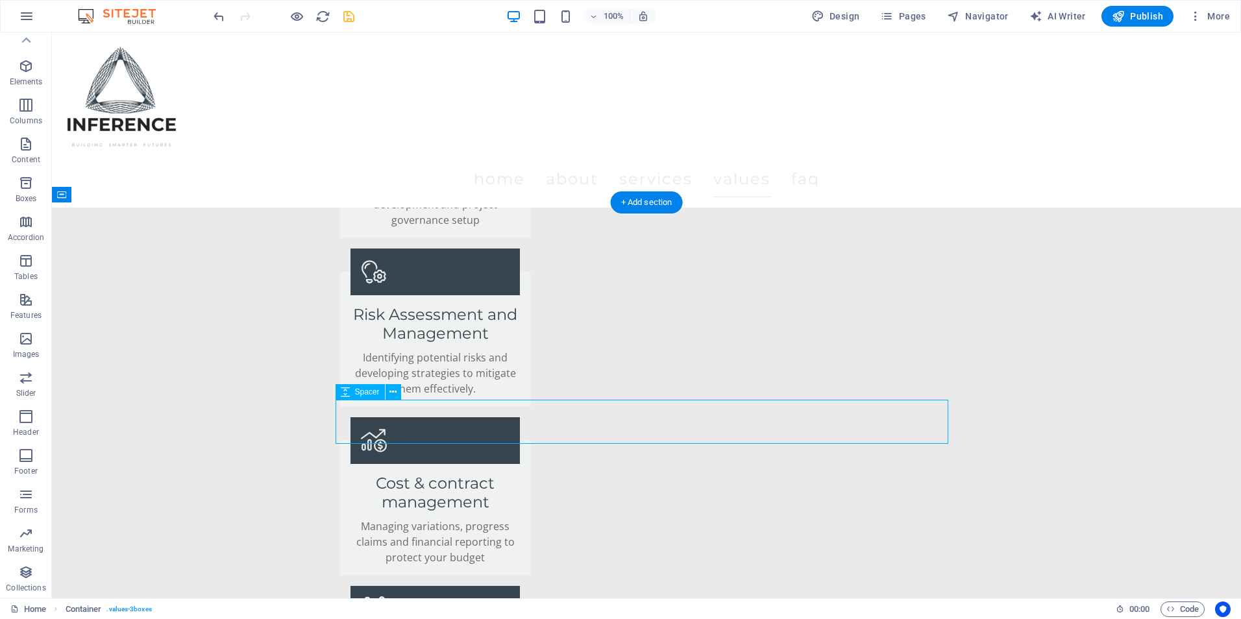
drag, startPoint x: 368, startPoint y: 417, endPoint x: 133, endPoint y: 418, distance: 234.9
select select "px"
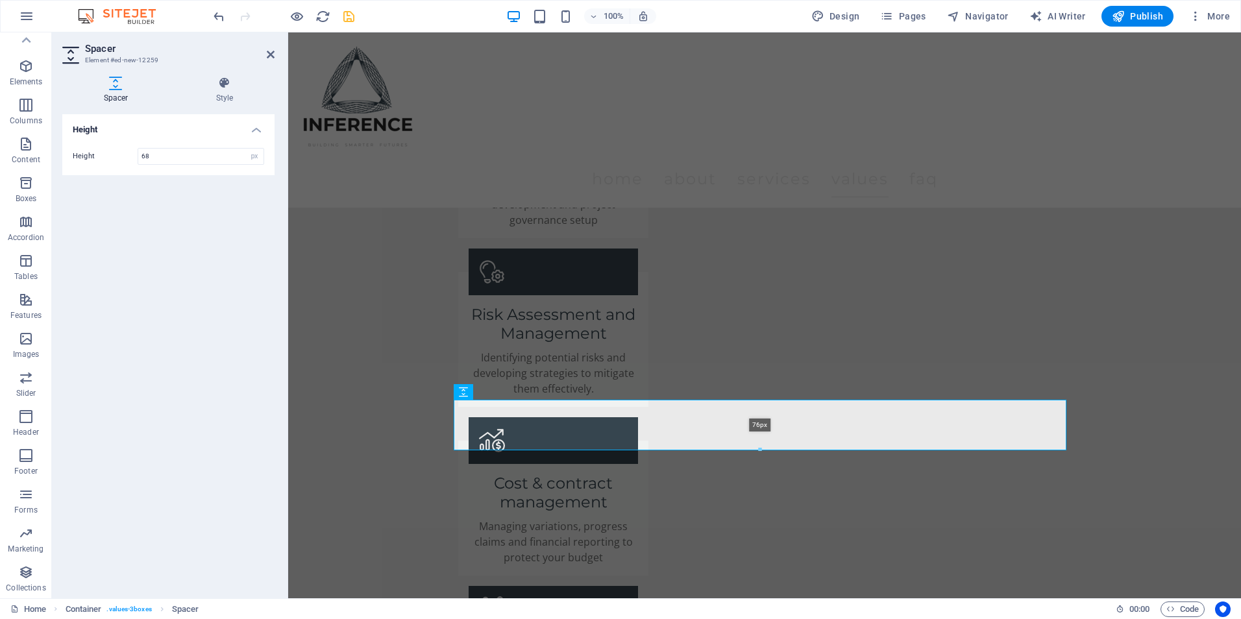
click at [762, 449] on div at bounding box center [759, 450] width 611 height 5
type input "76"
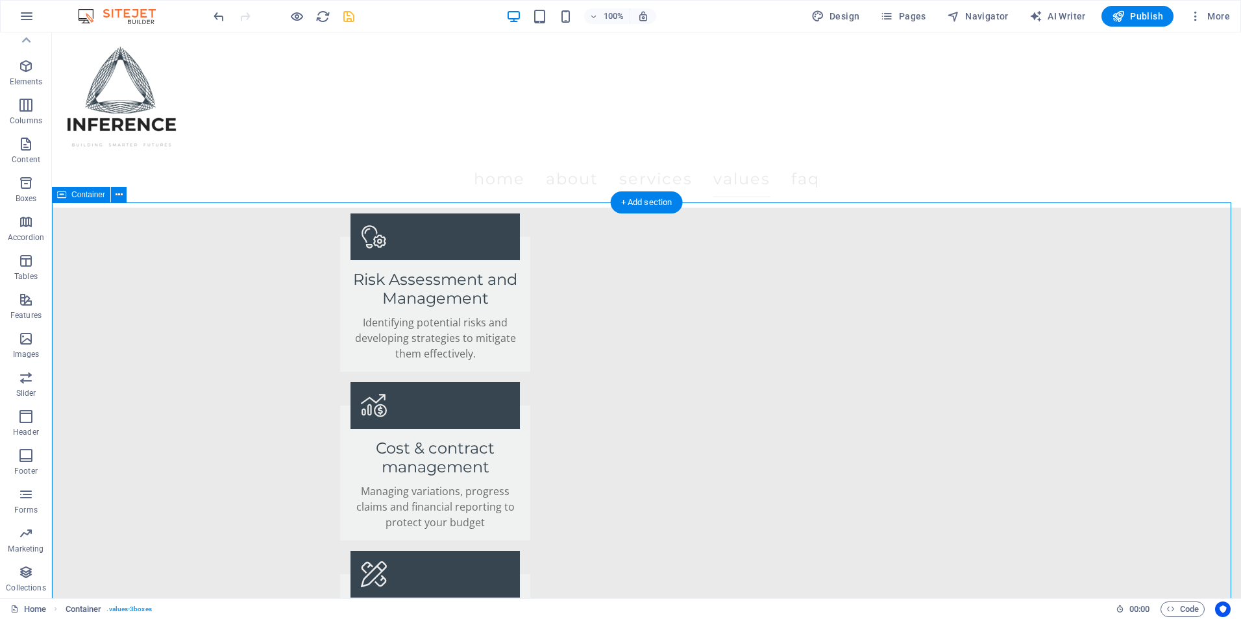
scroll to position [2271, 0]
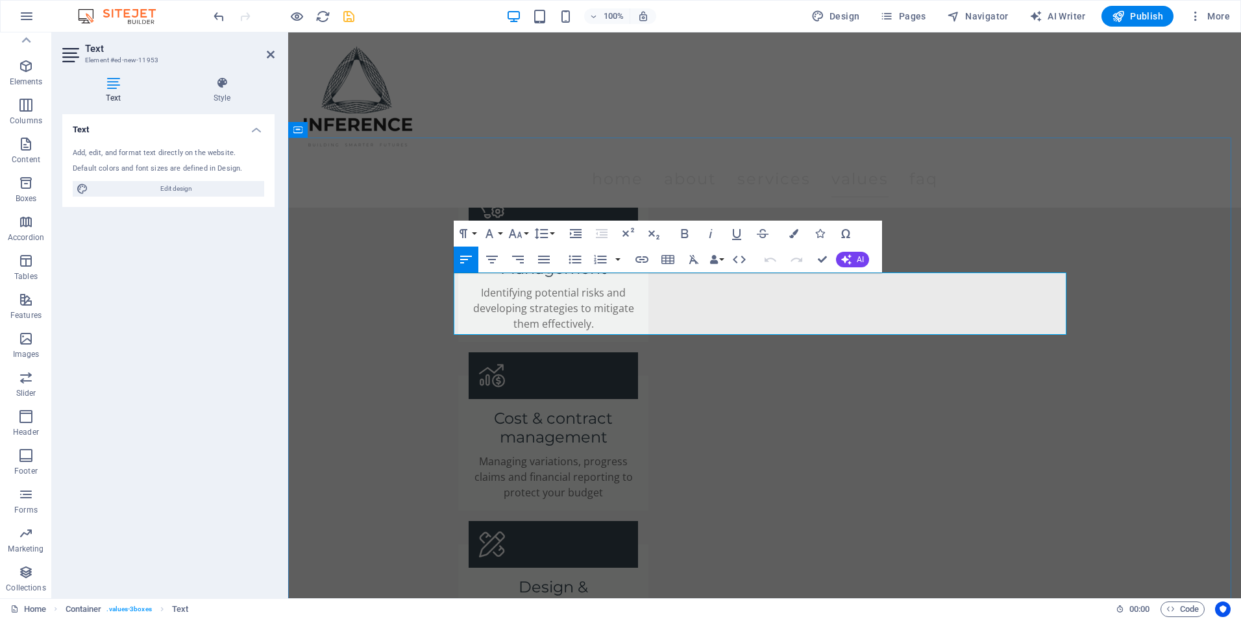
click at [225, 95] on h4 "Style" at bounding box center [221, 90] width 105 height 27
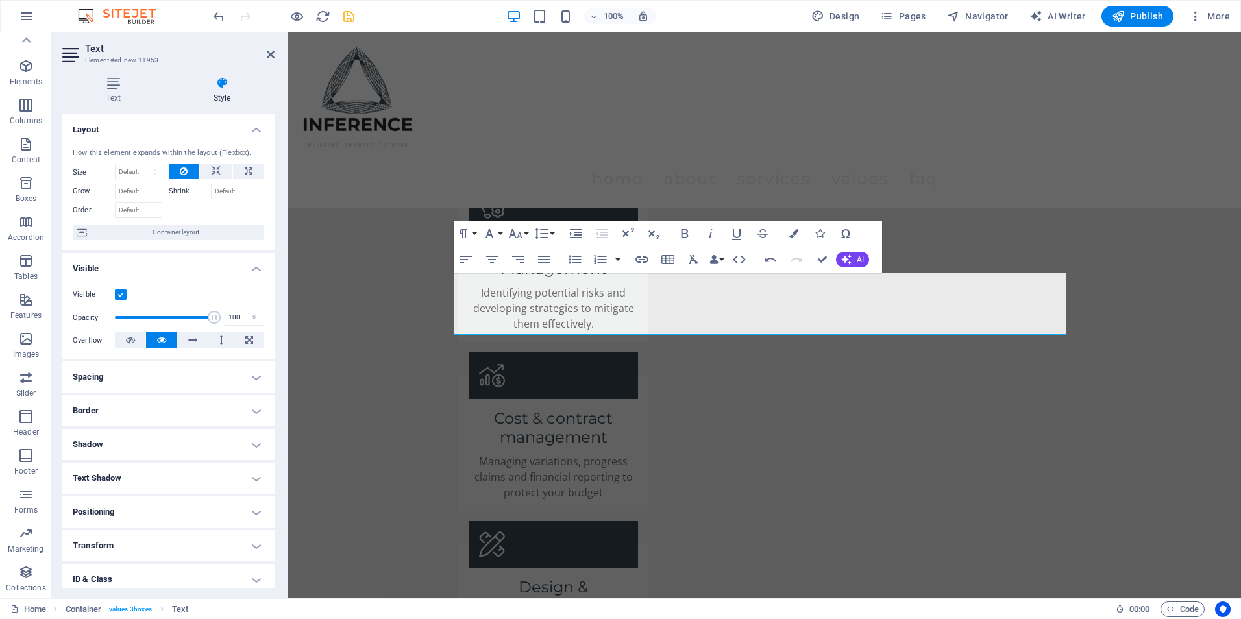
click at [265, 54] on h2 "Text" at bounding box center [179, 49] width 189 height 12
click at [274, 53] on aside "Text Element #ed-new-11953 Text Style Text Add, edit, and format text directly …" at bounding box center [170, 315] width 236 height 566
click at [273, 53] on icon at bounding box center [271, 54] width 8 height 10
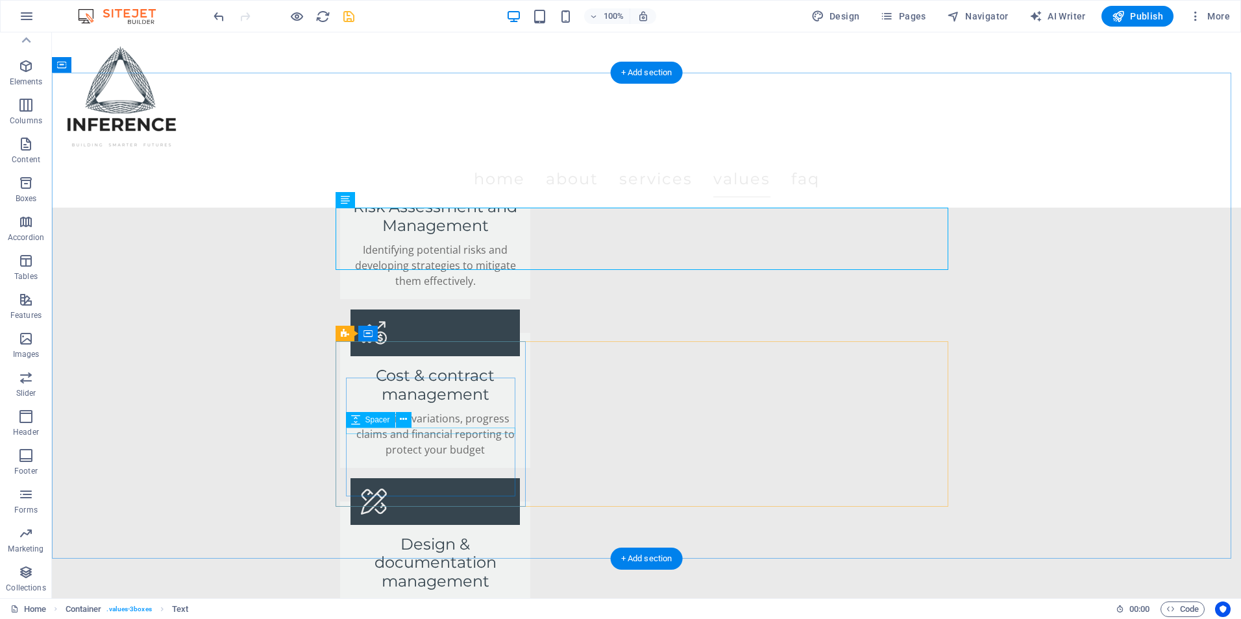
scroll to position [2336, 0]
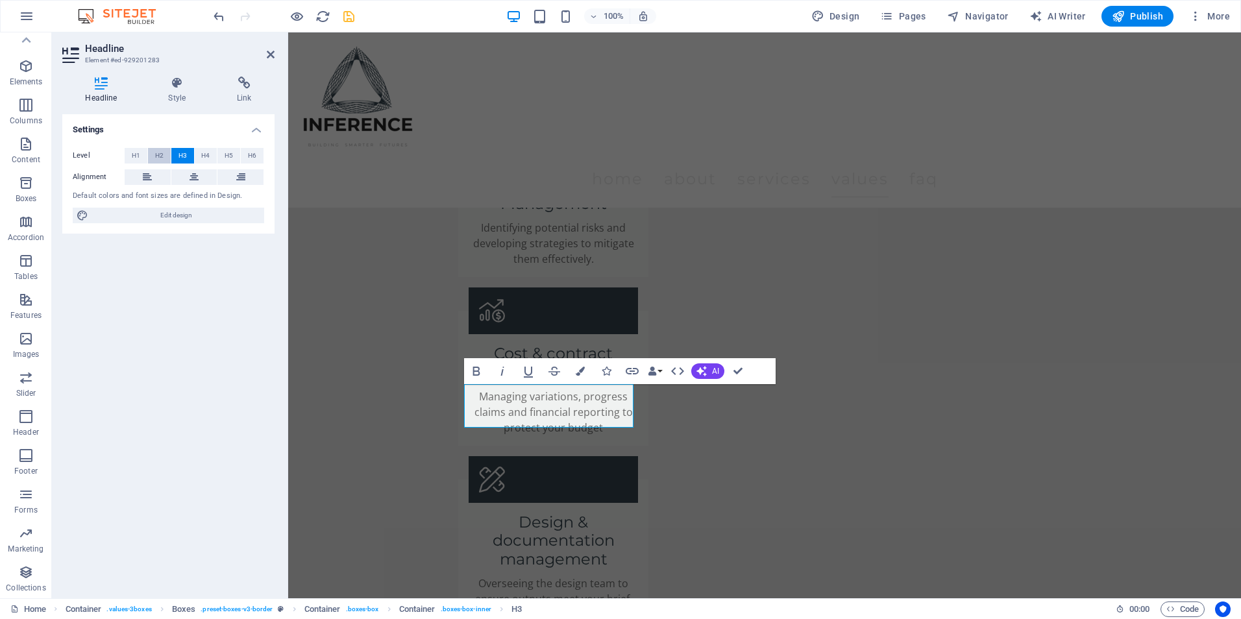
click at [163, 148] on span "H2" at bounding box center [159, 156] width 8 height 16
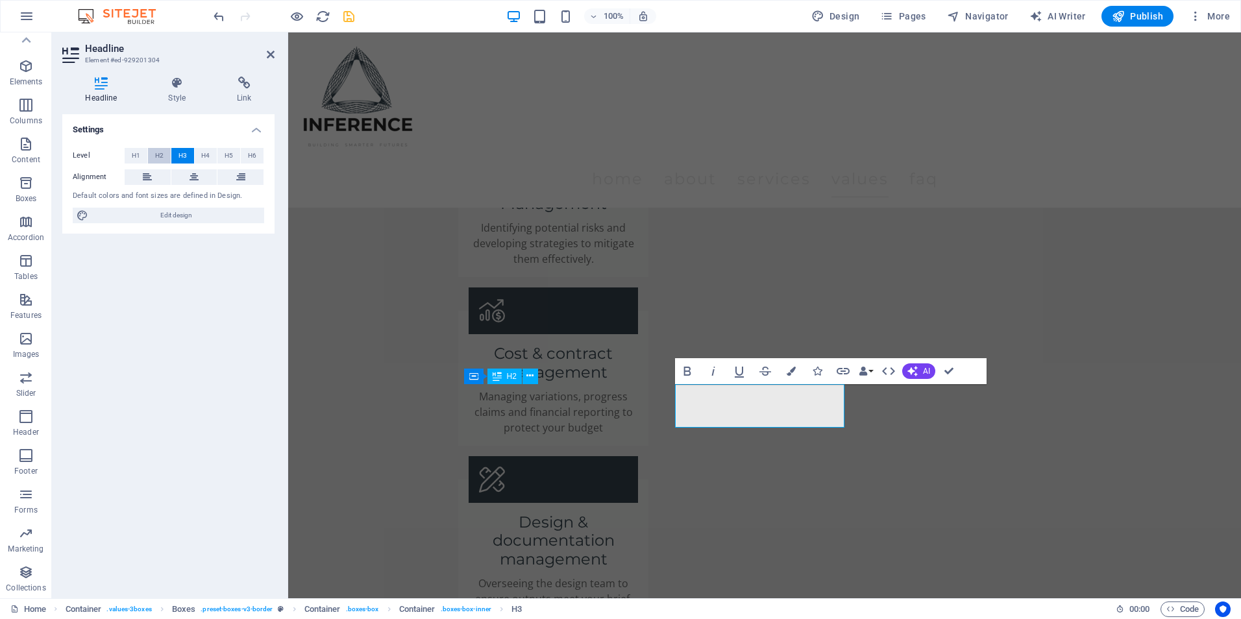
click at [156, 149] on span "H2" at bounding box center [159, 156] width 8 height 16
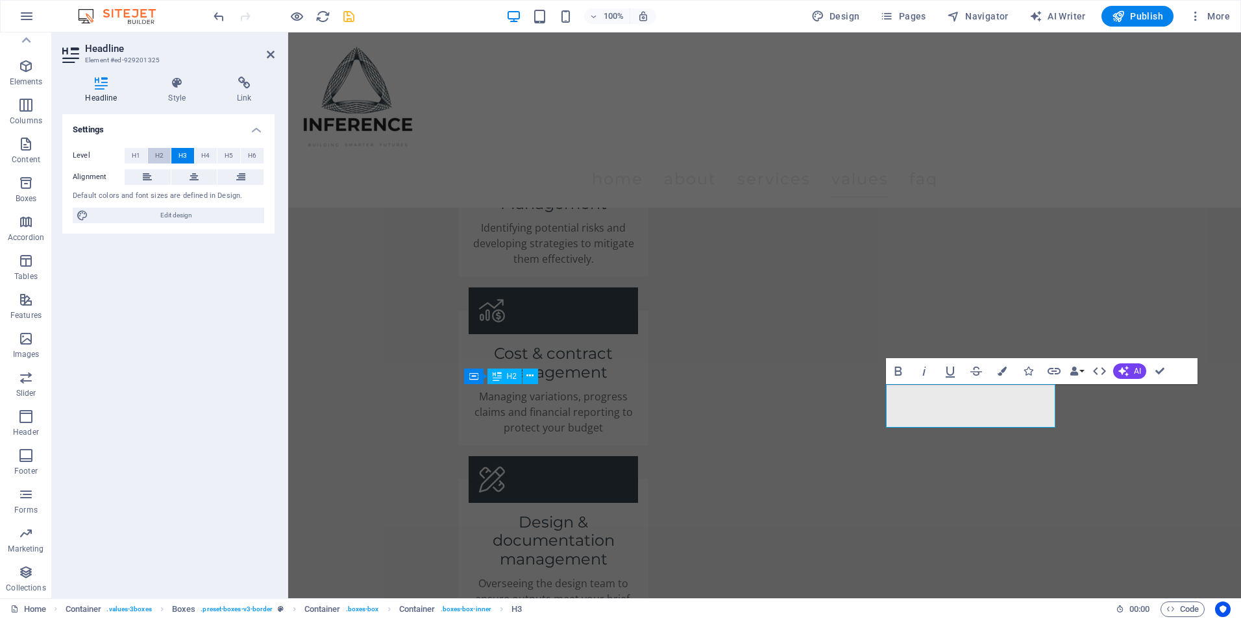
click at [153, 150] on button "H2" at bounding box center [159, 156] width 23 height 16
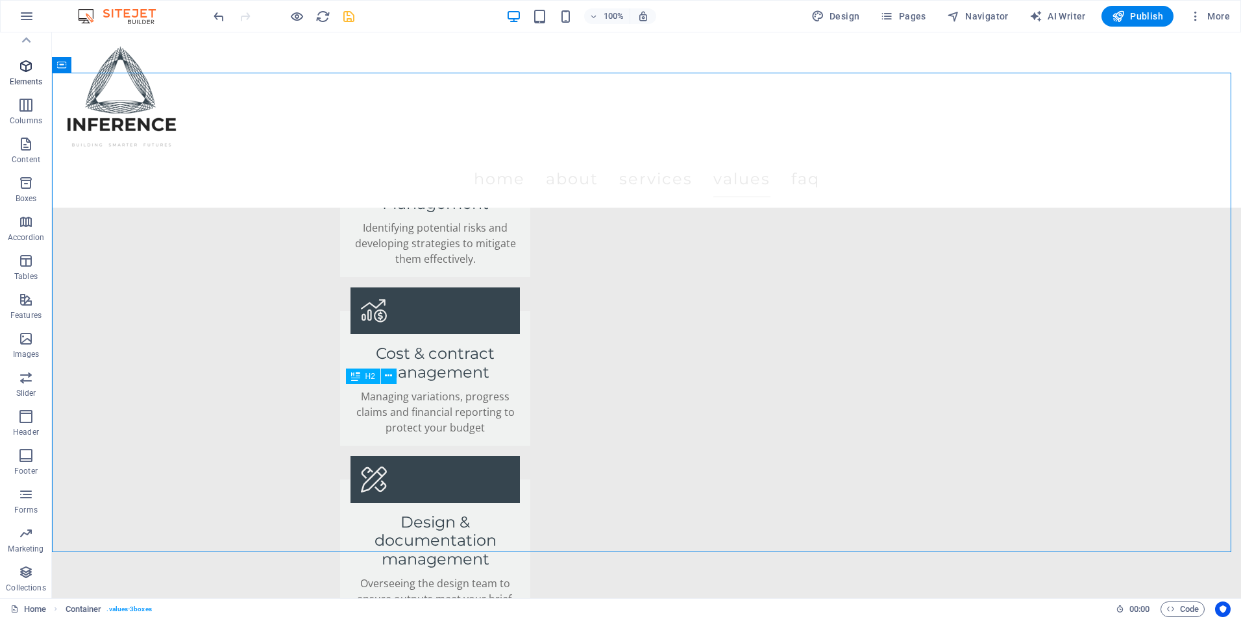
click at [28, 71] on icon "button" at bounding box center [26, 66] width 16 height 16
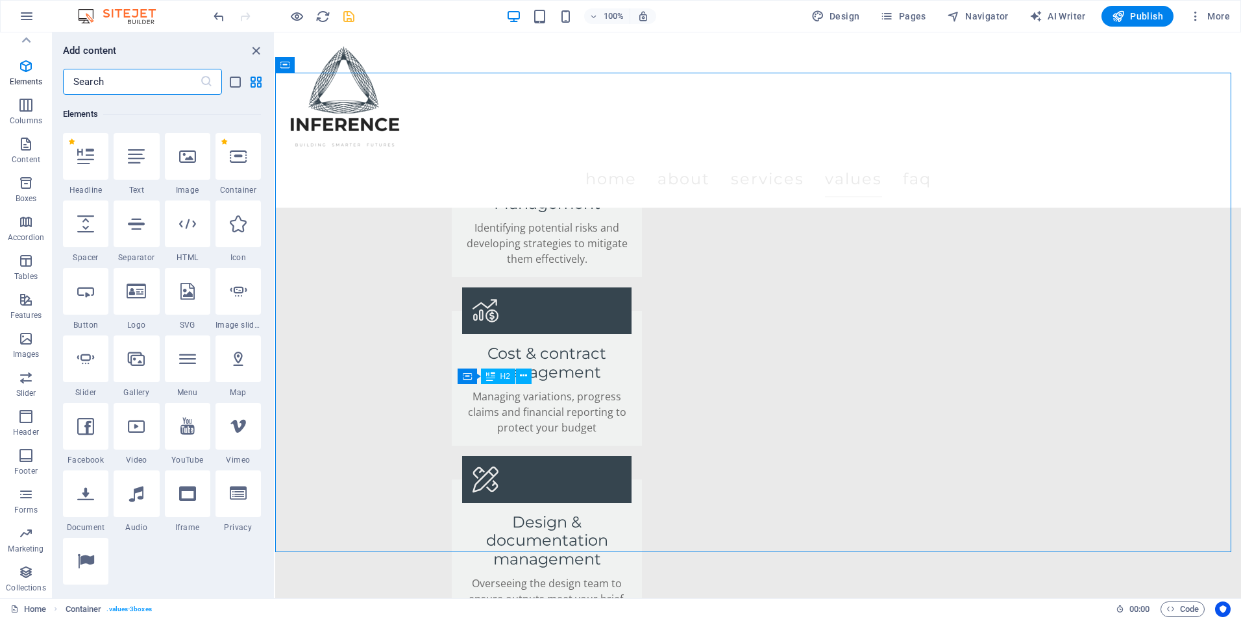
scroll to position [138, 0]
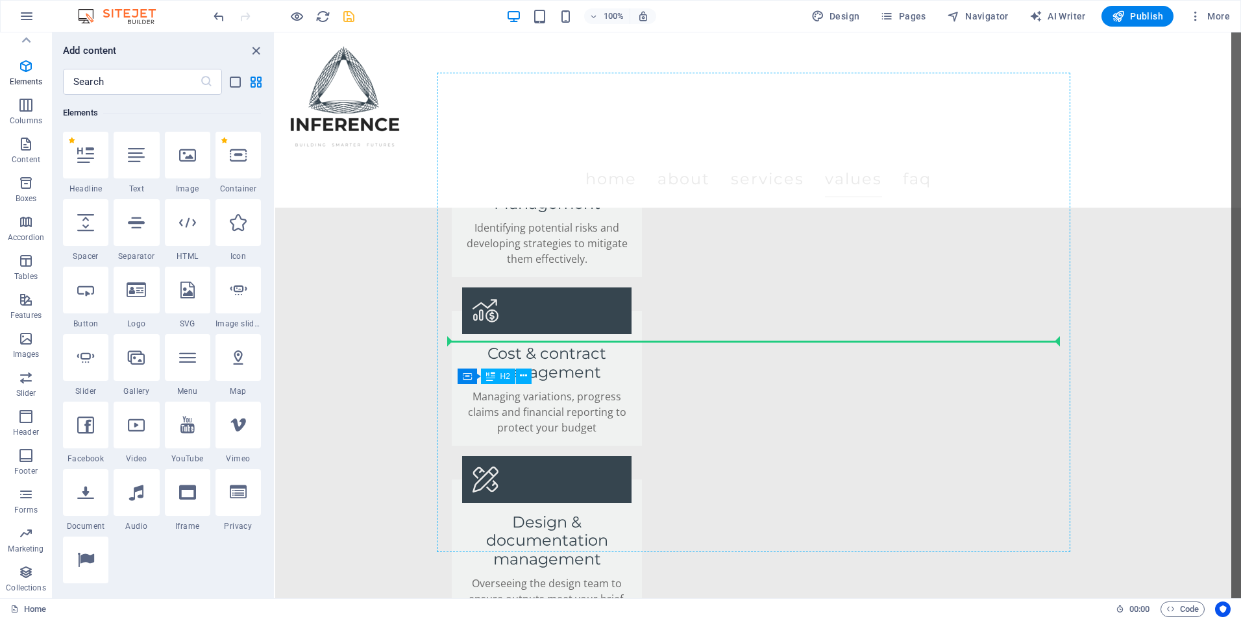
select select "px"
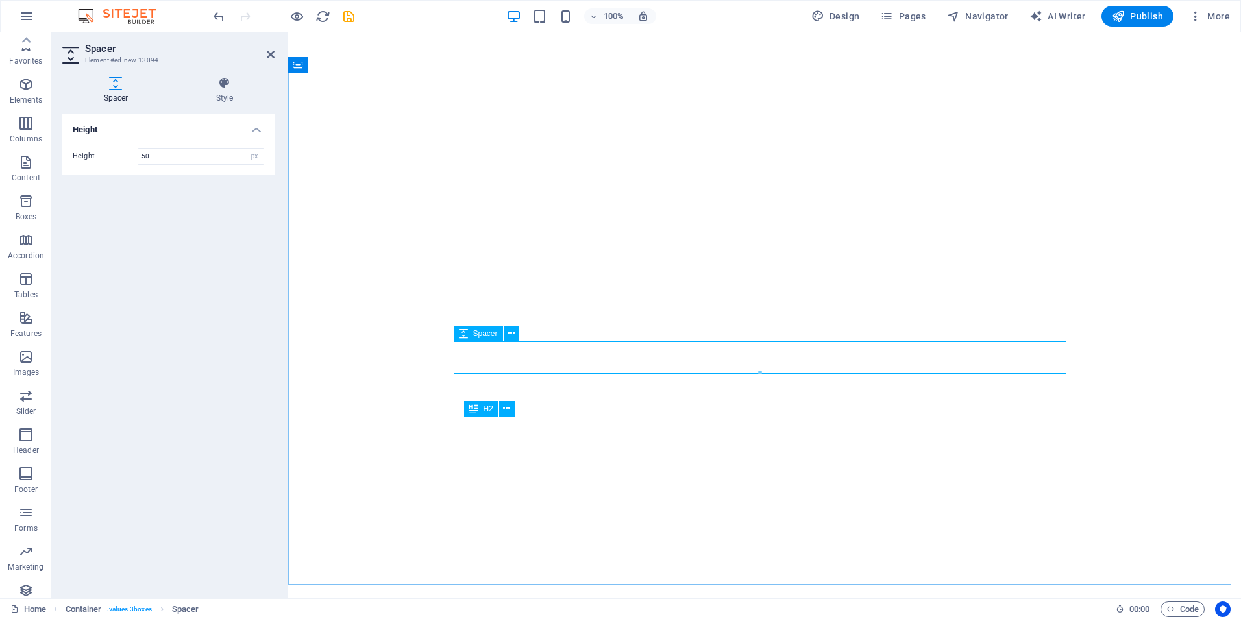
select select "px"
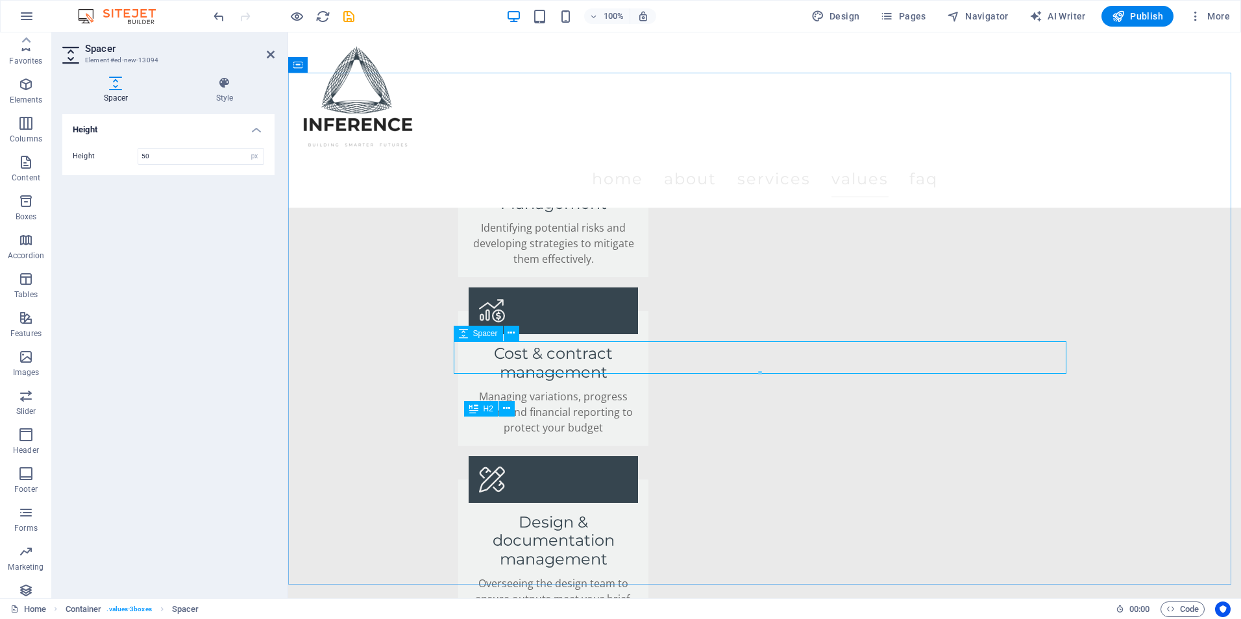
scroll to position [18, 0]
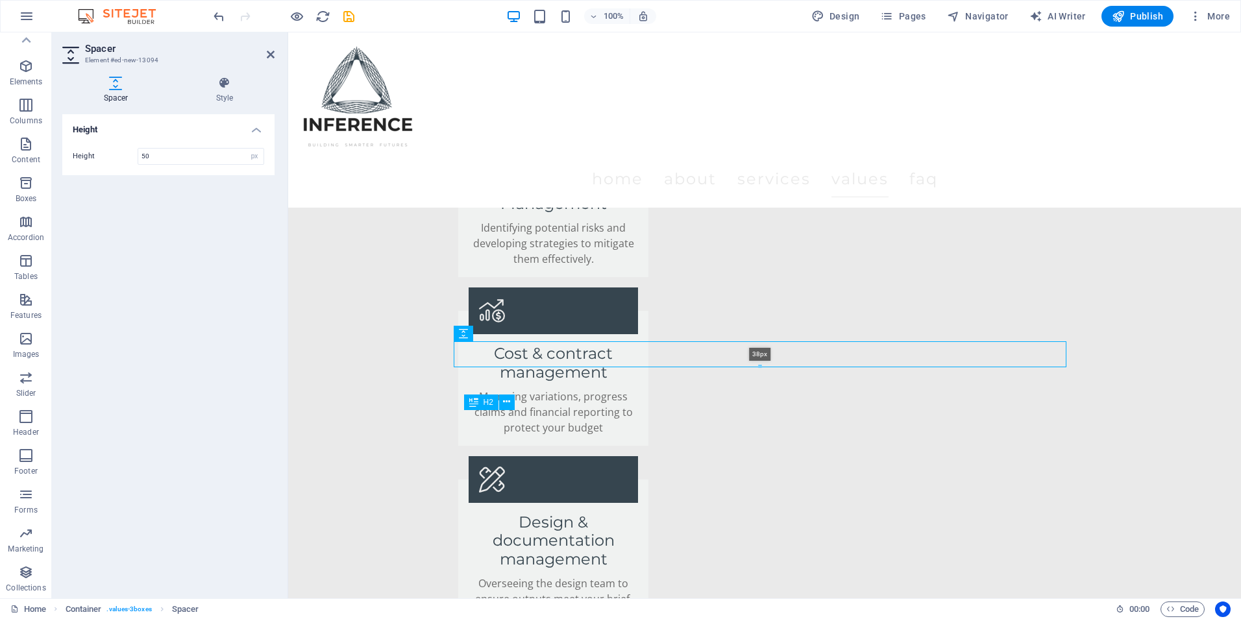
drag, startPoint x: 759, startPoint y: 372, endPoint x: 471, endPoint y: 331, distance: 291.0
click at [759, 363] on div "38px" at bounding box center [760, 354] width 612 height 26
type input "38"
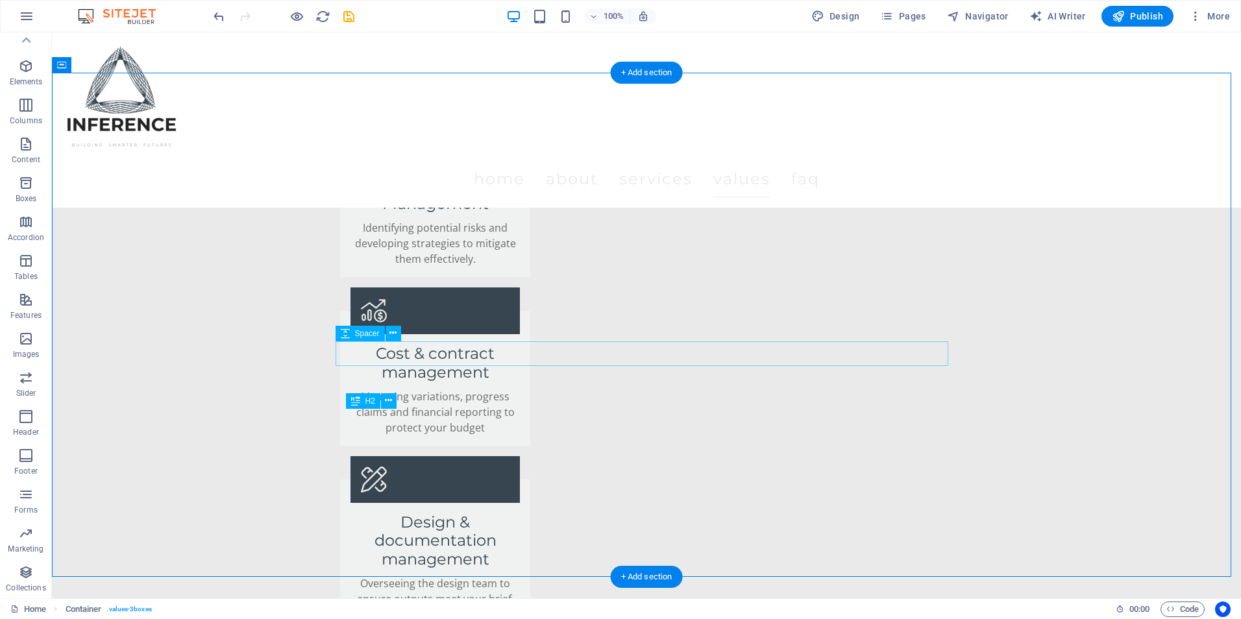
select select "px"
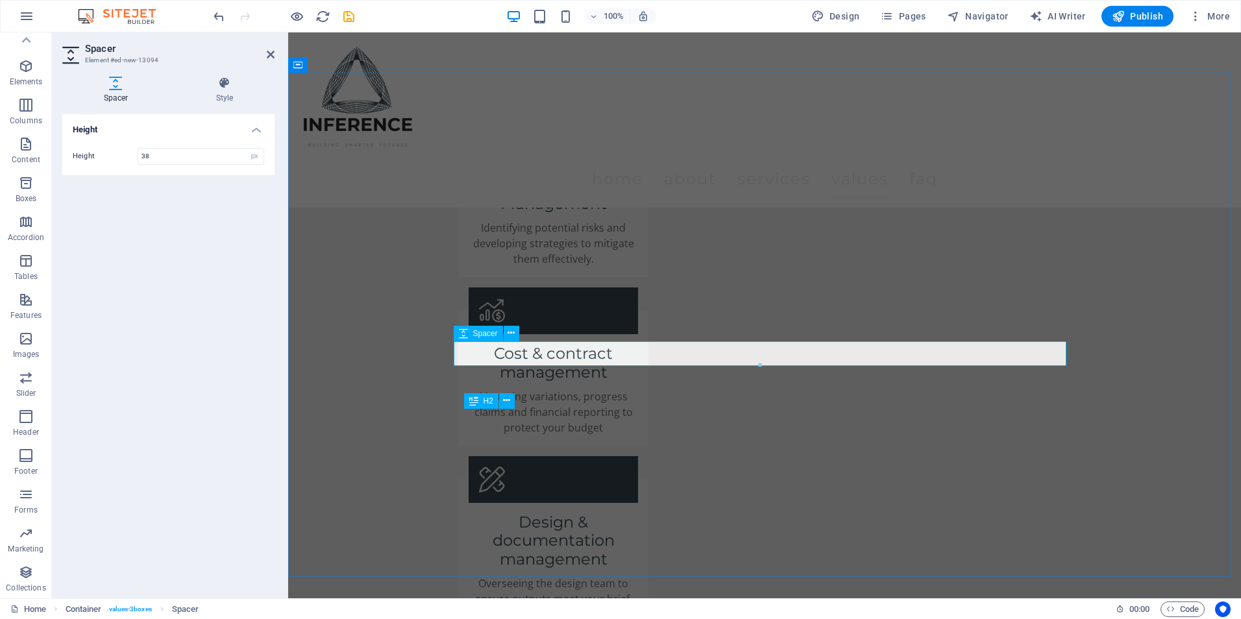
drag, startPoint x: 1046, startPoint y: 398, endPoint x: 760, endPoint y: 339, distance: 292.0
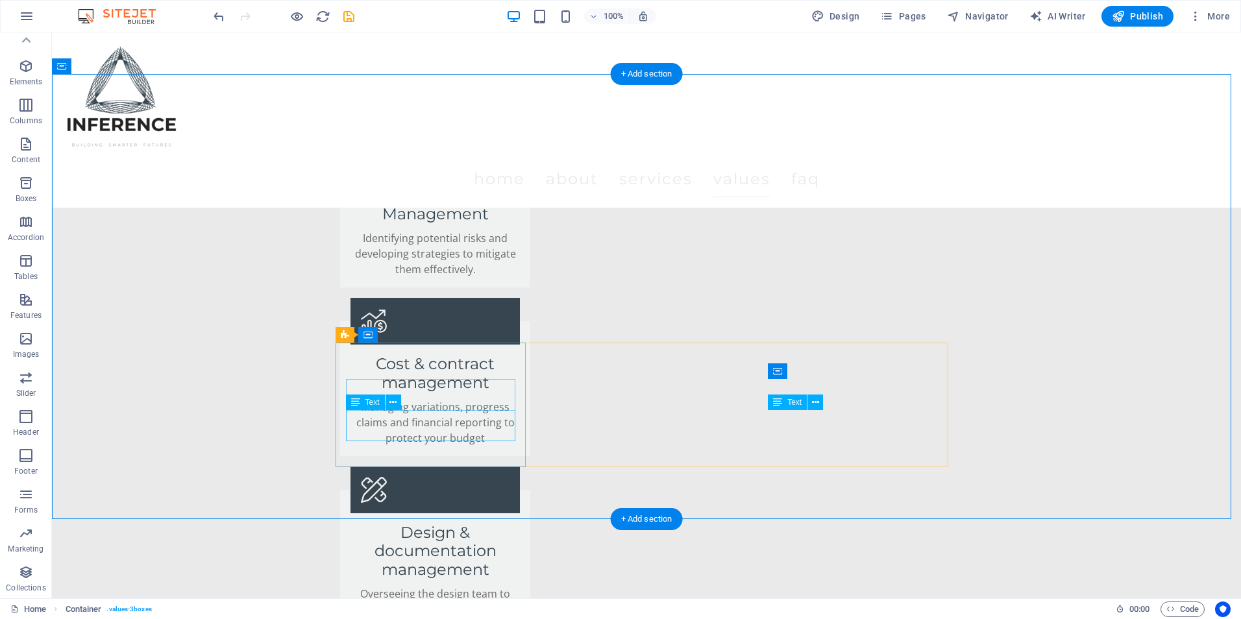
scroll to position [2336, 0]
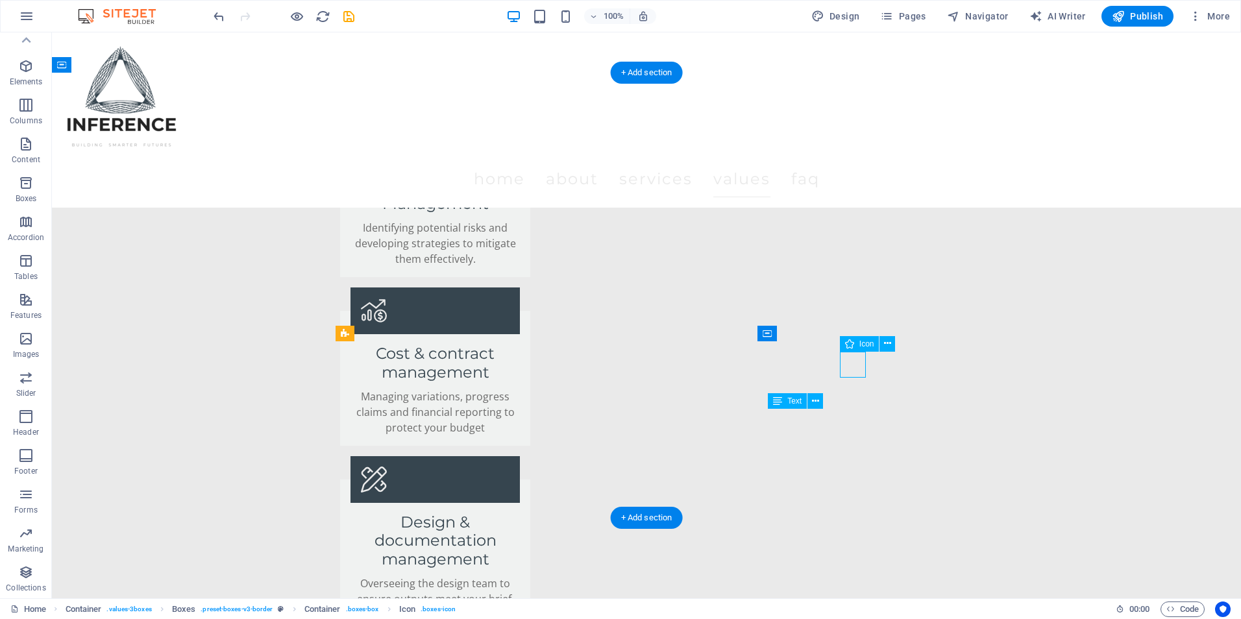
select select "xMidYMid"
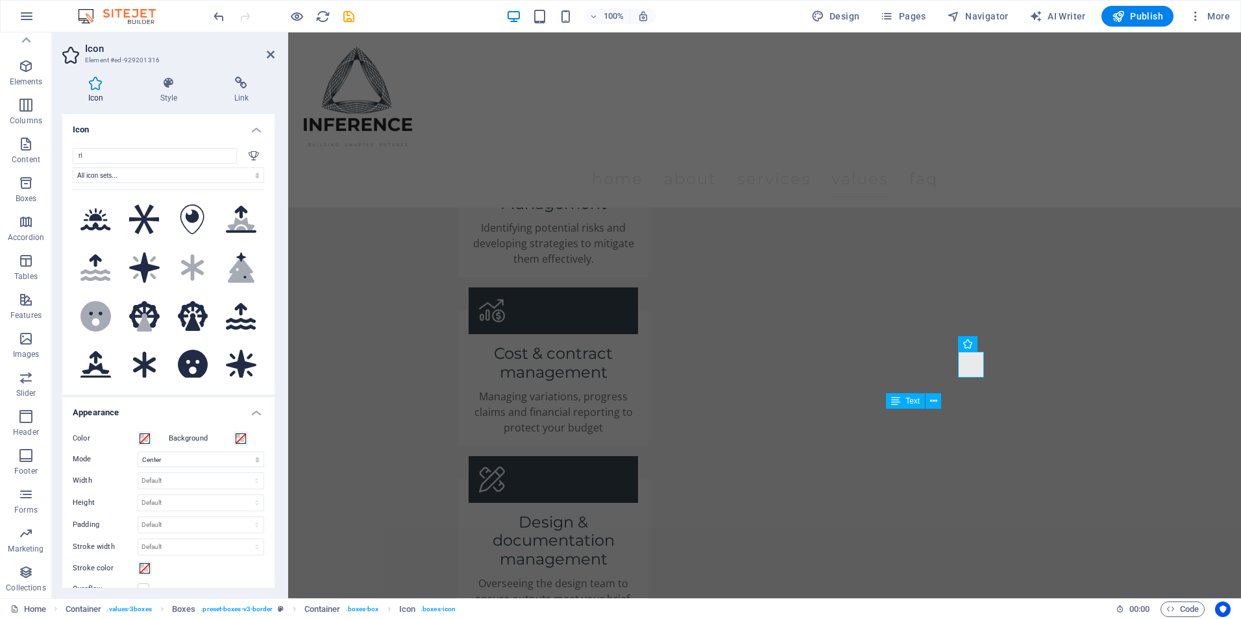
type input "r"
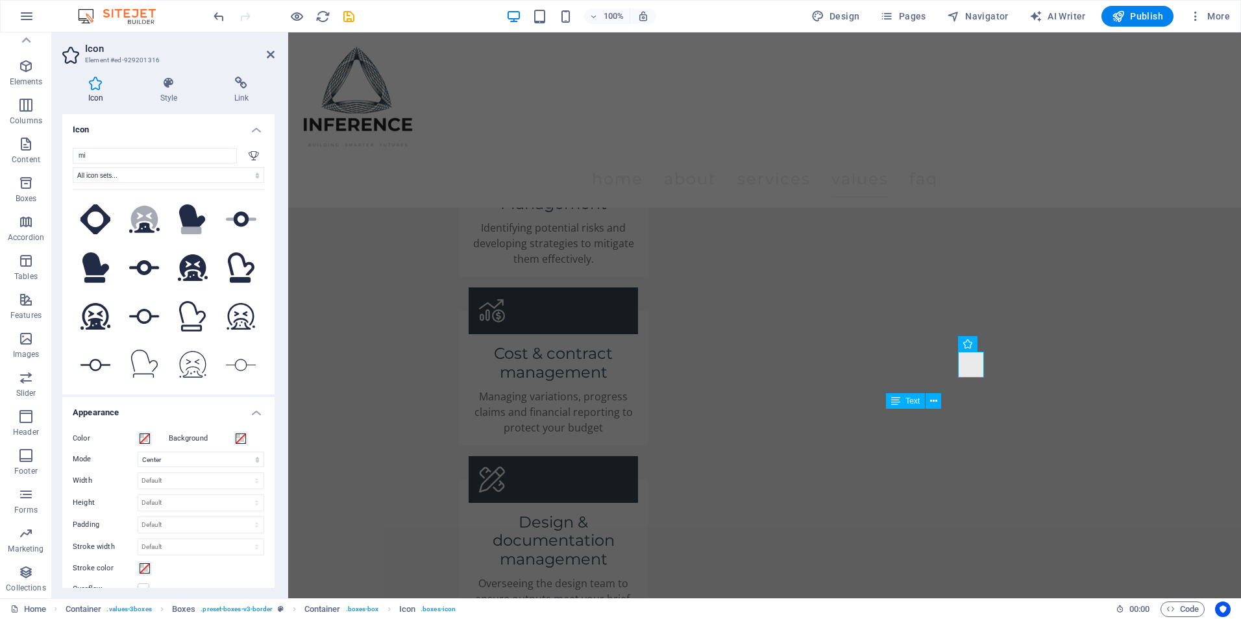
type input "m"
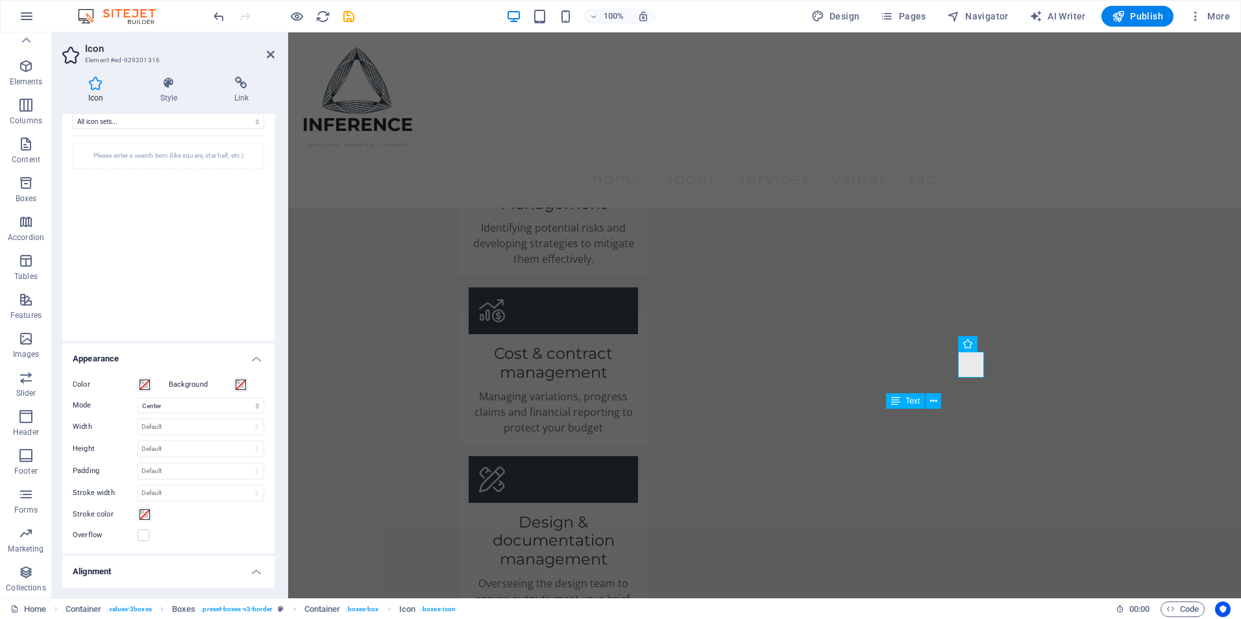
scroll to position [0, 0]
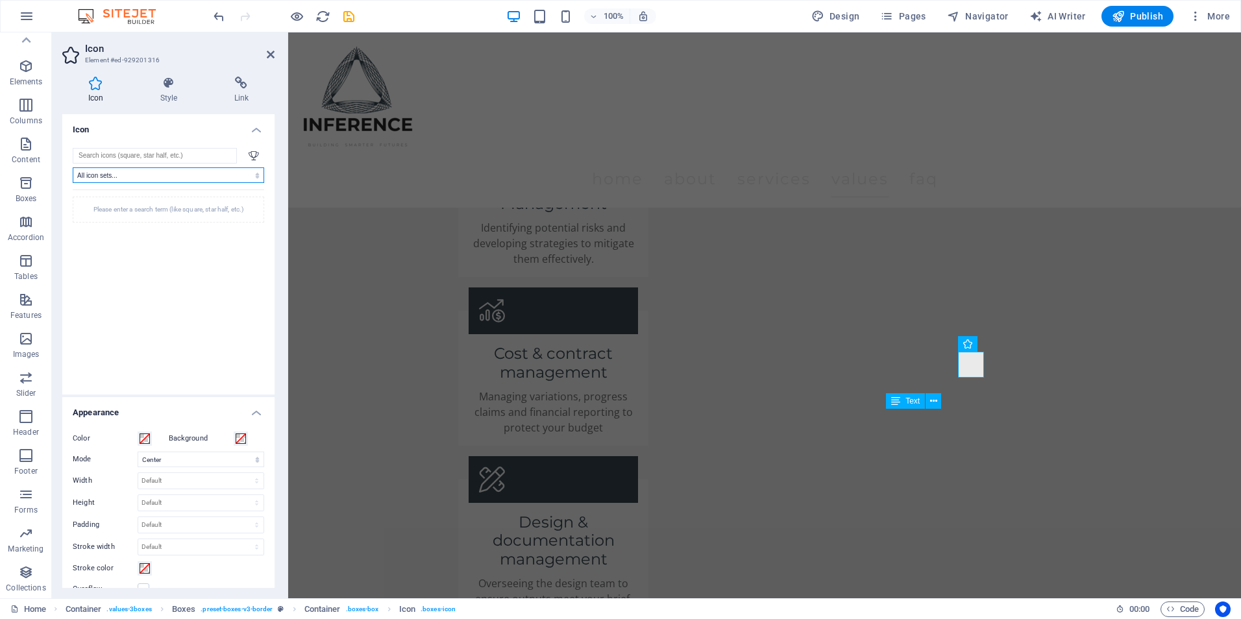
click at [110, 174] on select "All icon sets... IcoFont Ionicons FontAwesome Brands FontAwesome Duotone FontAw…" at bounding box center [168, 175] width 191 height 16
click at [136, 130] on h4 "Icon" at bounding box center [168, 125] width 212 height 23
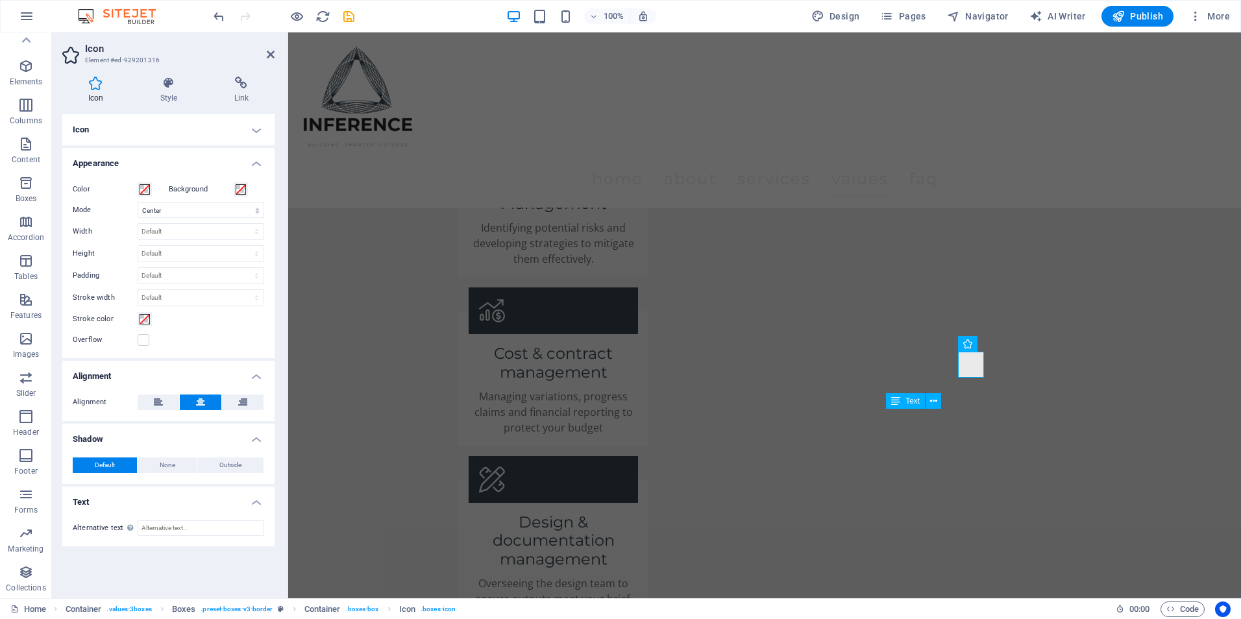
click at [95, 136] on h4 "Icon" at bounding box center [168, 129] width 212 height 31
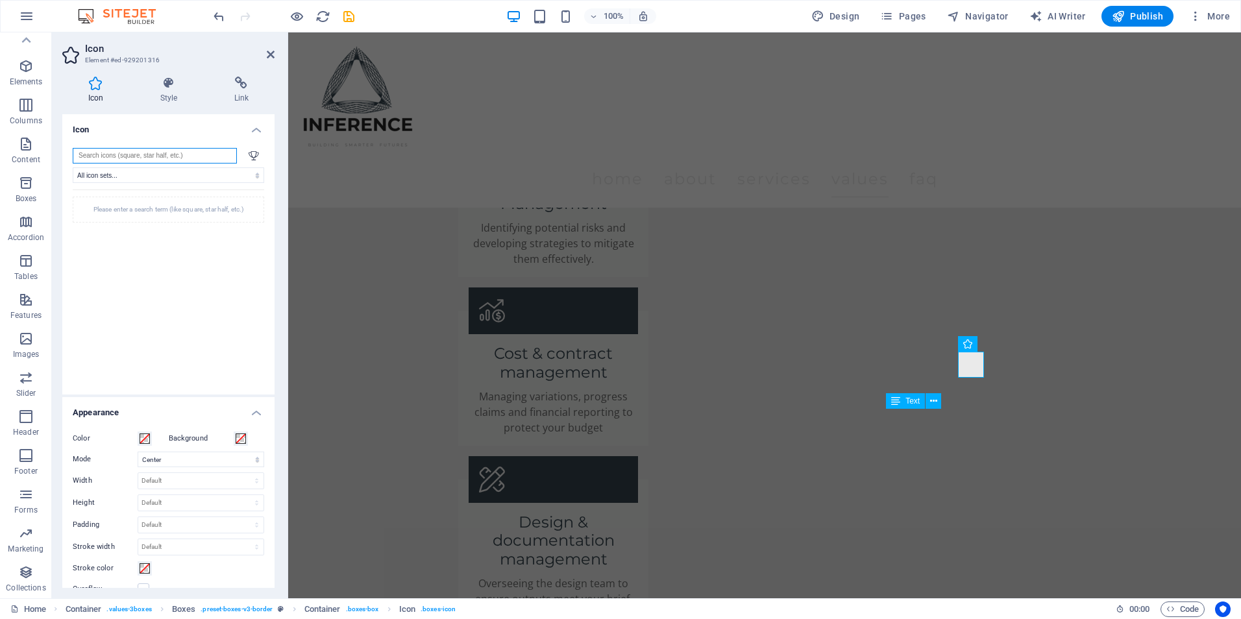
click at [115, 157] on input "search" at bounding box center [155, 156] width 164 height 16
click at [250, 152] on icon at bounding box center [253, 155] width 10 height 9
click at [198, 154] on input "search" at bounding box center [155, 156] width 164 height 16
type input "risk"
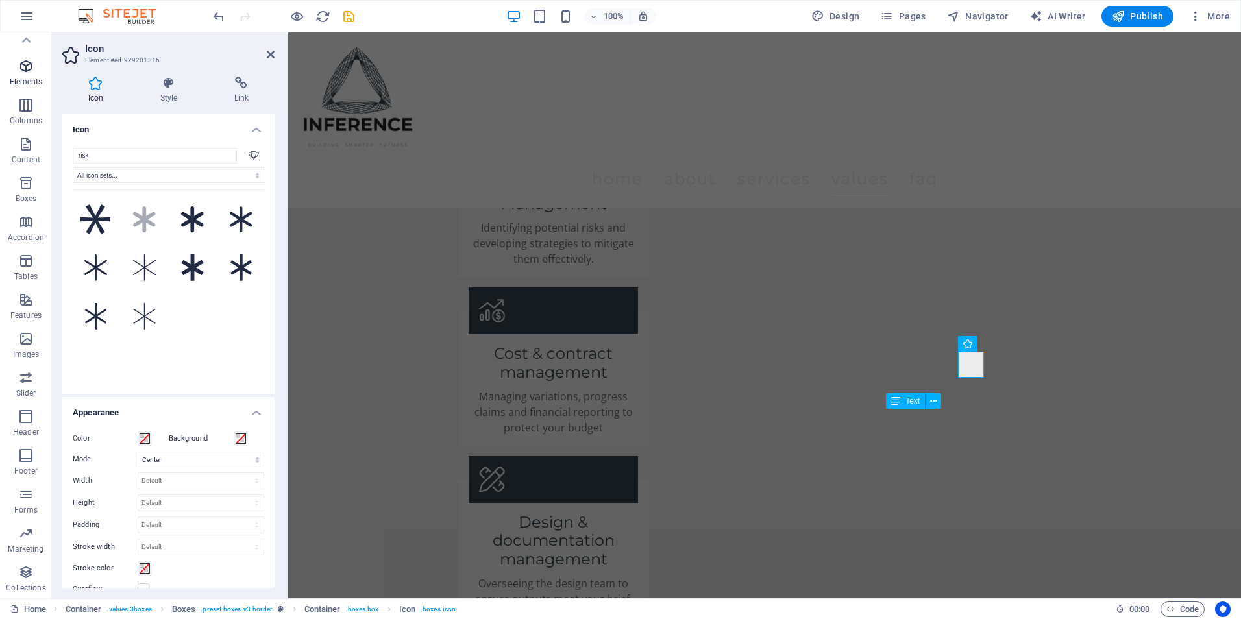
click at [16, 69] on span "Elements" at bounding box center [26, 73] width 52 height 31
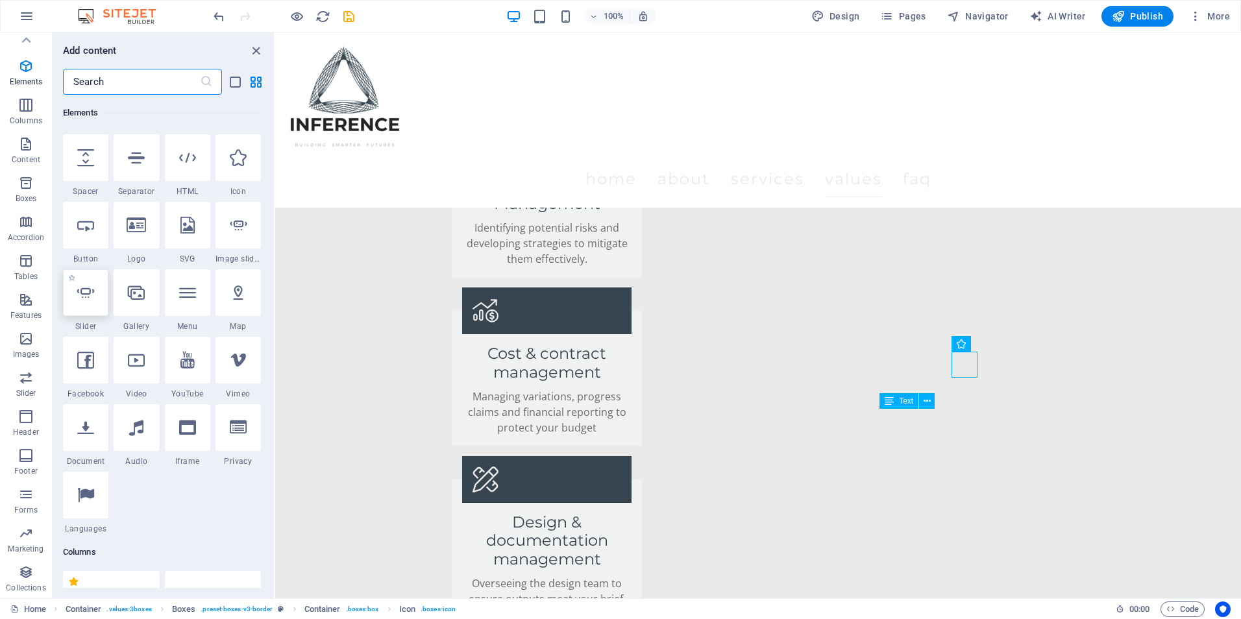
scroll to position [138, 0]
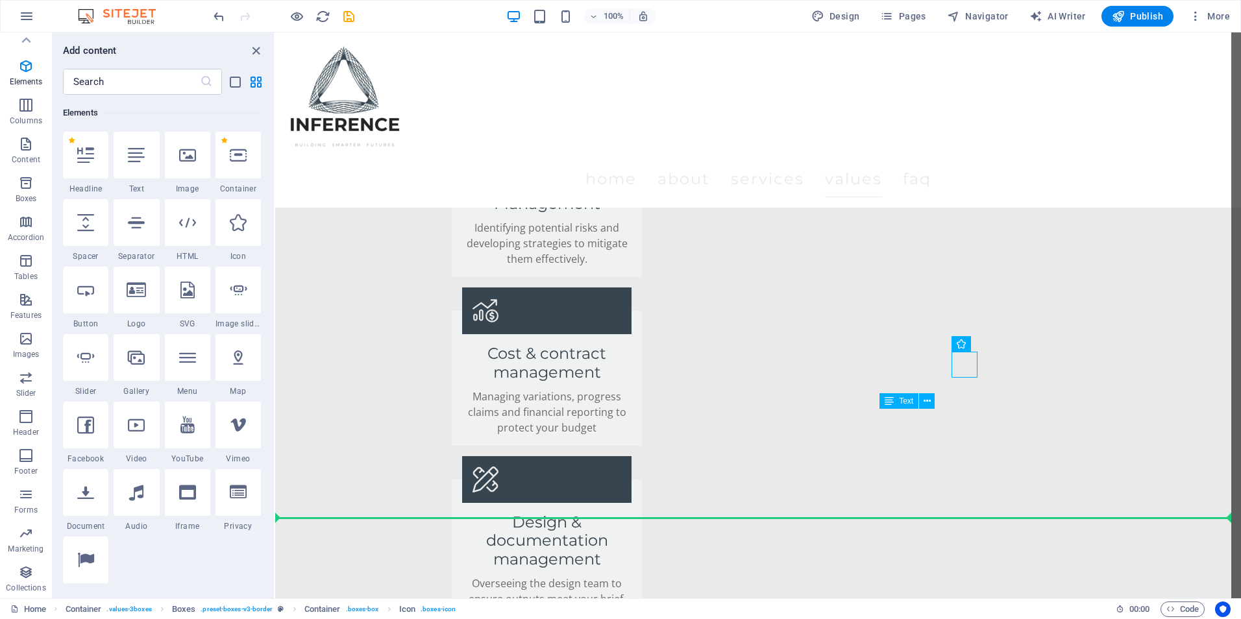
select select "xMidYMid"
select select "px"
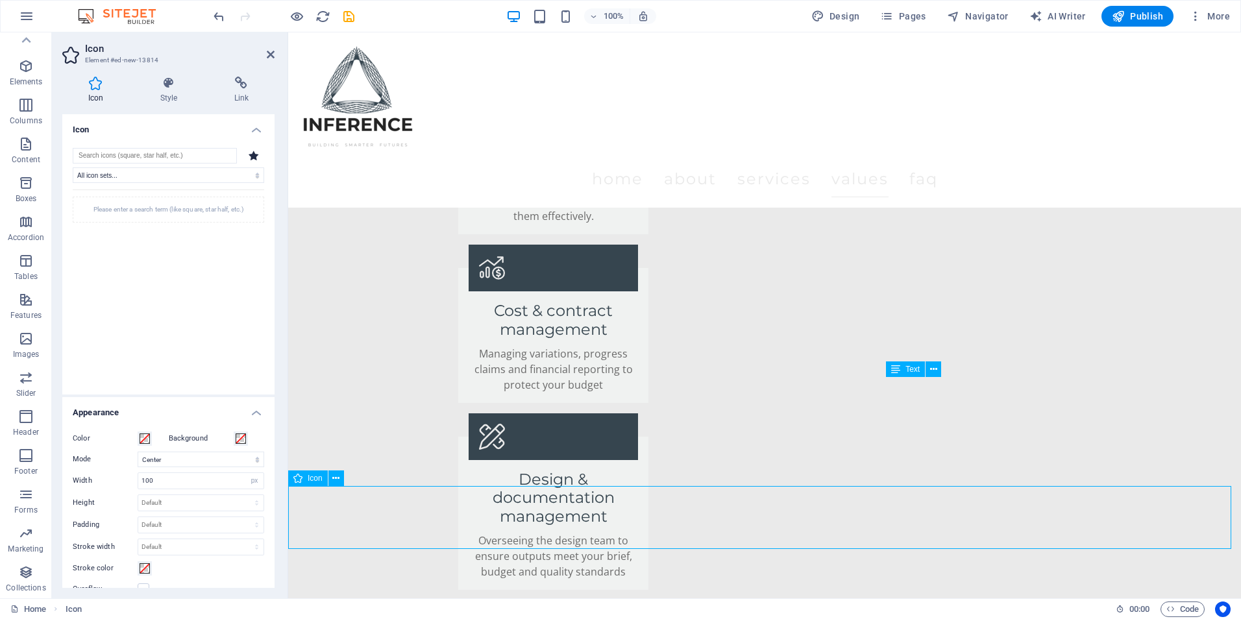
scroll to position [2401, 0]
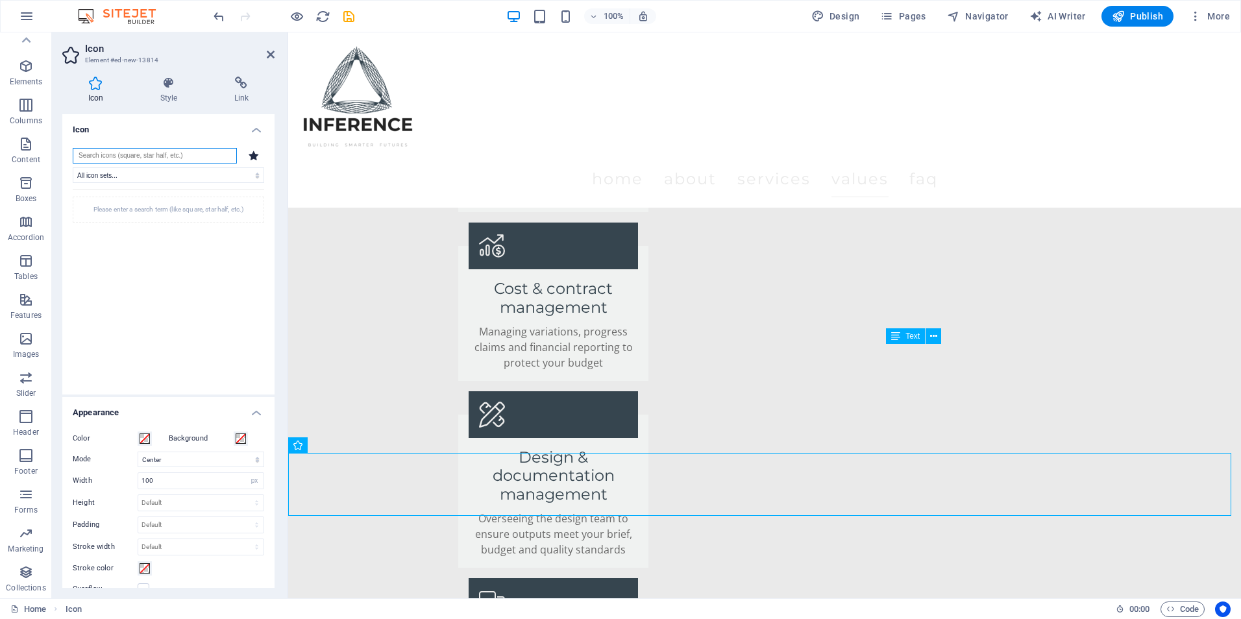
click at [140, 158] on input "search" at bounding box center [155, 156] width 164 height 16
click at [147, 175] on select "All icon sets... IcoFont Ionicons FontAwesome Brands FontAwesome Duotone FontAw…" at bounding box center [168, 175] width 191 height 16
click at [73, 167] on select "All icon sets... IcoFont Ionicons FontAwesome Brands FontAwesome Duotone FontAw…" at bounding box center [168, 175] width 191 height 16
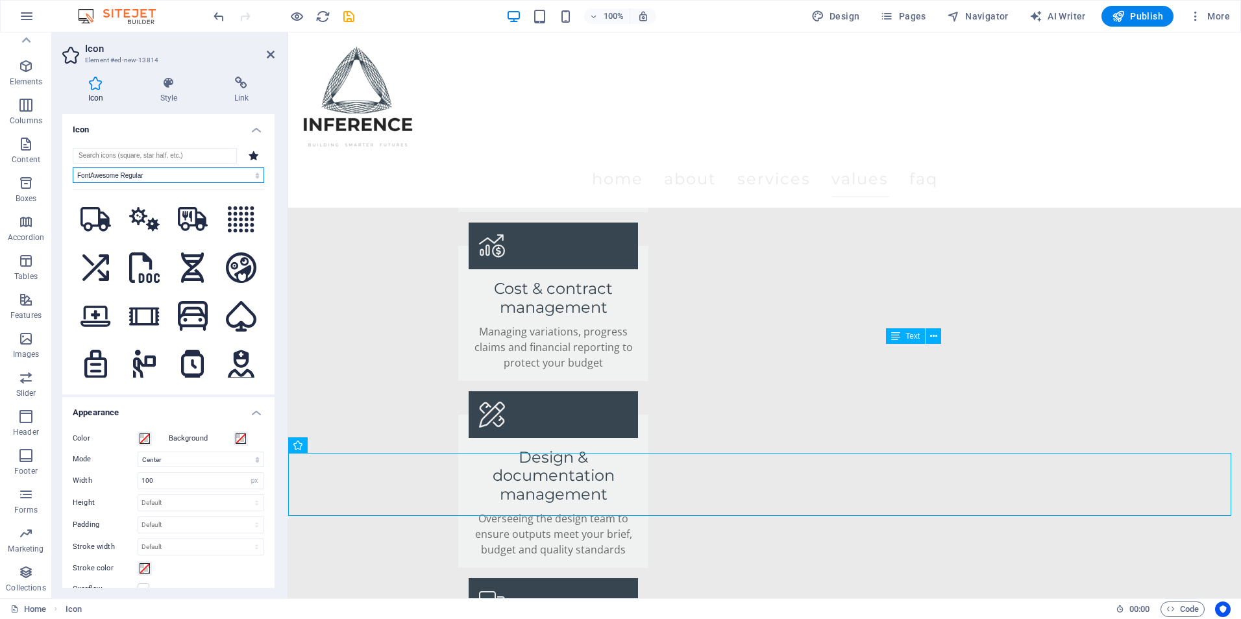
click at [127, 175] on select "All icon sets... IcoFont Ionicons FontAwesome Brands FontAwesome Duotone FontAw…" at bounding box center [168, 175] width 191 height 16
select select "font-awesome-sharp-regular"
click at [73, 167] on select "All icon sets... IcoFont Ionicons FontAwesome Brands FontAwesome Duotone FontAw…" at bounding box center [168, 175] width 191 height 16
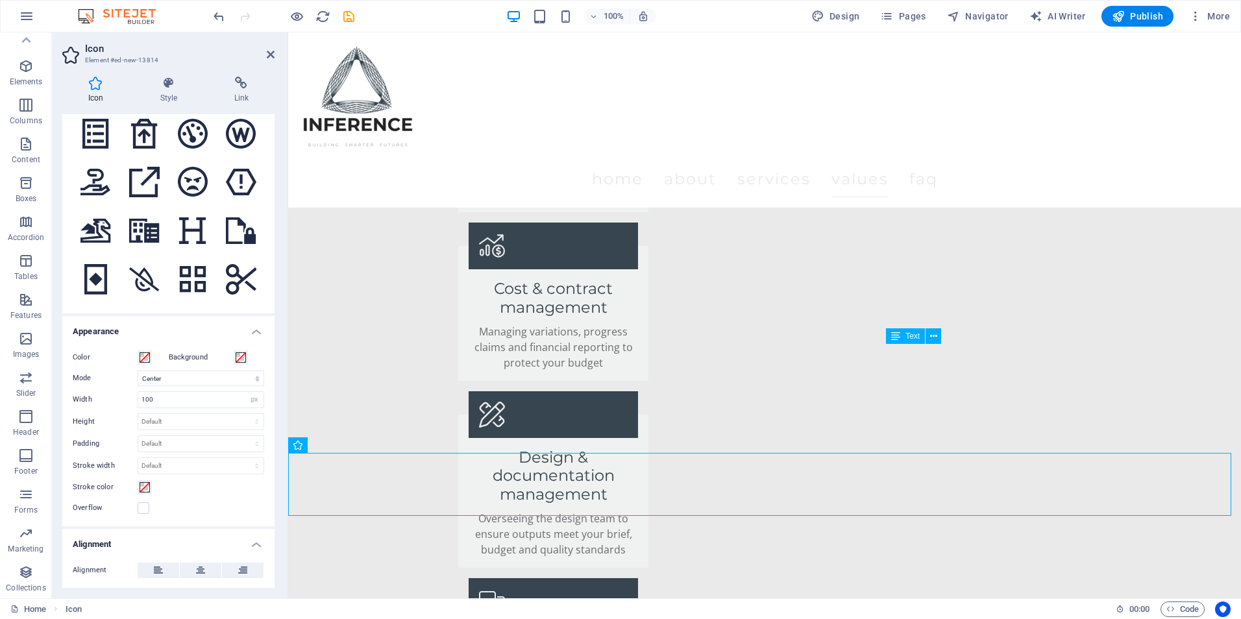
scroll to position [130, 0]
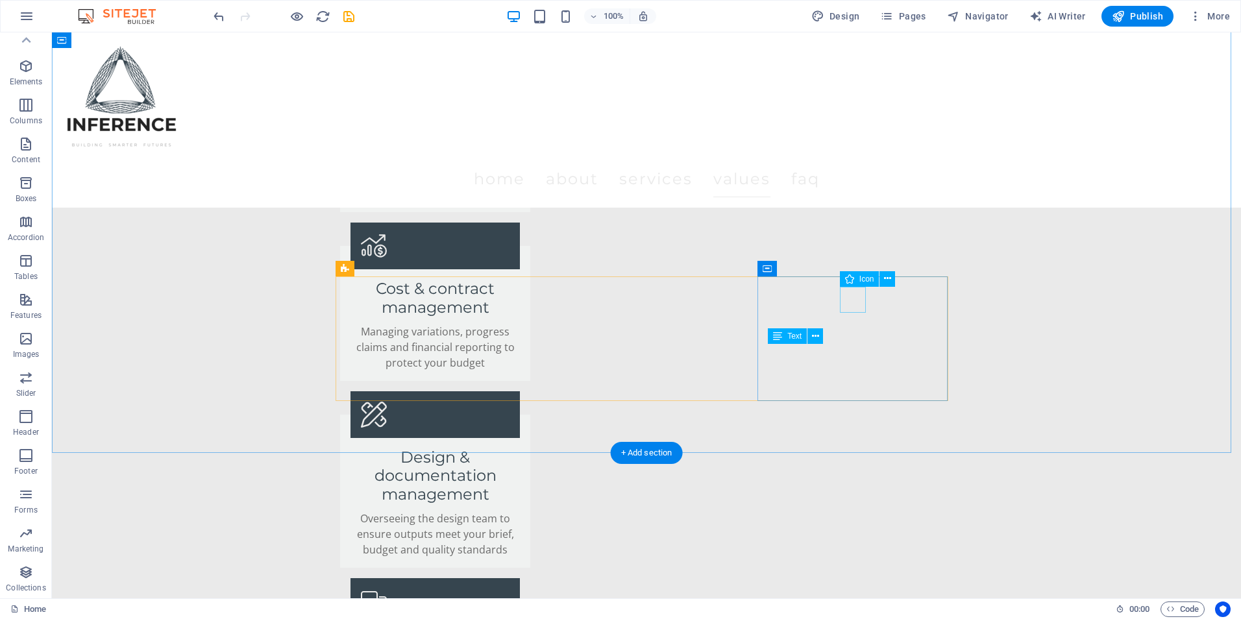
select select "xMidYMid"
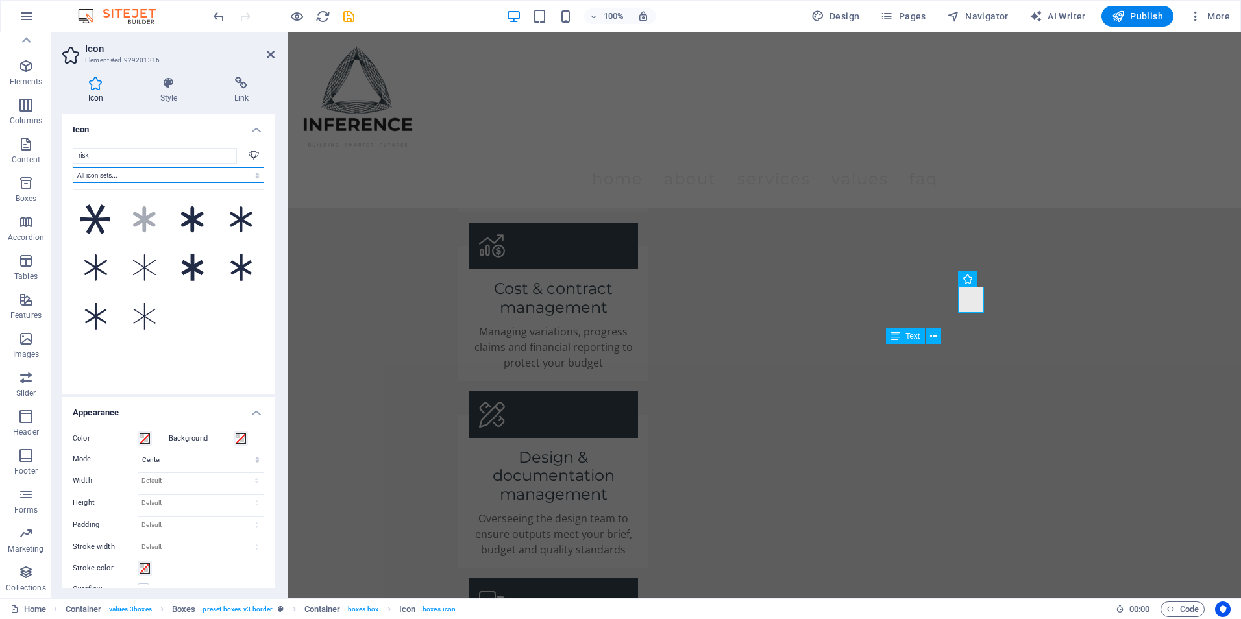
click at [143, 167] on select "All icon sets... IcoFont Ionicons FontAwesome Brands FontAwesome Duotone FontAw…" at bounding box center [168, 175] width 191 height 16
click at [73, 167] on select "All icon sets... IcoFont Ionicons FontAwesome Brands FontAwesome Duotone FontAw…" at bounding box center [168, 175] width 191 height 16
drag, startPoint x: 127, startPoint y: 151, endPoint x: 49, endPoint y: 144, distance: 77.5
click at [43, 144] on section "Favorites Elements Columns Content Boxes Accordion Tables Features Images Slide…" at bounding box center [620, 315] width 1241 height 566
click at [99, 168] on select "All icon sets... IcoFont Ionicons FontAwesome Brands FontAwesome Duotone FontAw…" at bounding box center [168, 175] width 191 height 16
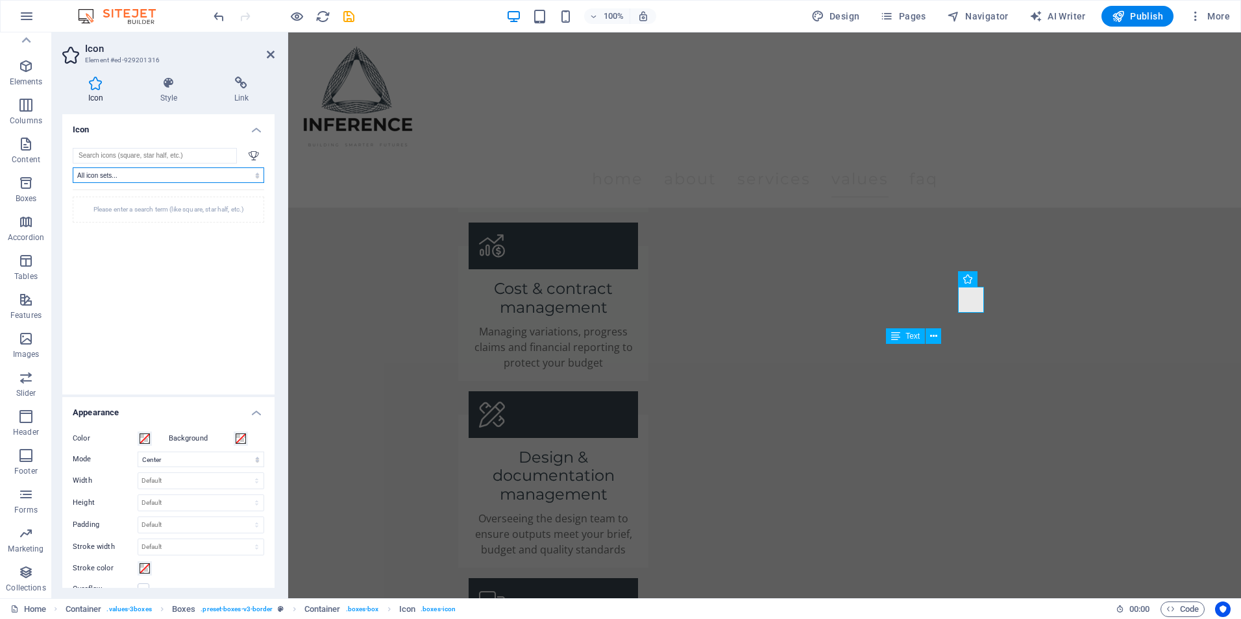
click at [73, 167] on select "All icon sets... IcoFont Ionicons FontAwesome Brands FontAwesome Duotone FontAw…" at bounding box center [168, 175] width 191 height 16
click at [109, 174] on select "All icon sets... IcoFont Ionicons FontAwesome Brands FontAwesome Duotone FontAw…" at bounding box center [168, 175] width 191 height 16
click at [73, 167] on select "All icon sets... IcoFont Ionicons FontAwesome Brands FontAwesome Duotone FontAw…" at bounding box center [168, 175] width 191 height 16
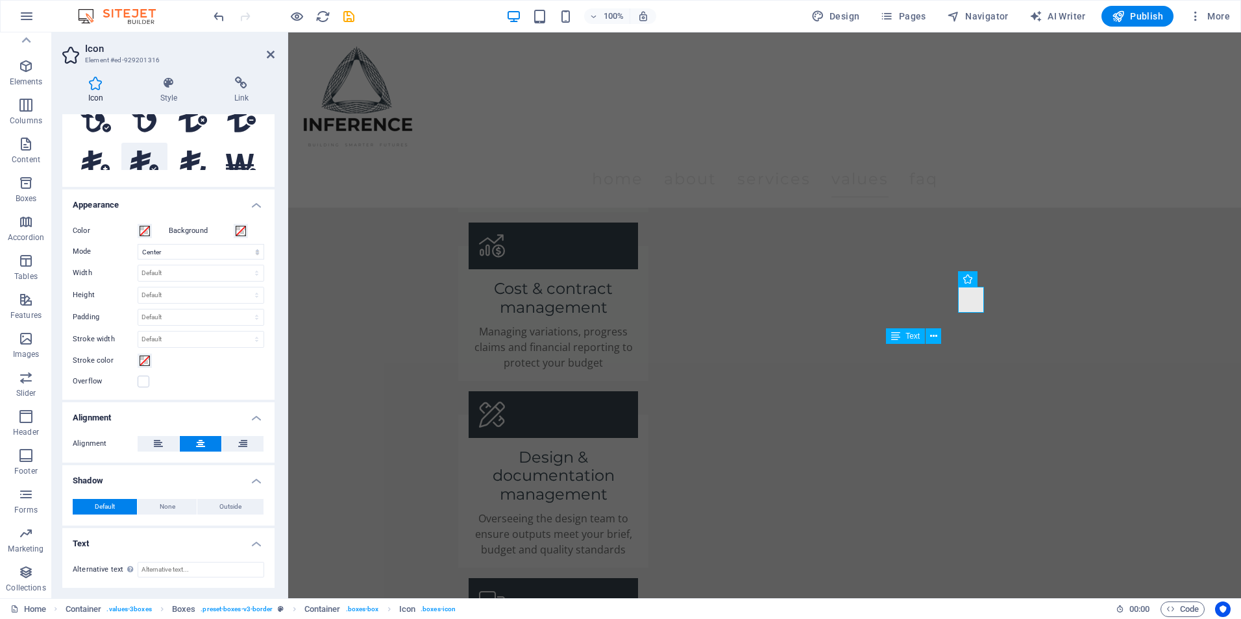
scroll to position [0, 0]
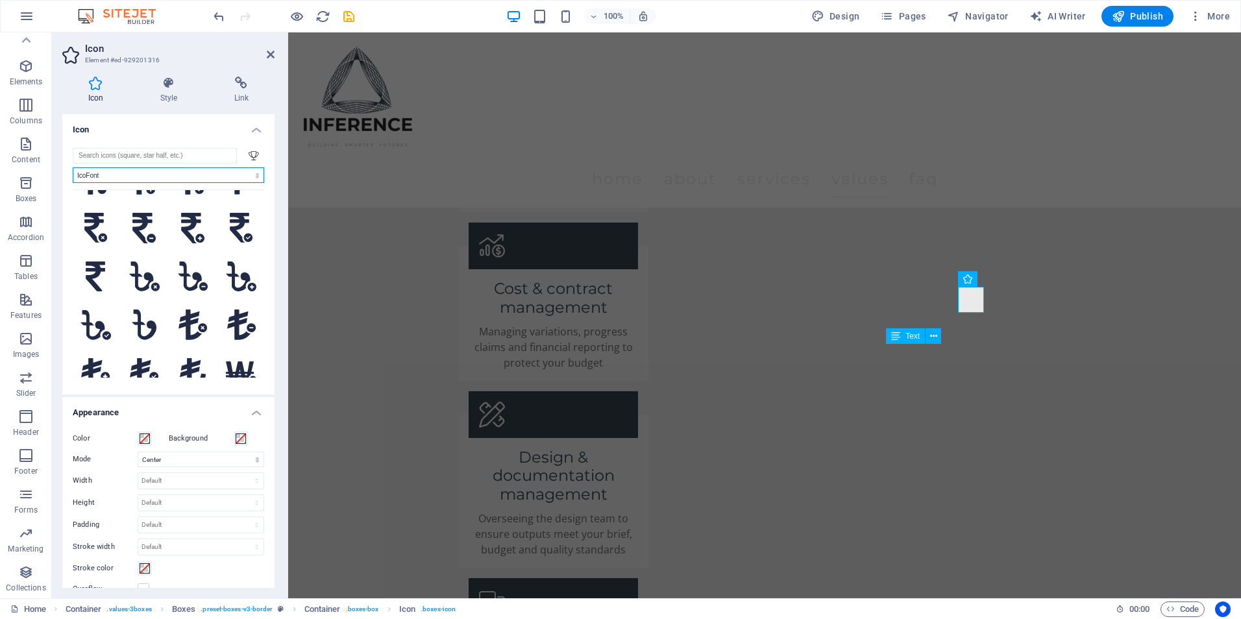
click at [119, 174] on select "All icon sets... IcoFont Ionicons FontAwesome Brands FontAwesome Duotone FontAw…" at bounding box center [168, 175] width 191 height 16
select select "ionicons"
click at [73, 167] on select "All icon sets... IcoFont Ionicons FontAwesome Brands FontAwesome Duotone FontAw…" at bounding box center [168, 175] width 191 height 16
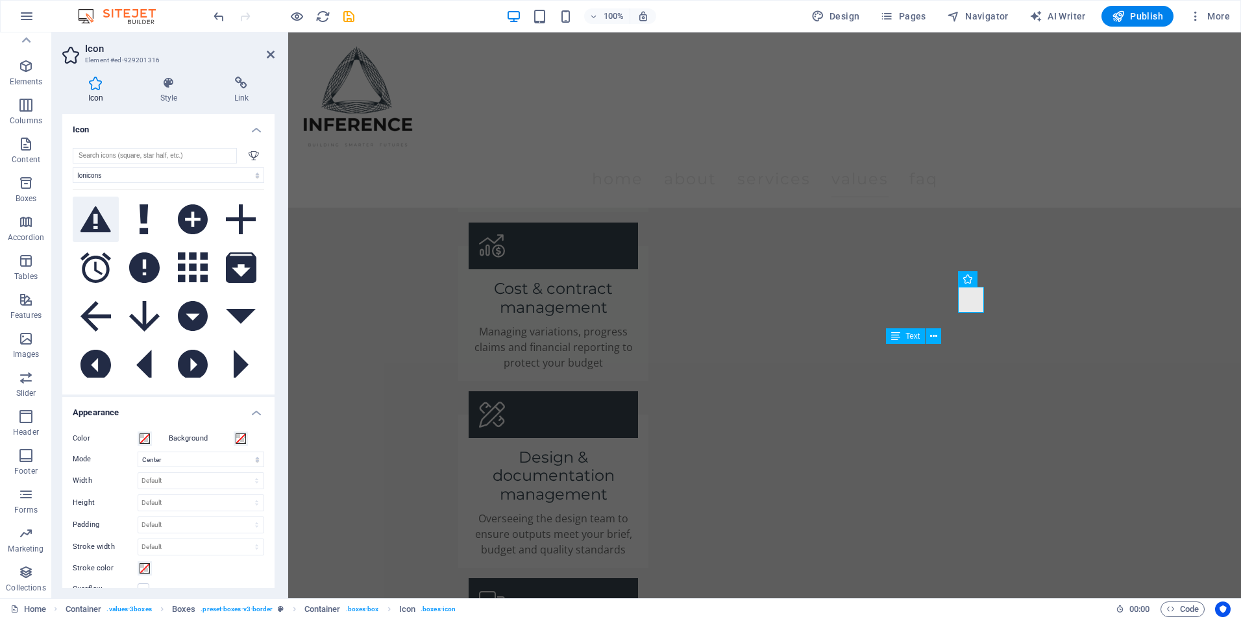
click at [93, 223] on icon at bounding box center [95, 219] width 30 height 26
click at [91, 223] on icon at bounding box center [95, 219] width 30 height 26
click at [273, 56] on icon at bounding box center [271, 54] width 8 height 10
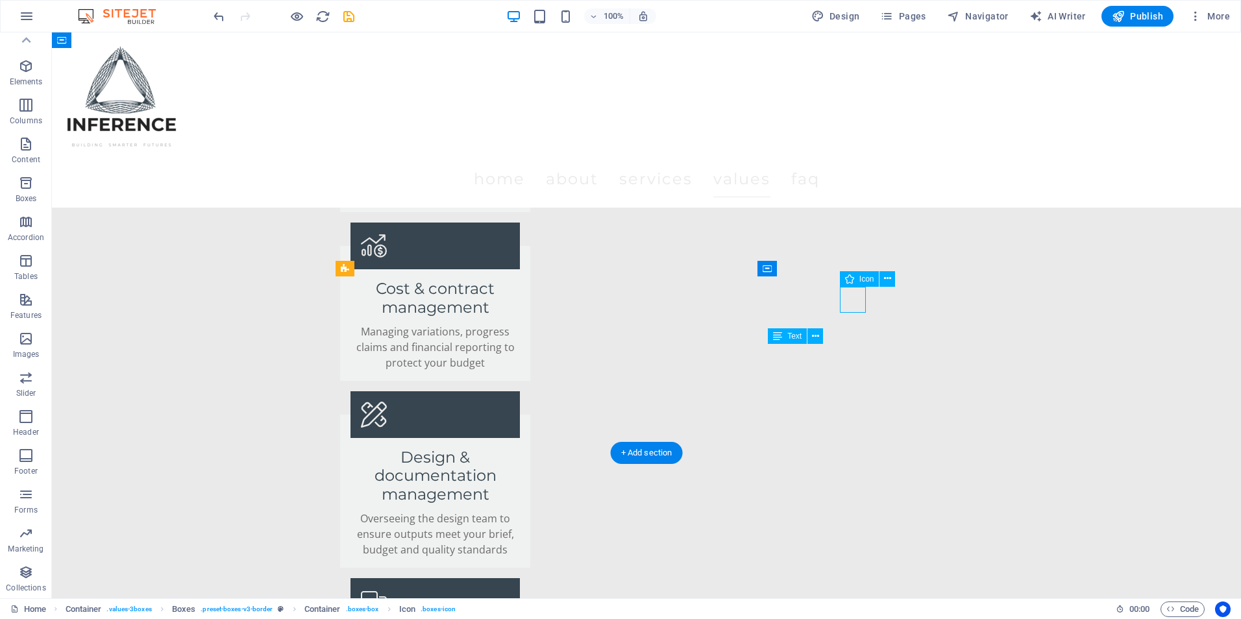
select select "ionicons"
select select "xMidYMid"
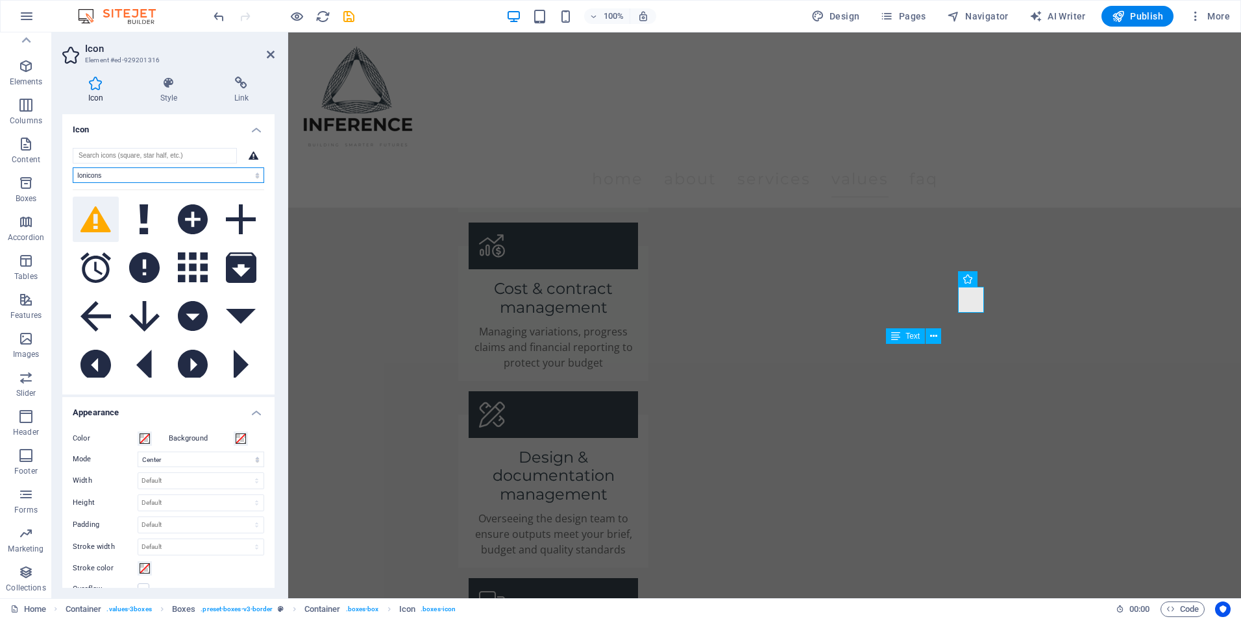
click at [165, 171] on select "All icon sets... IcoFont Ionicons FontAwesome Brands FontAwesome Duotone FontAw…" at bounding box center [168, 175] width 191 height 16
click at [73, 167] on select "All icon sets... IcoFont Ionicons FontAwesome Brands FontAwesome Duotone FontAw…" at bounding box center [168, 175] width 191 height 16
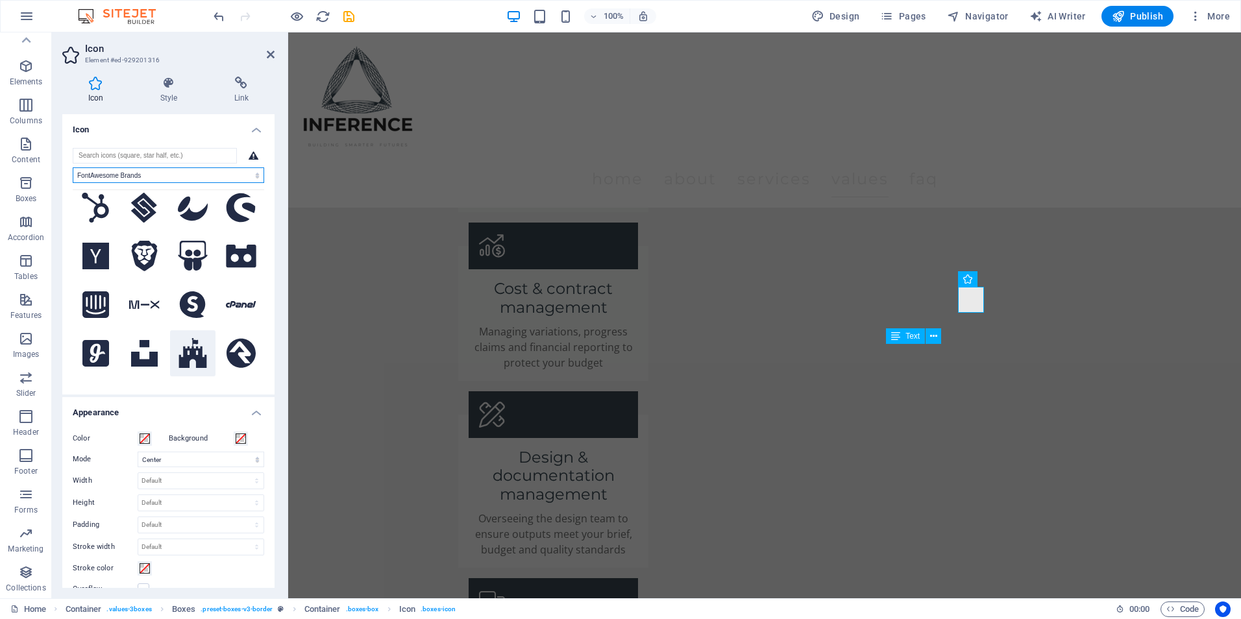
scroll to position [714, 0]
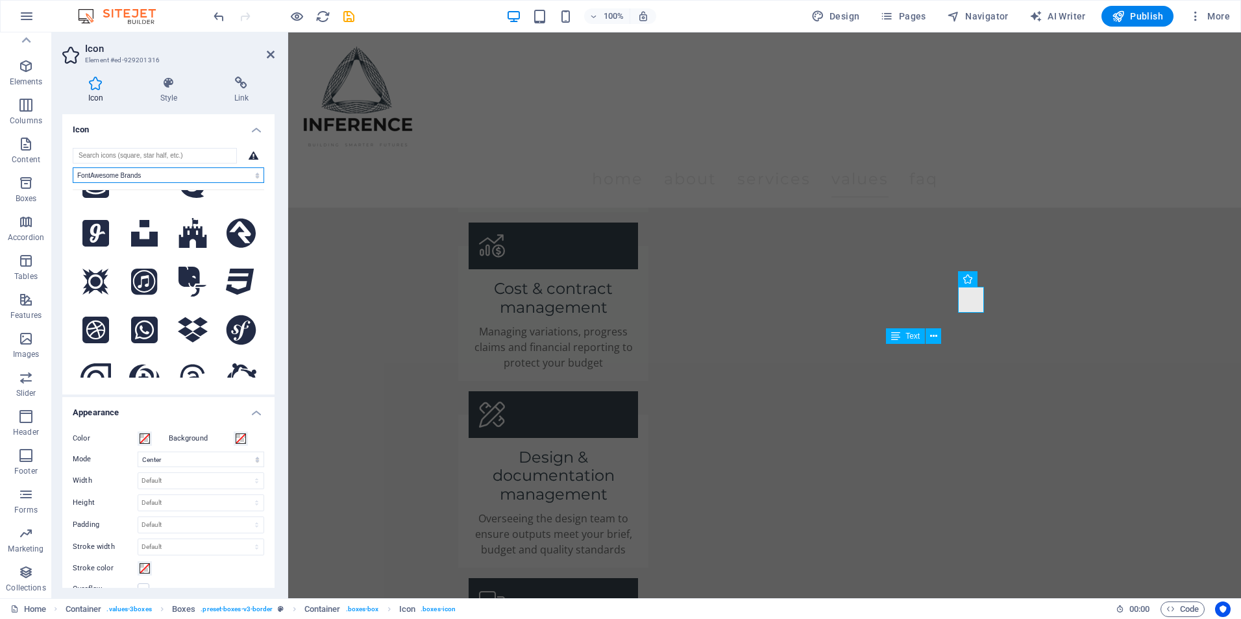
click at [162, 171] on select "All icon sets... IcoFont Ionicons FontAwesome Brands FontAwesome Duotone FontAw…" at bounding box center [168, 175] width 191 height 16
click at [73, 167] on select "All icon sets... IcoFont Ionicons FontAwesome Brands FontAwesome Duotone FontAw…" at bounding box center [168, 175] width 191 height 16
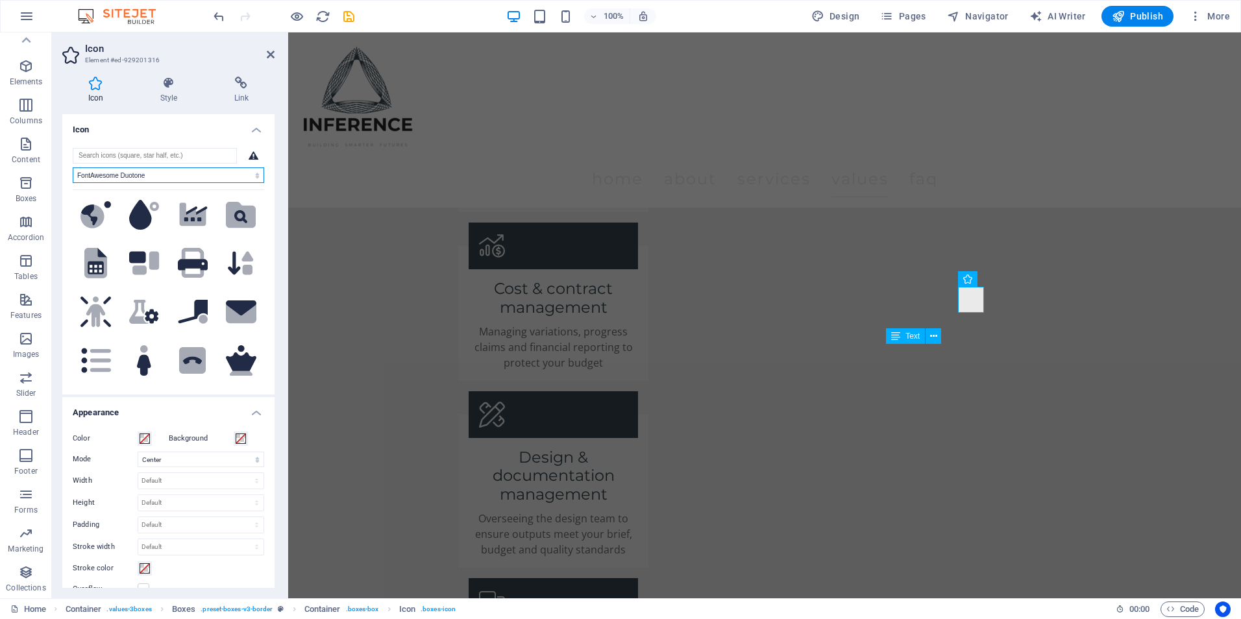
scroll to position [1557, 0]
click at [169, 171] on select "All icon sets... IcoFont Ionicons FontAwesome Brands FontAwesome Duotone FontAw…" at bounding box center [168, 175] width 191 height 16
click at [73, 167] on select "All icon sets... IcoFont Ionicons FontAwesome Brands FontAwesome Duotone FontAw…" at bounding box center [168, 175] width 191 height 16
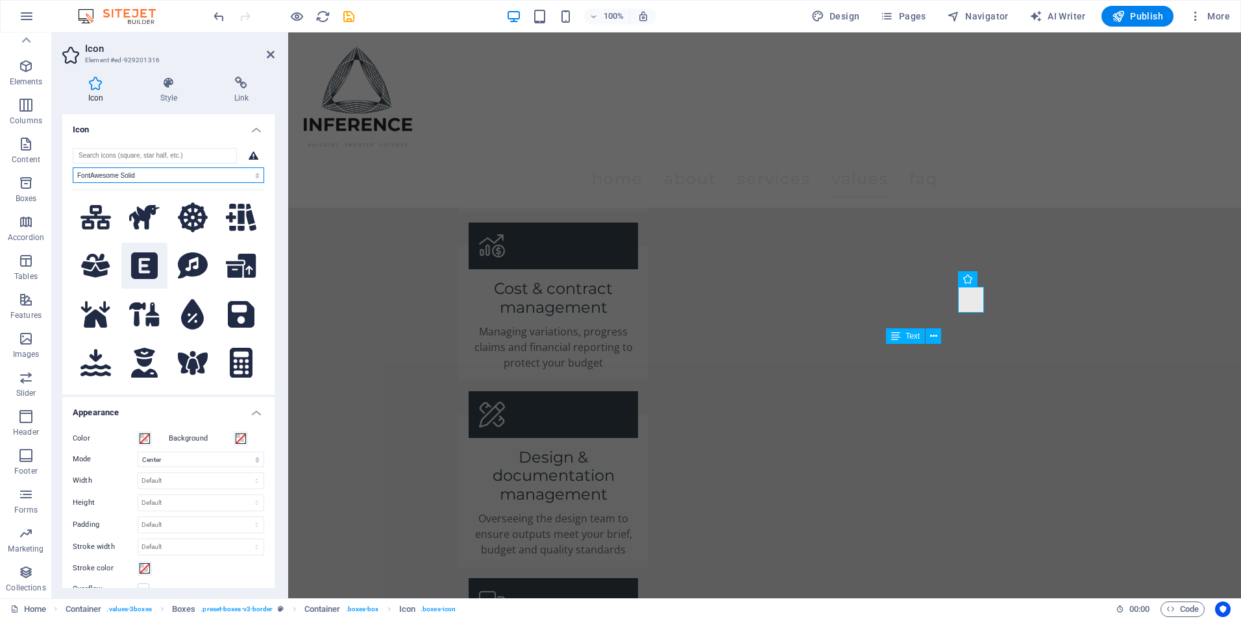
scroll to position [1946, 0]
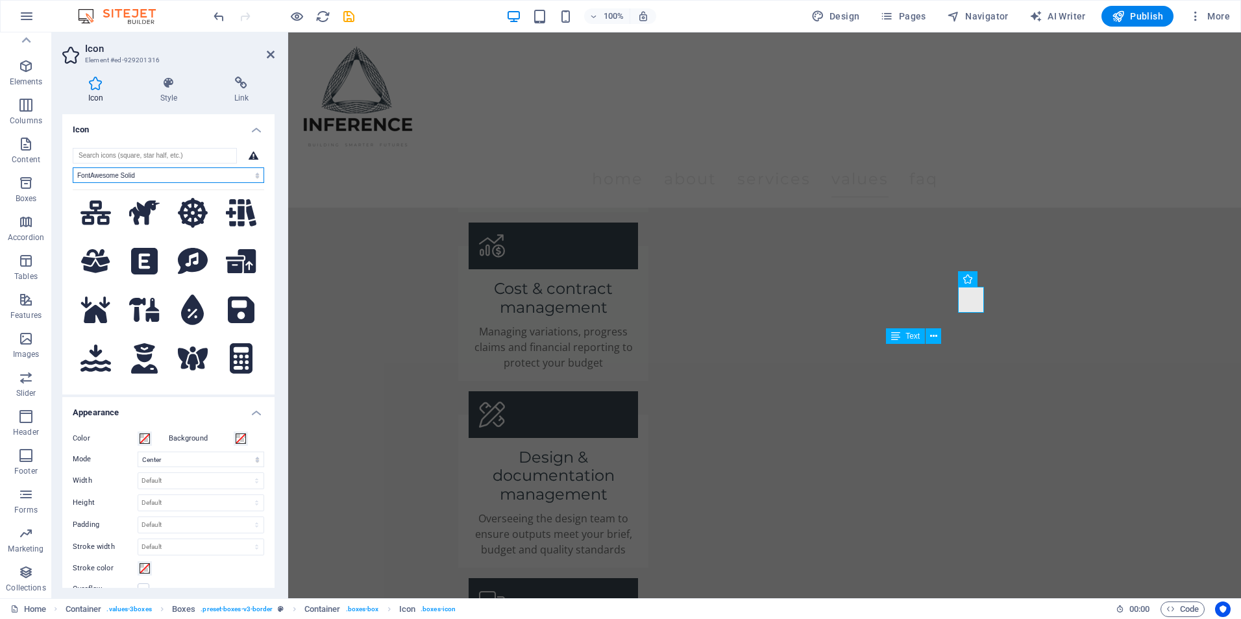
click at [146, 171] on select "All icon sets... IcoFont Ionicons FontAwesome Brands FontAwesome Duotone FontAw…" at bounding box center [168, 175] width 191 height 16
select select "font-awesome-regular"
click at [73, 167] on select "All icon sets... IcoFont Ionicons FontAwesome Brands FontAwesome Duotone FontAw…" at bounding box center [168, 175] width 191 height 16
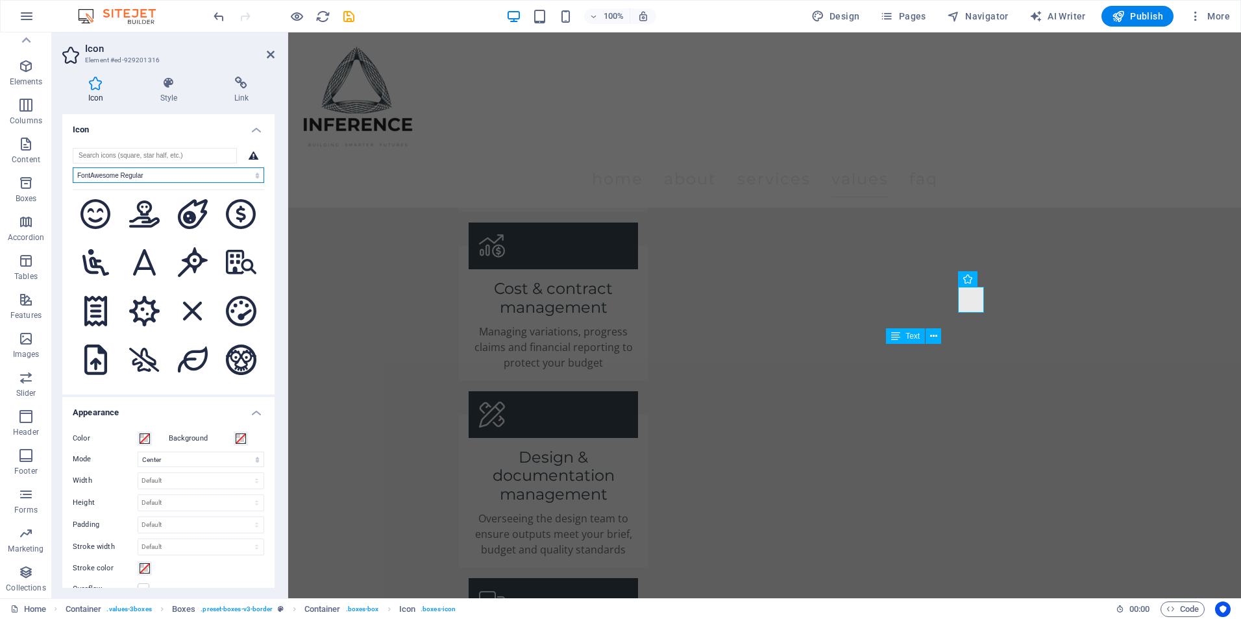
scroll to position [1687, 0]
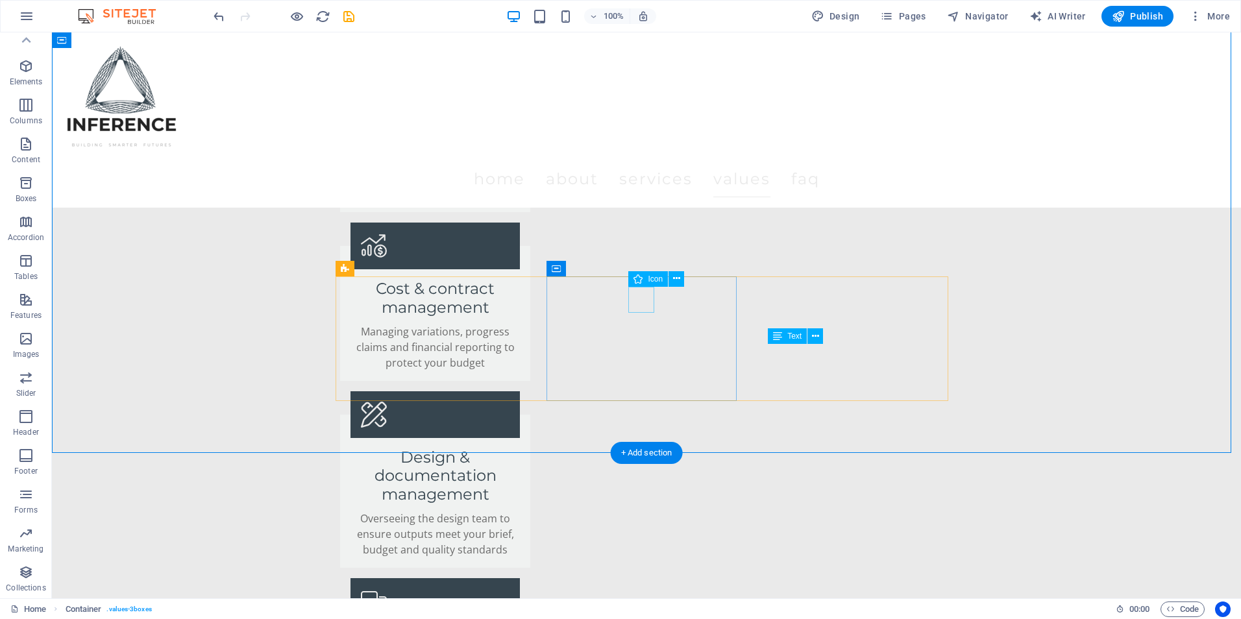
select select "xMidYMid"
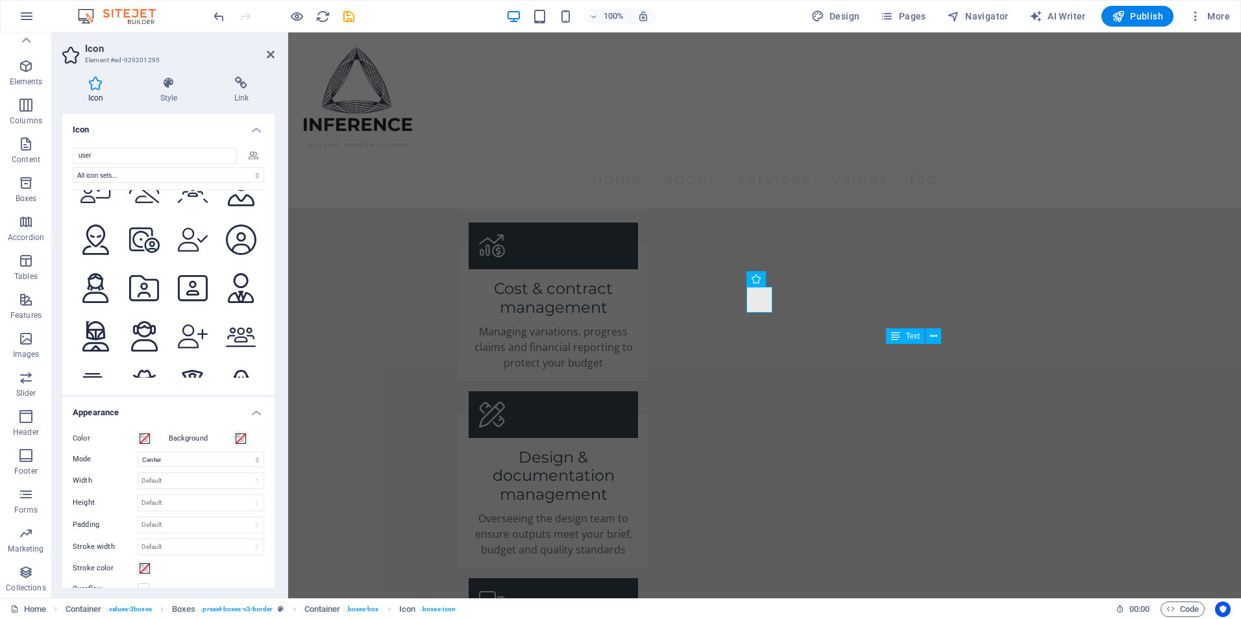
scroll to position [3828, 0]
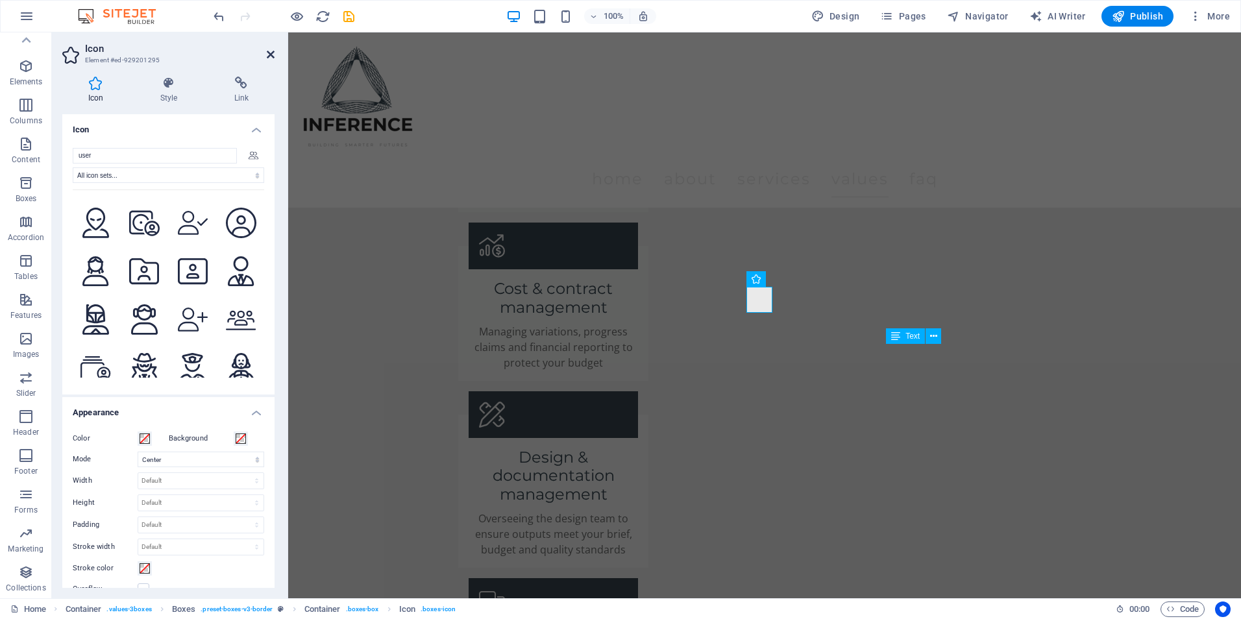
click at [267, 53] on icon at bounding box center [271, 54] width 8 height 10
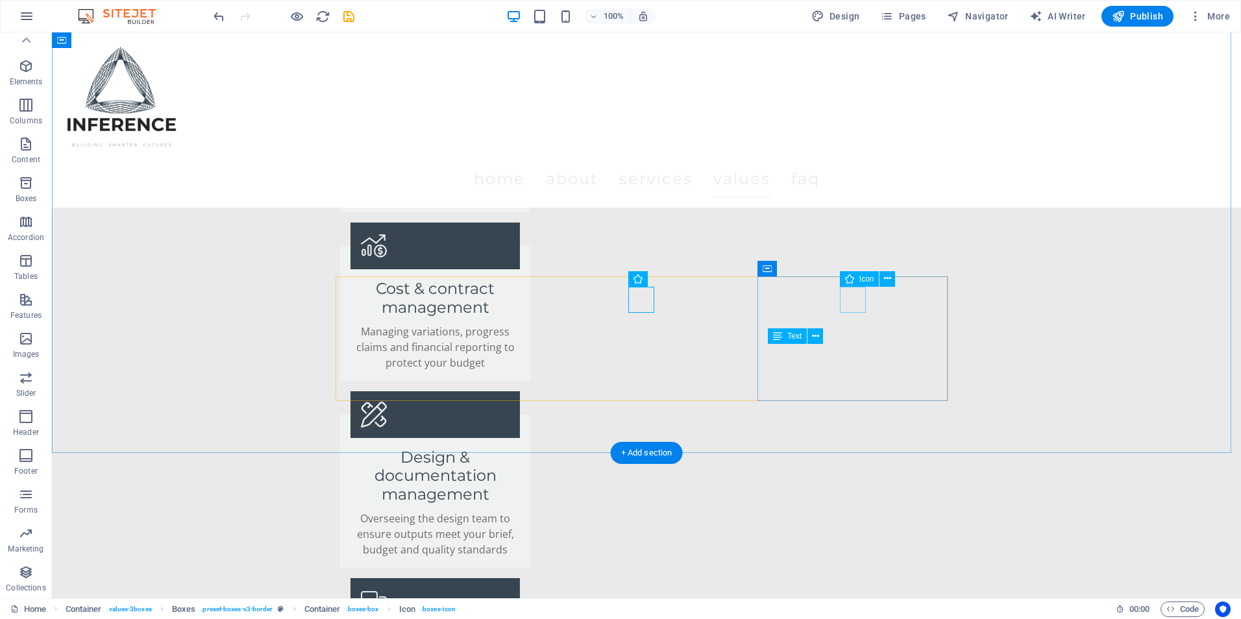
select select "font-awesome-regular"
select select "xMidYMid"
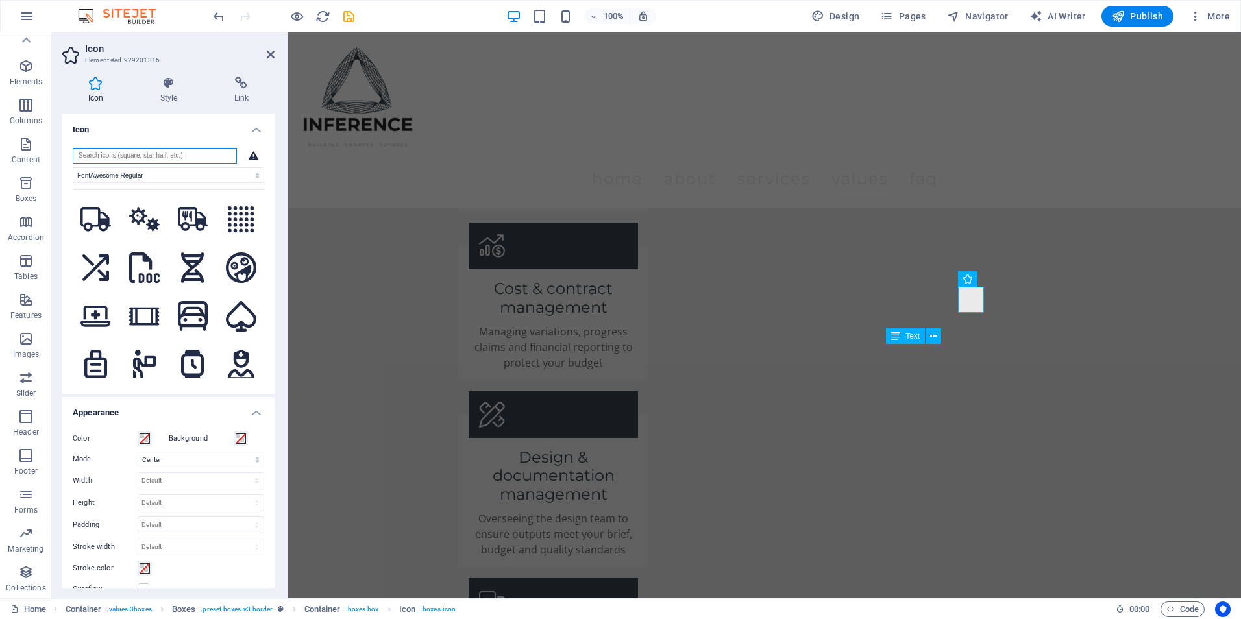
click at [133, 152] on input "search" at bounding box center [155, 156] width 164 height 16
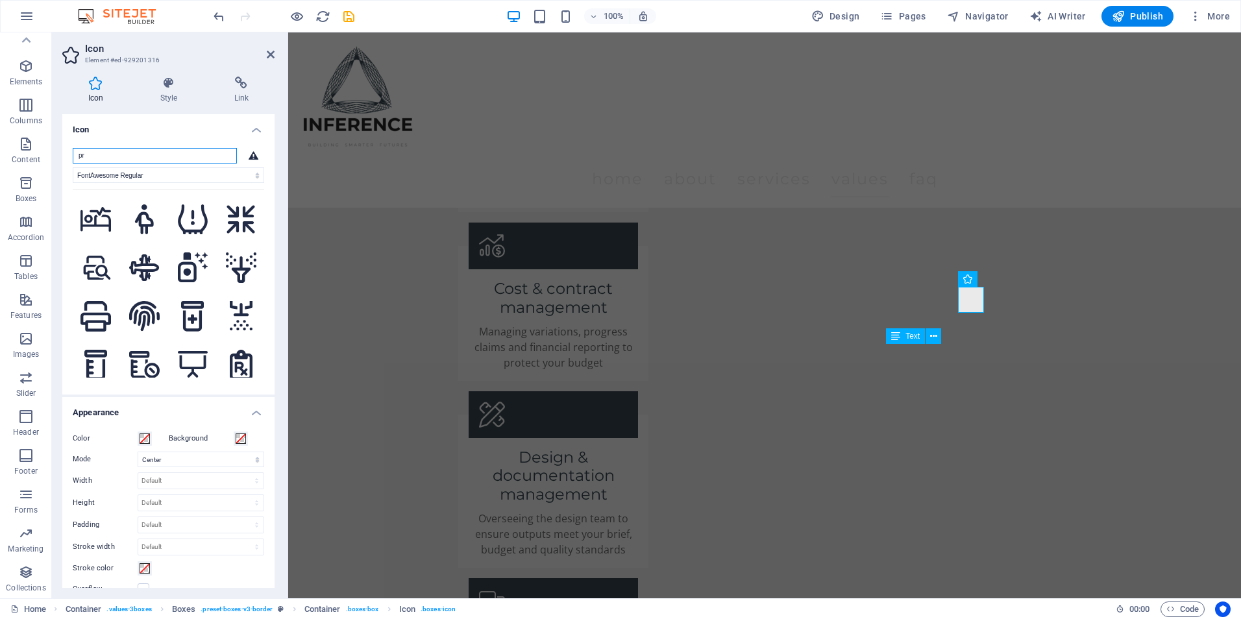
type input "p"
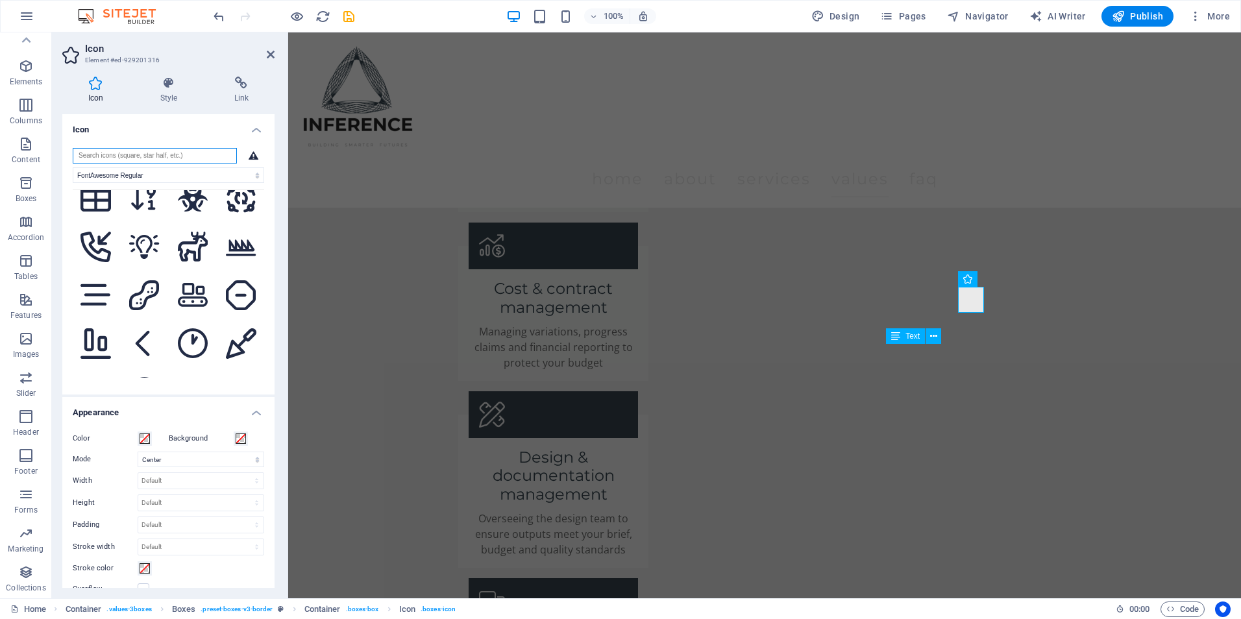
scroll to position [5763, 0]
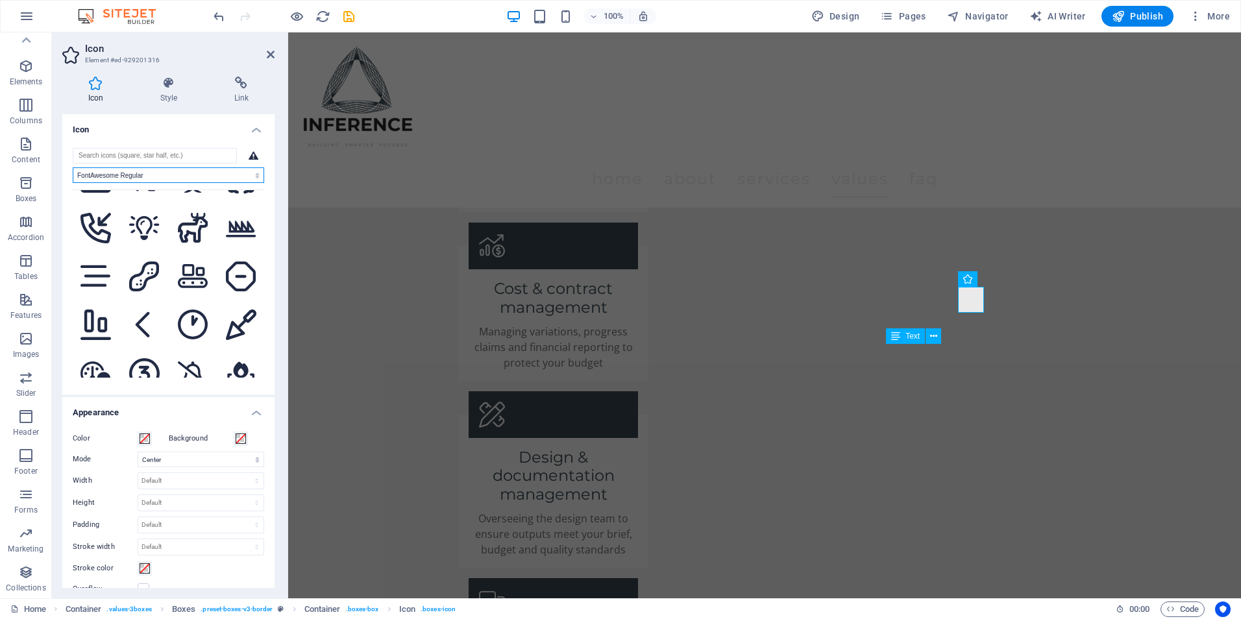
click at [101, 172] on select "All icon sets... IcoFont Ionicons FontAwesome Brands FontAwesome Duotone FontAw…" at bounding box center [168, 175] width 191 height 16
click at [73, 167] on select "All icon sets... IcoFont Ionicons FontAwesome Brands FontAwesome Duotone FontAw…" at bounding box center [168, 175] width 191 height 16
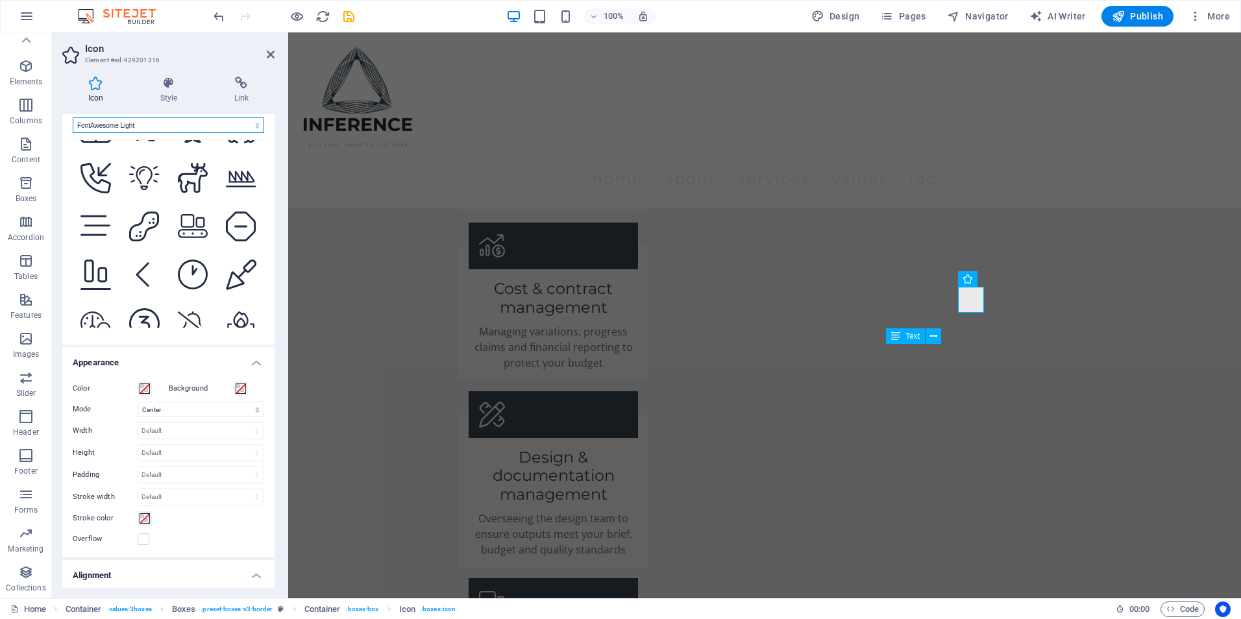
scroll to position [0, 0]
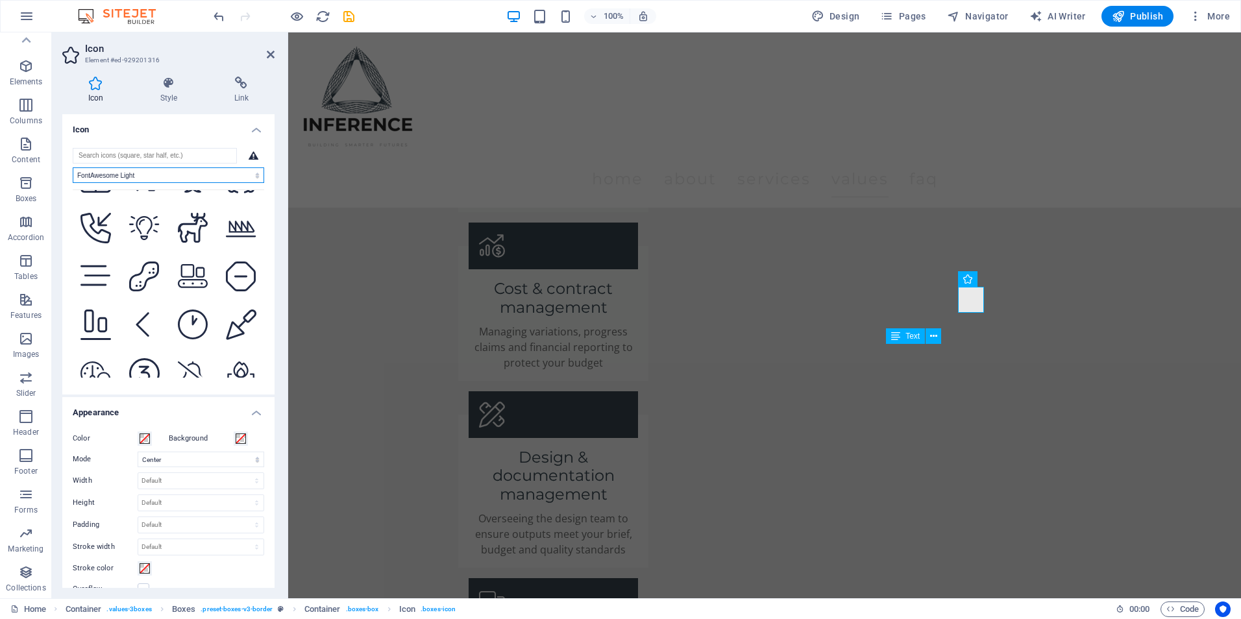
click at [152, 168] on select "All icon sets... IcoFont Ionicons FontAwesome Brands FontAwesome Duotone FontAw…" at bounding box center [168, 175] width 191 height 16
select select "font-awesome-thin"
click at [73, 167] on select "All icon sets... IcoFont Ionicons FontAwesome Brands FontAwesome Duotone FontAw…" at bounding box center [168, 175] width 191 height 16
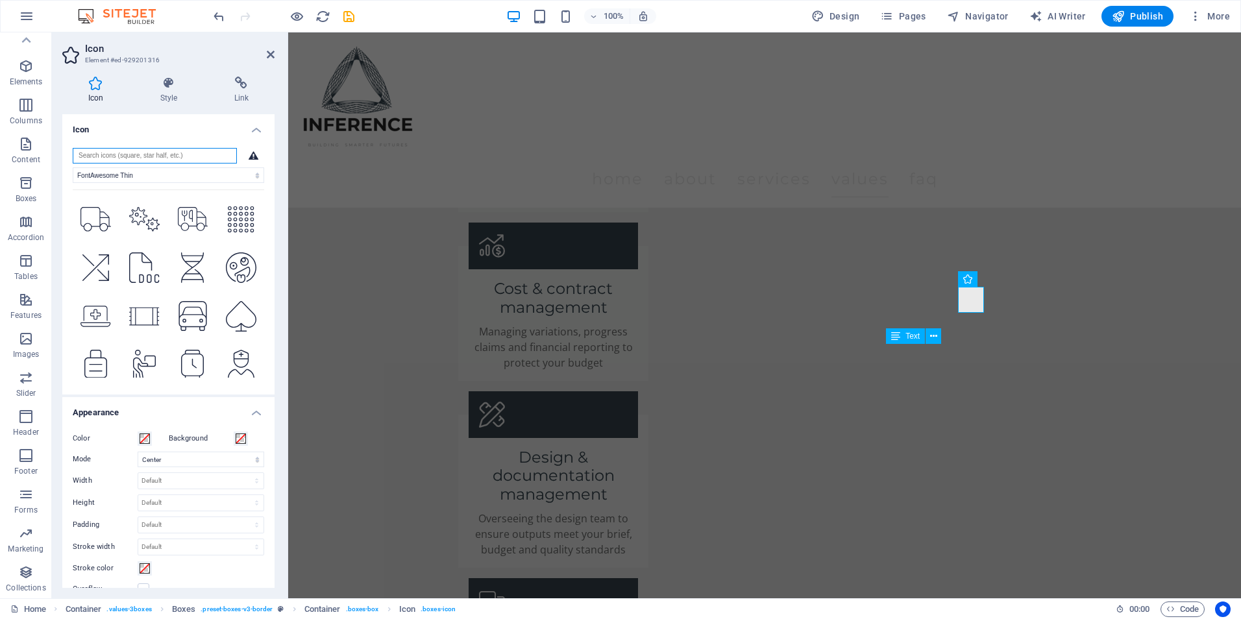
click at [138, 151] on input "search" at bounding box center [155, 156] width 164 height 16
type input "p"
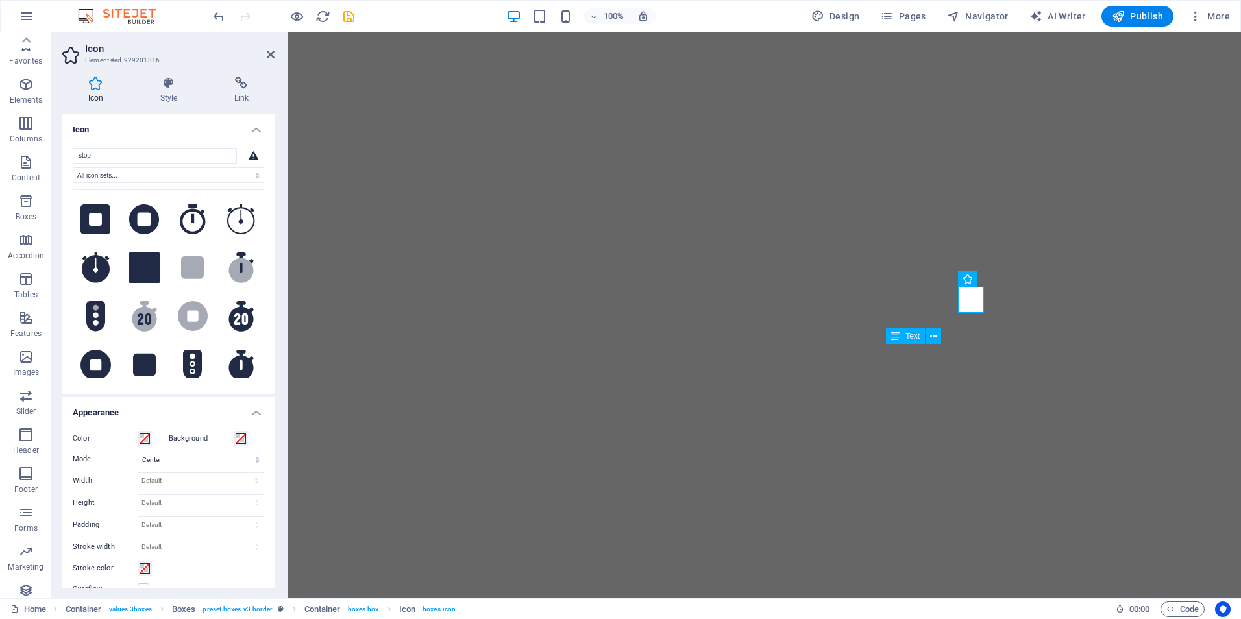
select select "xMidYMid"
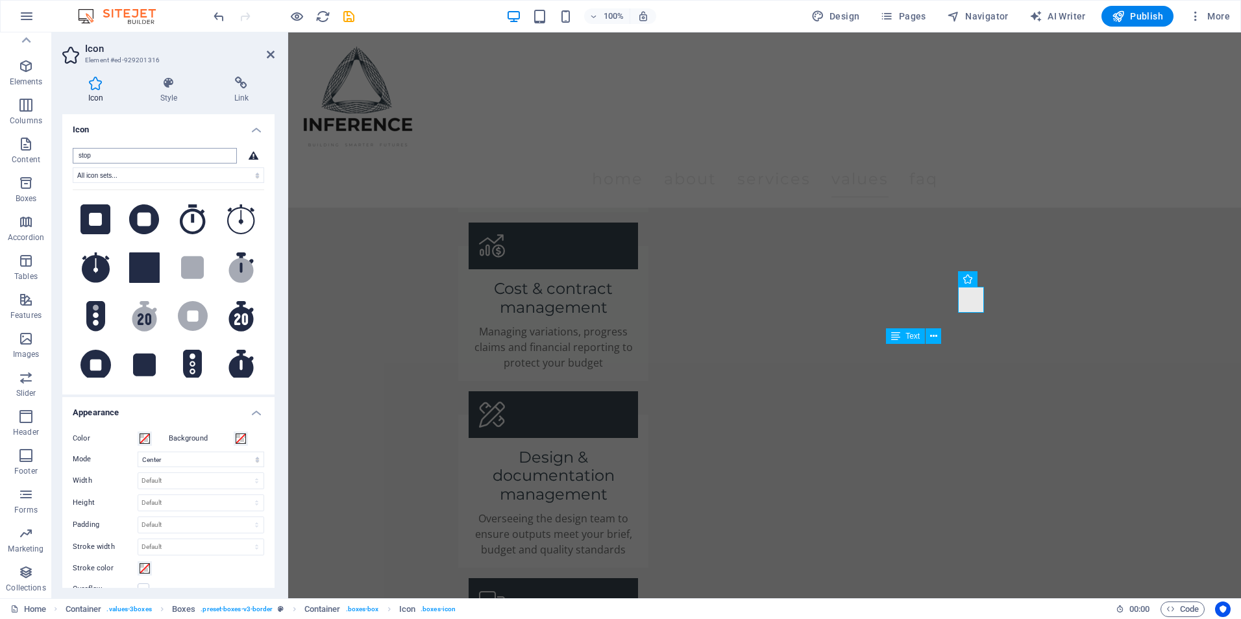
click at [119, 150] on input "stop" at bounding box center [155, 156] width 164 height 16
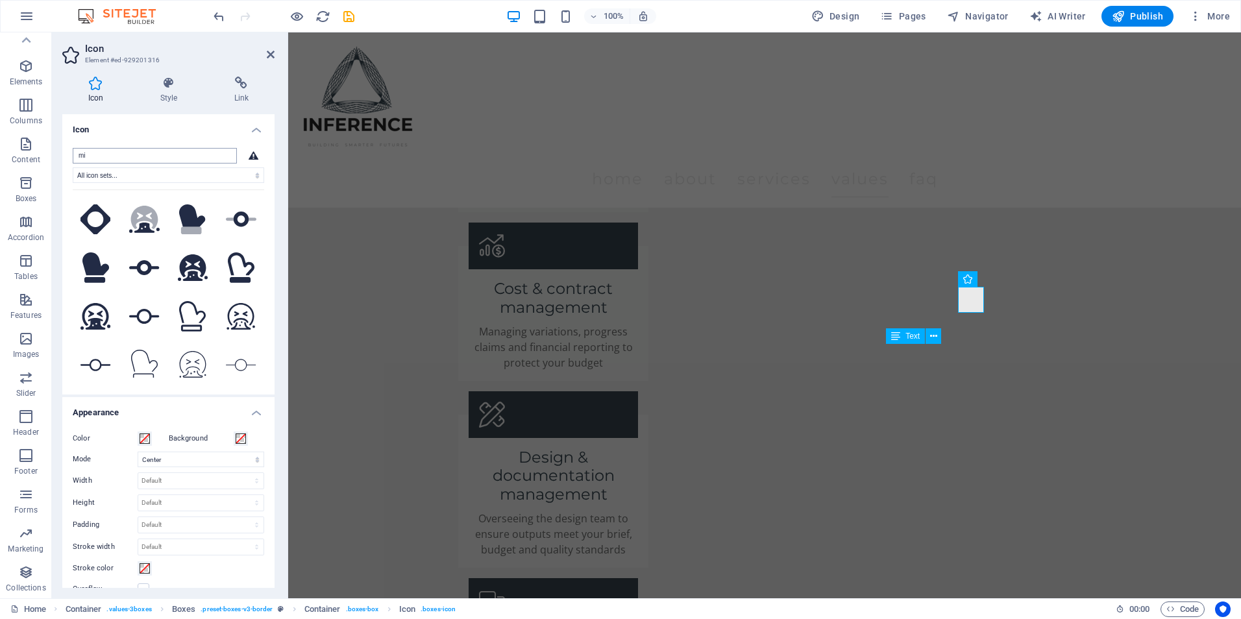
type input "m"
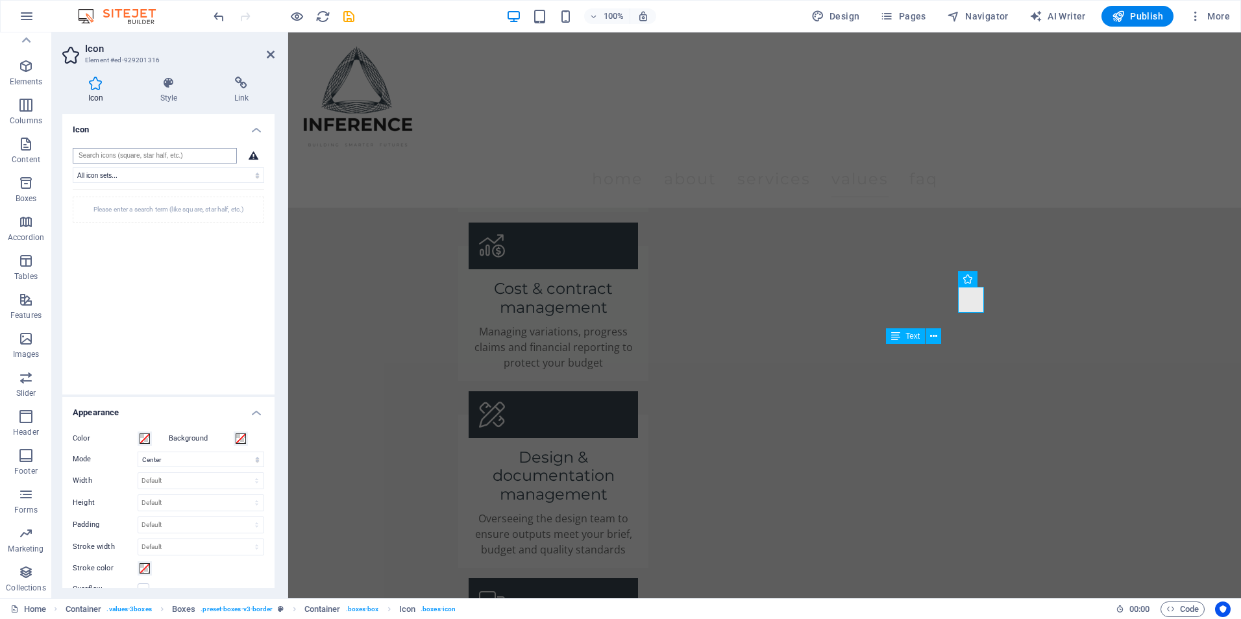
type input "o"
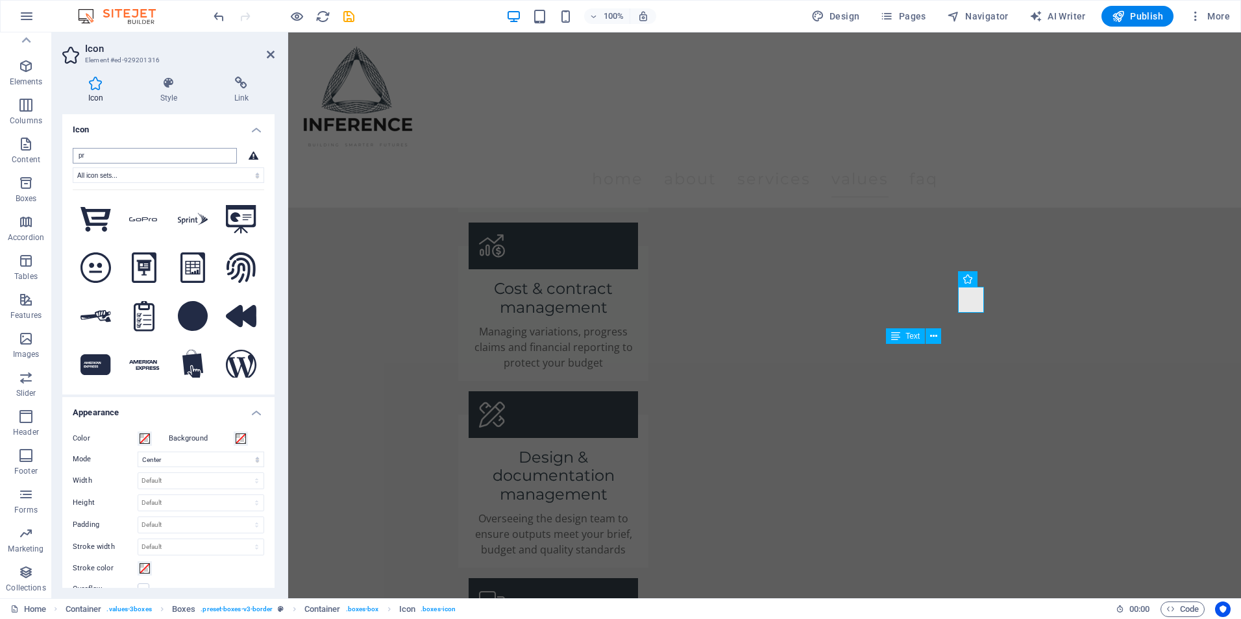
type input "p"
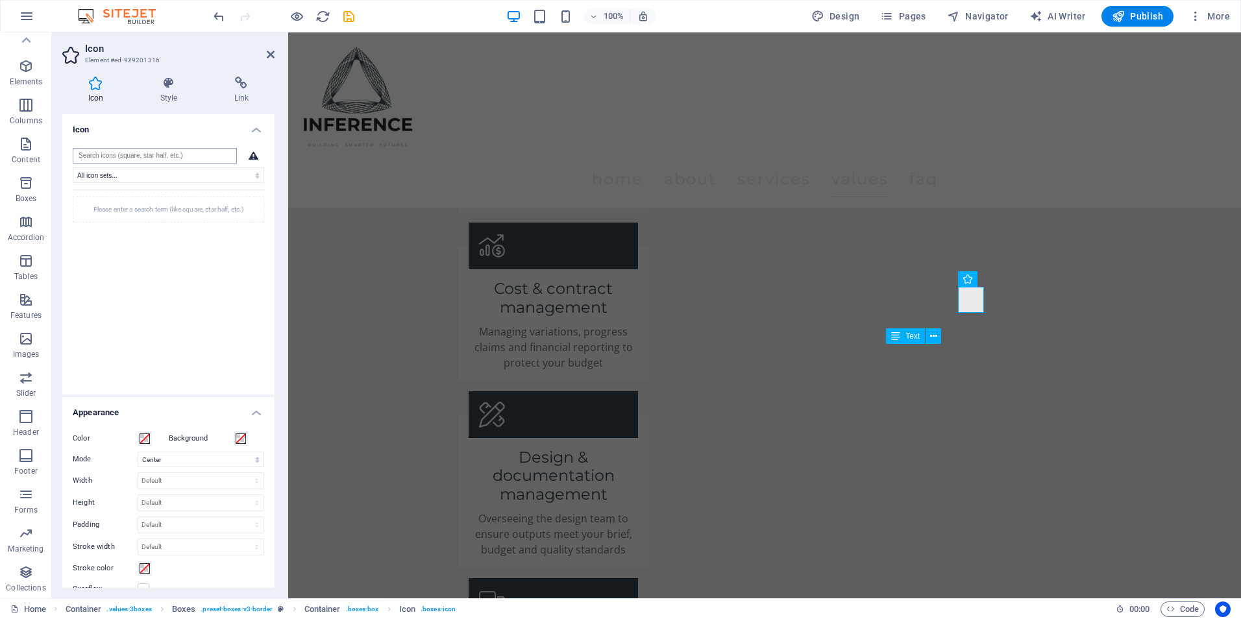
type input "k"
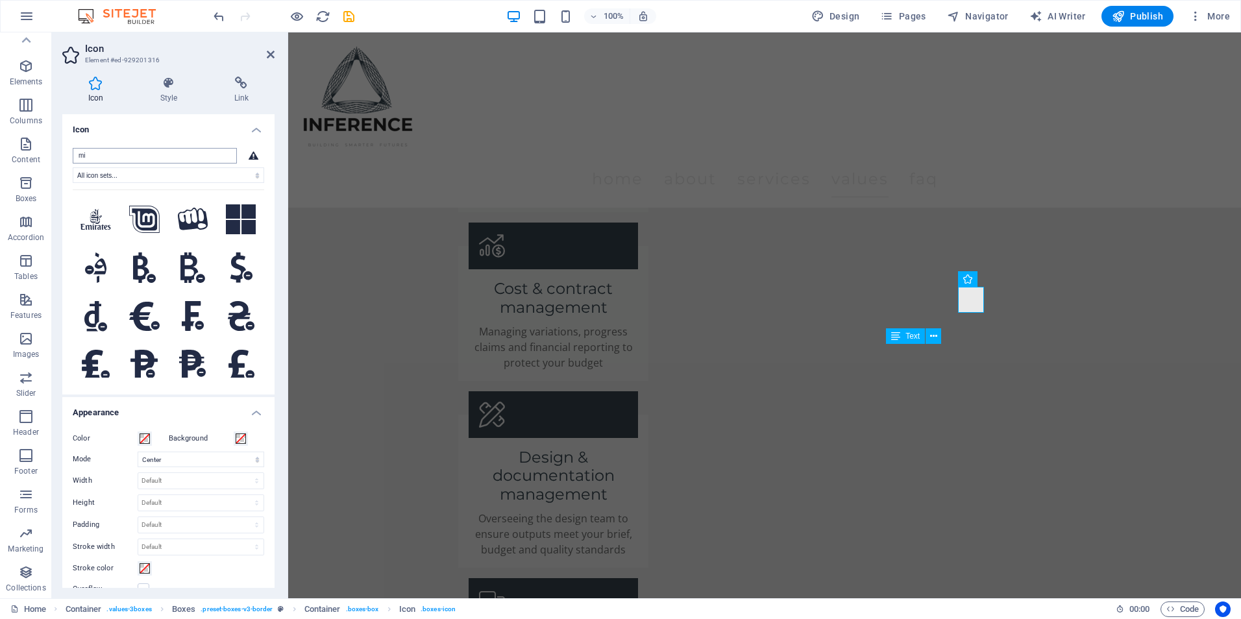
type input "m"
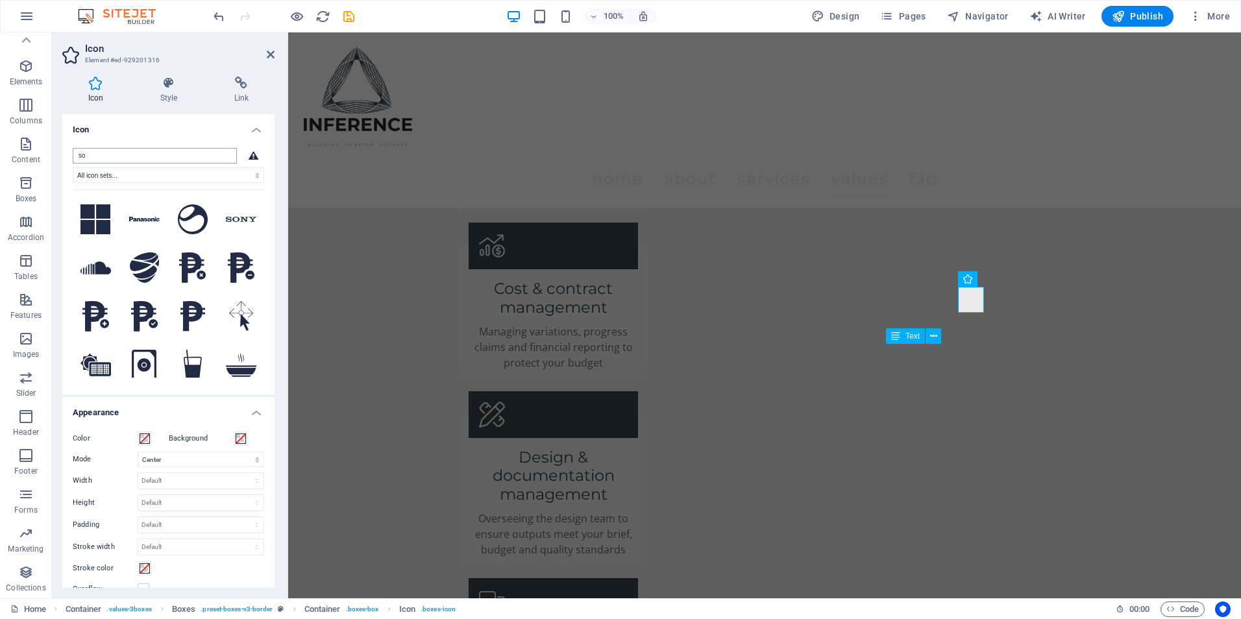
type input "s"
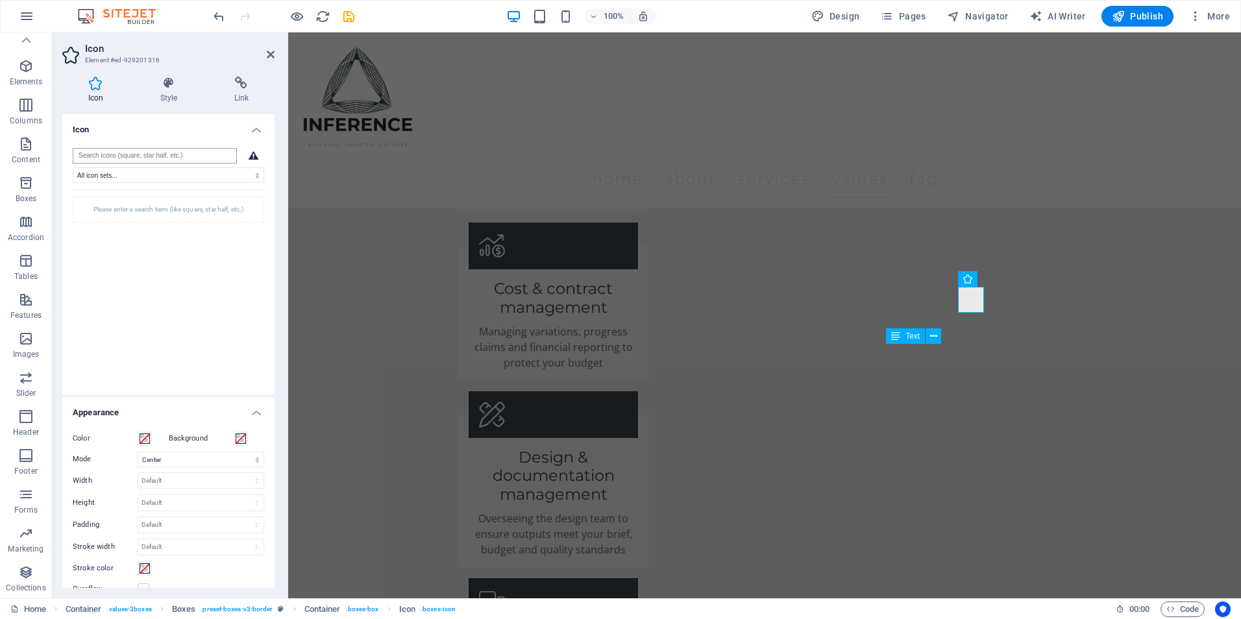
type input "e"
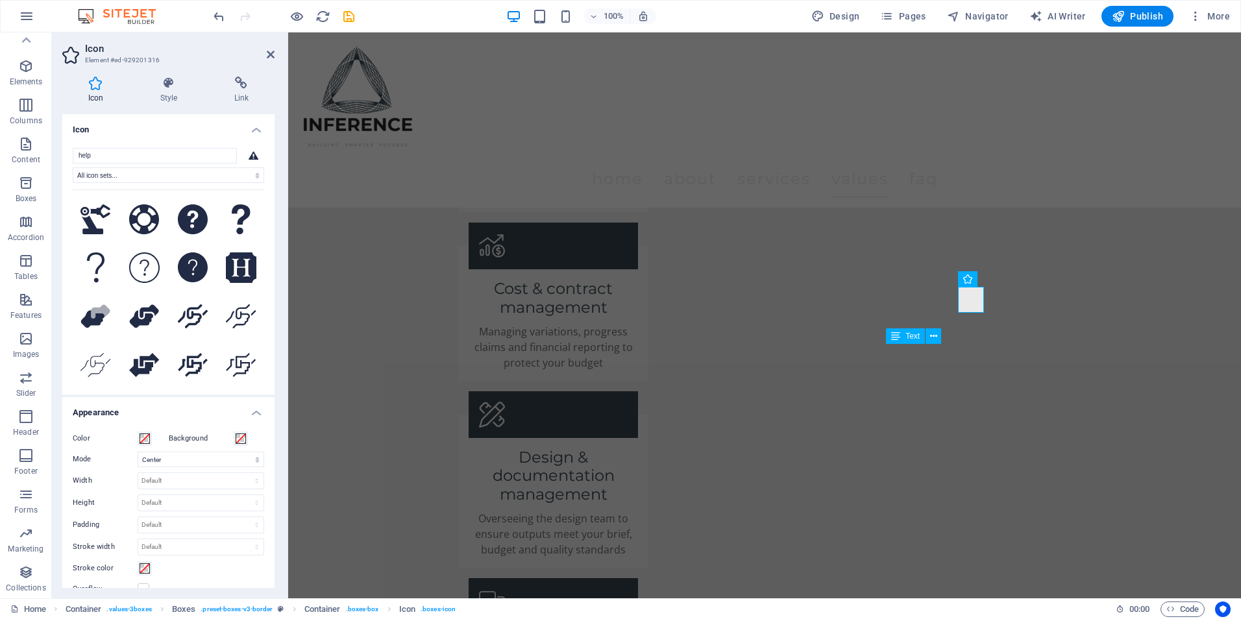
drag, startPoint x: 128, startPoint y: 154, endPoint x: 70, endPoint y: 149, distance: 57.9
click at [70, 149] on div "help All icon sets... IcoFont Ionicons FontAwesome Brands FontAwesome Duotone F…" at bounding box center [168, 266] width 212 height 257
type input "help"
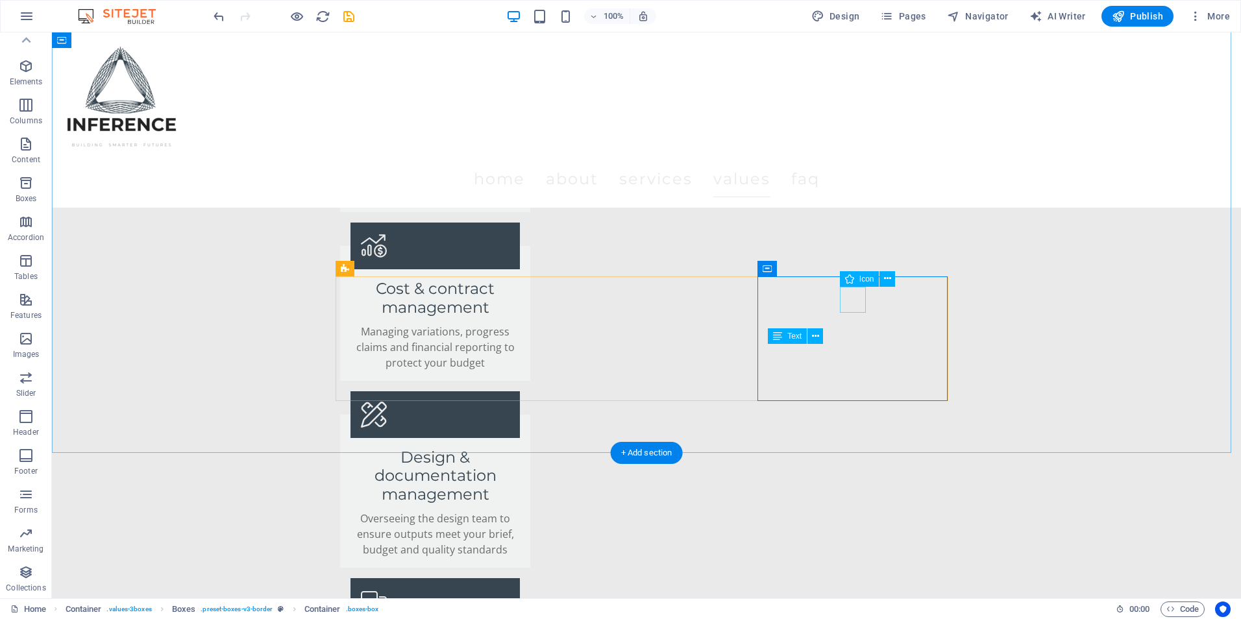
select select "xMidYMid"
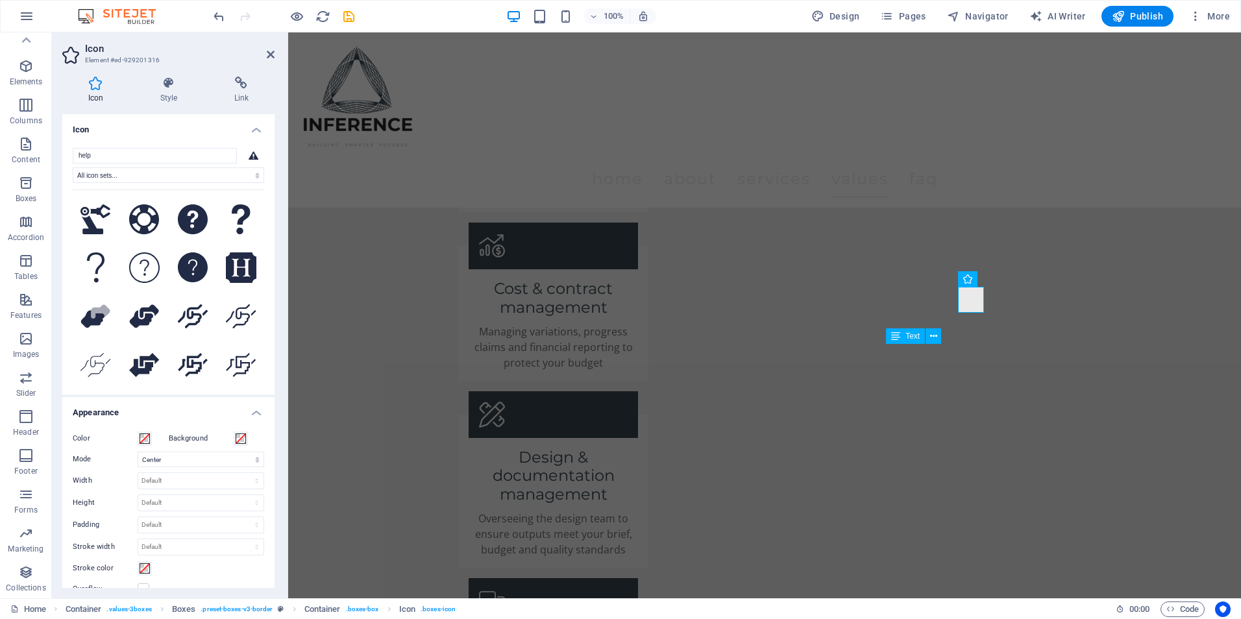
click at [251, 153] on icon at bounding box center [253, 155] width 10 height 9
click at [127, 180] on select "All icon sets... IcoFont Ionicons FontAwesome Brands FontAwesome Duotone FontAw…" at bounding box center [168, 175] width 191 height 16
click at [73, 167] on select "All icon sets... IcoFont Ionicons FontAwesome Brands FontAwesome Duotone FontAw…" at bounding box center [168, 175] width 191 height 16
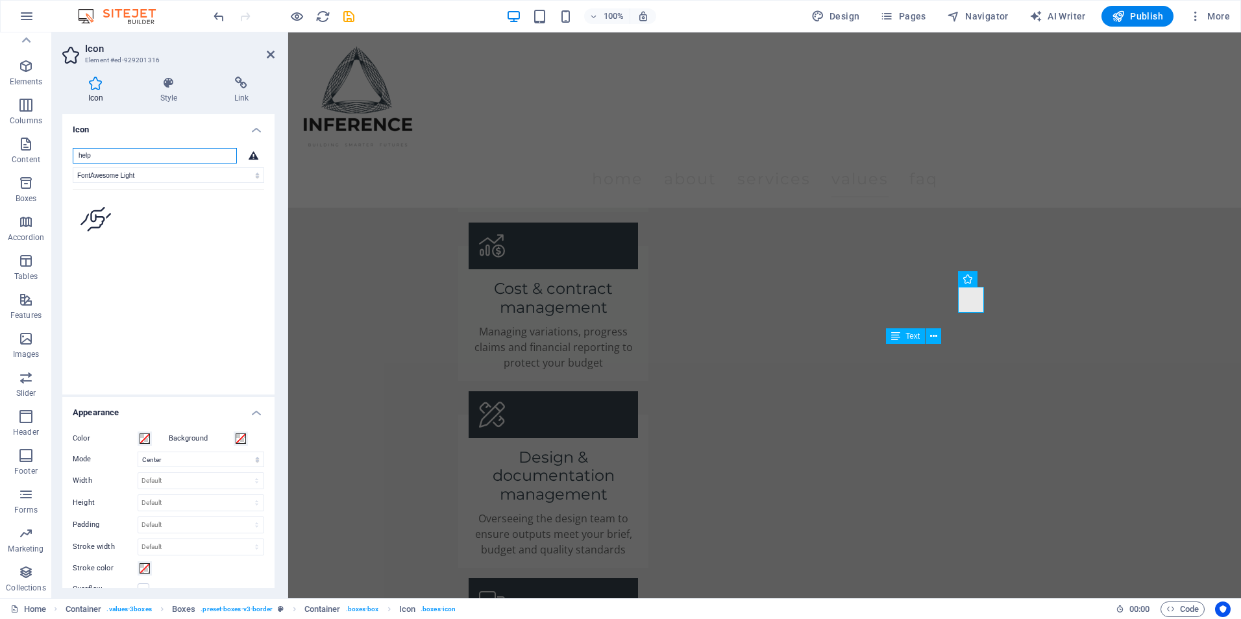
click at [130, 154] on input "help" at bounding box center [155, 156] width 164 height 16
click at [180, 174] on select "All icon sets... IcoFont Ionicons FontAwesome Brands FontAwesome Duotone FontAw…" at bounding box center [168, 175] width 191 height 16
select select "font-awesome-regular"
click at [73, 167] on select "All icon sets... IcoFont Ionicons FontAwesome Brands FontAwesome Duotone FontAw…" at bounding box center [168, 175] width 191 height 16
click at [103, 209] on icon at bounding box center [95, 219] width 30 height 24
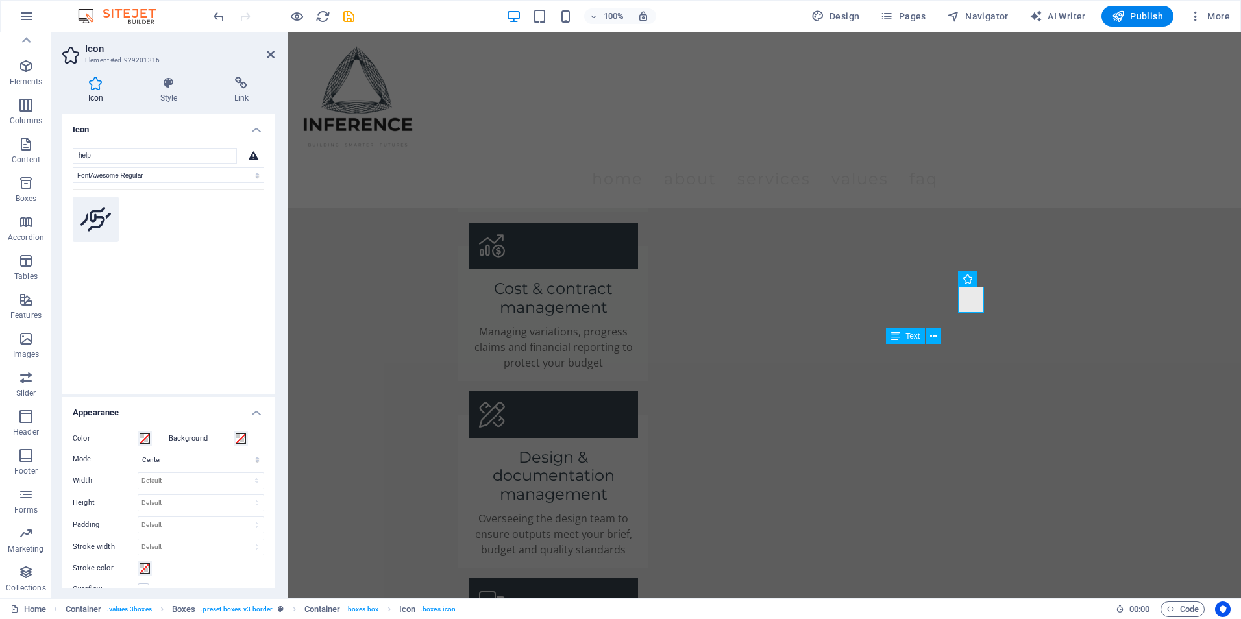
click at [103, 209] on icon at bounding box center [95, 219] width 30 height 24
click at [115, 150] on input "help" at bounding box center [155, 156] width 164 height 16
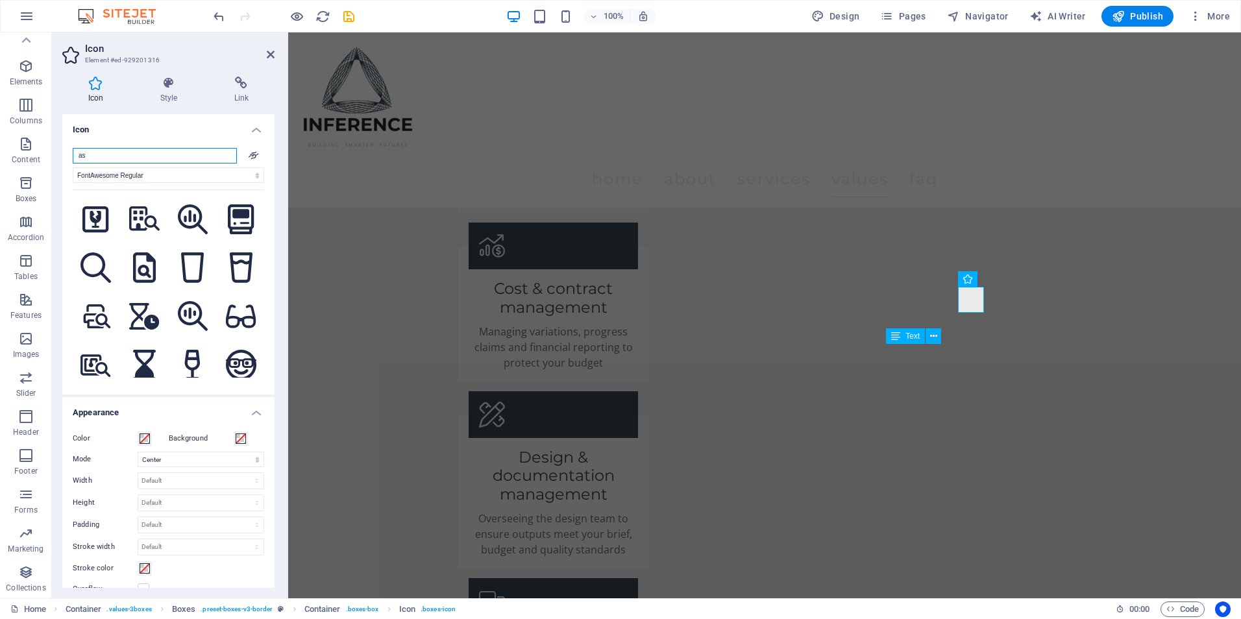
type input "a"
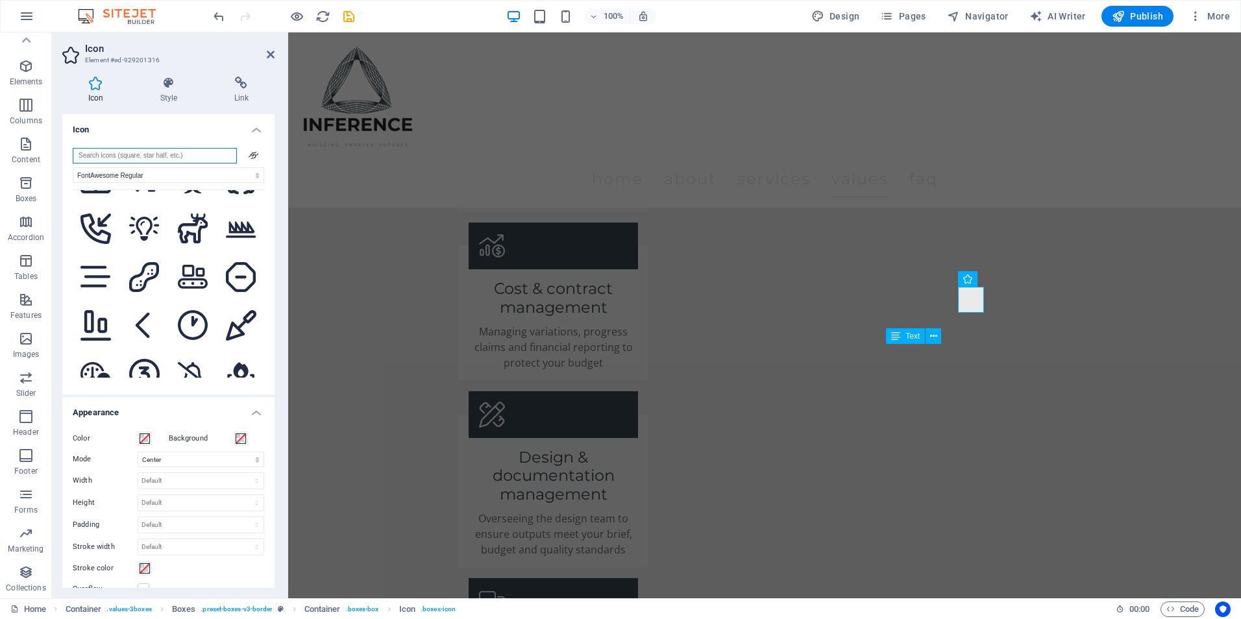
scroll to position [5763, 0]
click at [75, 350] on button at bounding box center [96, 373] width 46 height 46
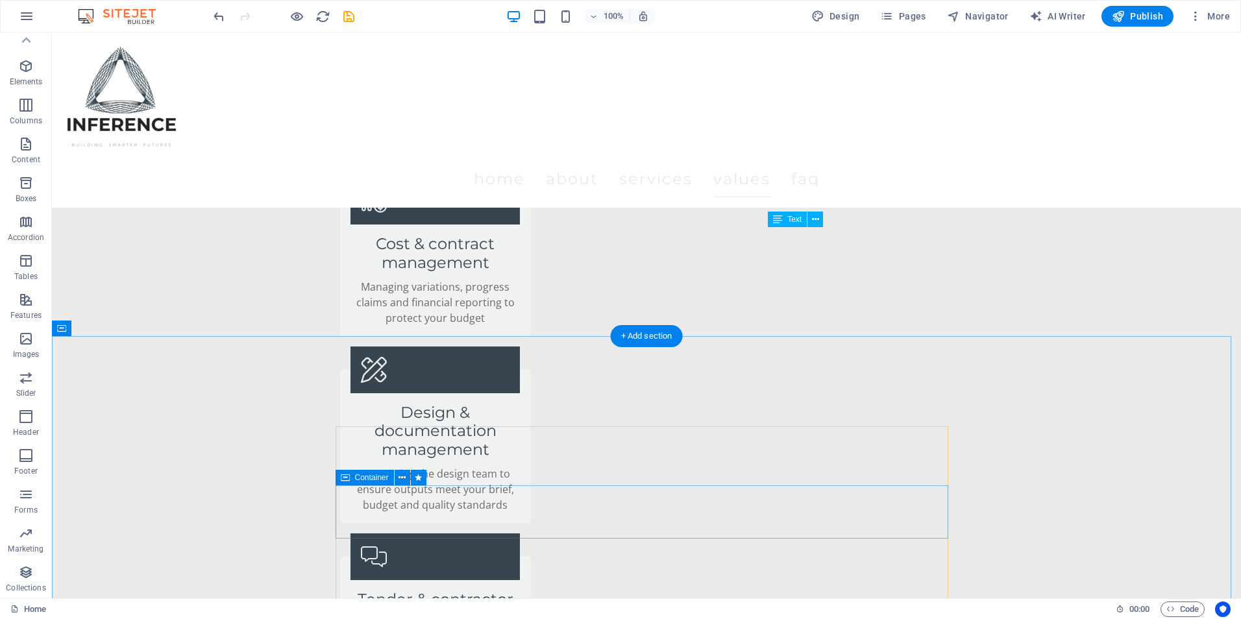
scroll to position [2441, 0]
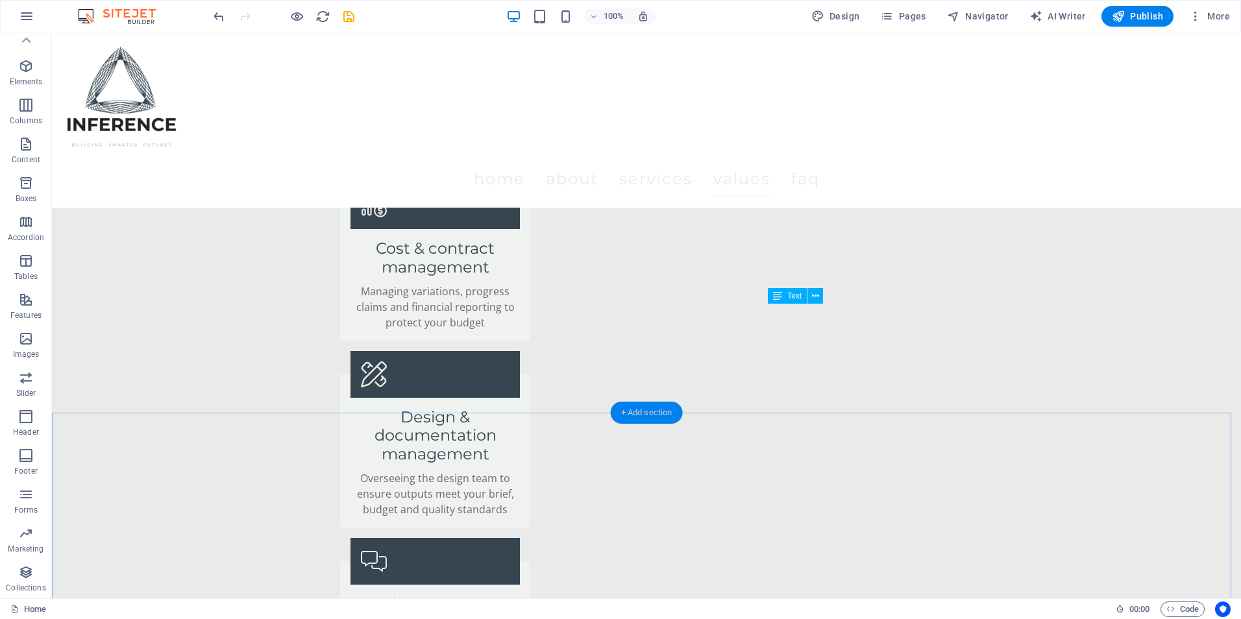
click at [648, 418] on div "+ Add section" at bounding box center [647, 413] width 72 height 22
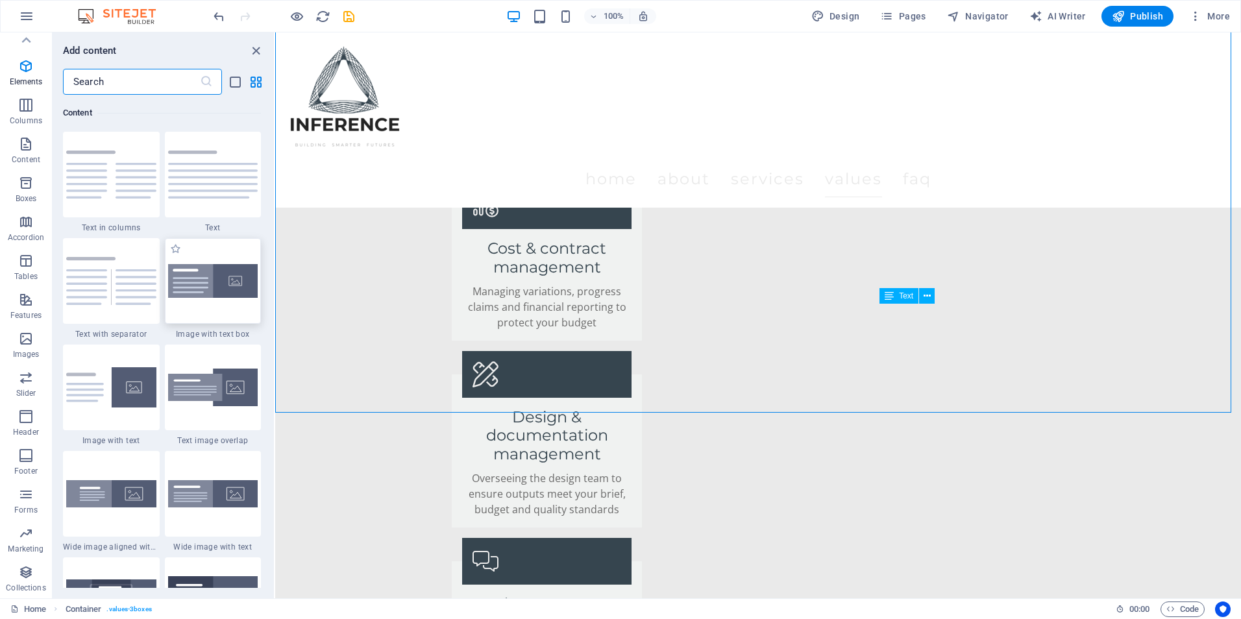
scroll to position [2270, 0]
click at [134, 84] on input "text" at bounding box center [131, 82] width 137 height 26
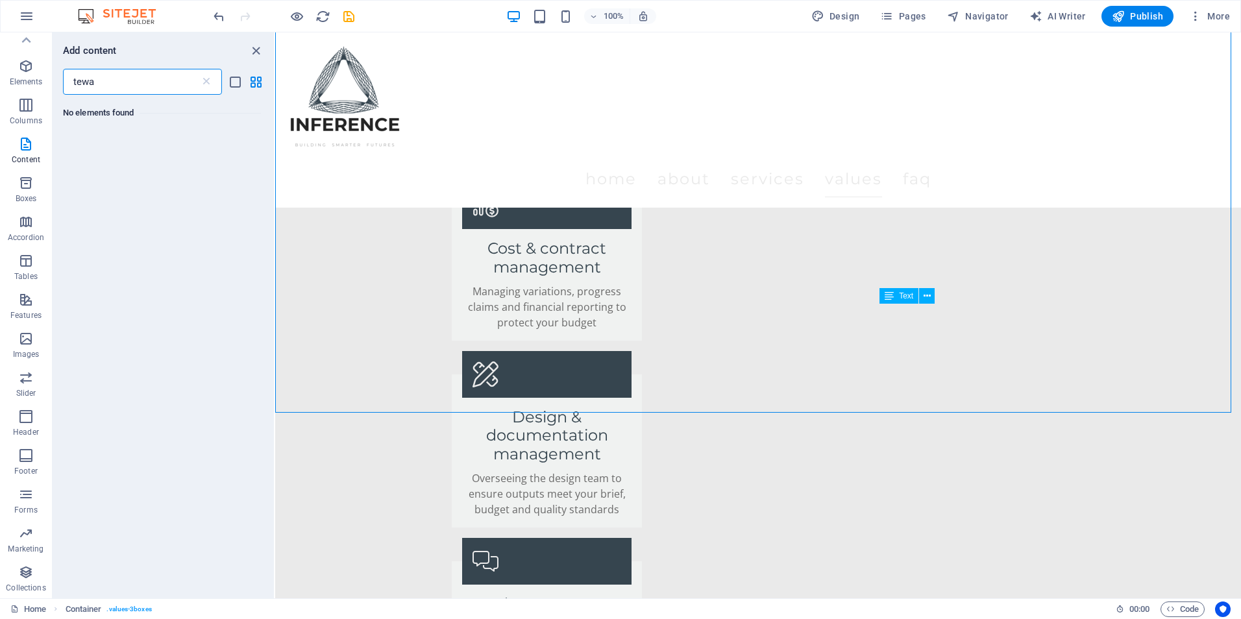
scroll to position [0, 0]
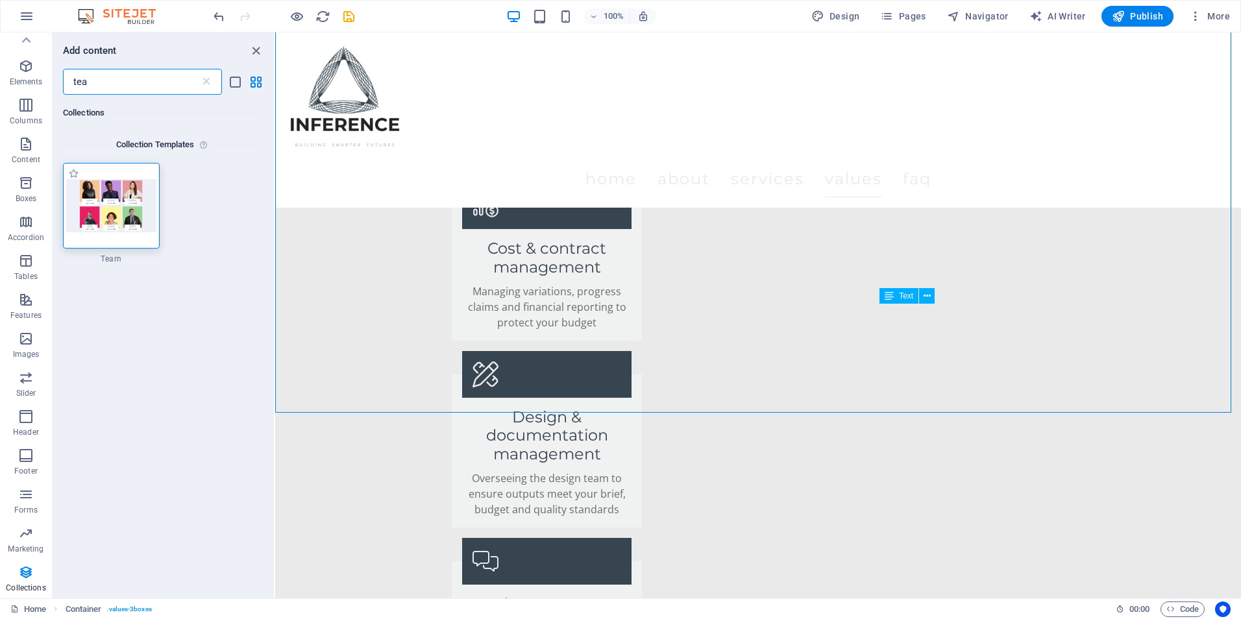
type input "tea"
click at [93, 208] on img at bounding box center [111, 205] width 90 height 53
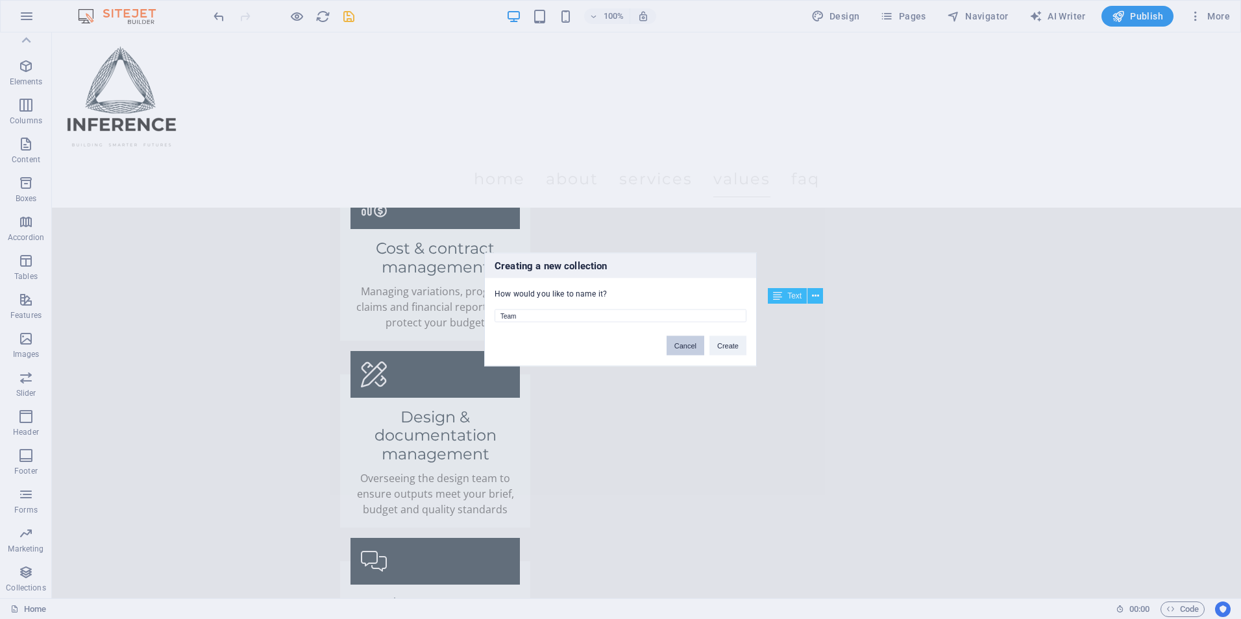
click at [699, 350] on button "Cancel" at bounding box center [685, 345] width 38 height 19
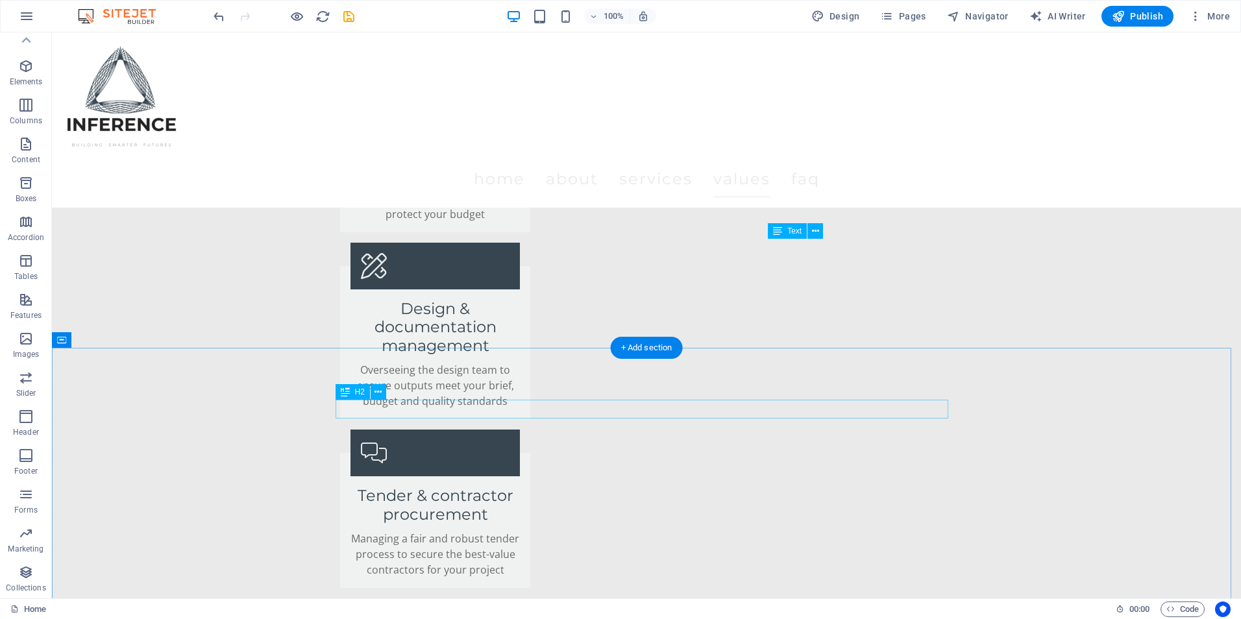
scroll to position [2571, 0]
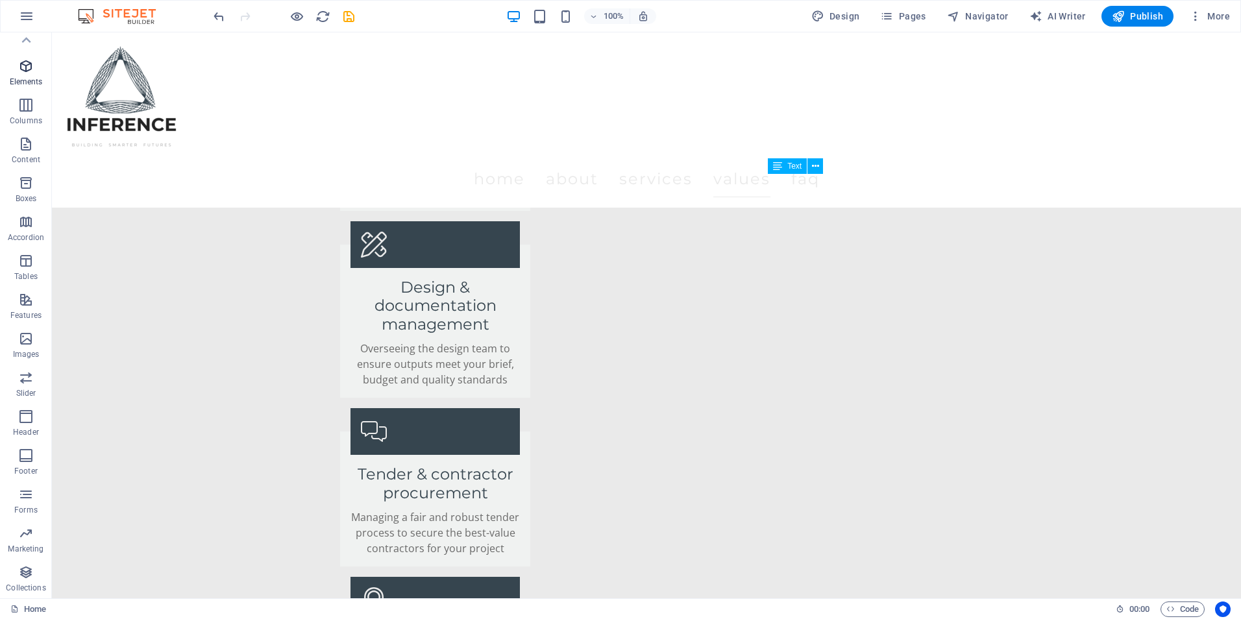
click at [5, 63] on span "Elements" at bounding box center [26, 73] width 52 height 31
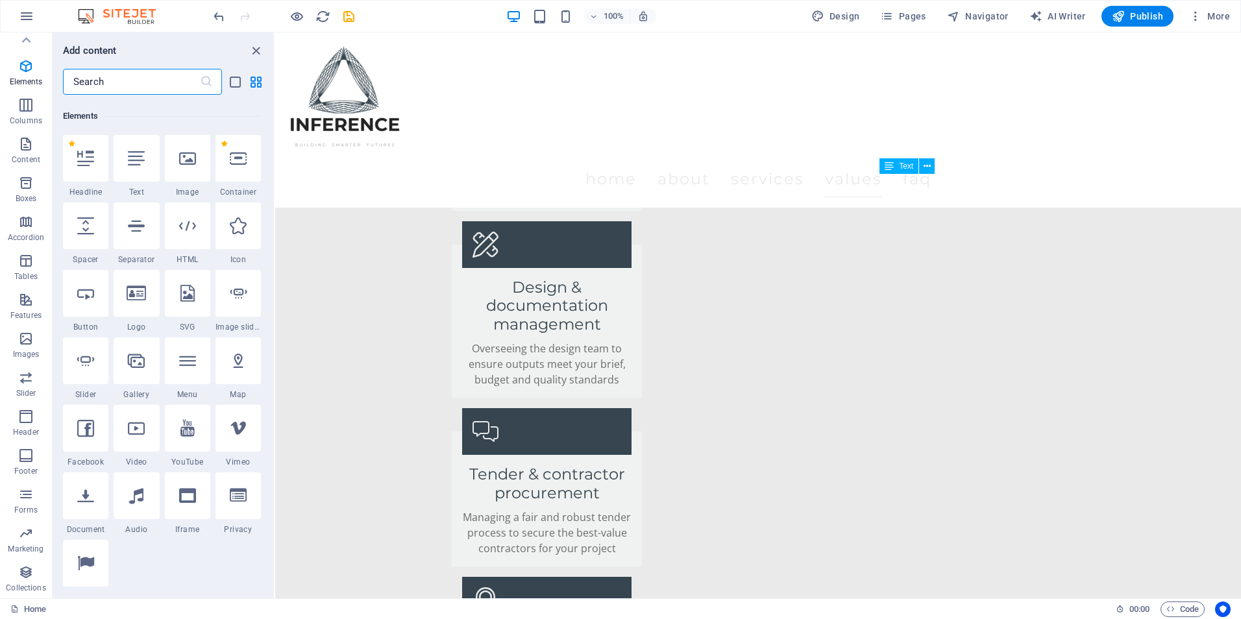
scroll to position [138, 0]
click at [125, 86] on input "text" at bounding box center [131, 82] width 137 height 26
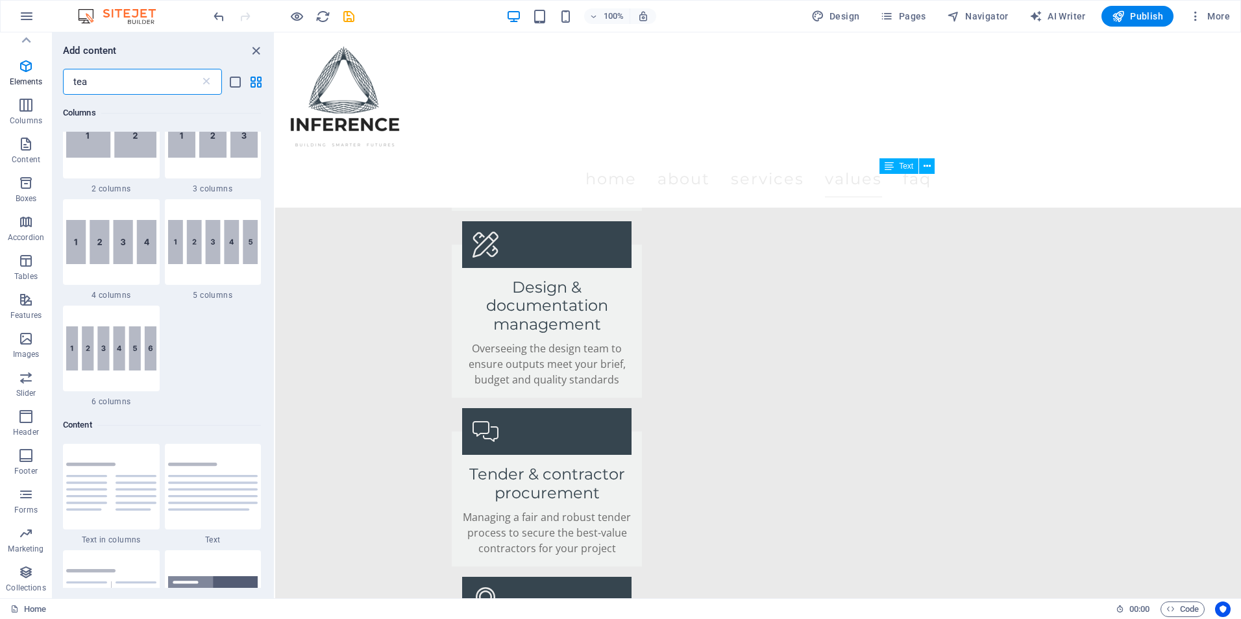
scroll to position [0, 0]
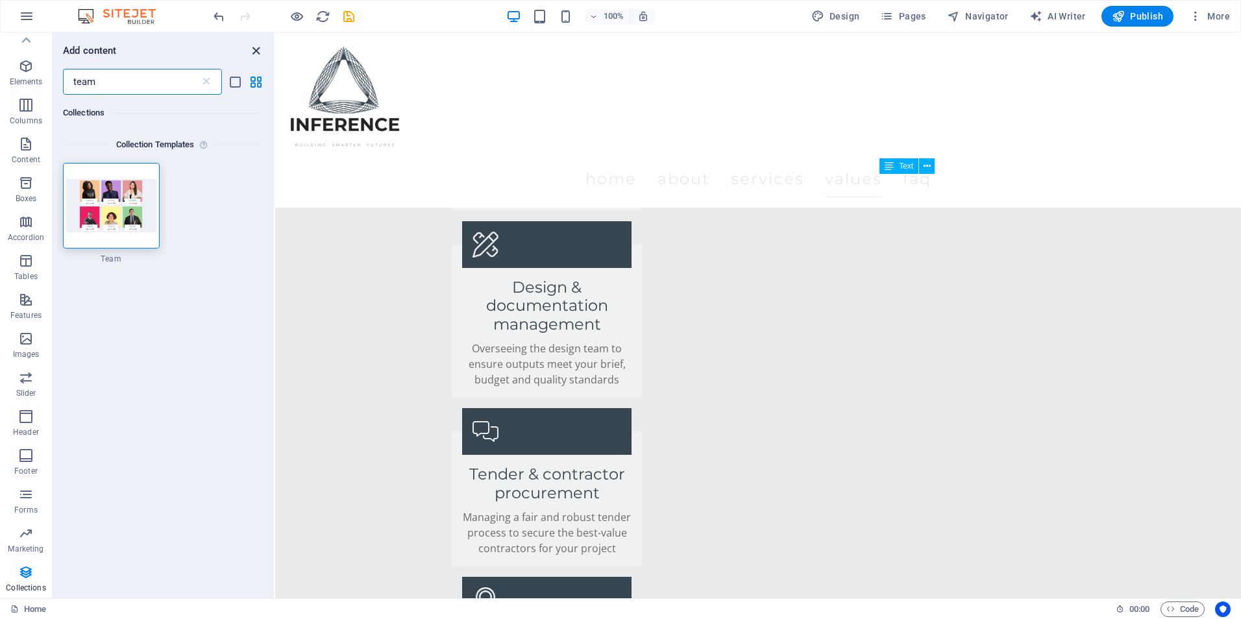
type input "team"
click at [254, 53] on icon "close panel" at bounding box center [255, 50] width 15 height 15
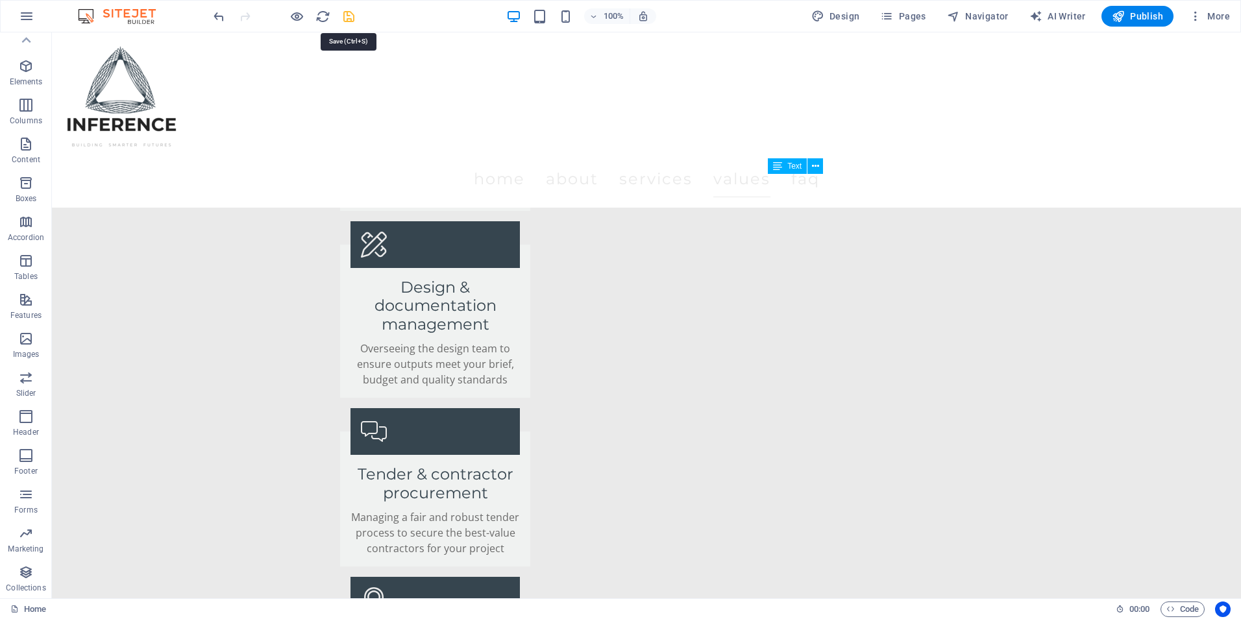
click at [346, 19] on icon "save" at bounding box center [348, 16] width 15 height 15
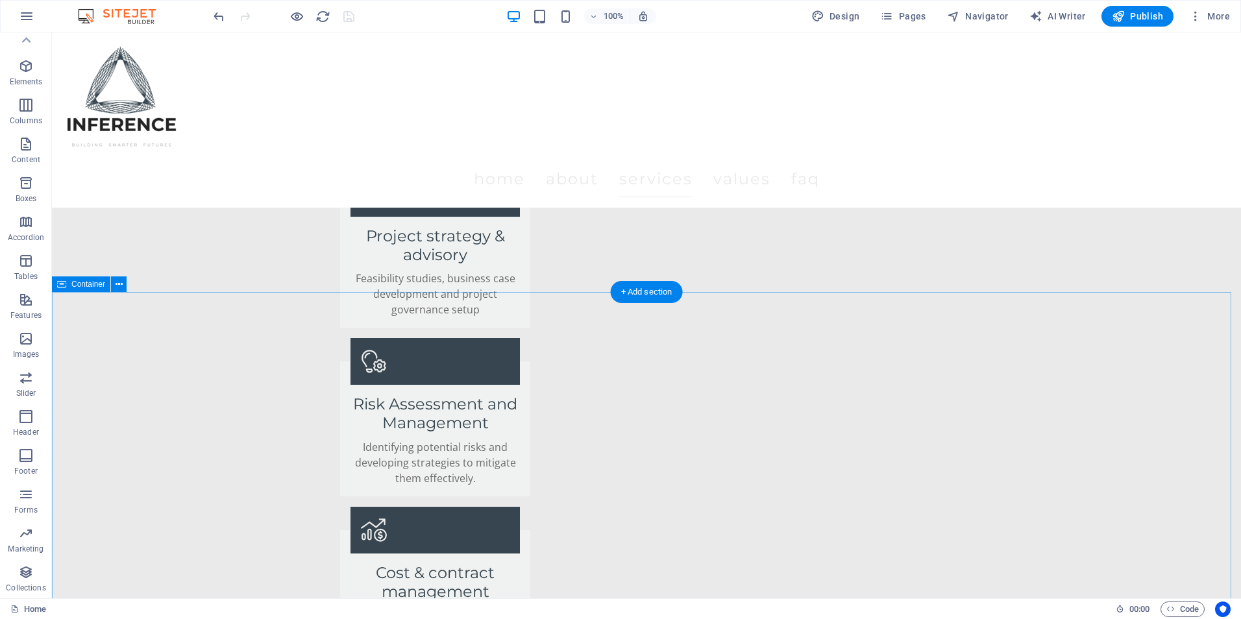
scroll to position [1857, 0]
